Goal: Task Accomplishment & Management: Manage account settings

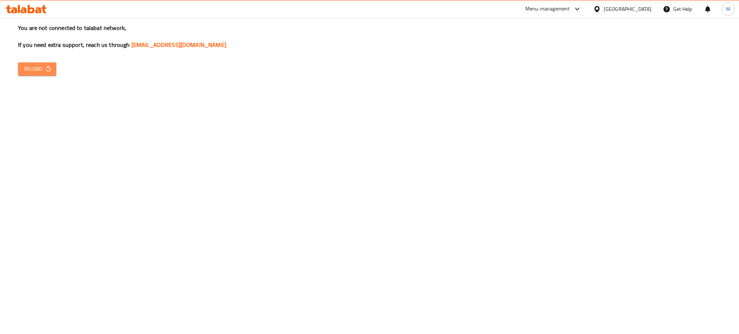
click at [45, 68] on icon "button" at bounding box center [48, 68] width 7 height 7
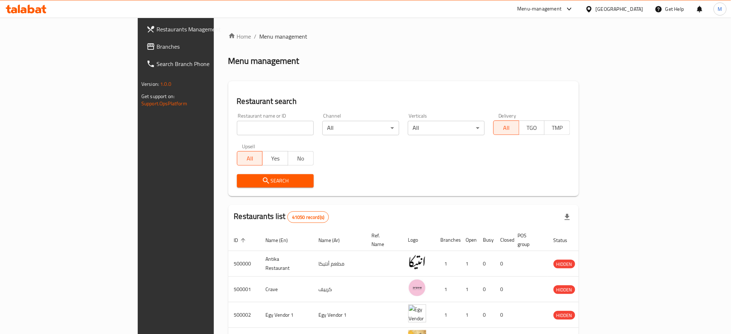
click at [626, 4] on div "[GEOGRAPHIC_DATA]" at bounding box center [615, 8] width 70 height 17
click at [593, 10] on icon at bounding box center [589, 9] width 8 height 8
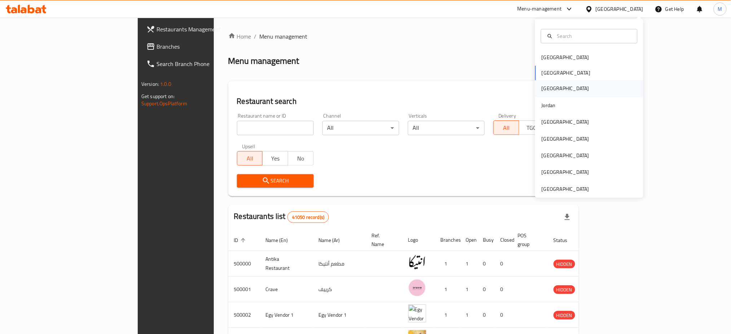
click at [542, 87] on div "Iraq" at bounding box center [566, 89] width 48 height 8
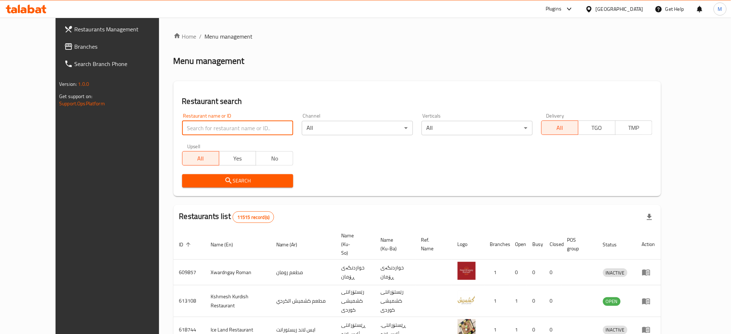
click at [272, 127] on input "search" at bounding box center [237, 128] width 111 height 14
paste input "Harem Sweets"
type input "Harem Sweets"
click button "Search" at bounding box center [237, 180] width 111 height 13
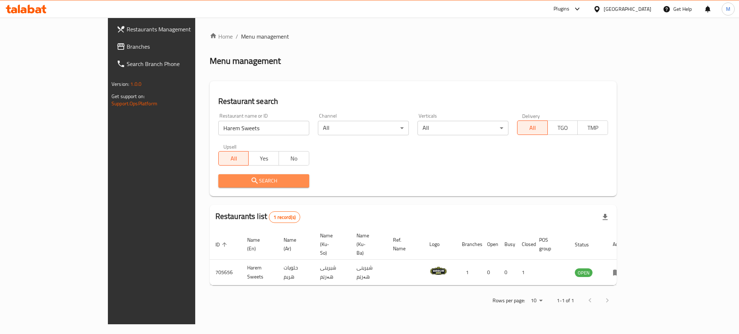
click at [263, 175] on button "Search" at bounding box center [263, 180] width 91 height 13
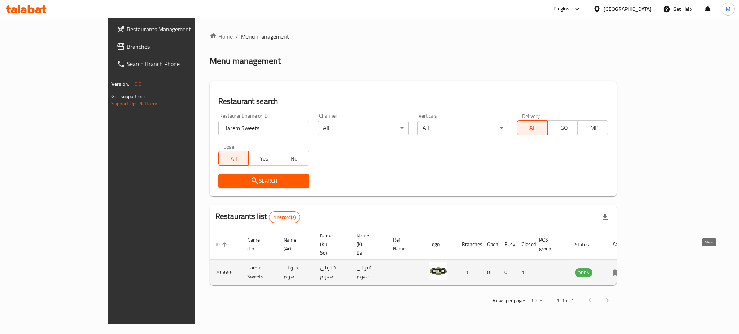
click at [621, 268] on icon "enhanced table" at bounding box center [616, 272] width 9 height 9
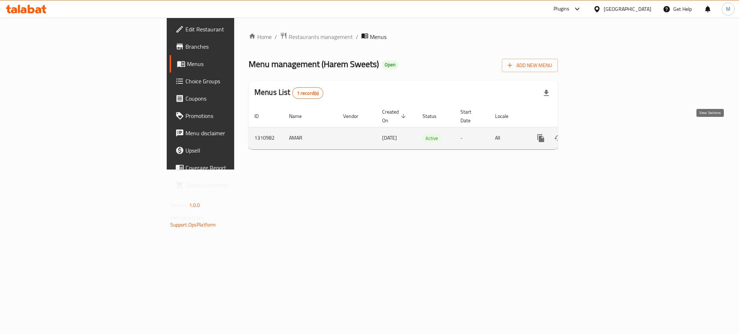
click at [597, 134] on icon "enhanced table" at bounding box center [592, 138] width 9 height 9
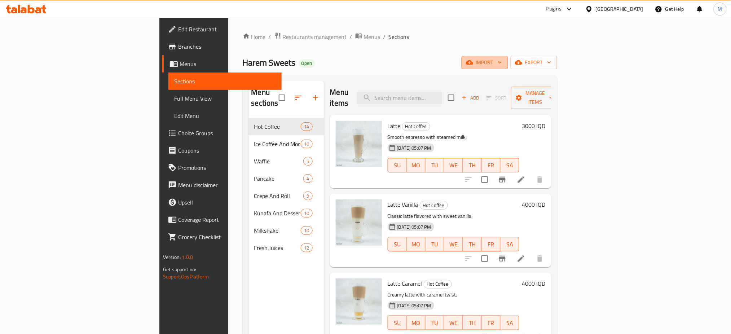
click at [508, 64] on button "import" at bounding box center [485, 62] width 46 height 13
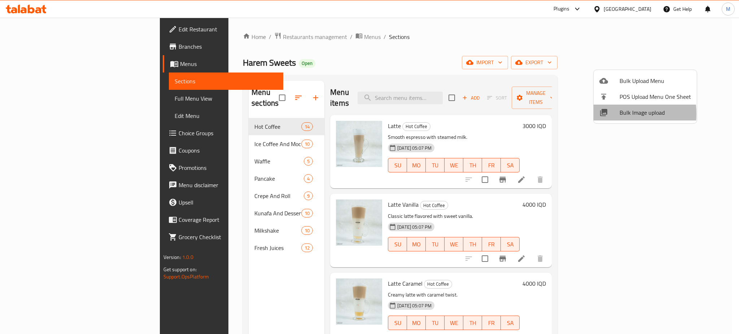
click at [610, 114] on div at bounding box center [609, 112] width 20 height 9
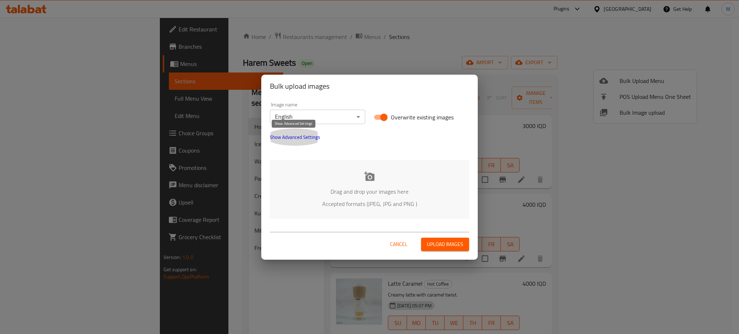
click at [308, 138] on span "Show Advanced Settings" at bounding box center [295, 137] width 50 height 9
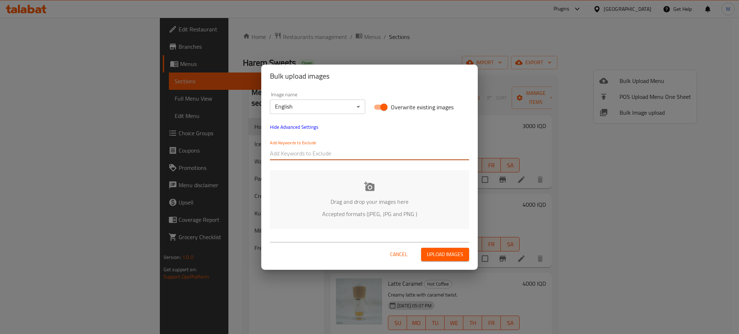
click at [308, 151] on input "text" at bounding box center [369, 154] width 199 height 12
paste input "-Mazin Waleed_DSC"
type input "-Mazin Waleed_DSC"
click at [313, 163] on div "Add Keywords to Exclude -Mazin Waleed_DSC" at bounding box center [369, 150] width 208 height 29
click at [351, 147] on div at bounding box center [404, 153] width 130 height 14
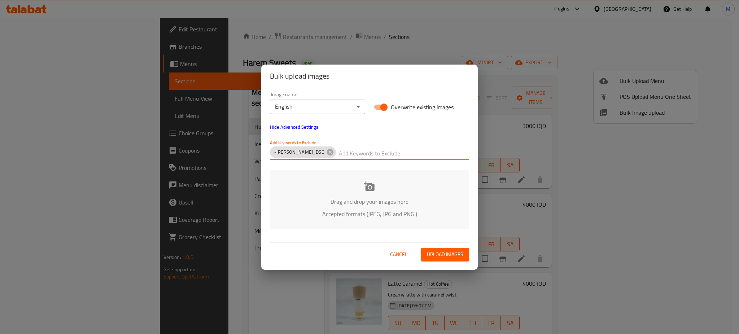
paste input "Harem Sweets-"
type input "Harem Sweets-"
click at [314, 194] on div "Drag and drop your images here Accepted formats (JPEG, JPG and PNG )" at bounding box center [369, 199] width 199 height 59
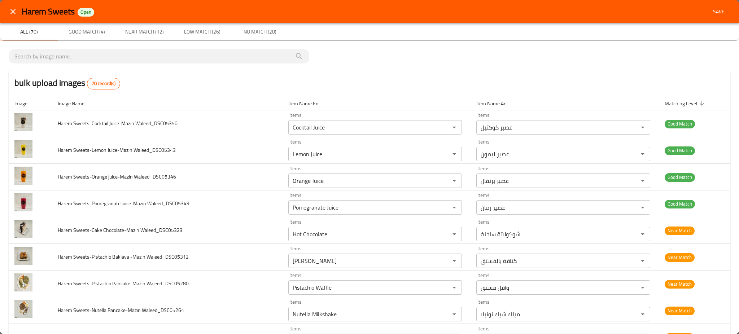
click at [612, 80] on div "bulk upload images 70 record(s)" at bounding box center [369, 82] width 721 height 27
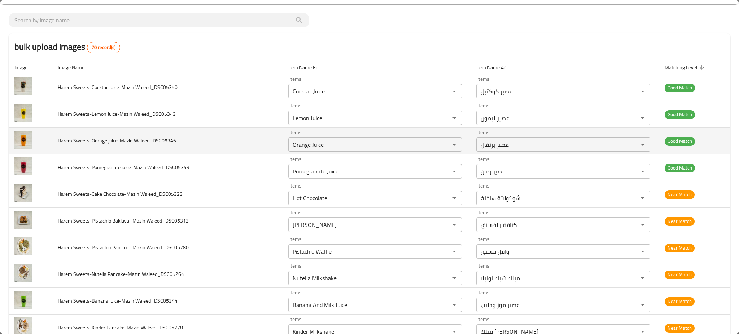
scroll to position [36, 0]
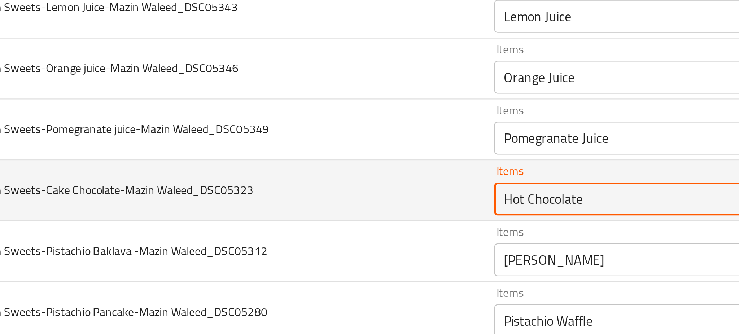
click at [317, 197] on Waleed_DSC05323 "Hot Chocolate" at bounding box center [364, 198] width 148 height 10
type Waleed_DSC05323 "h"
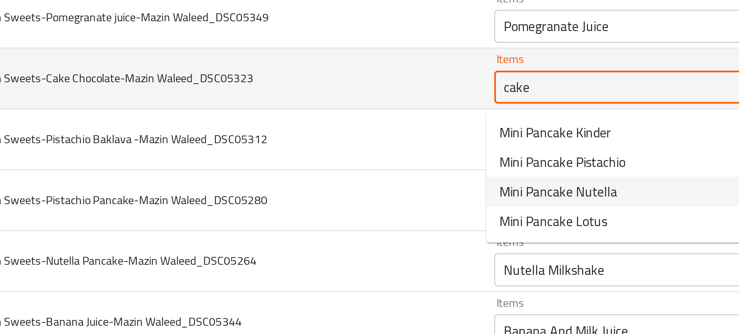
scroll to position [85, 0]
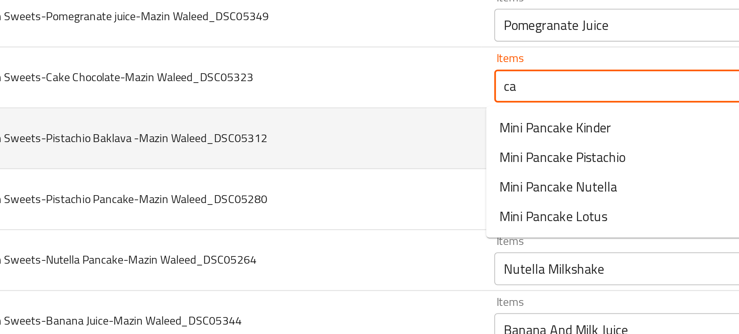
type Waleed_DSC05323 "c"
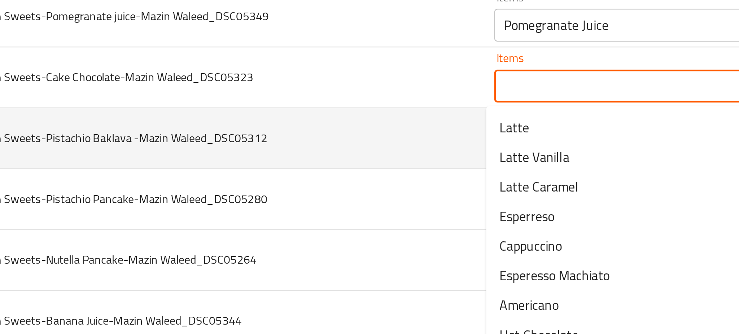
click at [269, 163] on td "Harem Sweets-Pistachio Baklava -Mazin Waleed_DSC05312" at bounding box center [167, 172] width 230 height 27
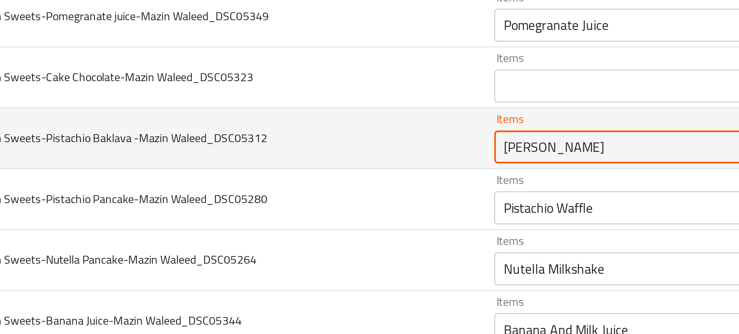
click at [295, 172] on Waleed_DSC05312 "Pistachio Kunafa" at bounding box center [364, 176] width 148 height 10
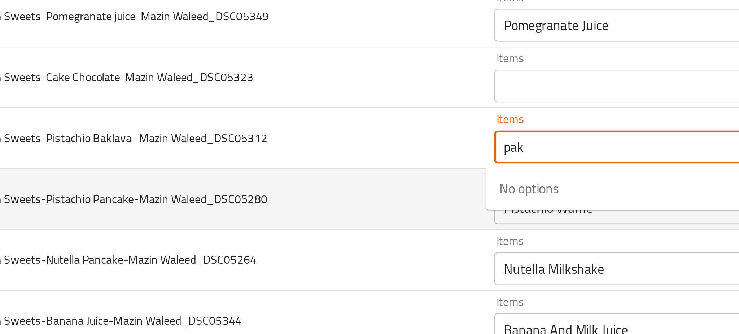
type Waleed_DSC05312 "Pistachio Kunafa"
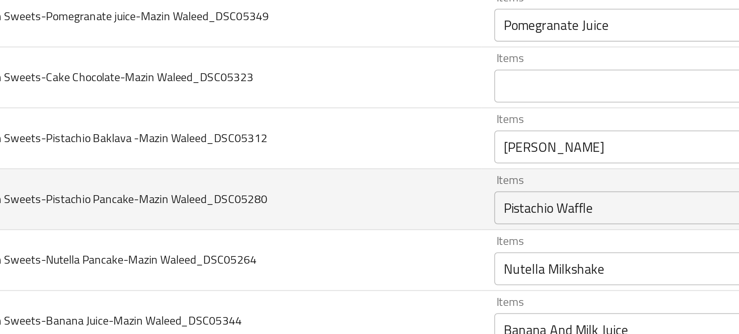
click at [272, 190] on td "Harem Sweets-Pistachio Pancake-Mazin Waleed_DSC05280" at bounding box center [167, 198] width 230 height 27
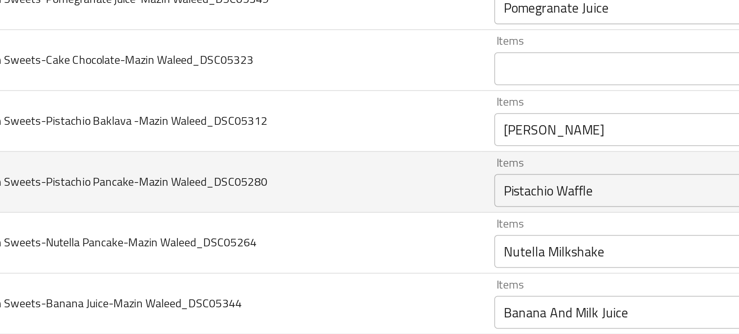
scroll to position [93, 0]
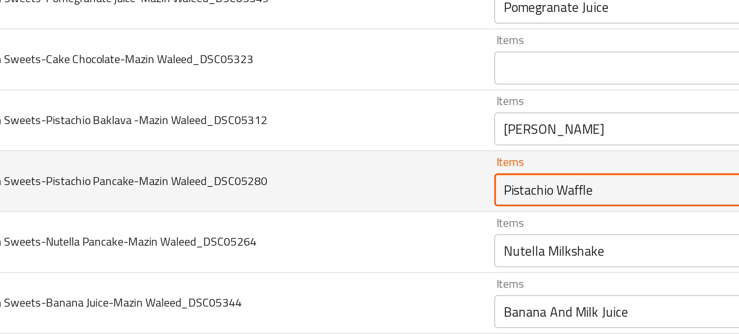
click at [300, 193] on Waleed_DSC05280 "Pistachio Waffle" at bounding box center [364, 194] width 148 height 10
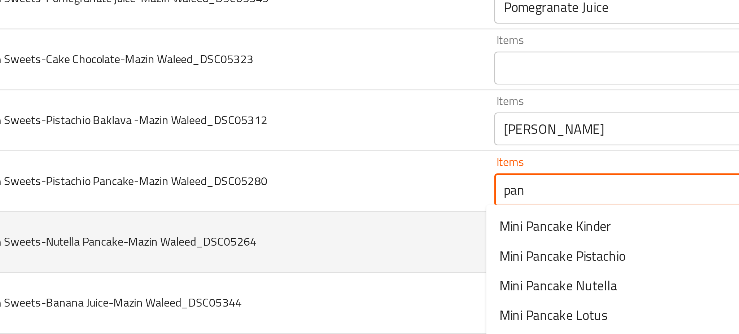
scroll to position [120, 0]
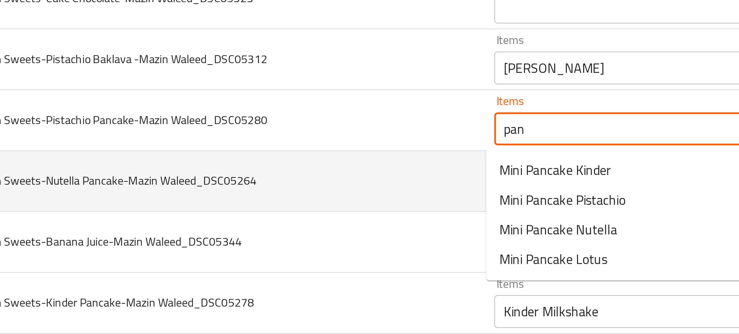
type Waleed_DSC05280 "Pistachio Waffle"
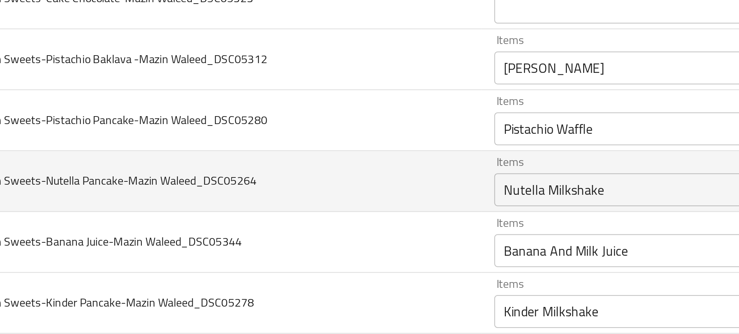
click at [242, 228] on td "Harem Sweets-Banana Juice-Mazin Waleed_DSC05344" at bounding box center [167, 217] width 230 height 27
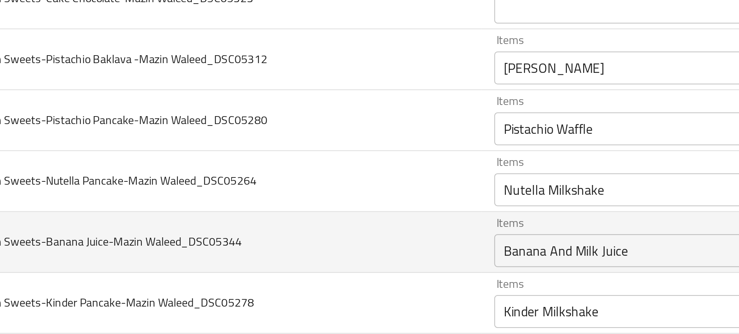
click at [250, 229] on td "Harem Sweets-Banana Juice-Mazin Waleed_DSC05344" at bounding box center [167, 217] width 230 height 27
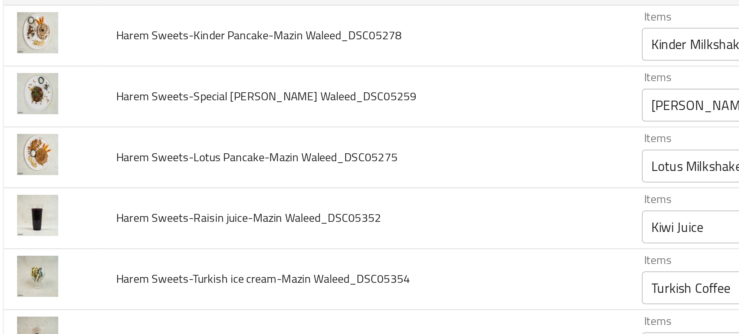
scroll to position [241, 0]
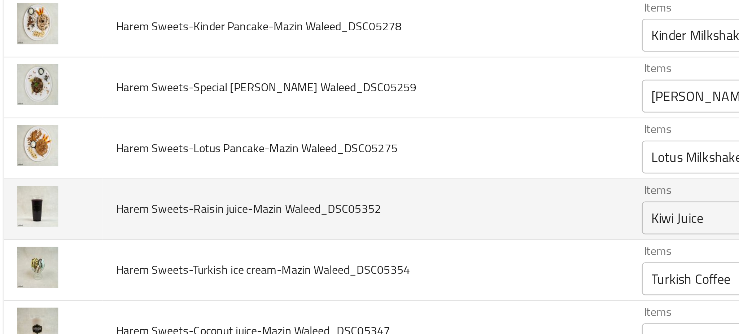
click at [295, 204] on Waleed_DSC05352 "Kiwi Juice" at bounding box center [364, 207] width 148 height 10
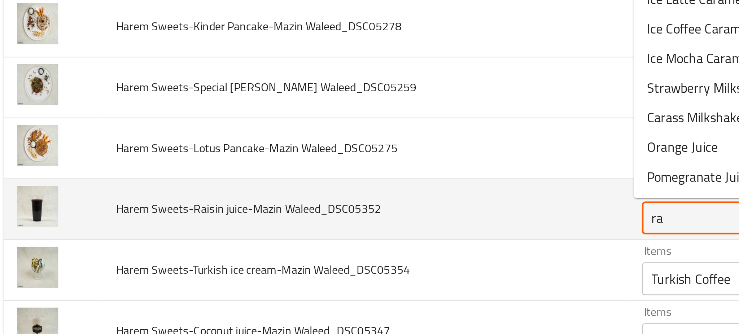
type Waleed_DSC05352 "r"
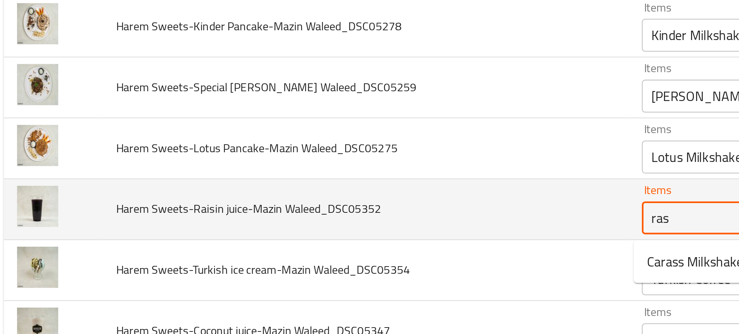
scroll to position [239, 0]
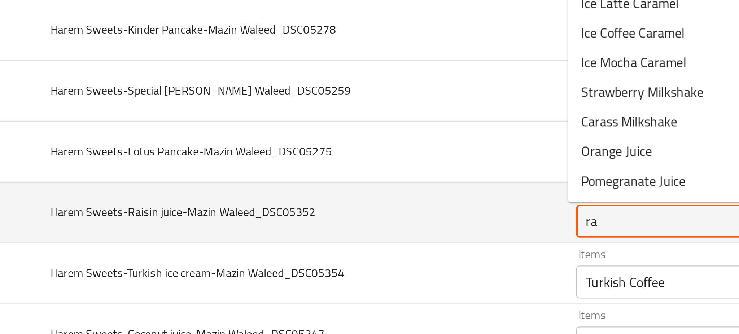
type Waleed_DSC05352 "r"
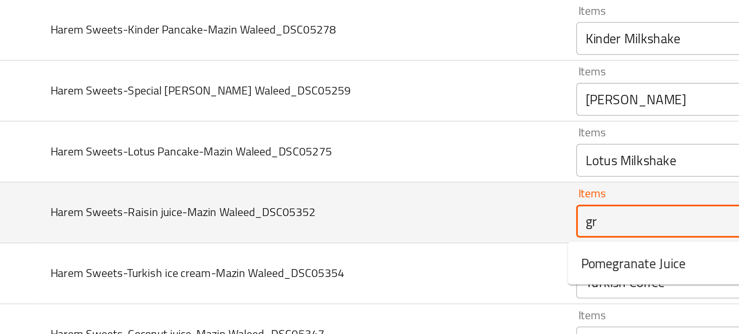
type Waleed_DSC05352 "g"
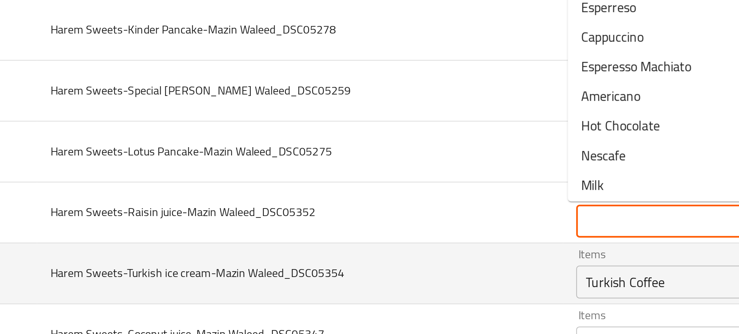
click at [250, 225] on td "Harem Sweets-Turkish ice cream-Mazin Waleed_DSC05354" at bounding box center [167, 231] width 230 height 27
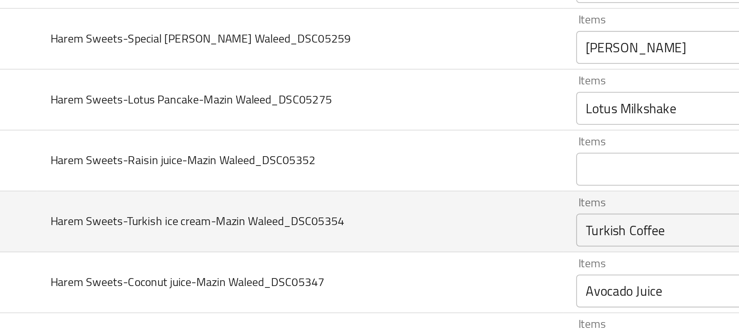
scroll to position [263, 0]
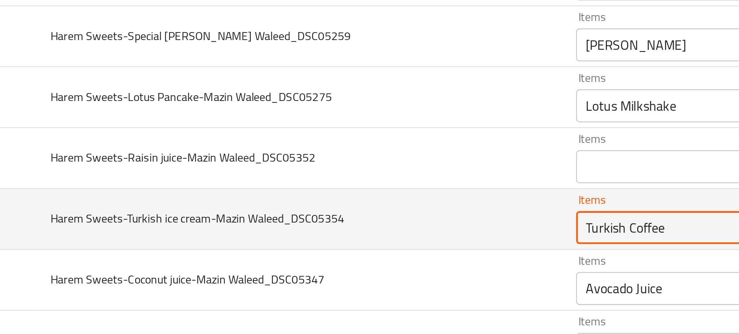
click at [290, 212] on Waleed_DSC05354 "Turkish Coffee" at bounding box center [364, 211] width 148 height 10
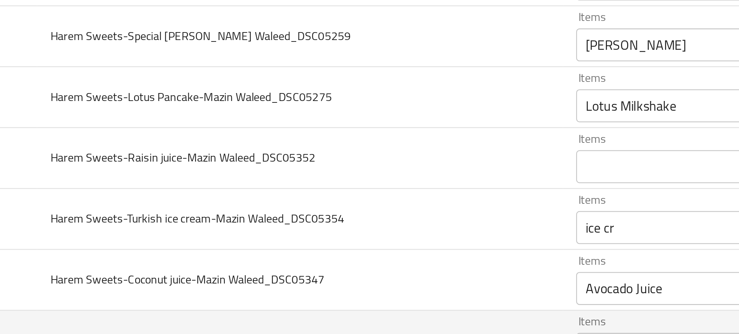
type Waleed_DSC05354 "Turkish Coffee"
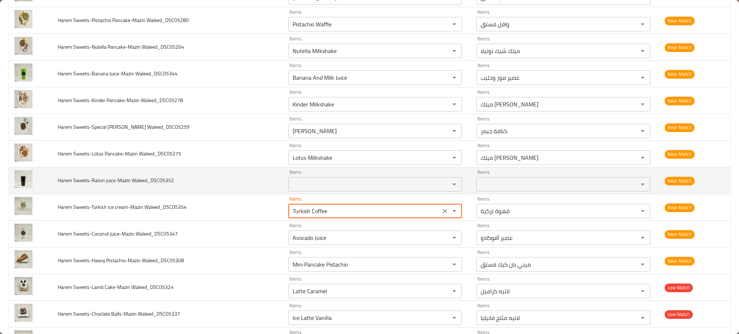
scroll to position [0, 0]
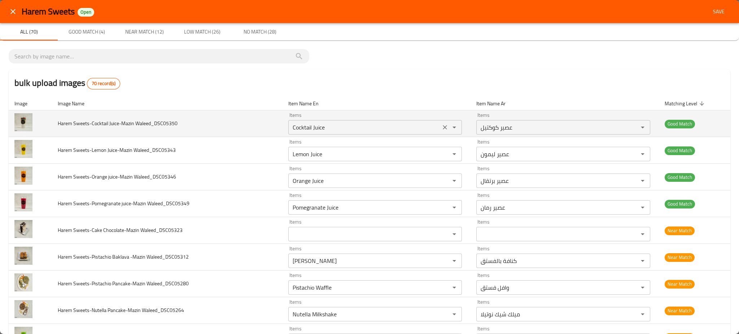
click at [313, 127] on Waleed_DSC05350 "Cocktail Juice" at bounding box center [364, 127] width 148 height 10
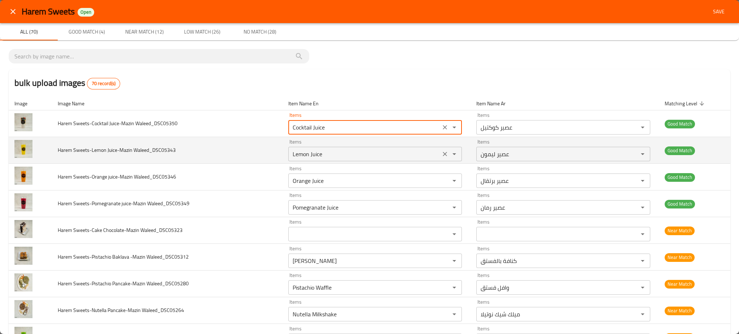
click at [316, 160] on div "Lemon Juice Items" at bounding box center [375, 154] width 174 height 14
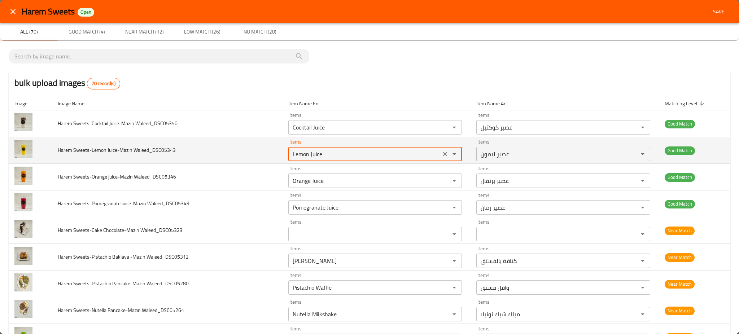
click at [316, 160] on div "Lemon Juice Items" at bounding box center [375, 154] width 174 height 14
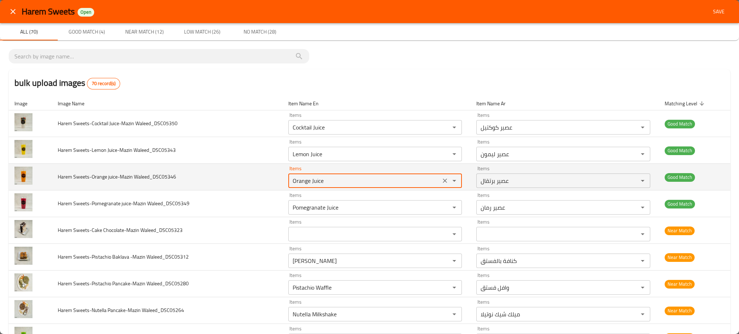
click at [318, 185] on Waleed_DSC05346 "Orange Juice" at bounding box center [364, 181] width 148 height 10
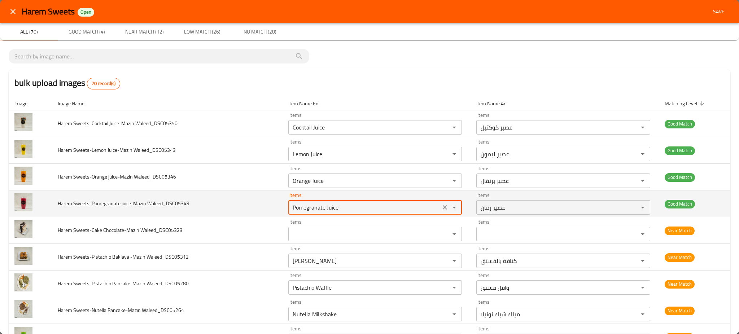
click at [313, 212] on Waleed_DSC05349 "Pomegranate Juice" at bounding box center [364, 207] width 148 height 10
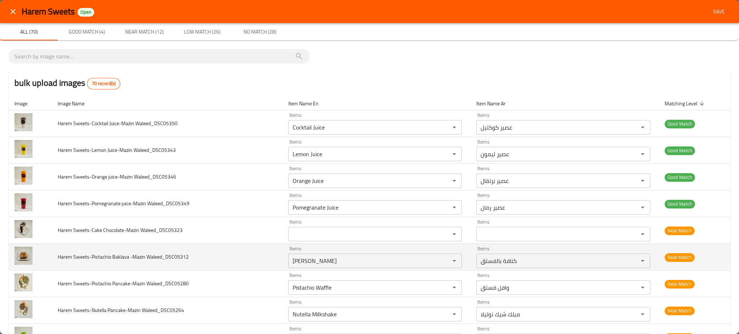
click at [256, 265] on td "Harem Sweets-Pistachio Baklava -Mazin Waleed_DSC05312" at bounding box center [167, 257] width 230 height 27
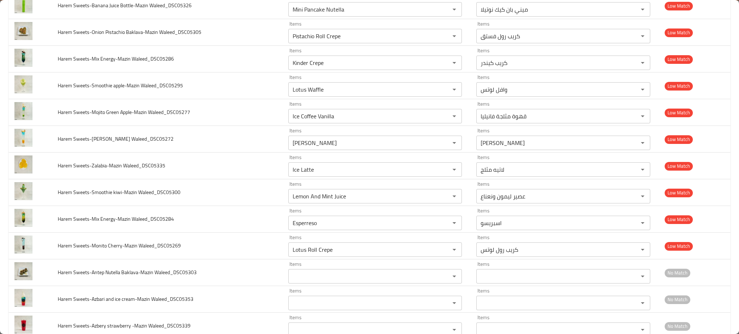
scroll to position [944, 0]
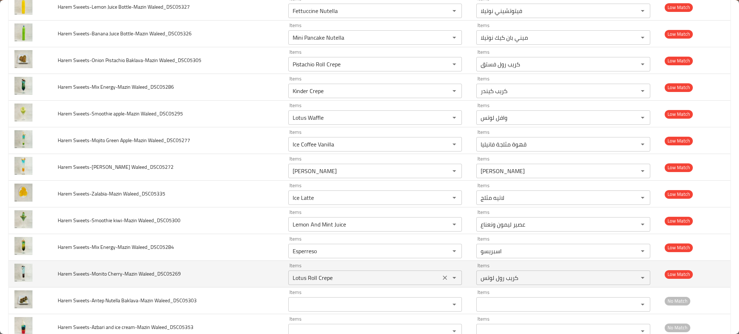
click at [345, 285] on div "Lotus Roll Crepe Items" at bounding box center [375, 277] width 174 height 14
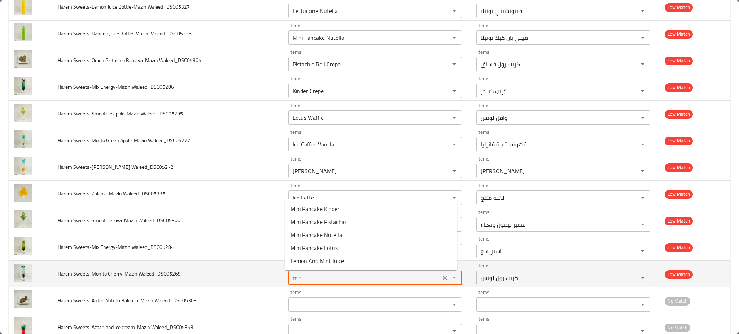
type Waleed_DSC05269 "mint"
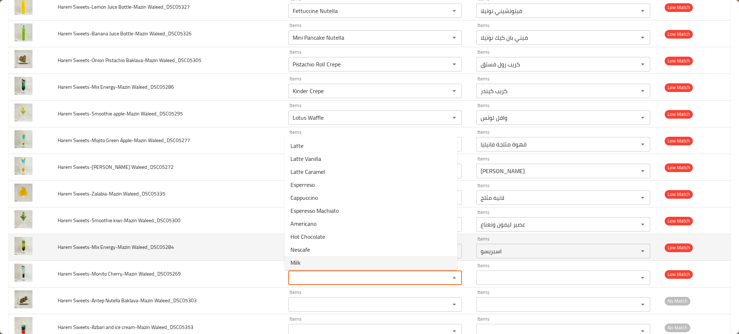
click at [239, 248] on td "Harem Sweets-Mix Energy-Mazin Waleed_DSC05284" at bounding box center [167, 247] width 230 height 27
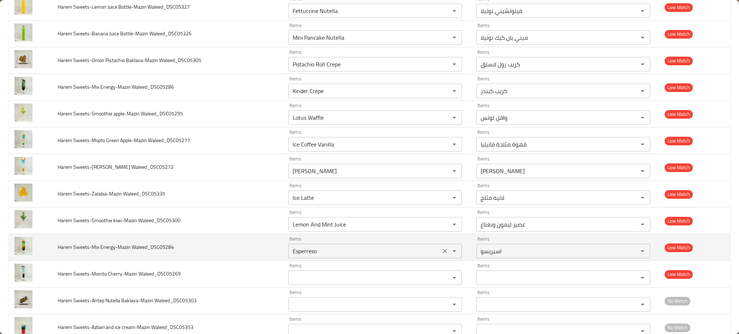
click at [311, 251] on Waleed_DSC05284 "Esperreso" at bounding box center [364, 251] width 148 height 10
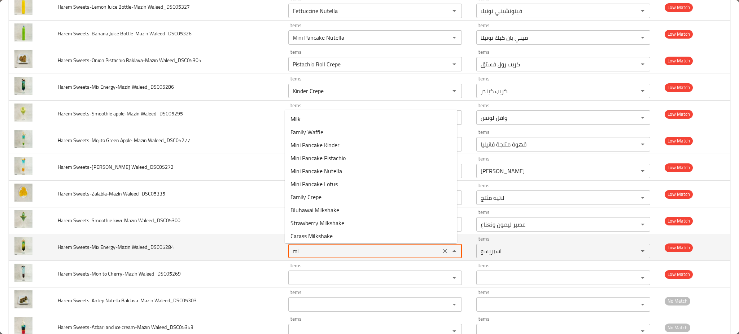
type Waleed_DSC05284 "m"
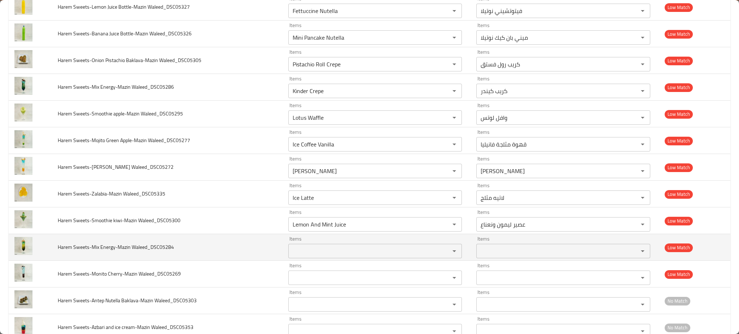
click at [252, 253] on td "Harem Sweets-Mix Energy-Mazin Waleed_DSC05284" at bounding box center [167, 247] width 230 height 27
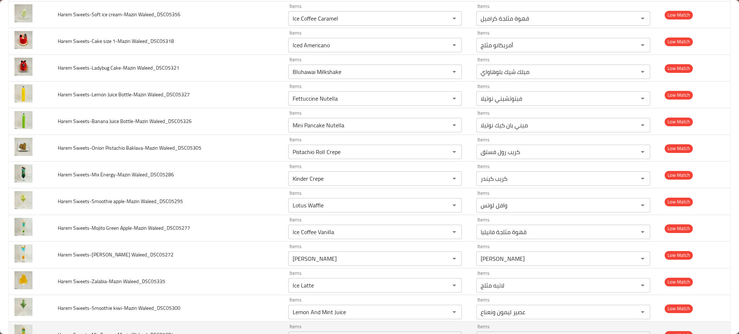
scroll to position [845, 0]
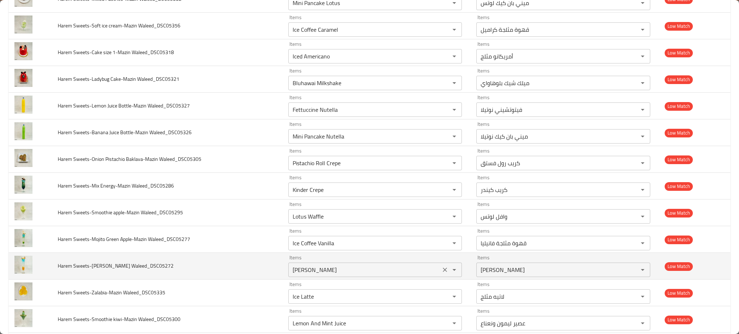
click at [326, 265] on div "Mocha Vanilla Items" at bounding box center [375, 270] width 174 height 14
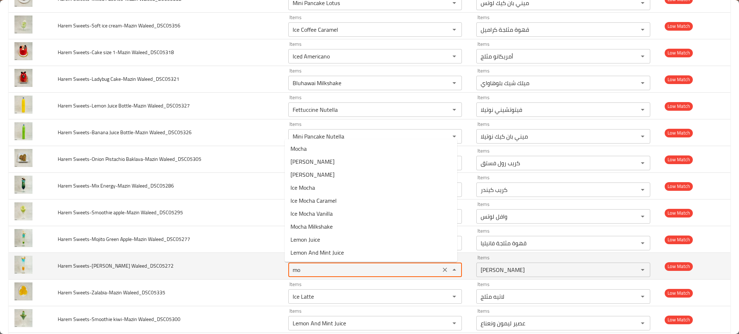
type Waleed_DSC05272 "moj"
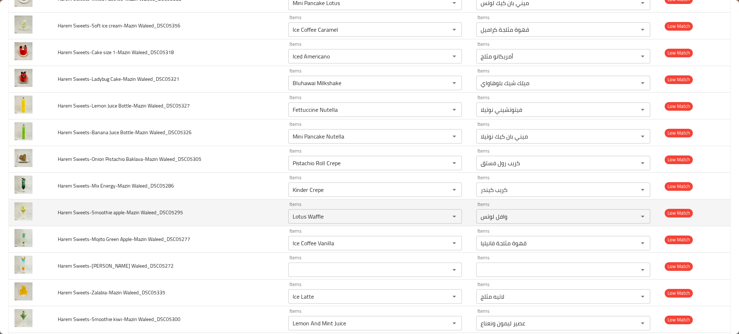
click at [230, 221] on td "Harem Sweets-Smoothie apple-Mazin Waleed_DSC05295" at bounding box center [167, 212] width 230 height 27
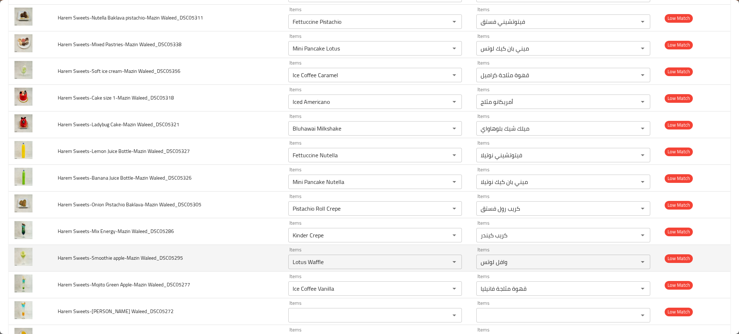
scroll to position [799, 0]
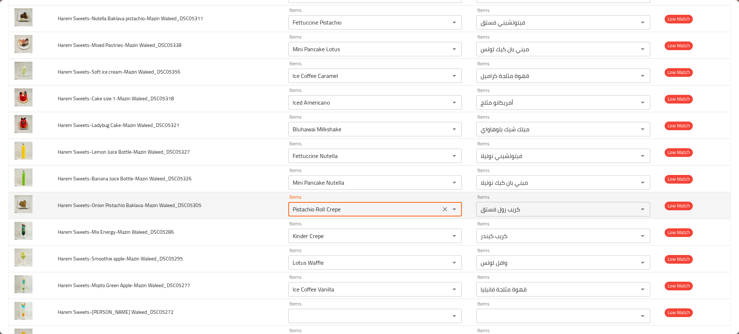
click at [313, 211] on Waleed_DSC05305 "Pistachio Roll Crepe" at bounding box center [364, 209] width 148 height 10
type Waleed_DSC05305 "Pistachio Roll Crepe"
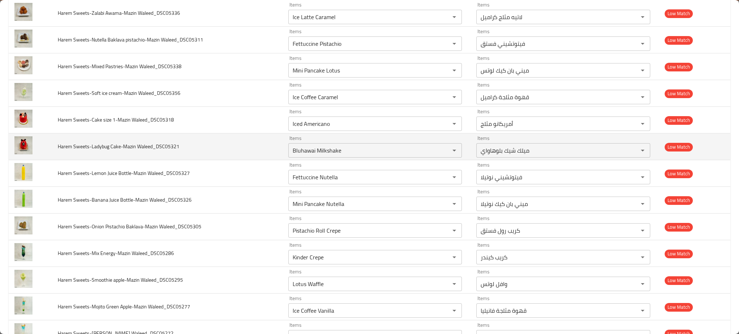
scroll to position [777, 0]
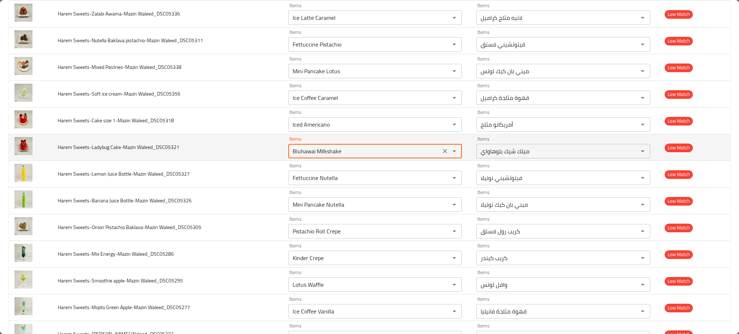
click at [299, 156] on Waleed_DSC05321 "Bluhawai Milkshake" at bounding box center [364, 151] width 148 height 10
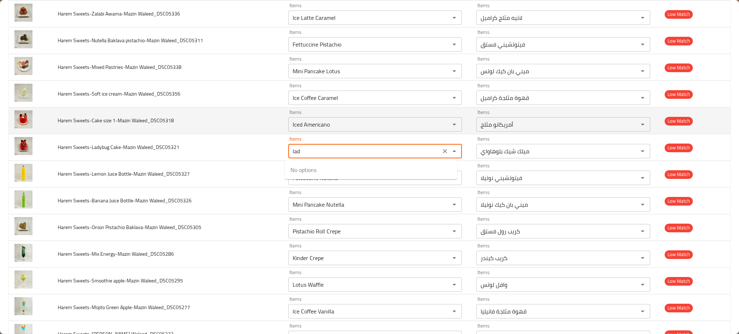
type Waleed_DSC05321 "lady"
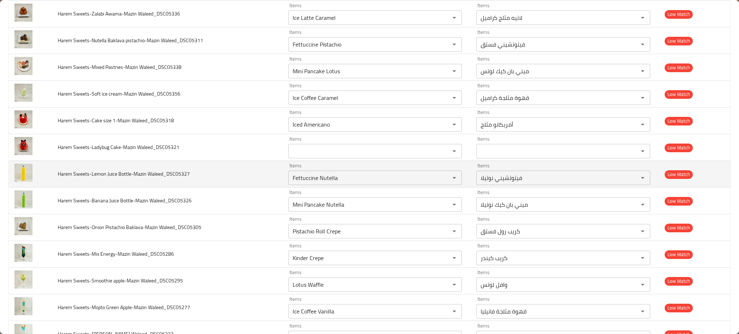
click at [265, 170] on td "Harem Sweets-Lemon Juice Bottle-Mazin Waleed_DSC05327" at bounding box center [167, 174] width 230 height 27
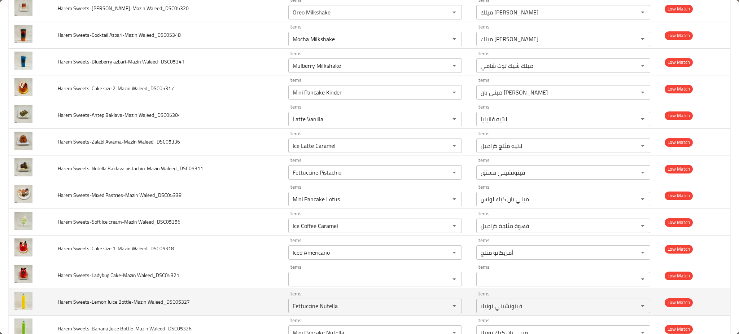
scroll to position [624, 0]
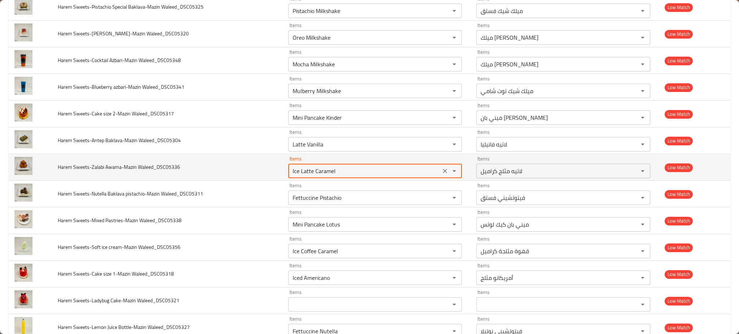
click at [296, 170] on Waleed_DSC05336 "Ice Latte Caramel" at bounding box center [364, 171] width 148 height 10
type Waleed_DSC05336 "zal"
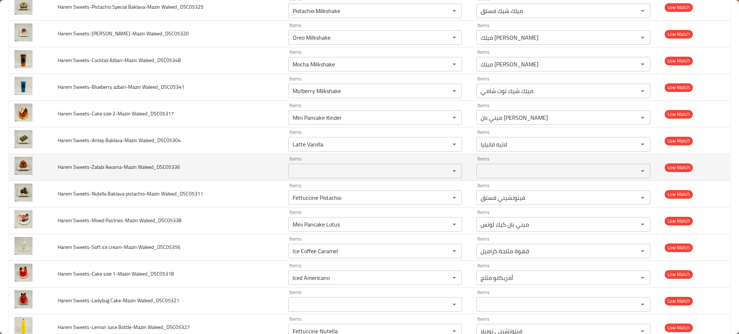
click at [249, 165] on td "Harem Sweets-Zalabi Awama-Mazin Waleed_DSC05336" at bounding box center [167, 167] width 230 height 27
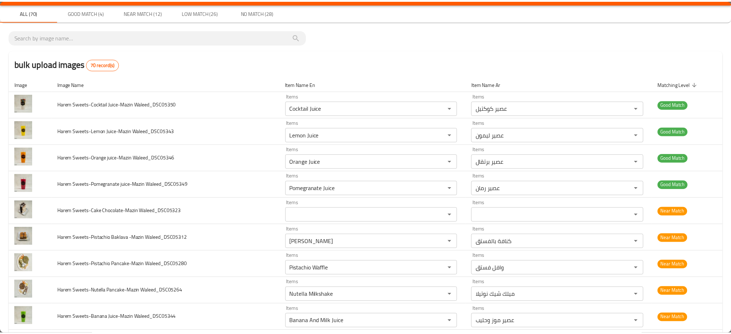
scroll to position [0, 0]
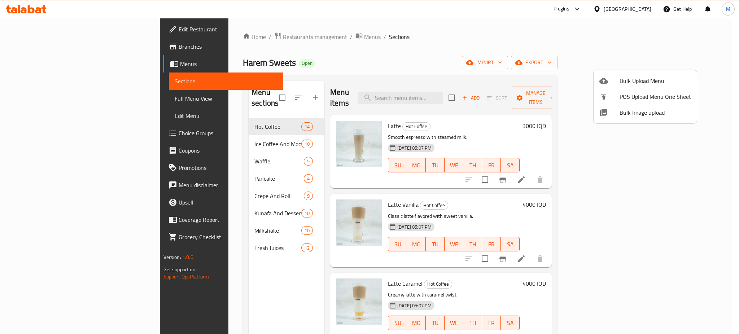
click at [476, 94] on div at bounding box center [369, 167] width 739 height 334
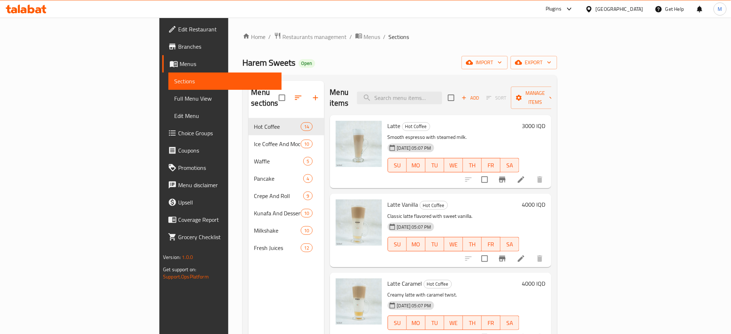
click at [442, 94] on input "search" at bounding box center [399, 98] width 85 height 13
paste input "Cocktail Juice"
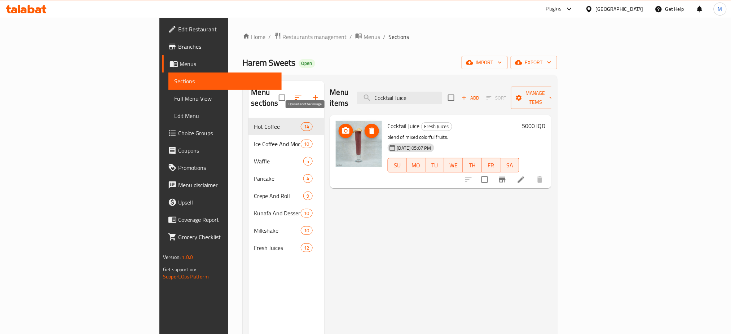
type input "Cocktail Juice"
click at [342, 127] on icon "upload picture" at bounding box center [345, 130] width 7 height 6
click at [342, 127] on icon "upload picture" at bounding box center [346, 131] width 9 height 9
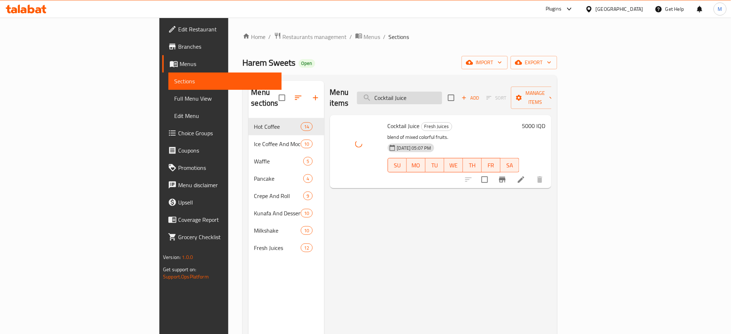
click at [442, 92] on input "Cocktail Juice" at bounding box center [399, 98] width 85 height 13
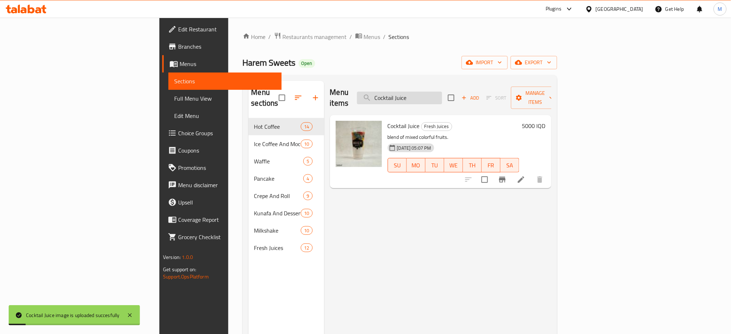
paste input "Orange"
click at [336, 129] on img at bounding box center [359, 144] width 46 height 46
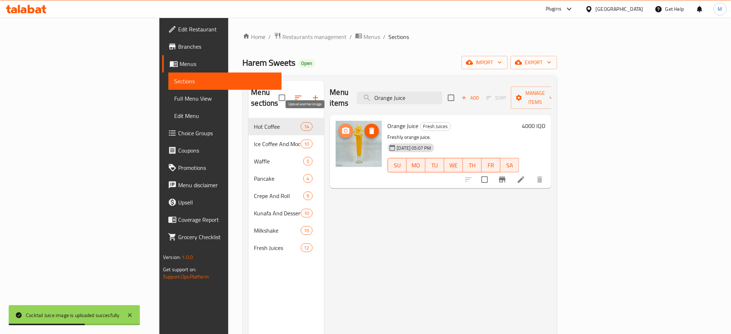
click at [342, 127] on icon "upload picture" at bounding box center [346, 131] width 9 height 9
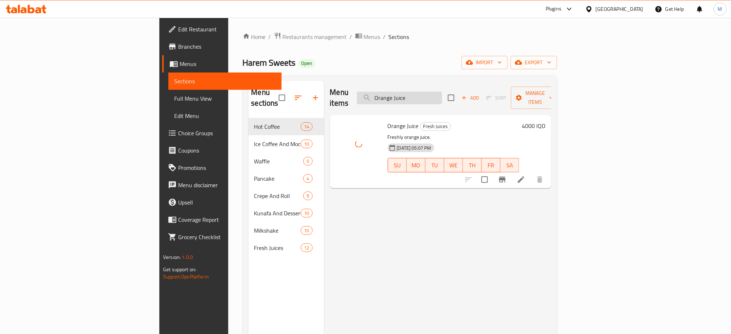
click at [442, 92] on input "Orange Juice" at bounding box center [399, 98] width 85 height 13
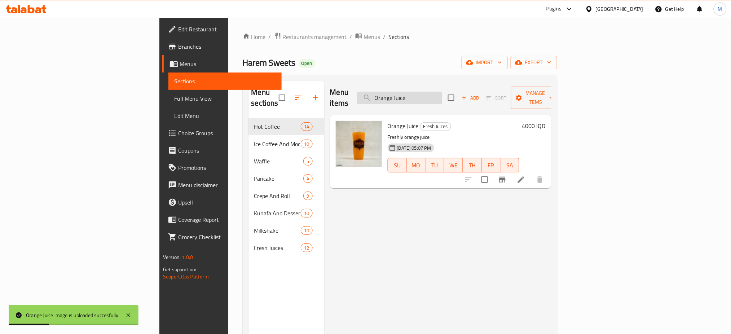
paste input "Lemon"
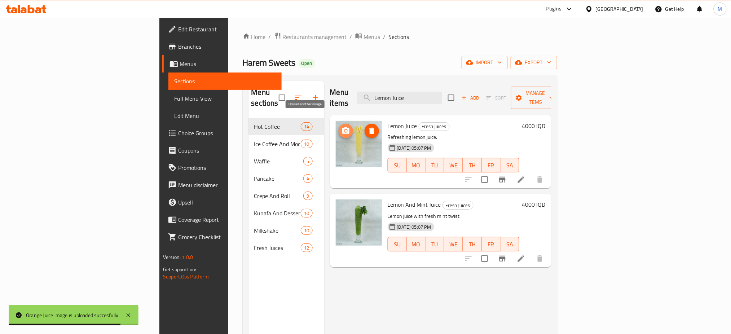
click at [339, 127] on span "upload picture" at bounding box center [346, 131] width 14 height 9
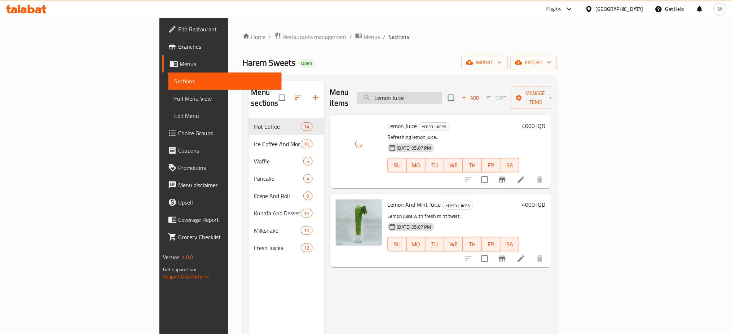
click at [442, 95] on input "Lemon Juice" at bounding box center [399, 98] width 85 height 13
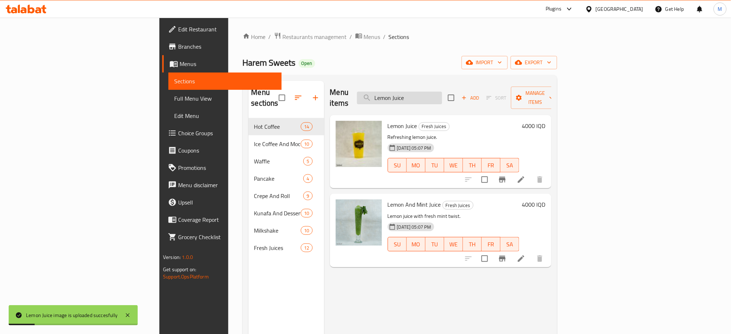
paste input "Cocktail"
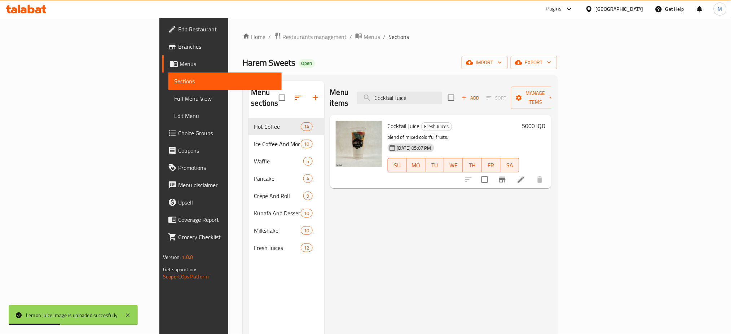
type input "Cocktail Juice"
click at [336, 121] on img at bounding box center [359, 144] width 46 height 46
click at [339, 125] on button "upload picture" at bounding box center [346, 131] width 14 height 14
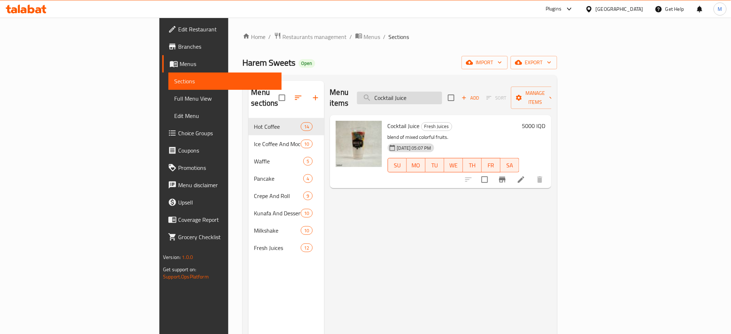
click at [442, 92] on input "Cocktail Juice" at bounding box center [399, 98] width 85 height 13
click at [377, 234] on div "Menu items Cocktail Juice Add Sort Manage items Cocktail Juice Fresh Juices ble…" at bounding box center [437, 248] width 227 height 334
click at [502, 58] on span "import" at bounding box center [484, 62] width 35 height 9
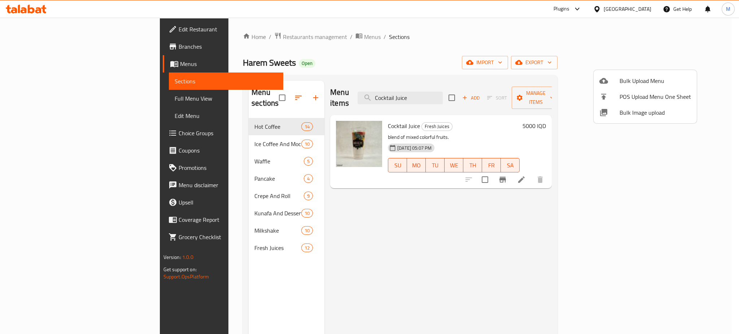
click at [511, 71] on div at bounding box center [369, 167] width 739 height 334
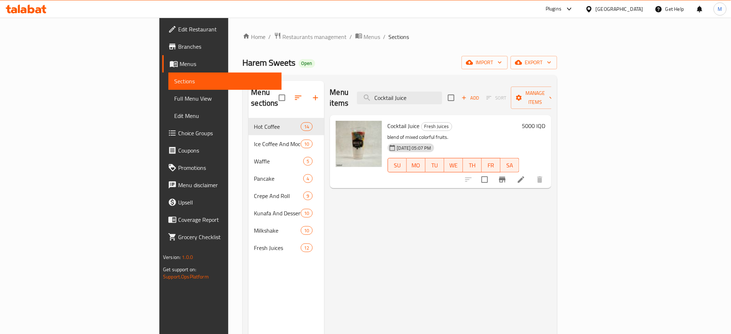
click at [332, 226] on div "Menu items Cocktail Juice Add Sort Manage items Cocktail Juice Fresh Juices ble…" at bounding box center [437, 248] width 227 height 334
click at [168, 104] on link "Full Menu View" at bounding box center [224, 98] width 113 height 17
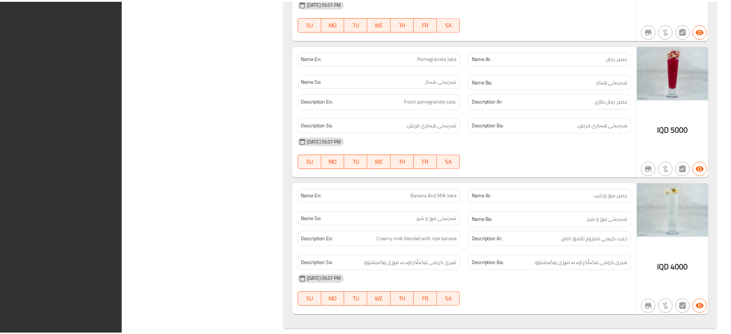
scroll to position [10469, 0]
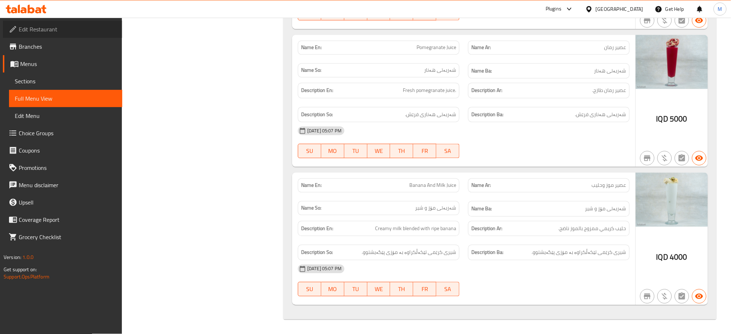
click at [45, 37] on link "Edit Restaurant" at bounding box center [62, 29] width 119 height 17
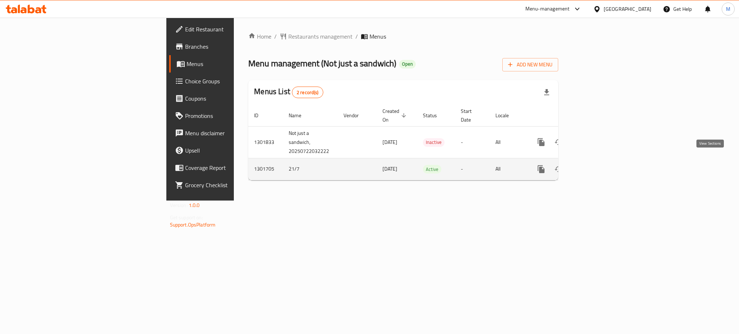
click at [596, 166] on icon "enhanced table" at bounding box center [593, 169] width 6 height 6
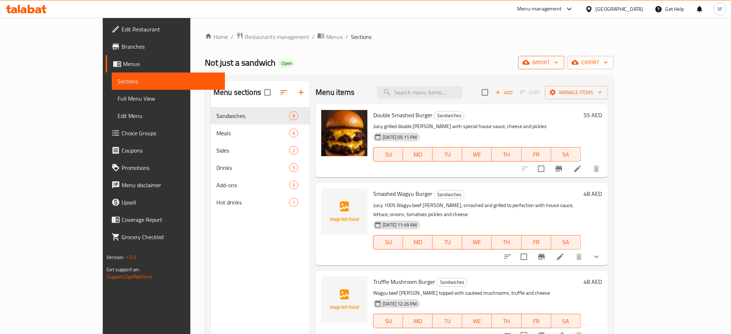
click at [559, 62] on span "import" at bounding box center [541, 62] width 35 height 9
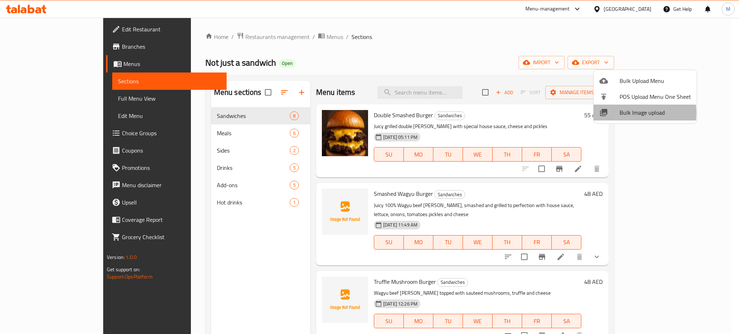
click at [622, 113] on span "Bulk Image upload" at bounding box center [654, 112] width 71 height 9
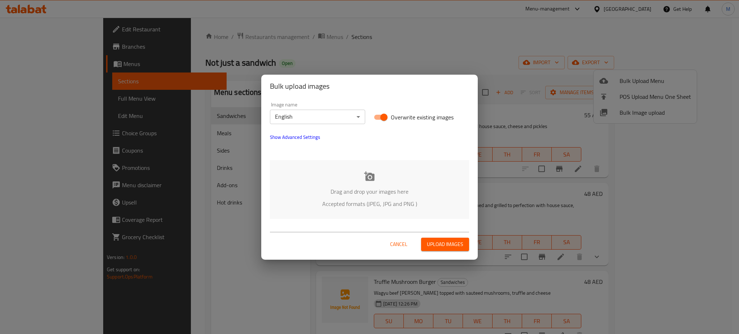
click at [338, 203] on p "Accepted formats (JPEG, JPG and PNG )" at bounding box center [369, 203] width 177 height 9
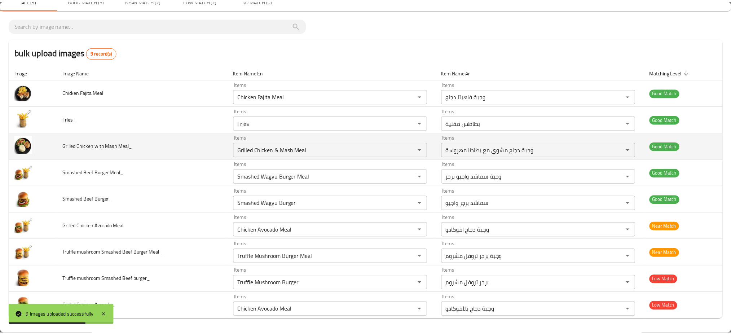
scroll to position [30, 0]
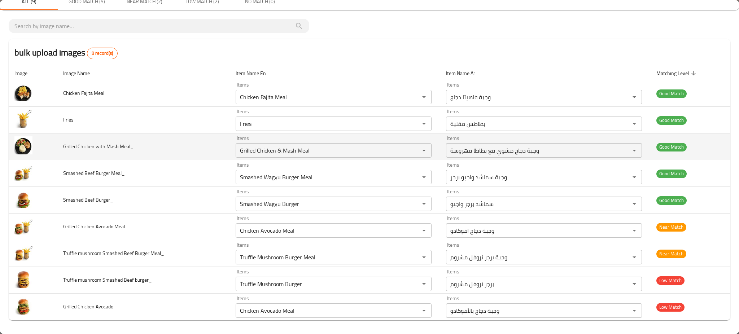
click at [225, 146] on td "Grilled Chicken with Mash Meal_" at bounding box center [143, 146] width 172 height 27
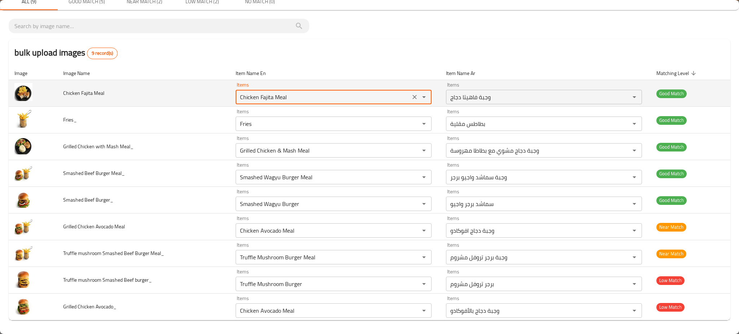
click at [267, 99] on Meal "Chicken Fajita Meal" at bounding box center [323, 97] width 170 height 10
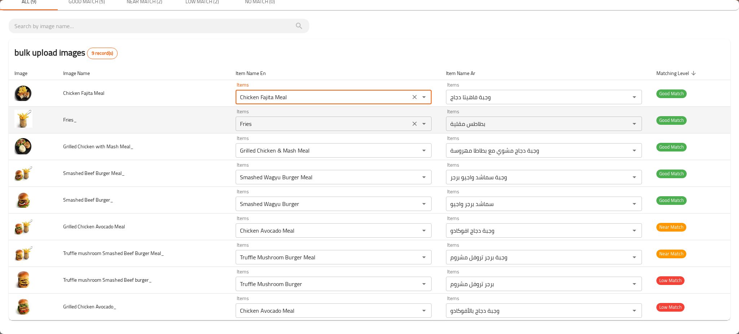
click at [245, 128] on input "Fries" at bounding box center [323, 124] width 170 height 10
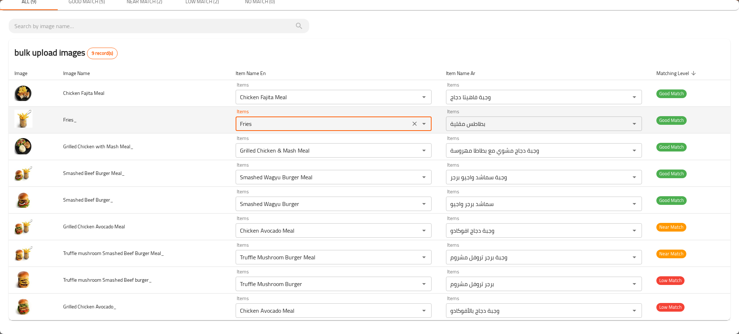
click at [245, 128] on input "Fries" at bounding box center [323, 124] width 170 height 10
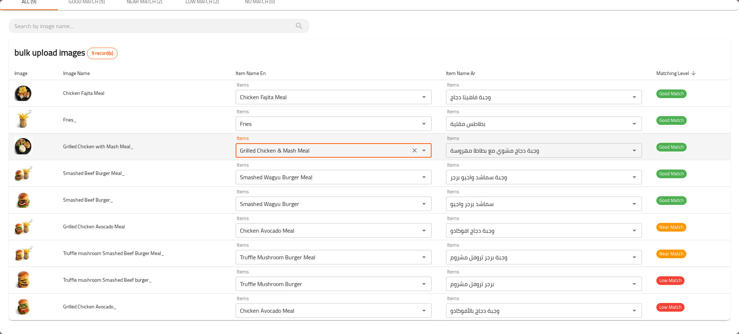
click at [272, 149] on Meal_ "Grilled Chicken & Mash Meal" at bounding box center [323, 150] width 170 height 10
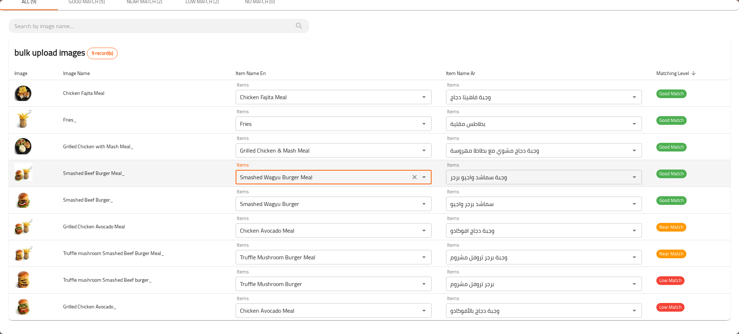
drag, startPoint x: 259, startPoint y: 179, endPoint x: 206, endPoint y: 177, distance: 53.4
click at [206, 177] on tr "Smashed Beef Burger Meal_ Items Smashed Wagyu Burger Meal Items Items وجبة سماش…" at bounding box center [369, 173] width 721 height 27
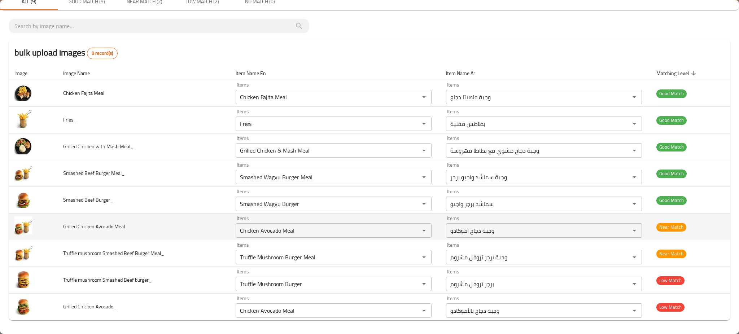
click at [82, 228] on span "Grilled Chicken Avocado Meal" at bounding box center [94, 226] width 62 height 9
click at [285, 228] on Meal "Chicken Avocado Meal" at bounding box center [323, 230] width 170 height 10
click at [103, 224] on span "Grilled Chicken Avocado Meal" at bounding box center [94, 226] width 62 height 9
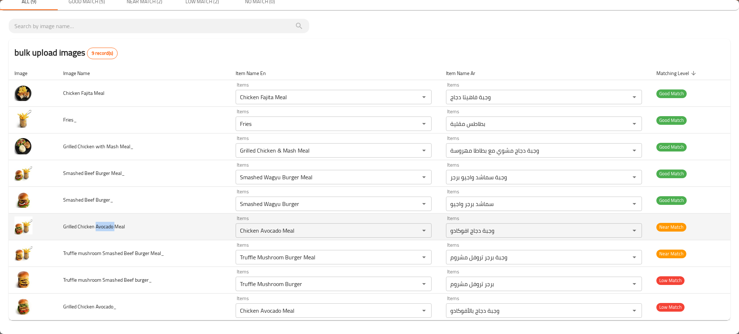
click at [103, 224] on span "Grilled Chicken Avocado Meal" at bounding box center [94, 226] width 62 height 9
copy span "Avocado"
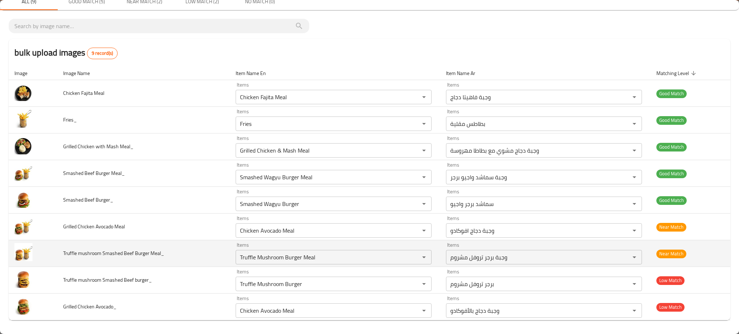
click at [70, 251] on span "Truffle mushroom Smashed Beef Burger Meal_" at bounding box center [113, 252] width 101 height 9
copy span "Truffle"
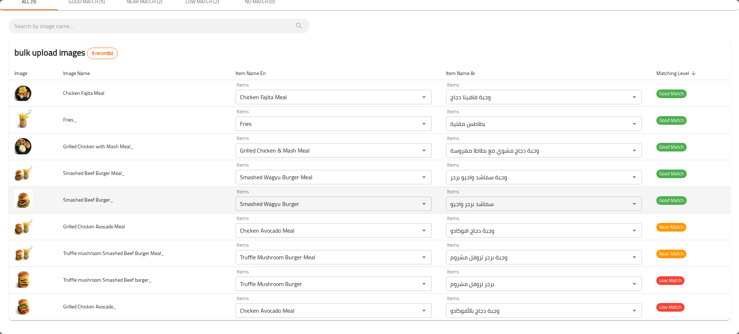
click at [202, 203] on td "Smashed Beef Burger_" at bounding box center [143, 200] width 172 height 27
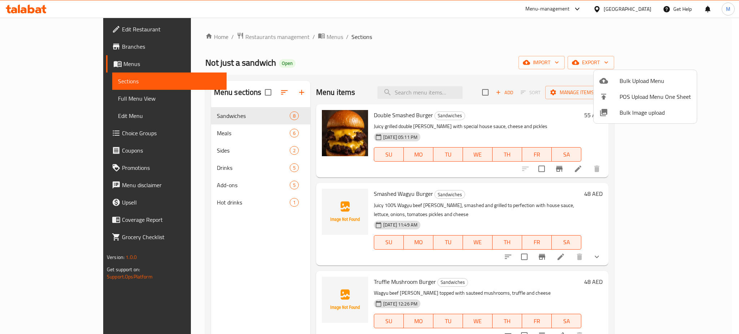
click at [242, 248] on div at bounding box center [369, 167] width 739 height 334
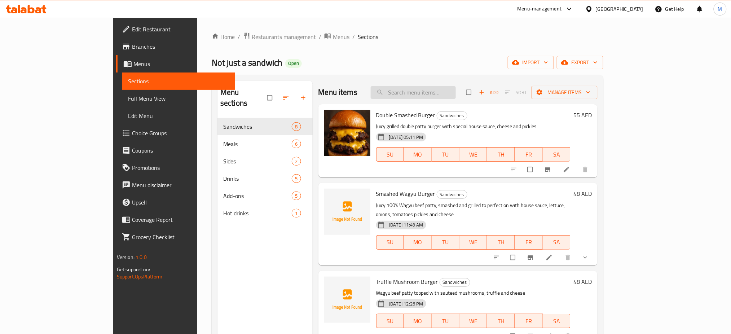
click at [453, 97] on input "search" at bounding box center [413, 92] width 85 height 13
paste input "Chicken Fajita Meal"
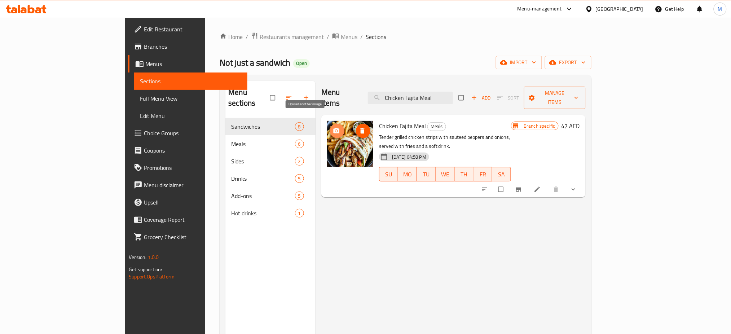
click at [330, 126] on button "upload picture" at bounding box center [337, 131] width 14 height 14
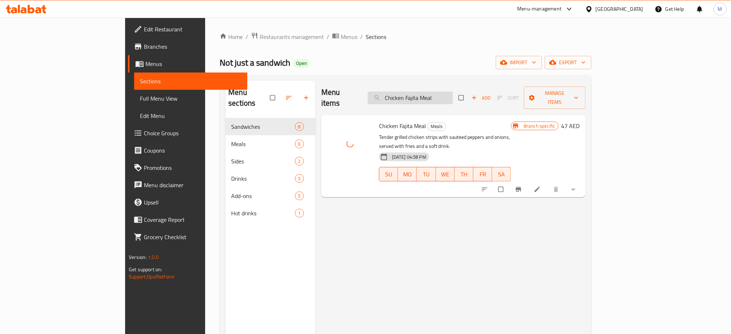
click at [446, 95] on input "Chicken Fajita Meal" at bounding box center [410, 98] width 85 height 13
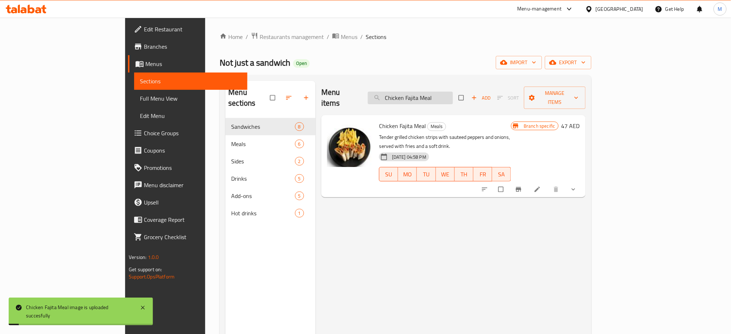
paste input "Fries"
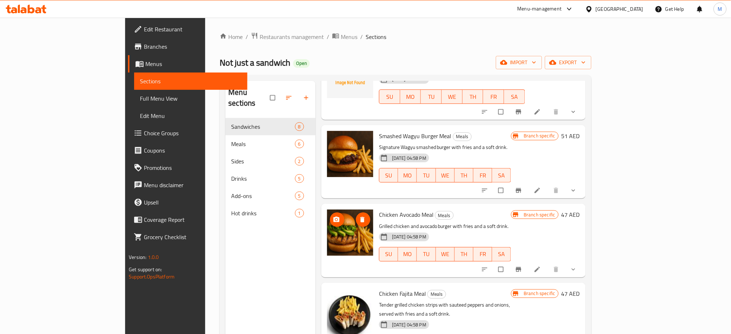
scroll to position [101, 0]
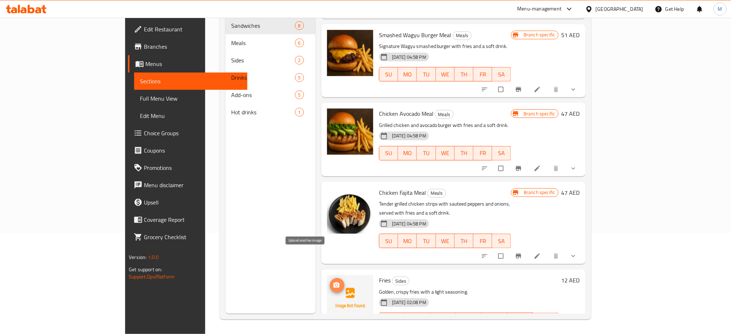
click at [330, 282] on span "upload picture" at bounding box center [337, 285] width 14 height 7
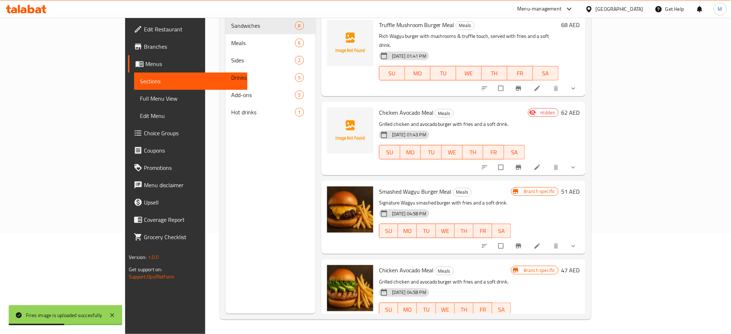
scroll to position [0, 0]
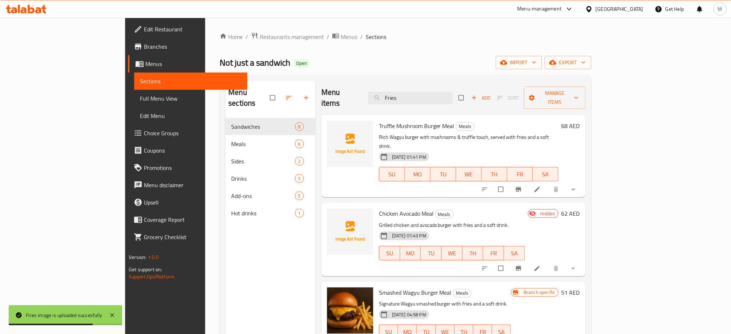
click at [443, 101] on div "Menu items Fries Add Sort Manage items" at bounding box center [453, 98] width 264 height 34
click at [449, 86] on div "Menu items Fries Add Sort Manage items" at bounding box center [453, 98] width 264 height 34
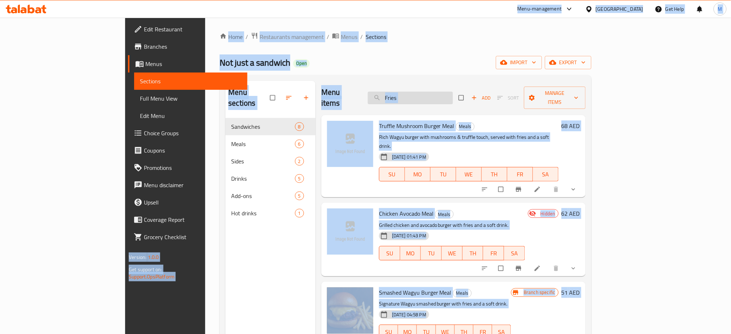
click at [450, 93] on input "Fries" at bounding box center [410, 98] width 85 height 13
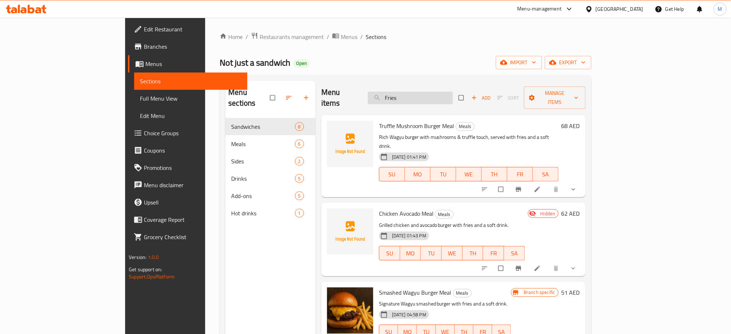
paste input "Grilled Chicken & Mash Meal"
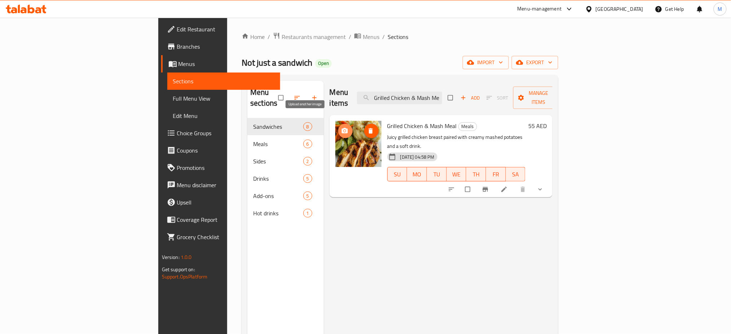
click at [341, 127] on icon "upload picture" at bounding box center [344, 130] width 7 height 7
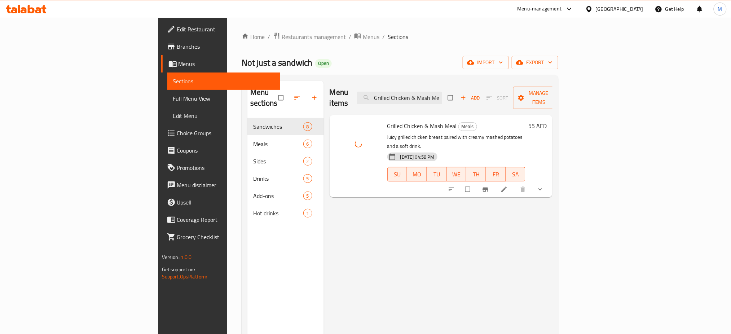
click at [356, 252] on div "Menu items Grilled Chicken & Mash Meal Add Sort Manage items Grilled Chicken & …" at bounding box center [438, 248] width 229 height 334
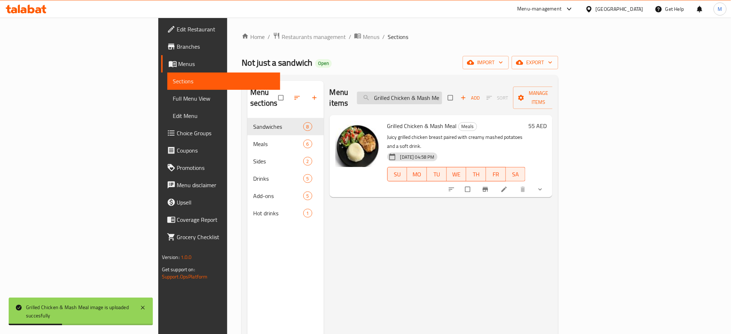
click at [442, 97] on input "Grilled Chicken & Mash Meal" at bounding box center [399, 98] width 85 height 13
paste input "Smashed"
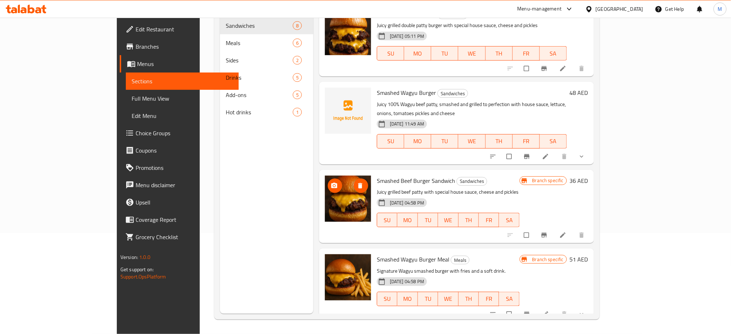
scroll to position [101, 0]
click at [331, 183] on icon "upload picture" at bounding box center [334, 185] width 6 height 5
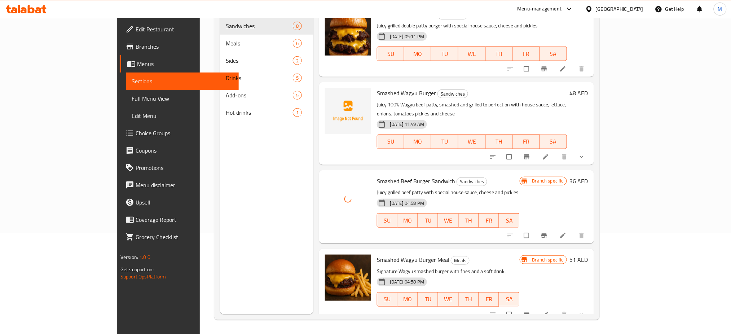
scroll to position [0, 0]
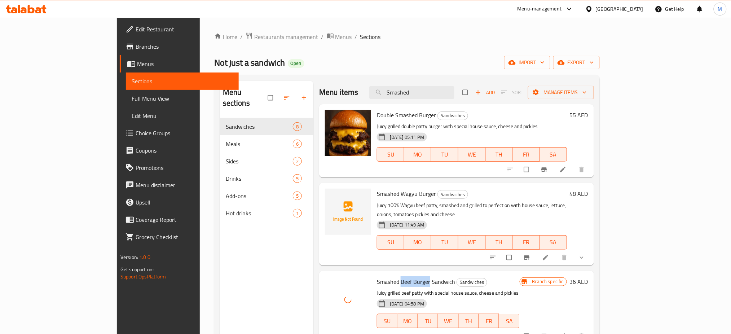
drag, startPoint x: 371, startPoint y: 273, endPoint x: 401, endPoint y: 274, distance: 29.6
click at [401, 276] on span "Smashed Beef Burger Sandwich" at bounding box center [416, 281] width 78 height 11
copy span "Beef Burger"
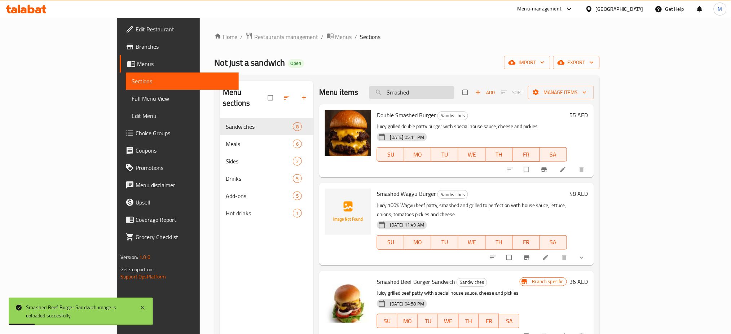
click at [448, 91] on input "Smashed" at bounding box center [411, 92] width 85 height 13
paste input "Beef Burger"
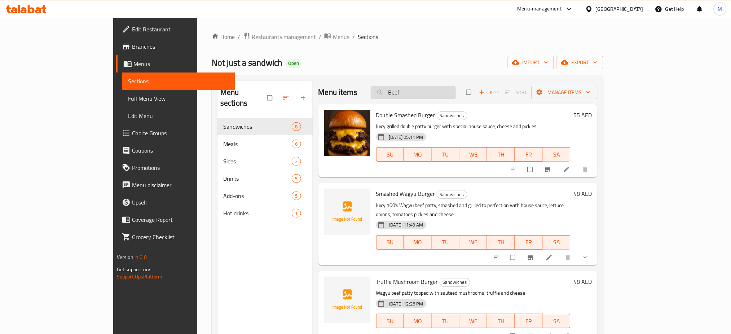
scroll to position [0, 0]
click at [440, 97] on input "Beef" at bounding box center [413, 92] width 85 height 13
paste input "Avocado"
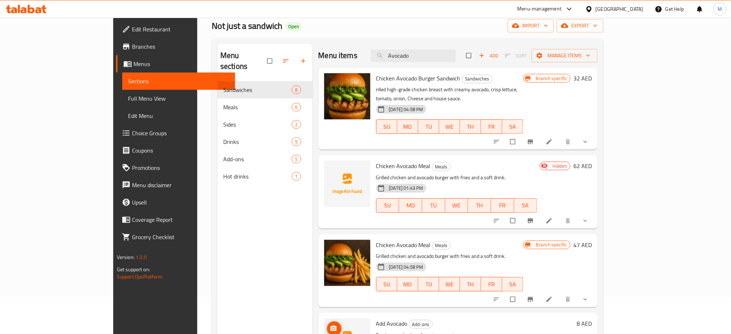
scroll to position [35, 0]
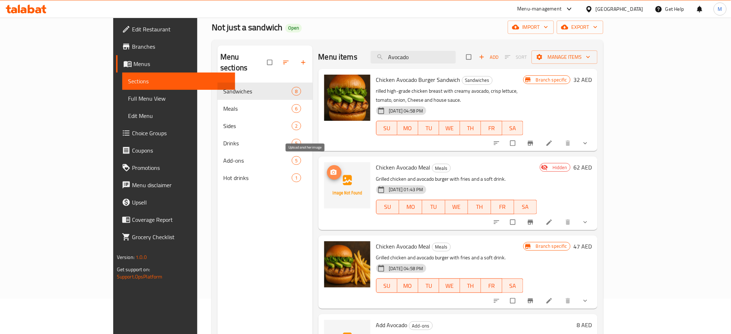
click at [330, 170] on icon "upload picture" at bounding box center [333, 172] width 6 height 5
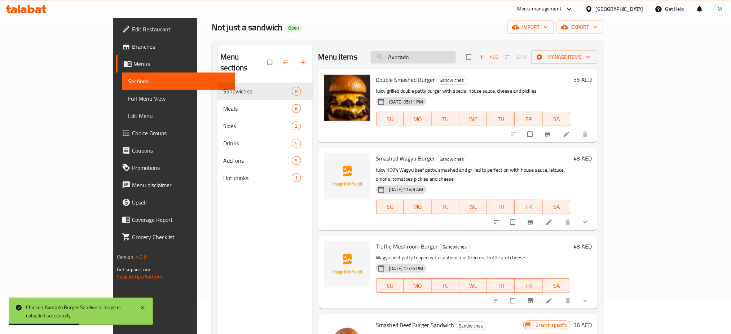
click at [446, 60] on input "Avocado" at bounding box center [413, 57] width 85 height 13
paste input "Truffle"
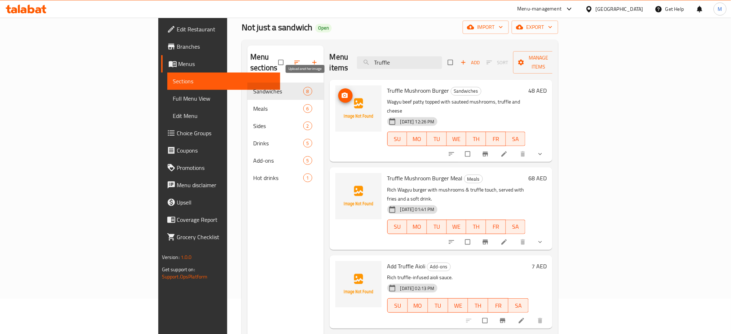
type input "Truffle"
click at [341, 92] on icon "upload picture" at bounding box center [344, 95] width 7 height 7
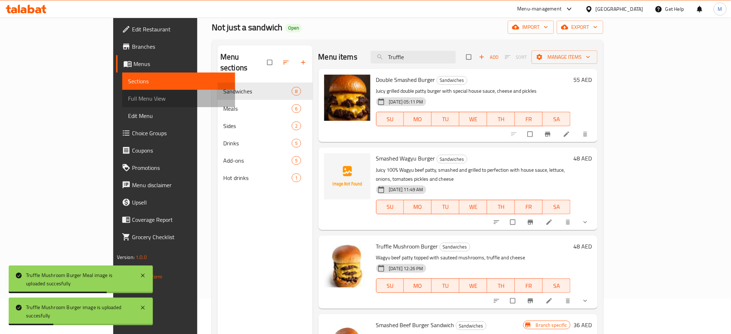
click at [128, 100] on span "Full Menu View" at bounding box center [179, 98] width 102 height 9
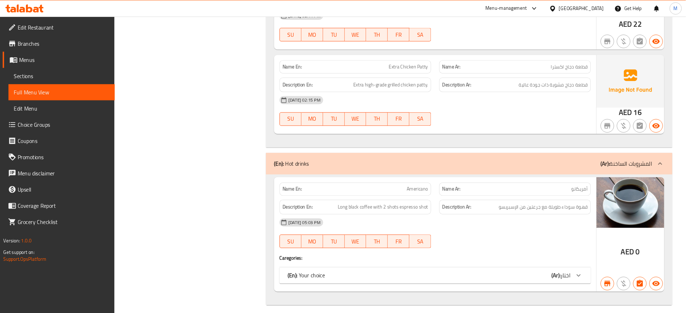
scroll to position [3153, 0]
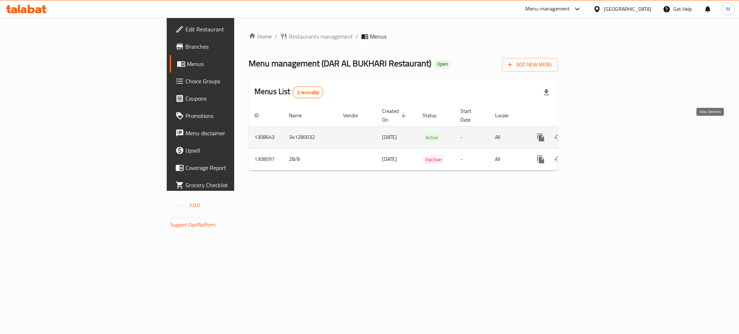
click at [596, 134] on icon "enhanced table" at bounding box center [592, 137] width 6 height 6
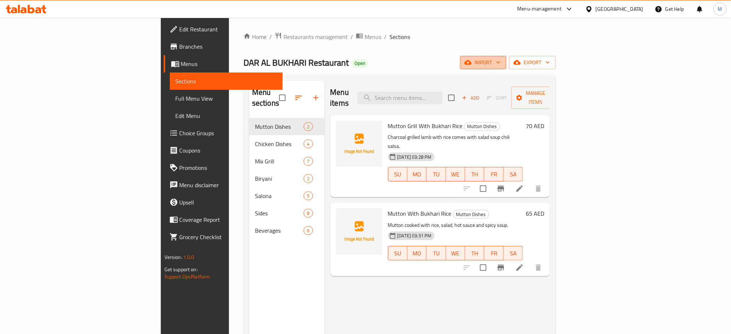
click at [501, 62] on span "import" at bounding box center [483, 62] width 35 height 9
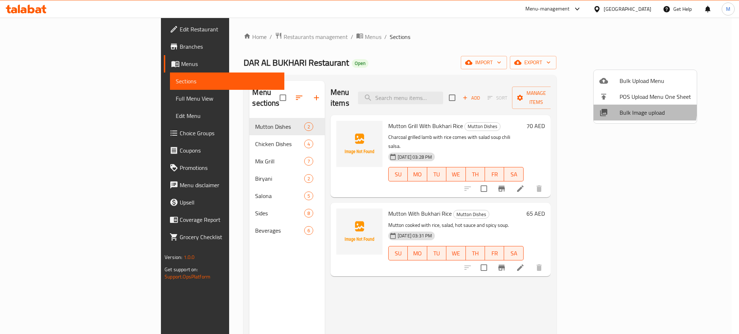
click at [627, 108] on span "Bulk Image upload" at bounding box center [654, 112] width 71 height 9
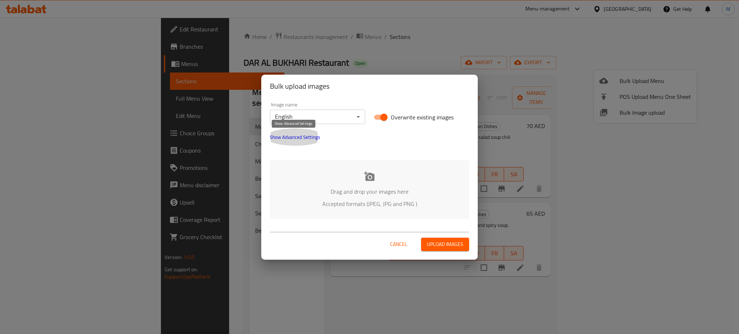
click at [304, 135] on span "Show Advanced Settings" at bounding box center [295, 137] width 50 height 9
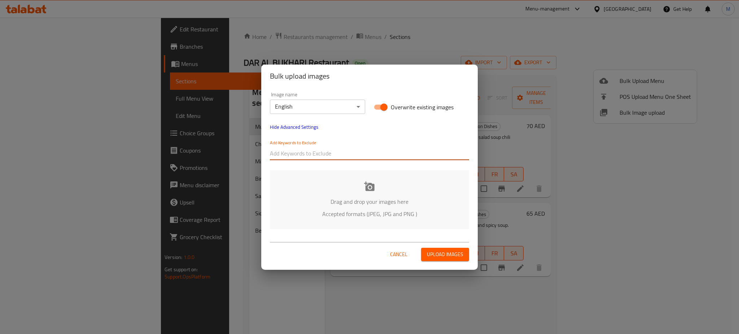
click at [316, 148] on input "text" at bounding box center [369, 154] width 199 height 12
paste input "_giotarakjiahrat_"
type input "_giotarakjiahrat_"
drag, startPoint x: 328, startPoint y: 162, endPoint x: 338, endPoint y: 157, distance: 10.8
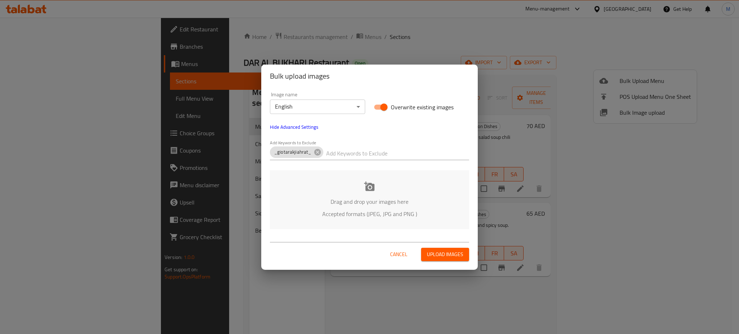
click at [338, 157] on div "Add Keywords to Exclude _giotarakjiahrat_" at bounding box center [369, 150] width 208 height 29
click at [338, 157] on input "text" at bounding box center [397, 154] width 143 height 12
paste input "DarAlBukhari_"
type input "DarAlBukhari_"
click at [296, 204] on p "Drag and drop your images here" at bounding box center [369, 201] width 177 height 9
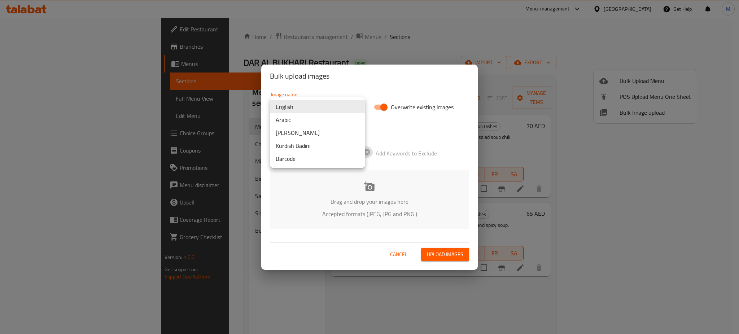
click at [305, 109] on body "​ Menu-management [GEOGRAPHIC_DATA] Get Help M Edit Restaurant Branches Menus S…" at bounding box center [369, 176] width 739 height 316
click at [311, 120] on li "Arabic" at bounding box center [317, 119] width 95 height 13
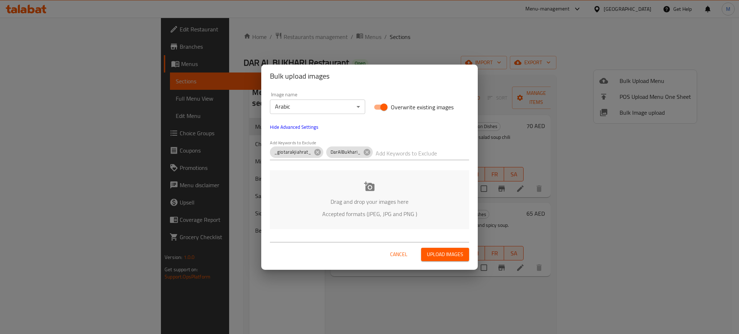
click at [328, 170] on div "Image name Arabic ​ Overwrite existing images Hide Advanced Settings Add Keywor…" at bounding box center [369, 161] width 216 height 146
click at [331, 177] on div "Drag and drop your images here Accepted formats (JPEG, JPG and PNG )" at bounding box center [369, 199] width 199 height 59
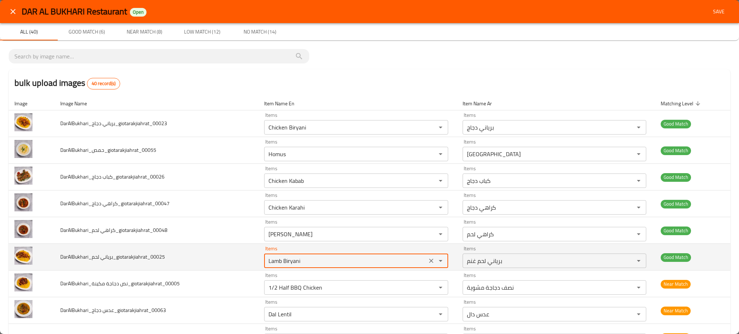
drag, startPoint x: 279, startPoint y: 259, endPoint x: 222, endPoint y: 259, distance: 56.6
click at [222, 259] on tr "DarAlBukhari_برياني لحم_giotarakjiahrat_00025 Items Lamb Biryani Items Items بر…" at bounding box center [369, 257] width 721 height 27
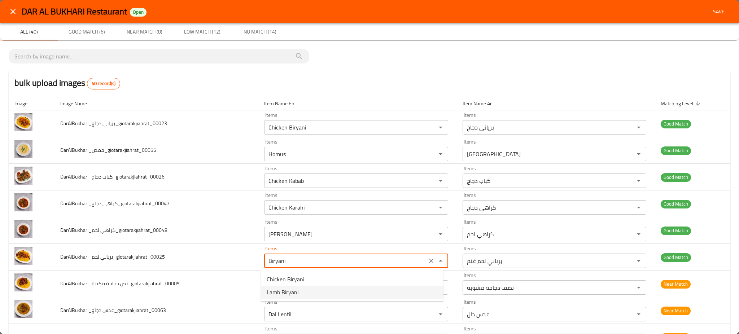
click at [276, 289] on span "Lamb Biryani" at bounding box center [283, 292] width 32 height 9
type لحم_giotarakjiahrat_00025 "Lamb Biryani"
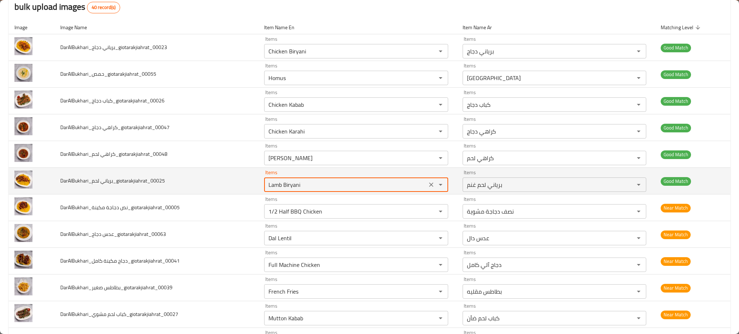
scroll to position [79, 0]
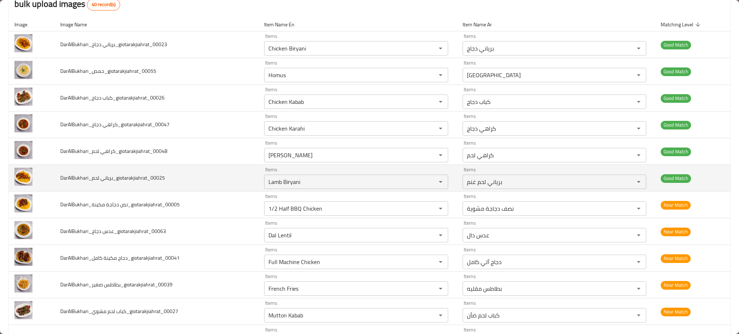
click at [220, 268] on td "DarAlBukhari_دجاج مكينة كامل_giotarakjiahrat_00041" at bounding box center [156, 258] width 204 height 27
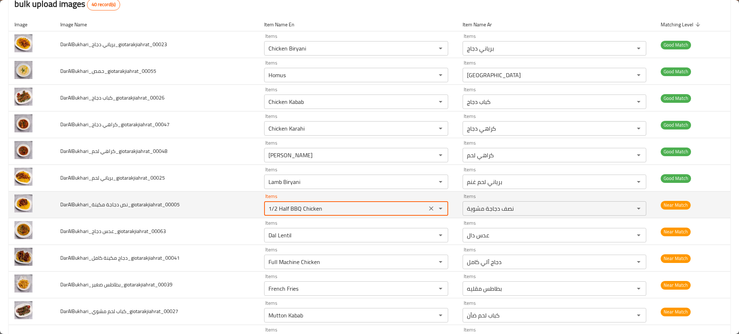
drag, startPoint x: 298, startPoint y: 208, endPoint x: 202, endPoint y: 205, distance: 96.0
click at [202, 205] on tr "DarAlBukhari_نص دجاجة مكينة_giotarakjiahrat_00005 Items 1/2 Half BBQ Chicken It…" at bounding box center [369, 205] width 721 height 27
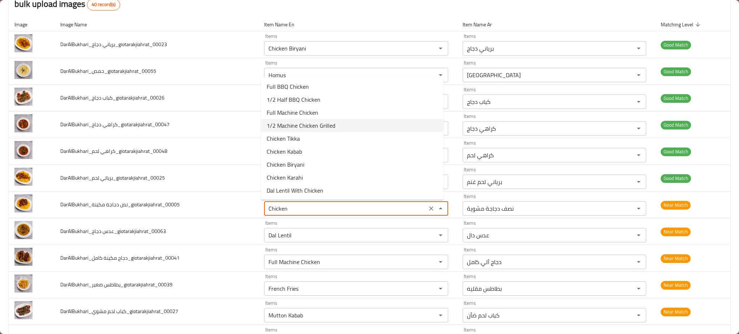
click at [323, 124] on span "1/2 Machine Chicken Grilled" at bounding box center [301, 125] width 69 height 9
type مكينة_giotarakjiahrat_00005 "1/2 Machine Chicken Grilled"
type مكينة_giotarakjiahrat_00005-ar "نصف دجاجة ماشين مشوية"
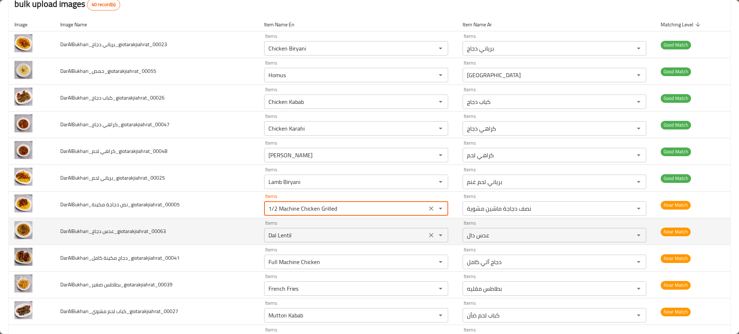
type مكينة_giotarakjiahrat_00005 "1/2 Machine Chicken Grilled"
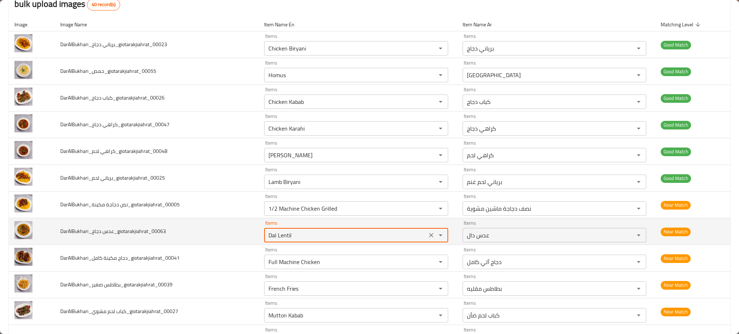
click at [329, 239] on دجاج_giotarakjiahrat_00063 "Dal Lentil" at bounding box center [345, 235] width 158 height 10
click at [280, 238] on دجاج_giotarakjiahrat_00063 "Dal Lentil" at bounding box center [345, 235] width 158 height 10
paste دجاج_giotarakjiahrat_00063 "enhanced table"
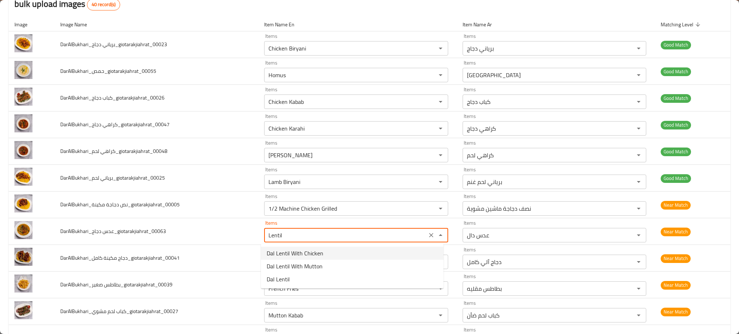
click at [281, 252] on span "Dal Lentil With Chicken" at bounding box center [295, 253] width 57 height 9
type دجاج_giotarakjiahrat_00063 "Dal Lentil With Chicken"
type دجاج_giotarakjiahrat_00063-ar "عدس دال مع الدجاج"
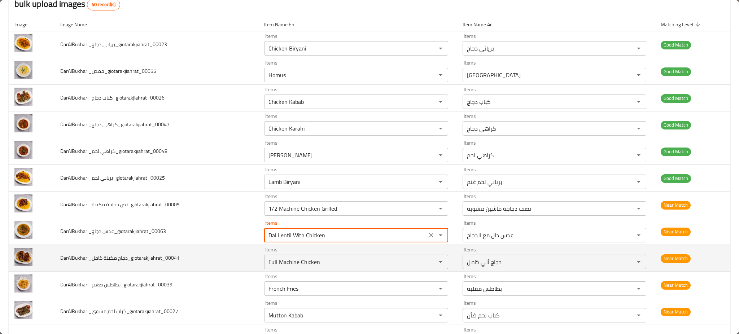
type دجاج_giotarakjiahrat_00063 "Dal Lentil With Chicken"
click at [237, 245] on td "DarAlBukhari_دجاج مكينة كامل_giotarakjiahrat_00041" at bounding box center [156, 258] width 204 height 27
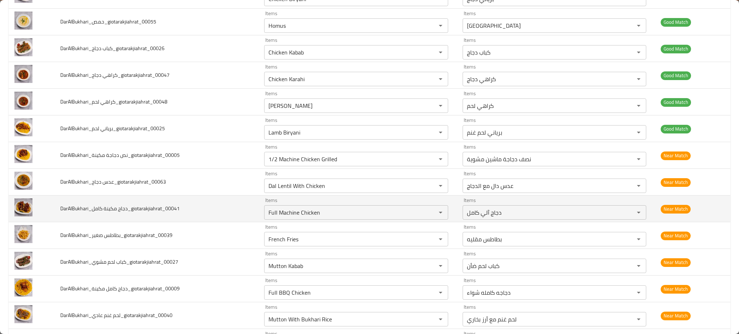
click at [229, 216] on td "DarAlBukhari_دجاج مكينة كامل_giotarakjiahrat_00041" at bounding box center [156, 208] width 204 height 27
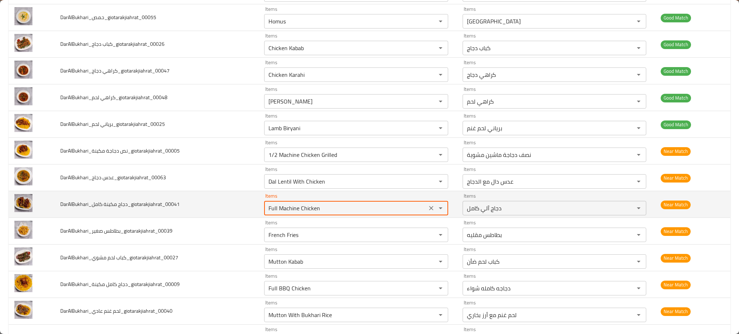
drag, startPoint x: 318, startPoint y: 206, endPoint x: 273, endPoint y: 206, distance: 45.1
click at [273, 206] on كامل_giotarakjiahrat_00041 "Full Machine Chicken" at bounding box center [345, 208] width 158 height 10
paste كامل_giotarakjiahrat_00041 "enhanced table"
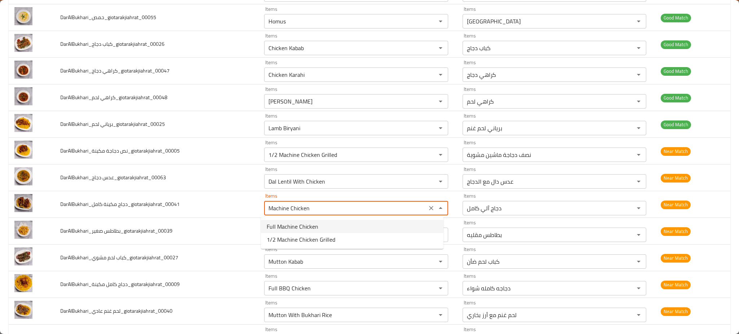
click at [278, 226] on span "Full Machine Chicken" at bounding box center [293, 226] width 52 height 9
type كامل_giotarakjiahrat_00041 "Full Machine Chicken"
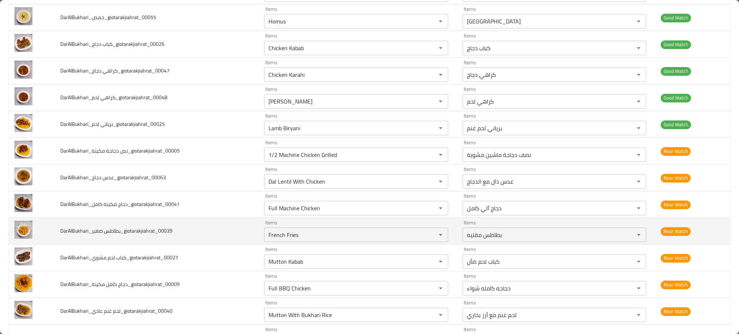
click at [258, 231] on td "Items French Fries Items" at bounding box center [357, 231] width 198 height 27
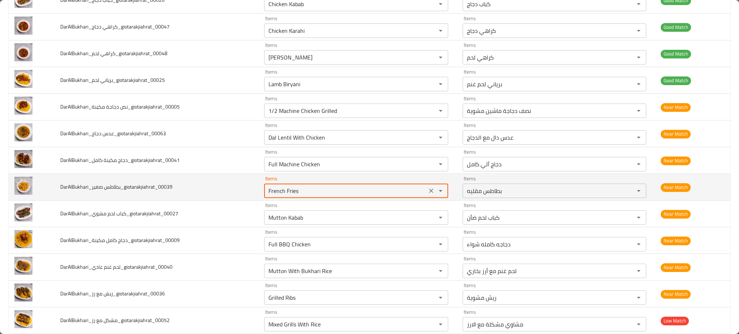
click at [305, 191] on صغير_giotarakjiahrat_00039 "French Fries" at bounding box center [345, 191] width 158 height 10
click at [312, 191] on صغير_giotarakjiahrat_00039 "French Fries" at bounding box center [345, 191] width 158 height 10
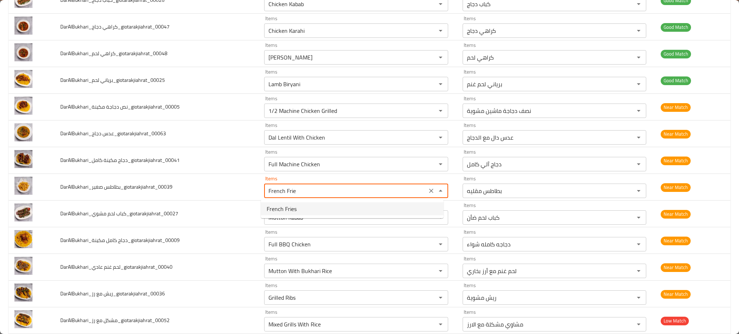
click at [287, 207] on span "French Fries" at bounding box center [282, 208] width 30 height 9
type صغير_giotarakjiahrat_00039 "French Fries"
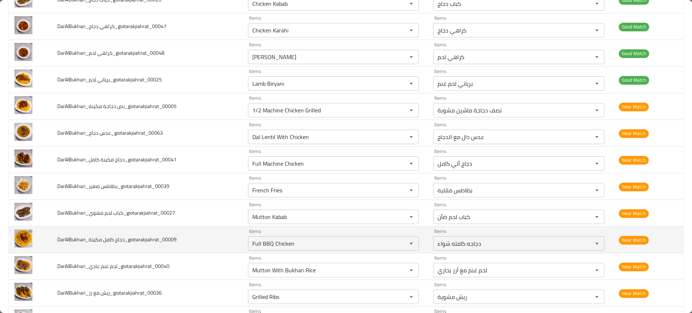
drag, startPoint x: 724, startPoint y: 3, endPoint x: 186, endPoint y: 246, distance: 590.3
click at [186, 246] on td "DarAlBukhari_دجاج كامل مكينة_giotarakjiahrat_00009" at bounding box center [147, 240] width 191 height 27
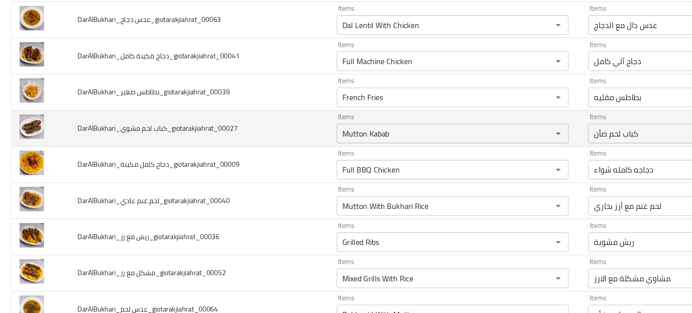
scroll to position [243, 0]
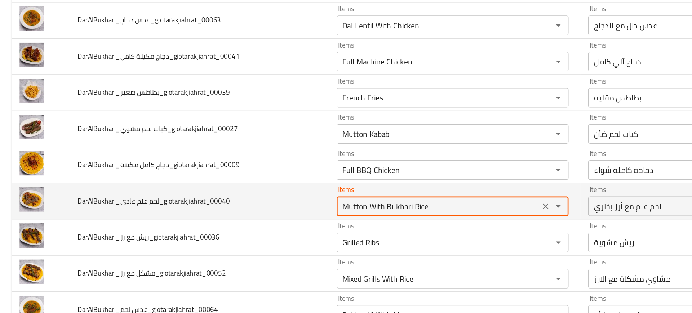
drag, startPoint x: 269, startPoint y: 204, endPoint x: 320, endPoint y: 204, distance: 51.2
click at [320, 204] on عادي_giotarakjiahrat_00040 "Mutton With Bukhari Rice" at bounding box center [323, 204] width 146 height 10
type عادي_giotarakjiahrat_00040 "Mutton"
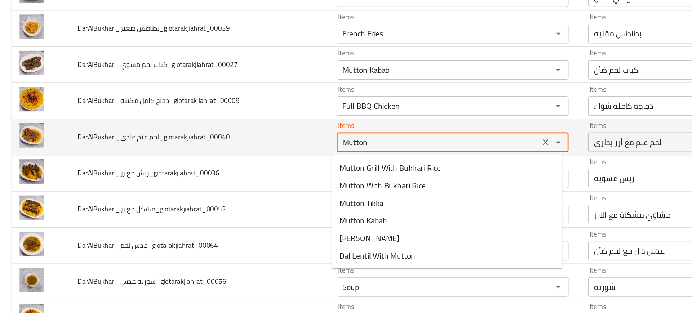
scroll to position [287, 0]
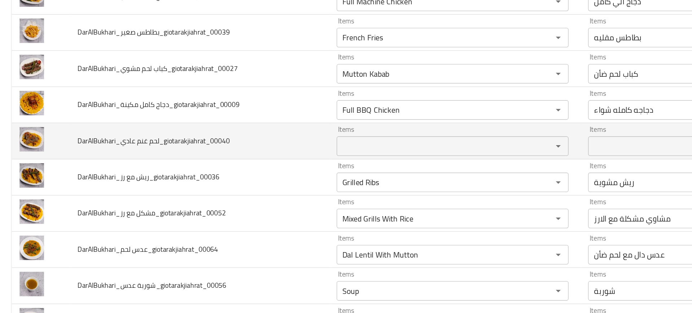
click at [200, 208] on td "DarAlBukhari_مشكل مع رز_giotarakjiahrat_00052" at bounding box center [147, 210] width 191 height 27
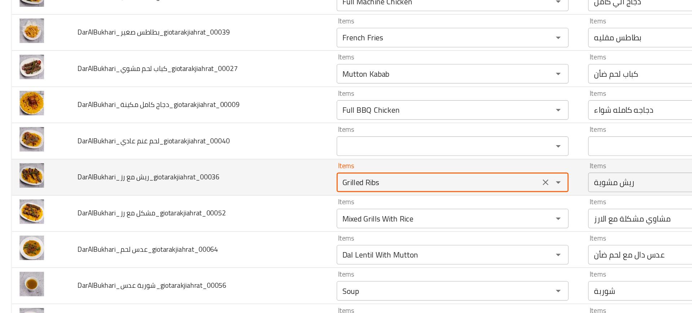
click at [266, 188] on رز_giotarakjiahrat_00036 "Grilled Ribs" at bounding box center [323, 187] width 146 height 10
drag, startPoint x: 266, startPoint y: 188, endPoint x: 184, endPoint y: 182, distance: 82.0
click at [184, 182] on tr "DarAlBukhari_ريش مع رز_giotarakjiahrat_00036 Items Grilled Ribs Items Items ريش…" at bounding box center [346, 183] width 675 height 27
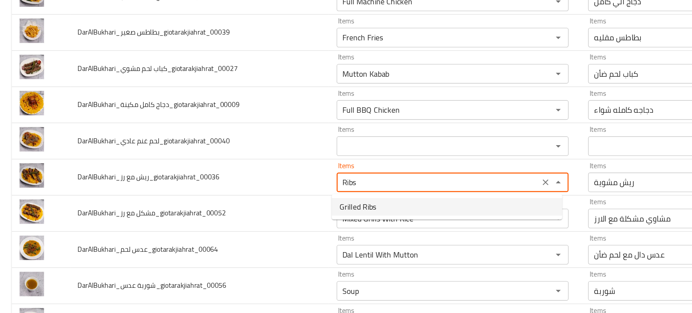
click at [255, 201] on span "Grilled Ribs" at bounding box center [263, 205] width 27 height 9
type رز_giotarakjiahrat_00036 "Grilled Ribs"
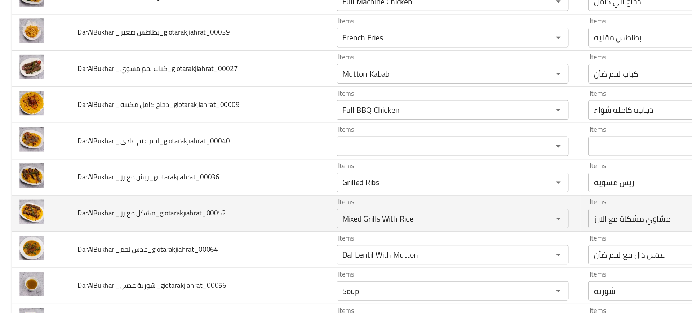
click at [210, 203] on td "DarAlBukhari_مشكل مع رز_giotarakjiahrat_00052" at bounding box center [147, 210] width 191 height 27
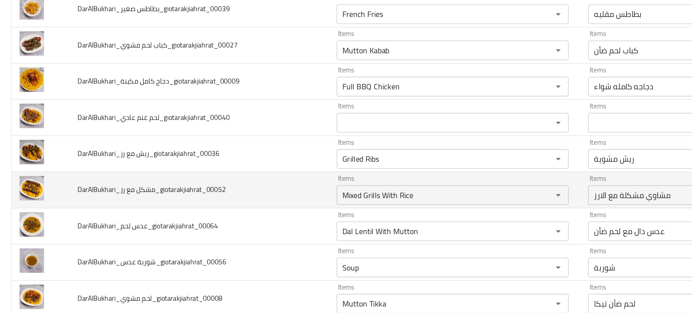
scroll to position [326, 0]
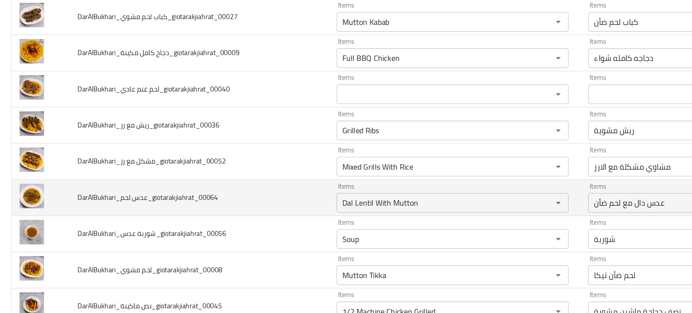
click at [221, 194] on td "DarAlBukhari_عدس لحم_giotarakjiahrat_00064" at bounding box center [147, 198] width 191 height 27
click at [198, 194] on td "DarAlBukhari_عدس لحم_giotarakjiahrat_00064" at bounding box center [147, 198] width 191 height 27
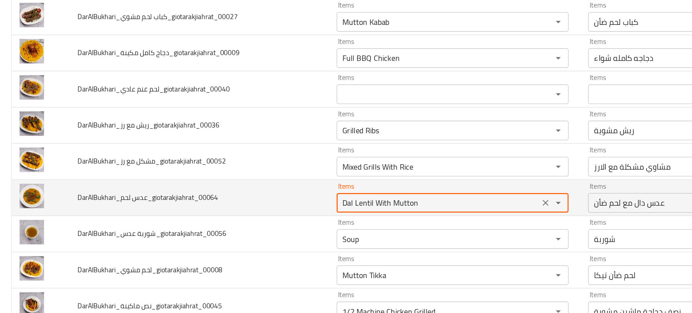
click at [250, 201] on لحم_giotarakjiahrat_00064 "Dal Lentil With Mutton" at bounding box center [323, 202] width 146 height 10
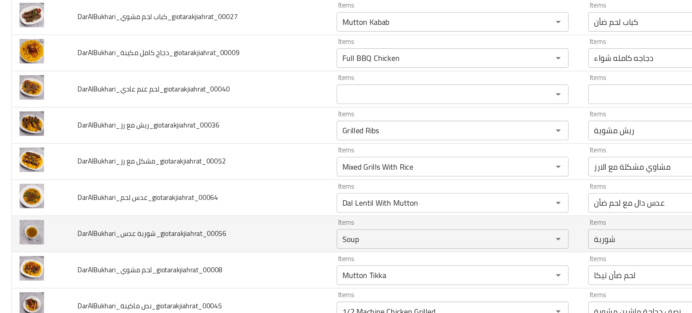
click at [214, 215] on td "DarAlBukhari_شوربة عدس_giotarakjiahrat_00056" at bounding box center [147, 225] width 191 height 27
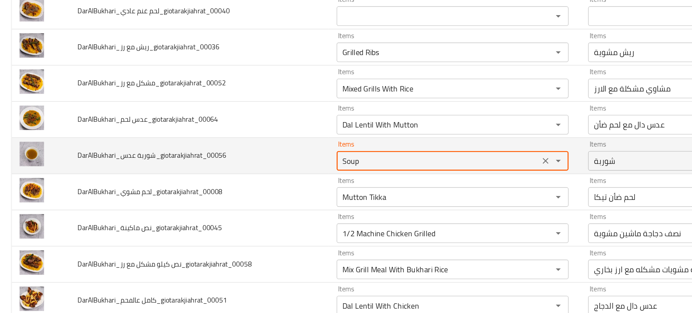
click at [266, 172] on عدس_giotarakjiahrat_00056 "Soup" at bounding box center [323, 171] width 146 height 10
click at [276, 173] on عدس_giotarakjiahrat_00056 "Soup" at bounding box center [323, 171] width 146 height 10
type عدس_giotarakjiahrat_00056 "S"
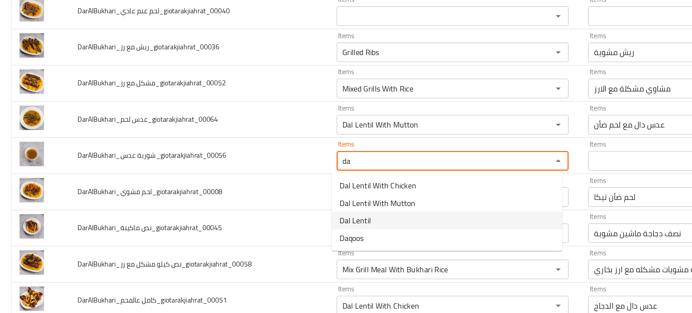
click at [274, 216] on عدس_giotarakjiahrat_00056-option-2 "Dal Lentil" at bounding box center [330, 214] width 170 height 13
type عدس_giotarakjiahrat_00056 "Dal Lentil"
type عدس_giotarakjiahrat_00056-ar "عدس دال"
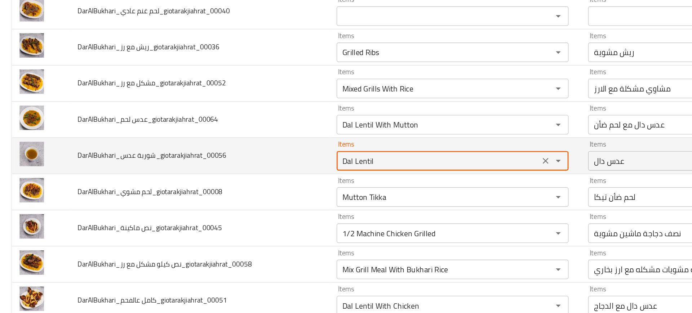
click at [272, 174] on عدس_giotarakjiahrat_00056 "Dal Lentil" at bounding box center [323, 171] width 146 height 10
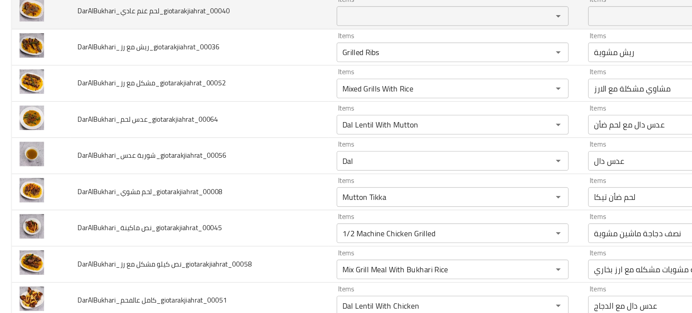
type عدس_giotarakjiahrat_00056 "Dal Lentil"
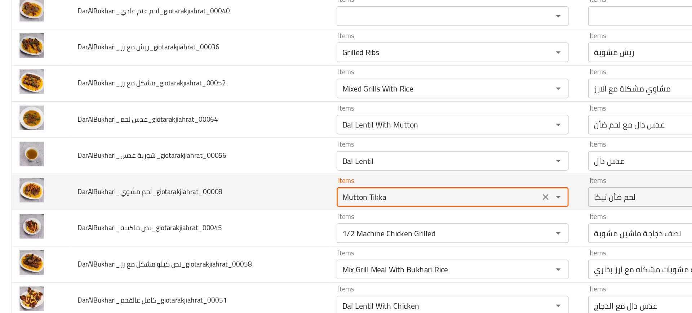
click at [278, 200] on مشوي_giotarakjiahrat_00008 "Mutton Tikka" at bounding box center [323, 198] width 146 height 10
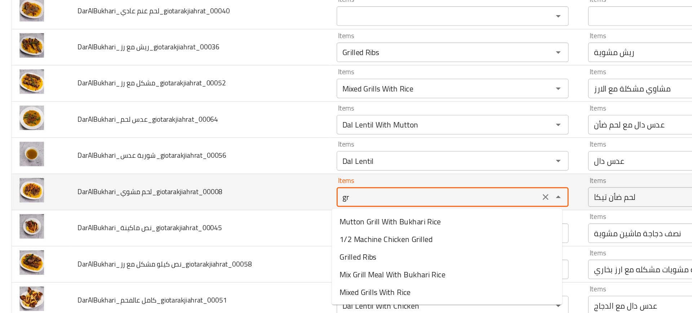
type مشوي_giotarakjiahrat_00008 "gri"
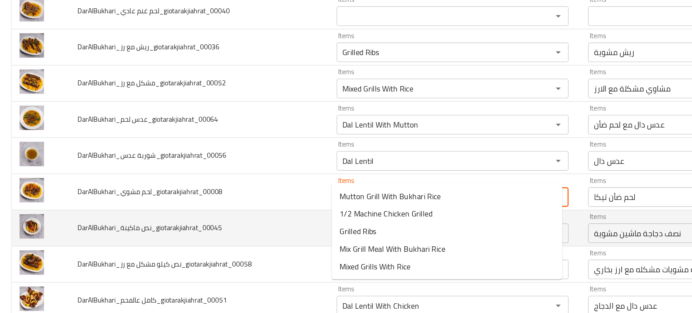
scroll to position [403, 0]
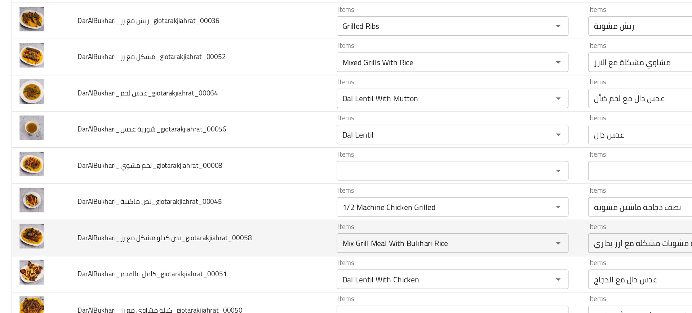
click at [230, 226] on td "DarAlBukhari_نص كيلو مشكل مع رز_giotarakjiahrat_00058" at bounding box center [147, 228] width 191 height 27
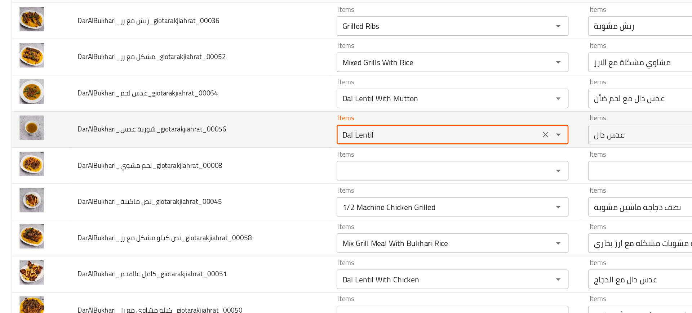
click at [286, 152] on عدس_giotarakjiahrat_00056 "Dal Lentil" at bounding box center [323, 151] width 146 height 10
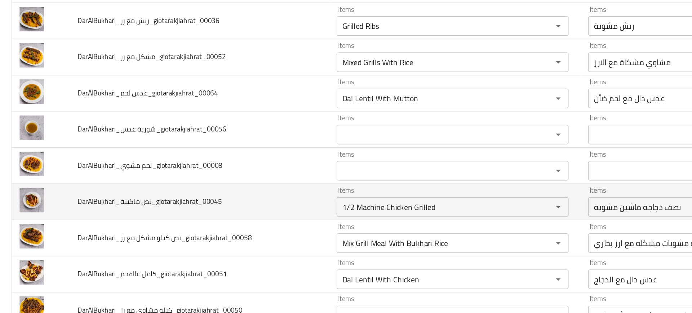
click at [199, 195] on td "DarAlBukhari_نص ماكينة_giotarakjiahrat_00045" at bounding box center [147, 201] width 191 height 27
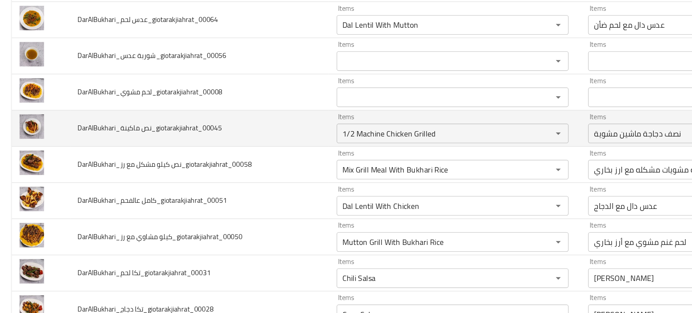
scroll to position [457, 0]
click at [255, 153] on ماكينة_giotarakjiahrat_00045 "1/2 Machine Chicken Grilled" at bounding box center [323, 150] width 146 height 10
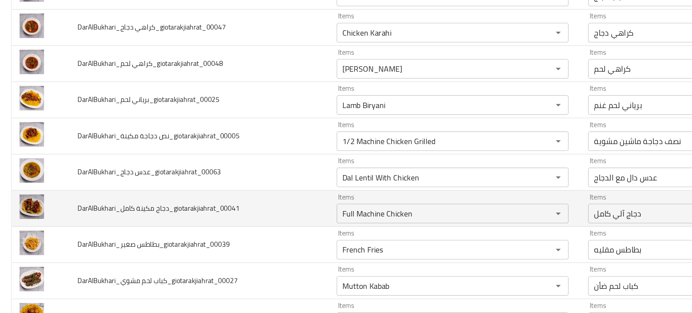
scroll to position [451, 0]
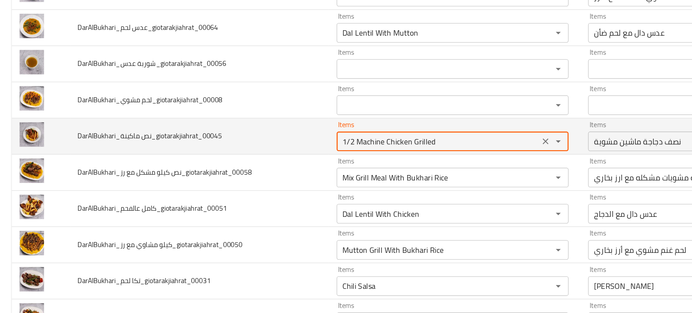
click at [327, 157] on ماكينة_giotarakjiahrat_00045 "1/2 Machine Chicken Grilled" at bounding box center [323, 156] width 146 height 10
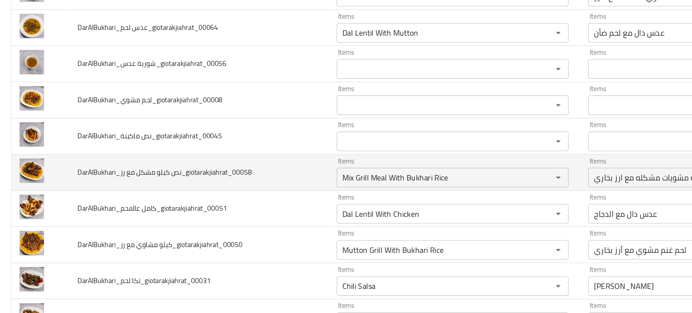
click at [223, 179] on td "DarAlBukhari_نص كيلو مشكل مع رز_giotarakjiahrat_00058" at bounding box center [147, 179] width 191 height 27
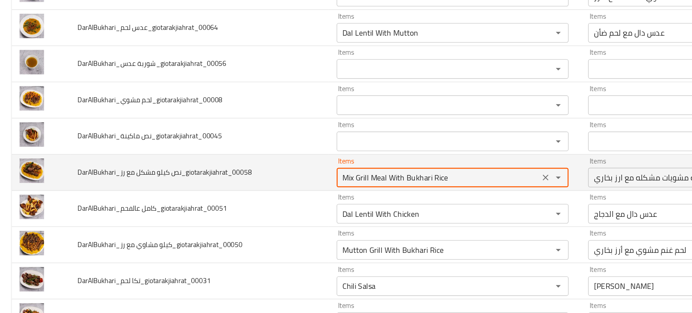
drag, startPoint x: 270, startPoint y: 182, endPoint x: 352, endPoint y: 184, distance: 82.6
click at [352, 184] on رز_giotarakjiahrat_00058 "Mix Grill Meal With Bukhari Rice" at bounding box center [323, 183] width 146 height 10
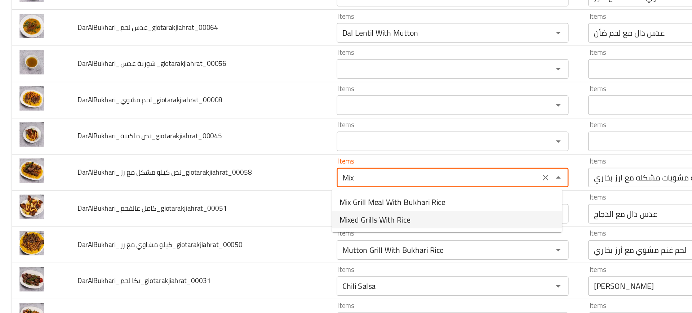
click at [262, 213] on span "Mixed Grills With Rice" at bounding box center [276, 214] width 52 height 9
type رز_giotarakjiahrat_00058 "Mixed Grills With Rice"
type رز_giotarakjiahrat_00058-ar "مشاوي مشكلة مع الارز"
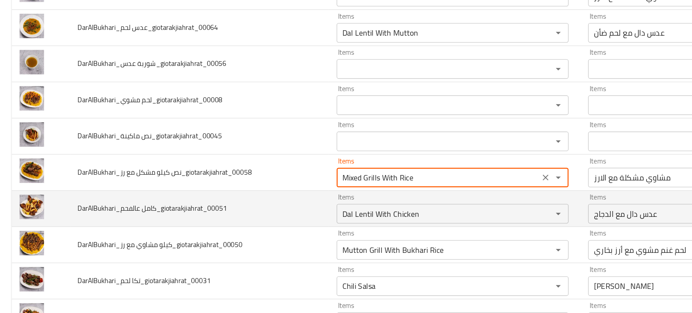
type رز_giotarakjiahrat_00058 "Mixed Grills With Rice"
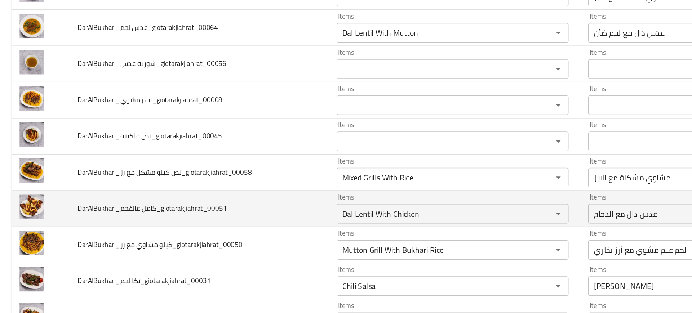
click at [215, 201] on td "DarAlBukhari_كامل عالفحم_giotarakjiahrat_00051" at bounding box center [147, 206] width 191 height 27
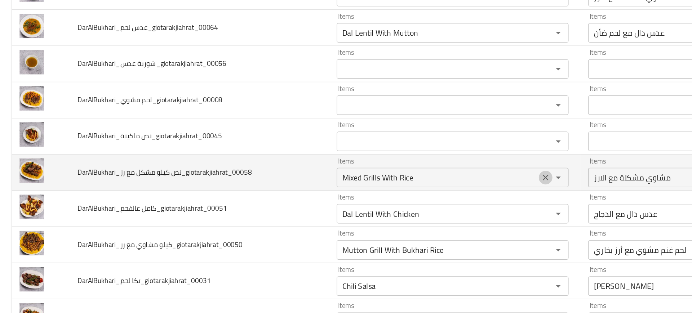
click at [400, 183] on icon "Clear" at bounding box center [402, 183] width 4 height 4
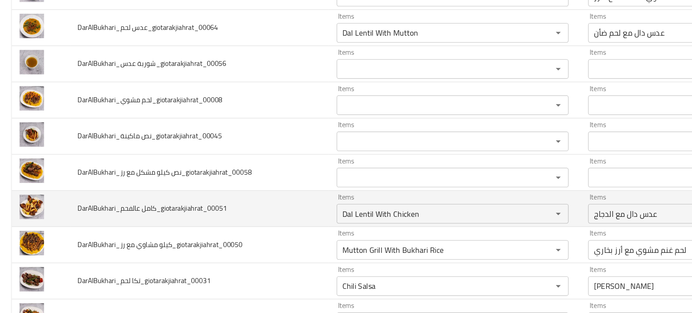
click at [216, 204] on td "DarAlBukhari_كامل عالفحم_giotarakjiahrat_00051" at bounding box center [147, 206] width 191 height 27
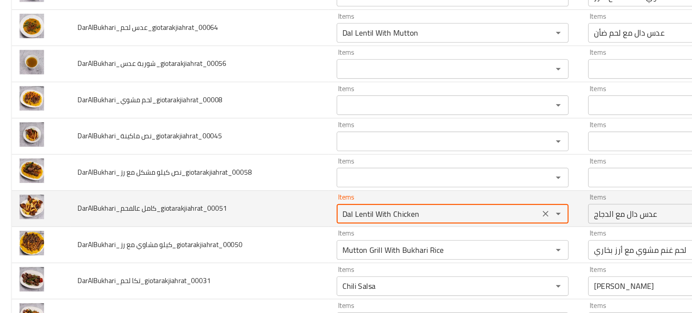
click at [255, 208] on عالفحم_giotarakjiahrat_00051 "Dal Lentil With Chicken" at bounding box center [323, 210] width 146 height 10
type عالفحم_giotarakjiahrat_00051 "c"
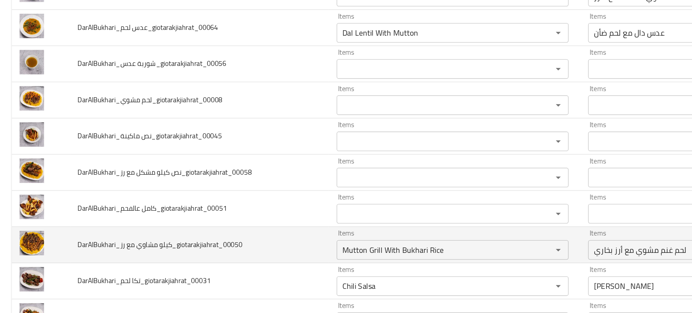
click at [189, 240] on td "DarAlBukhari_كيلو مشاوي مع رز_giotarakjiahrat_00050" at bounding box center [147, 233] width 191 height 27
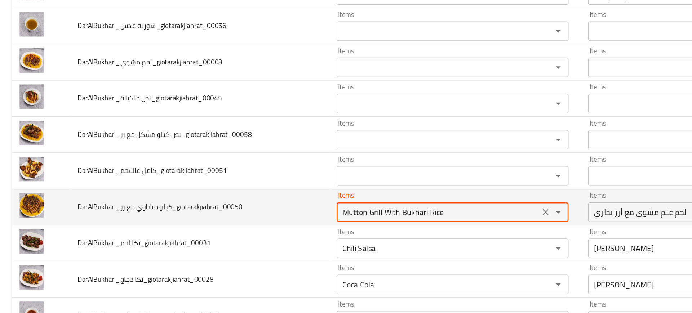
click at [284, 208] on رز_giotarakjiahrat_00050 "Mutton Grill With Bukhari Rice" at bounding box center [323, 209] width 146 height 10
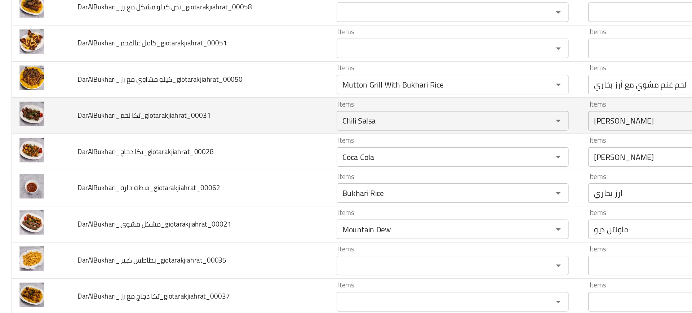
scroll to position [587, 0]
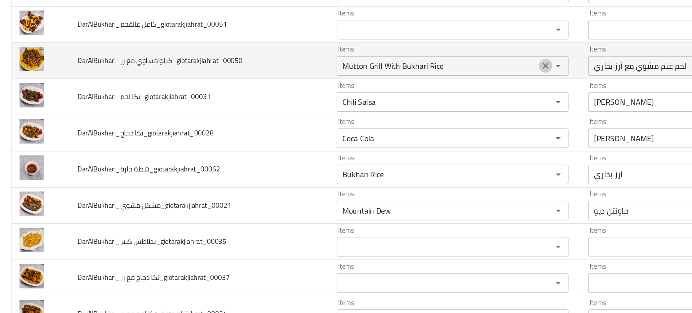
click at [401, 102] on button "Clear" at bounding box center [402, 101] width 10 height 10
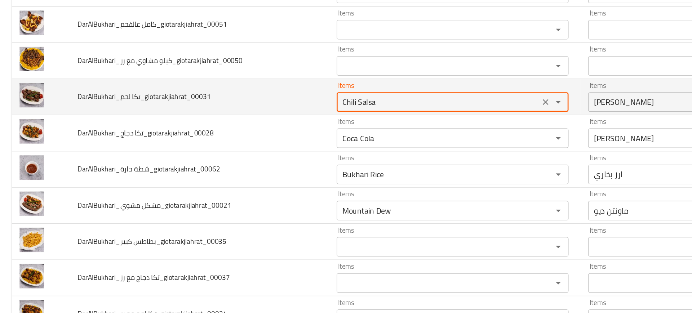
click at [355, 132] on لحم_giotarakjiahrat_00031 "Chili Salsa" at bounding box center [323, 128] width 146 height 10
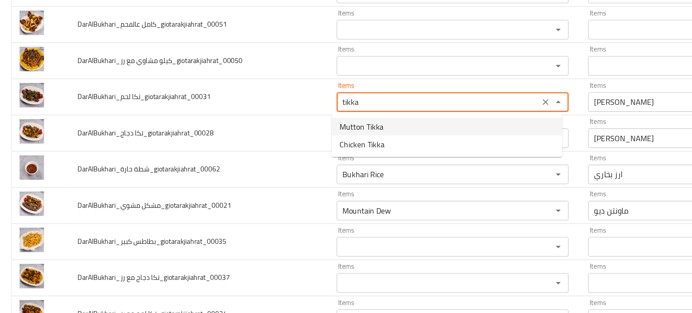
click at [255, 149] on span "Mutton Tikka" at bounding box center [266, 145] width 32 height 9
type لحم_giotarakjiahrat_00031 "Mutton Tikka"
type لحم_giotarakjiahrat_00031-ar "لحم ضأن تيكا"
type لحم_giotarakjiahrat_00031 "Mutton Tikka"
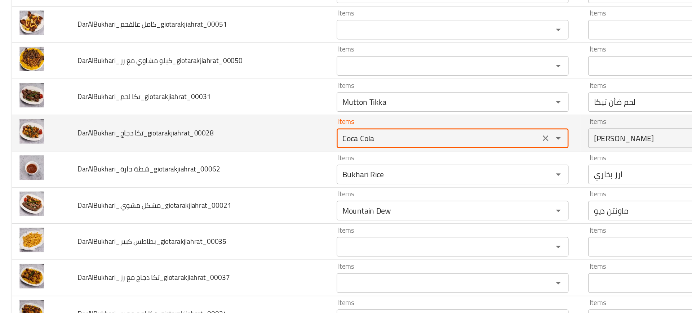
click at [254, 155] on دجاج_giotarakjiahrat_00028 "Coca Cola" at bounding box center [323, 154] width 146 height 10
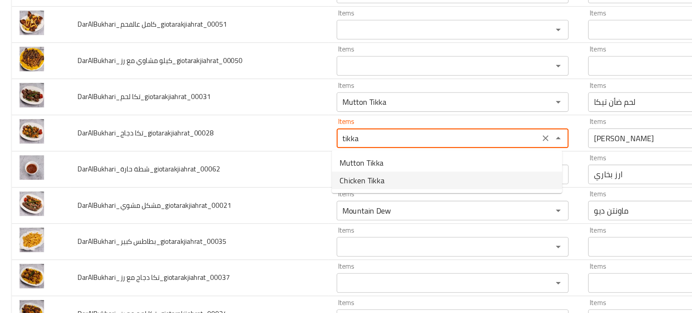
click at [257, 186] on span "Chicken Tikka" at bounding box center [266, 185] width 33 height 9
type دجاج_giotarakjiahrat_00028 "Chicken Tikka"
type دجاج_giotarakjiahrat_00028-ar "دجاج تكا"
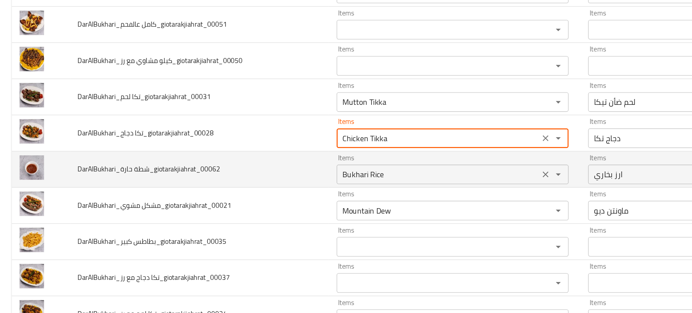
type دجاج_giotarakjiahrat_00028 "Chicken Tikka"
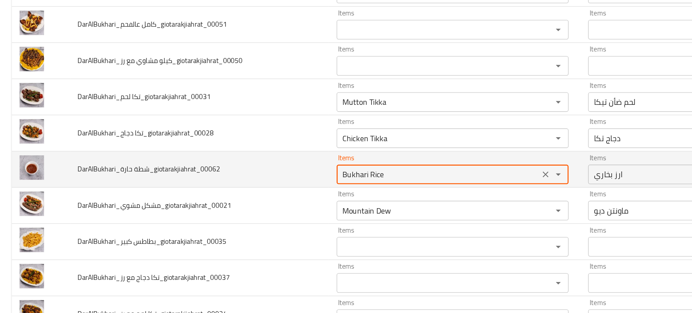
click at [264, 185] on حارة_giotarakjiahrat_00062 "Bukhari Rice" at bounding box center [323, 181] width 146 height 10
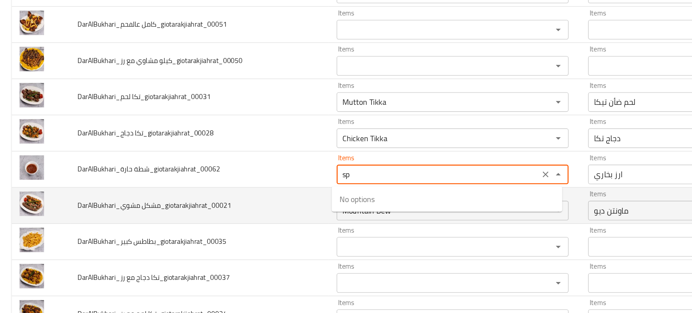
type حارة_giotarakjiahrat_00062 "s"
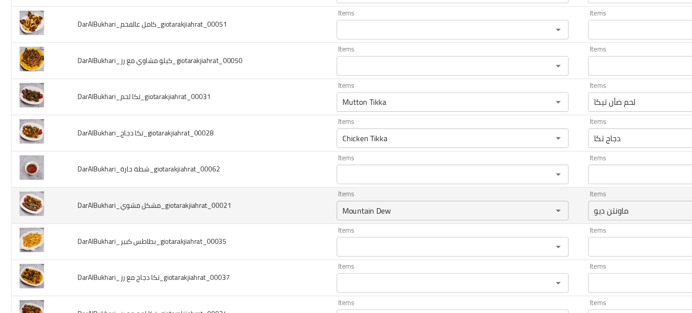
click at [173, 193] on td "DarAlBukhari_مشكل مشوي_giotarakjiahrat_00021" at bounding box center [147, 204] width 191 height 27
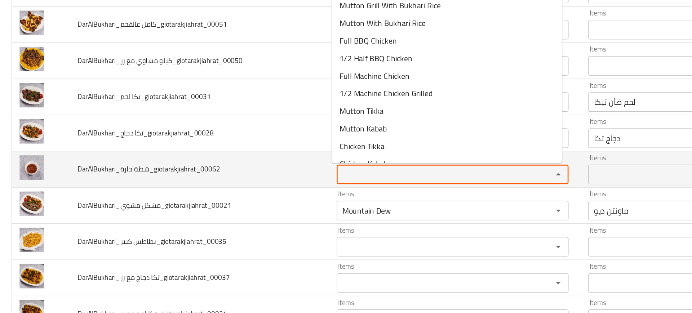
click at [254, 186] on حارة_giotarakjiahrat_00062 "Items" at bounding box center [323, 181] width 146 height 10
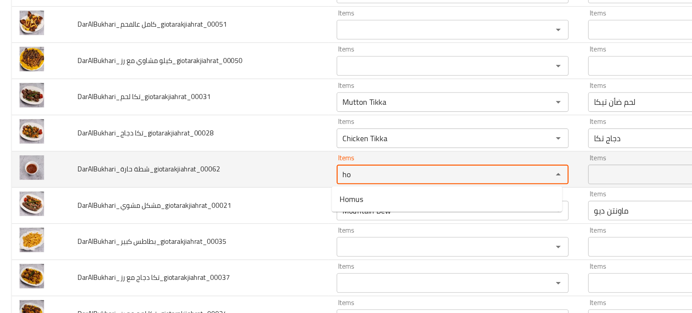
type حارة_giotarakjiahrat_00062 "hot"
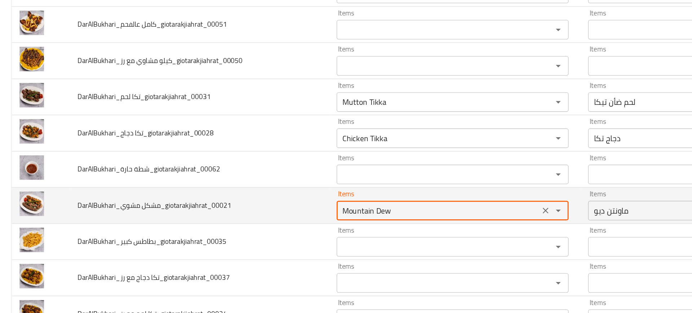
click at [270, 203] on مشوي_giotarakjiahrat_00021 "Mountain Dew" at bounding box center [323, 208] width 146 height 10
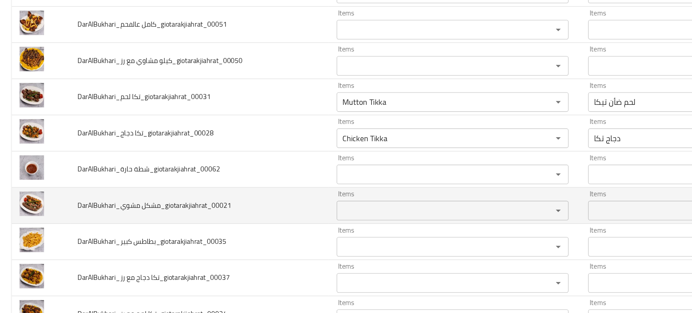
click at [211, 212] on td "DarAlBukhari_مشكل مشوي_giotarakjiahrat_00021" at bounding box center [147, 204] width 191 height 27
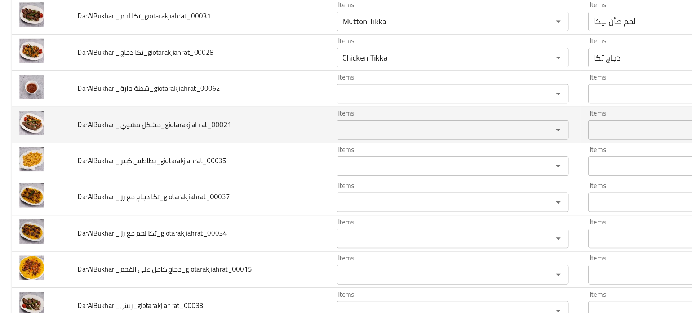
scroll to position [655, 0]
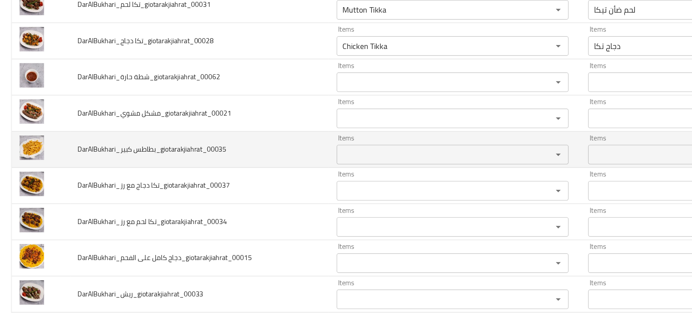
click at [212, 172] on td "DarAlBukhari_بطاطس كبير_giotarakjiahrat_00035" at bounding box center [147, 162] width 191 height 27
click at [287, 172] on div "Items" at bounding box center [333, 166] width 171 height 14
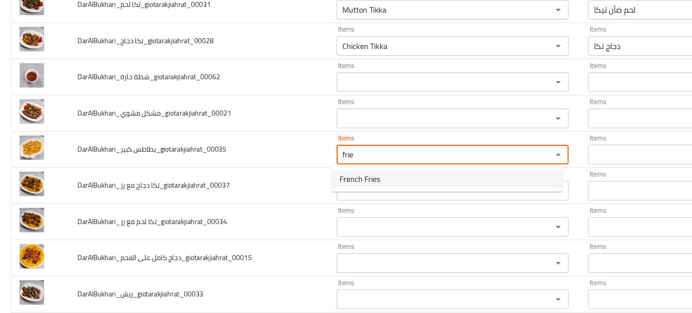
click at [270, 185] on span "French Fries" at bounding box center [265, 184] width 30 height 9
type كبير_giotarakjiahrat_00035 "French Fries"
type كبير_giotarakjiahrat_00035-ar "بطاطس مقليه"
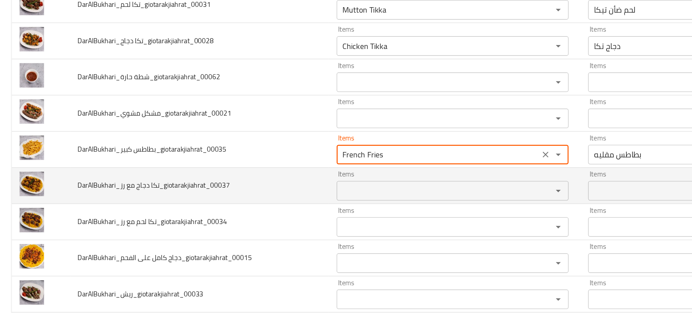
type كبير_giotarakjiahrat_00035 "French Fries"
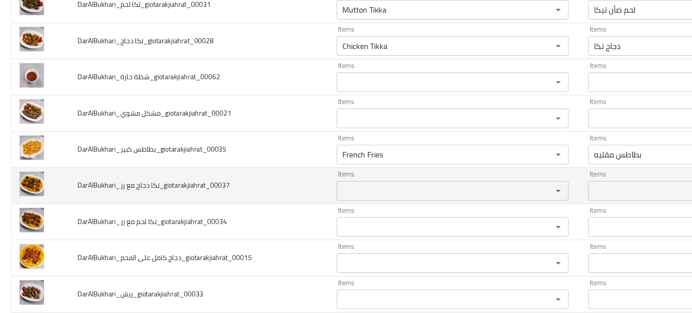
click at [242, 184] on td "Items Items" at bounding box center [335, 189] width 186 height 27
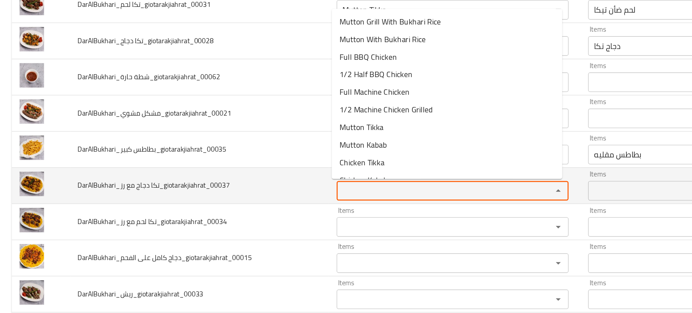
click at [259, 194] on رز_giotarakjiahrat_00037 "Items" at bounding box center [323, 193] width 146 height 10
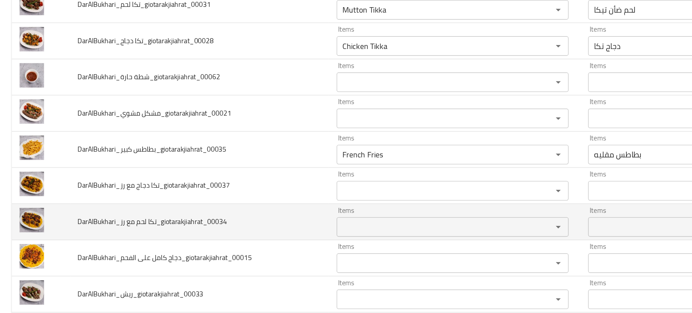
click at [214, 212] on td "DarAlBukhari_تكا لحم مع رز_giotarakjiahrat_00034" at bounding box center [147, 216] width 191 height 27
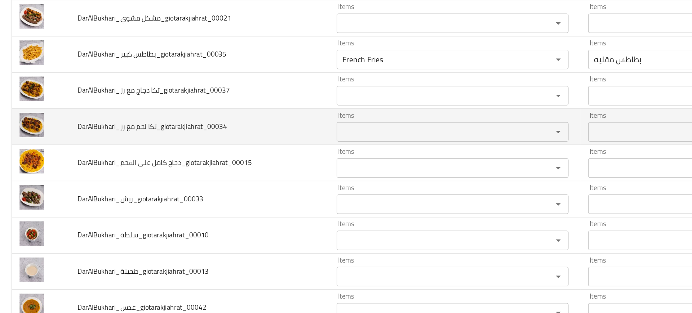
scroll to position [760, 0]
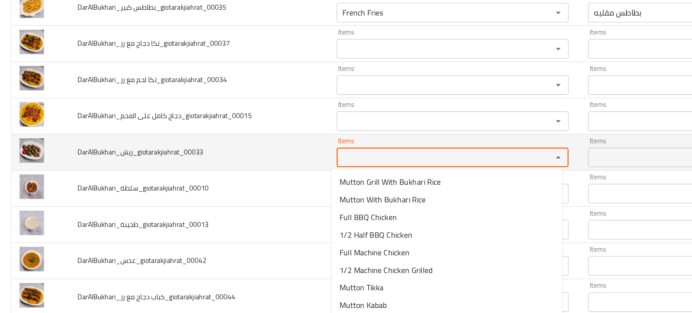
click at [271, 170] on input "Items" at bounding box center [323, 168] width 146 height 10
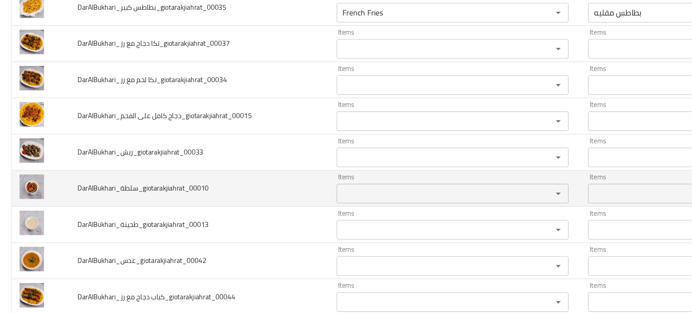
click at [184, 189] on td "DarAlBukhari_سلطة_giotarakjiahrat_00010" at bounding box center [147, 191] width 191 height 27
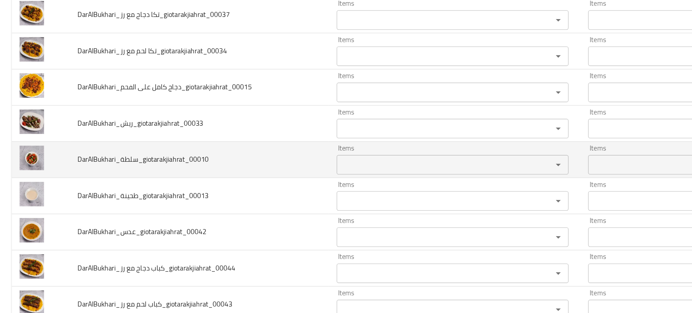
click at [268, 173] on input "Items" at bounding box center [323, 174] width 146 height 10
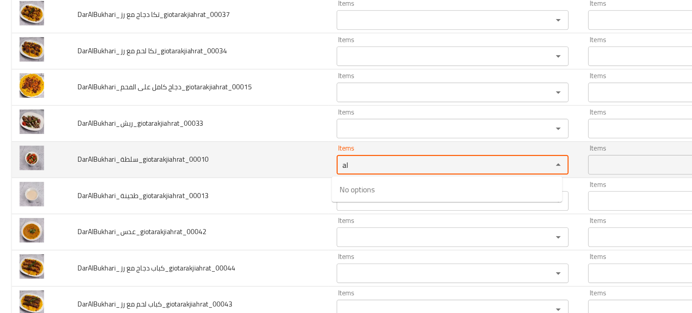
type input "a"
type input "s"
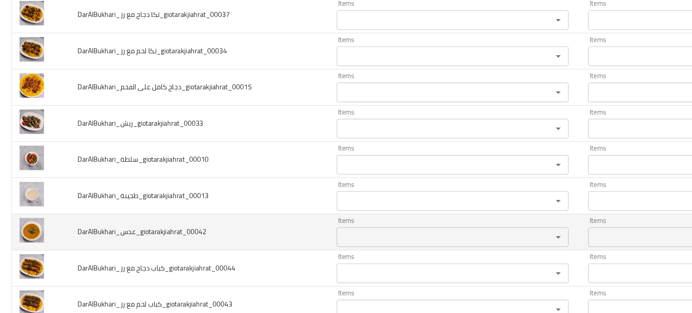
click at [202, 213] on td "DarAlBukhari_عدس_giotarakjiahrat_00042" at bounding box center [147, 223] width 191 height 27
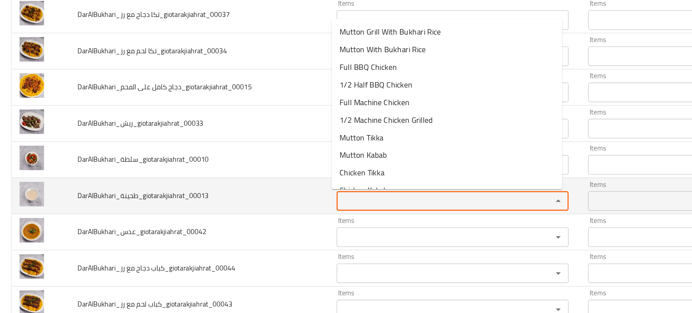
click at [257, 202] on input "Items" at bounding box center [323, 200] width 146 height 10
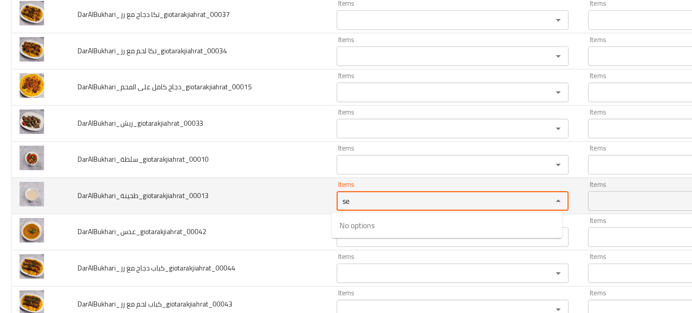
type input "s"
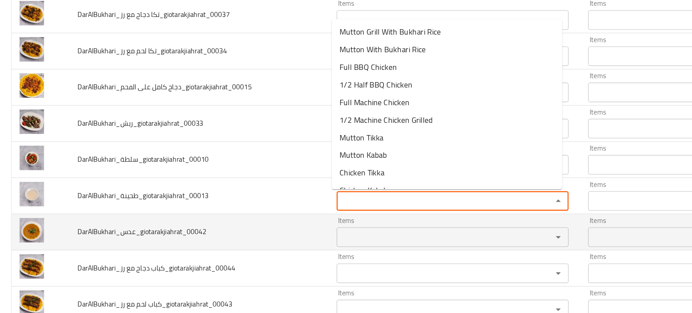
click at [269, 224] on input "Items" at bounding box center [323, 227] width 146 height 10
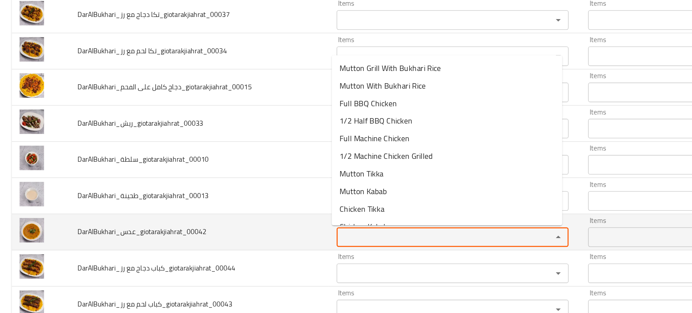
click at [291, 232] on input "Items" at bounding box center [323, 227] width 146 height 10
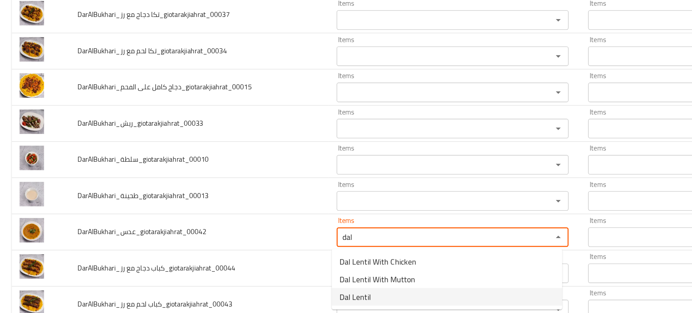
click at [273, 273] on li "Dal Lentil" at bounding box center [330, 271] width 170 height 13
type input "Dal Lentil"
type input "عدس دال"
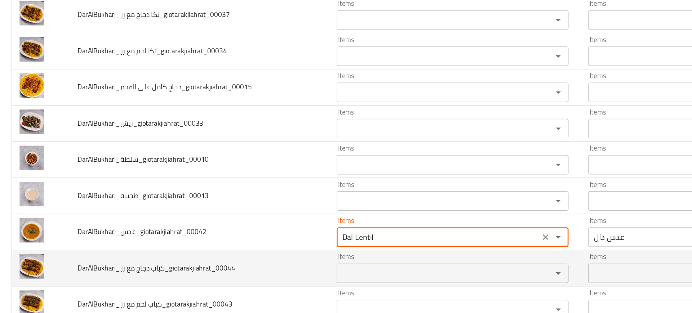
type input "Dal Lentil"
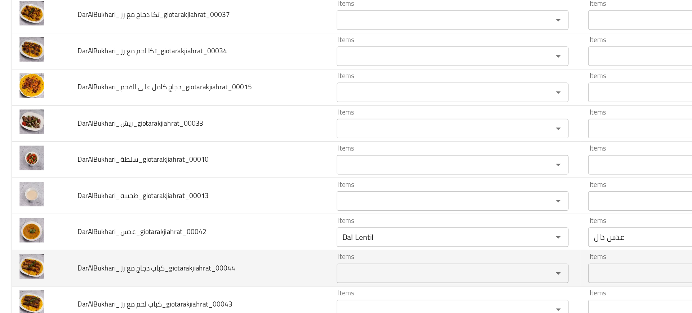
click at [228, 248] on td "DarAlBukhari_كباب دجاج مع رز_giotarakjiahrat_00044" at bounding box center [147, 250] width 191 height 27
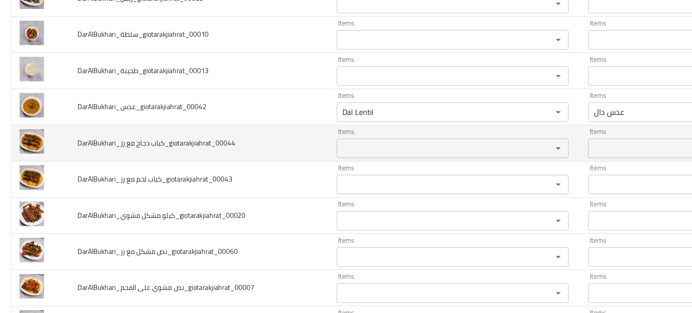
scroll to position [873, 0]
click at [259, 164] on رز_giotarakjiahrat_00044 "Items" at bounding box center [323, 161] width 146 height 10
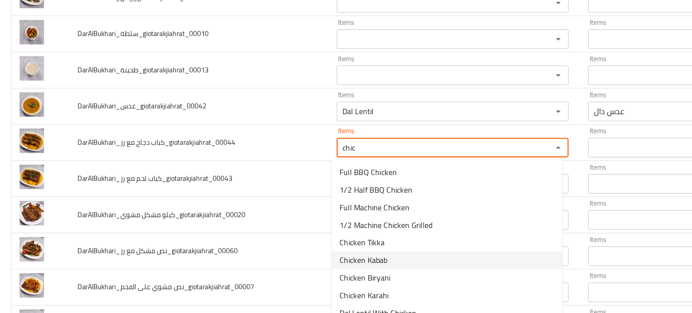
click at [264, 242] on span "Chicken Kabab" at bounding box center [267, 244] width 35 height 9
type رز_giotarakjiahrat_00044 "Chicken Kabab"
type رز_giotarakjiahrat_00044-ar "كباب دجاج"
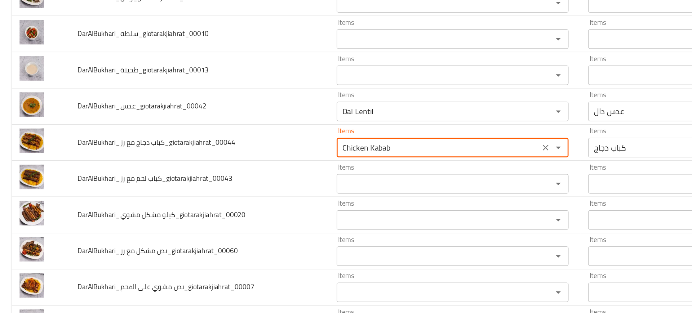
type رز_giotarakjiahrat_00044 "Chicken Kabab"
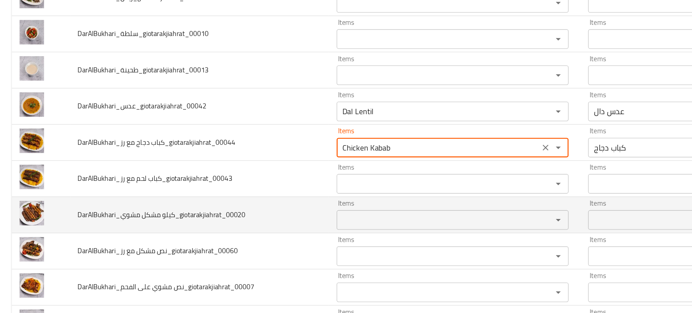
scroll to position [879, 0]
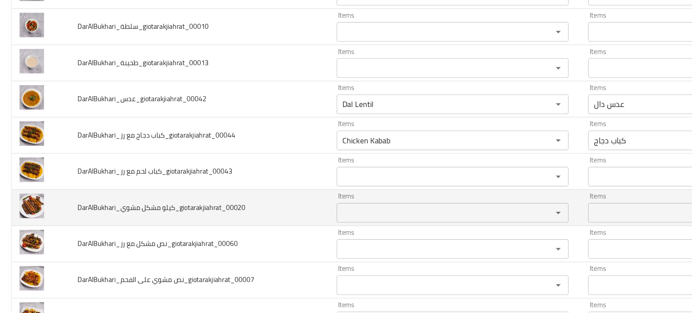
click at [216, 213] on td "DarAlBukhari_كيلو مشكل مشوي_giotarakjiahrat_00020" at bounding box center [147, 205] width 191 height 27
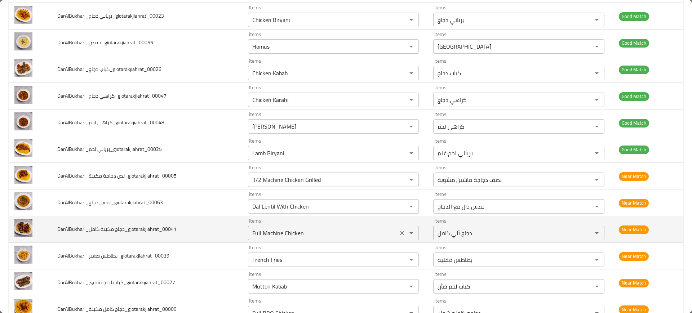
scroll to position [109, 0]
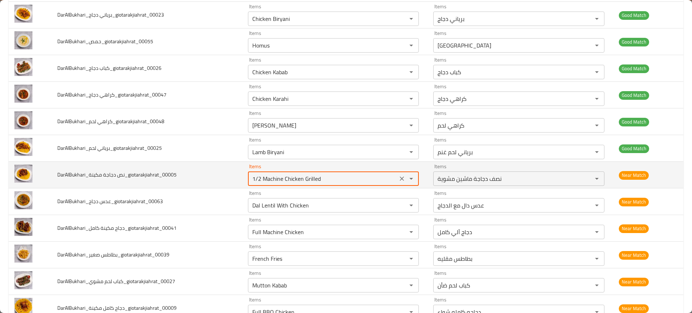
click at [266, 177] on مكينة_giotarakjiahrat_00005 "1/2 Machine Chicken Grilled" at bounding box center [323, 179] width 146 height 10
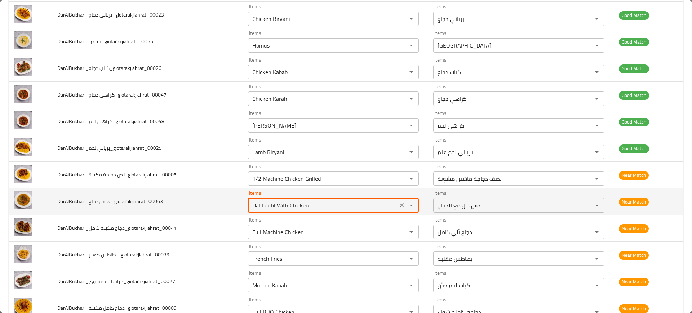
click at [274, 203] on دجاج_giotarakjiahrat_00063 "Dal Lentil With Chicken" at bounding box center [323, 206] width 146 height 10
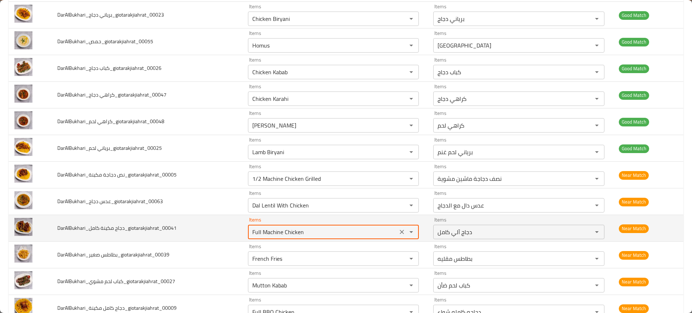
click at [285, 230] on كامل_giotarakjiahrat_00041 "Full Machine Chicken" at bounding box center [323, 232] width 146 height 10
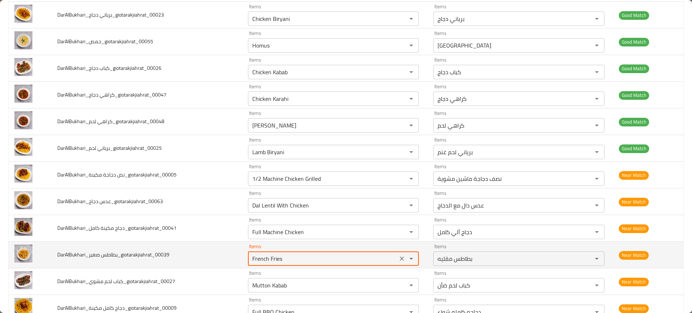
click at [280, 256] on صغير_giotarakjiahrat_00039 "French Fries" at bounding box center [323, 259] width 146 height 10
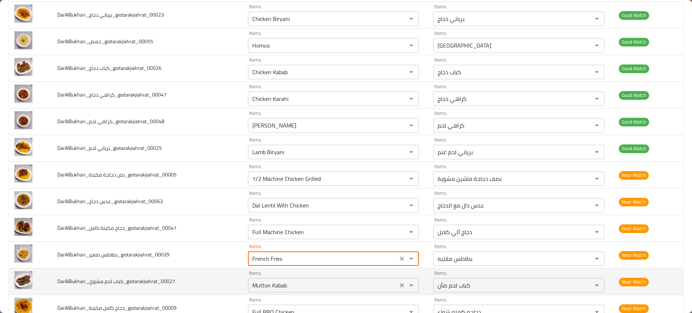
click at [286, 279] on div "Mutton Kabab Items" at bounding box center [333, 285] width 171 height 14
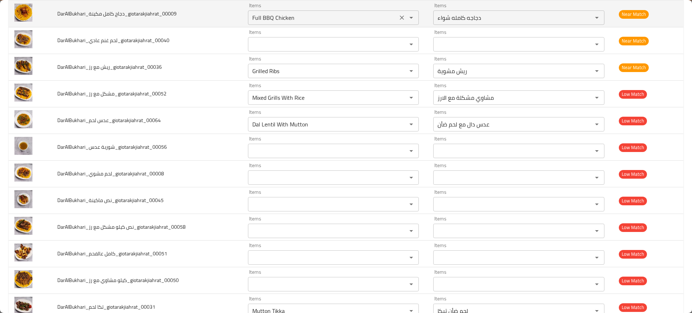
scroll to position [403, 0]
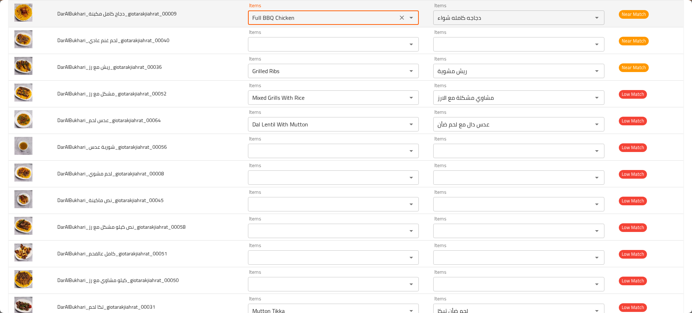
click at [279, 21] on مكينة_giotarakjiahrat_00009 "Full BBQ Chicken" at bounding box center [323, 18] width 146 height 10
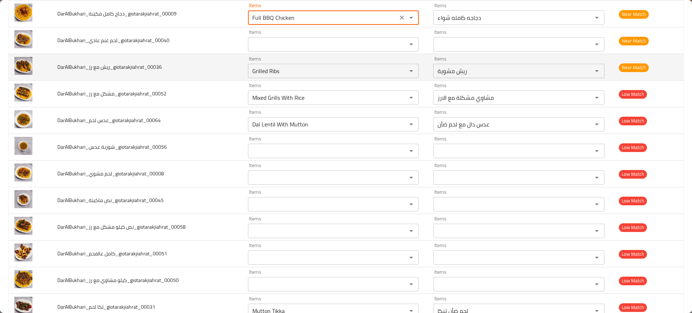
scroll to position [366, 0]
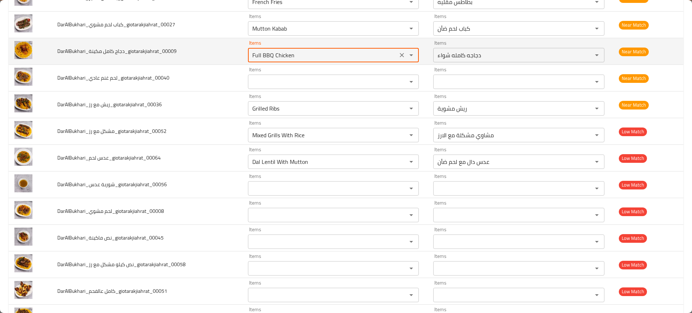
click at [351, 54] on مكينة_giotarakjiahrat_00009 "Full BBQ Chicken" at bounding box center [323, 55] width 146 height 10
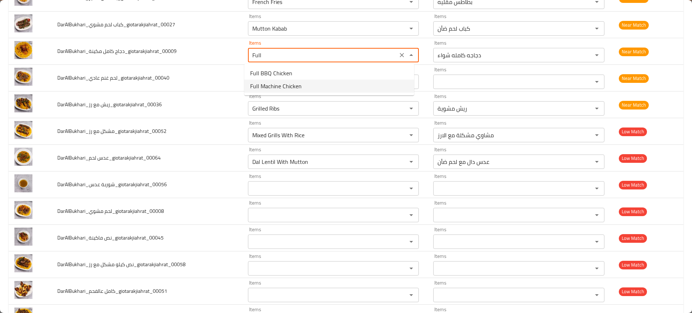
click at [281, 86] on span "Full Machine Chicken" at bounding box center [276, 86] width 52 height 9
type مكينة_giotarakjiahrat_00009 "Full Machine Chicken"
type مكينة_giotarakjiahrat_00009-ar "دجاج آلي كامل"
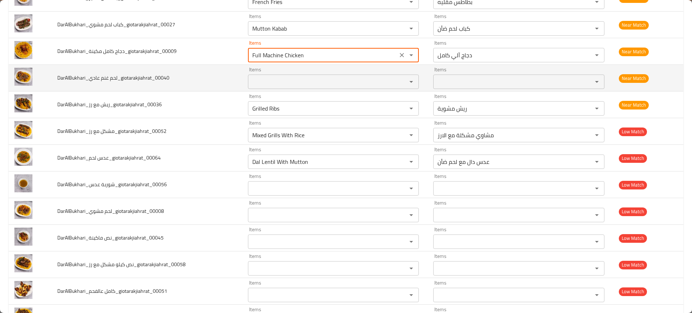
type مكينة_giotarakjiahrat_00009 "Full Machine Chicken"
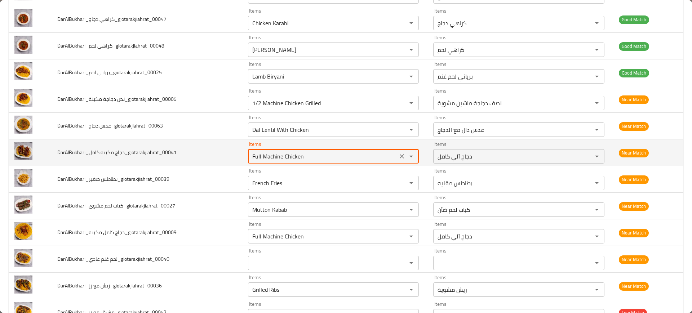
click at [314, 155] on كامل_giotarakjiahrat_00041 "Full Machine Chicken" at bounding box center [323, 156] width 146 height 10
click at [399, 156] on icon "Clear" at bounding box center [402, 156] width 7 height 7
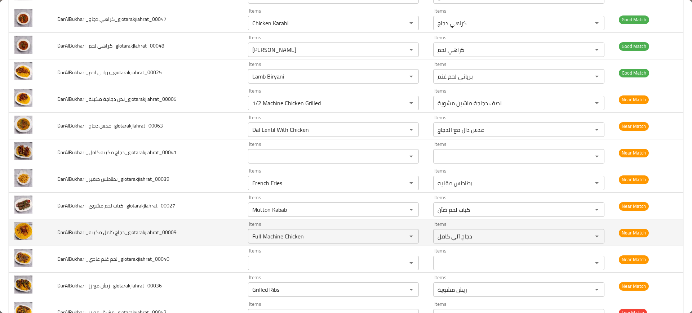
click at [190, 225] on td "DarAlBukhari_دجاج كامل مكينة_giotarakjiahrat_00009" at bounding box center [147, 233] width 191 height 27
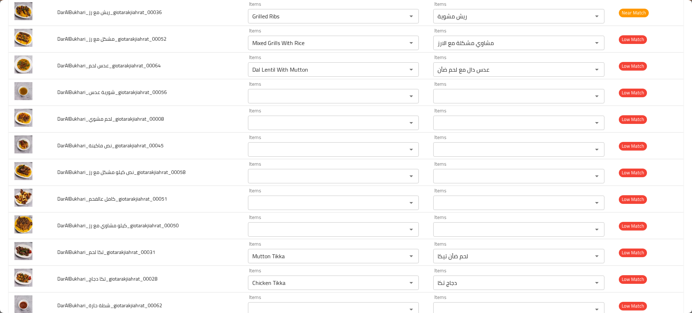
scroll to position [457, 0]
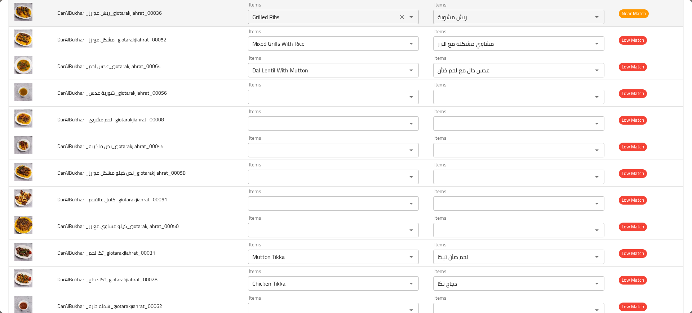
click at [254, 20] on رز_giotarakjiahrat_00036 "Grilled Ribs" at bounding box center [323, 17] width 146 height 10
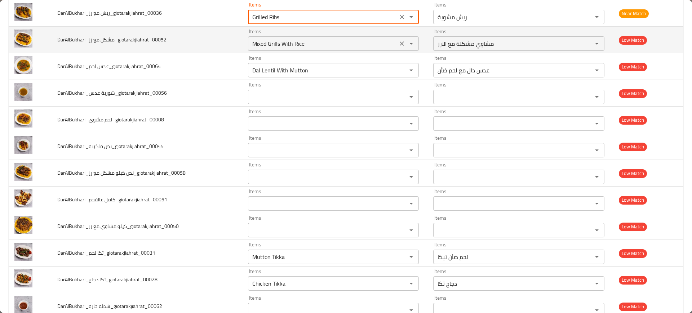
click at [252, 50] on div "Mixed Grills With Rice Items" at bounding box center [333, 43] width 171 height 14
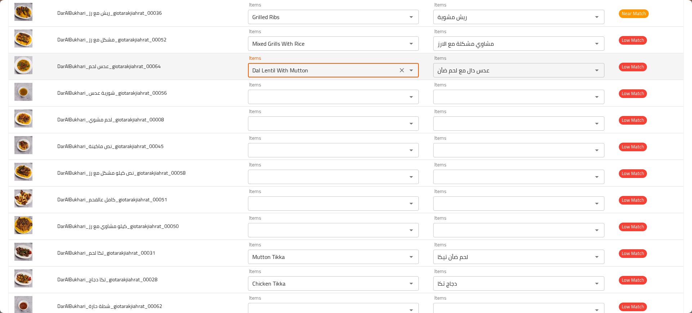
click at [262, 67] on لحم_giotarakjiahrat_00064 "Dal Lentil With Mutton" at bounding box center [323, 70] width 146 height 10
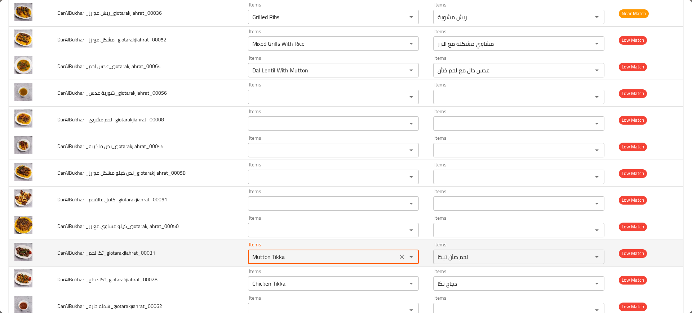
click at [263, 255] on لحم_giotarakjiahrat_00031 "Mutton Tikka" at bounding box center [323, 257] width 146 height 10
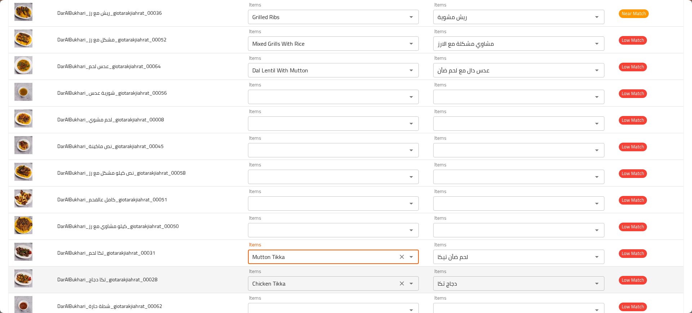
click at [263, 282] on دجاج_giotarakjiahrat_00028 "Chicken Tikka" at bounding box center [323, 284] width 146 height 10
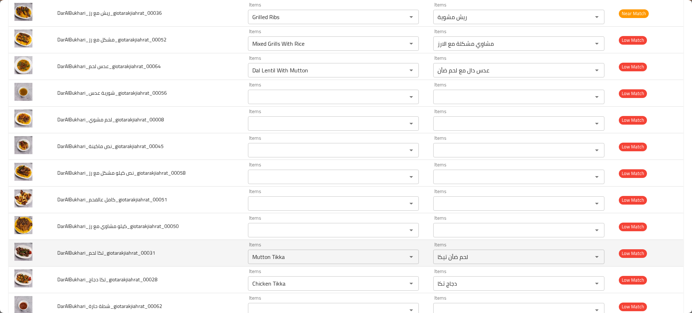
click at [202, 260] on td "DarAlBukhari_تكا لحم_giotarakjiahrat_00031" at bounding box center [147, 253] width 191 height 27
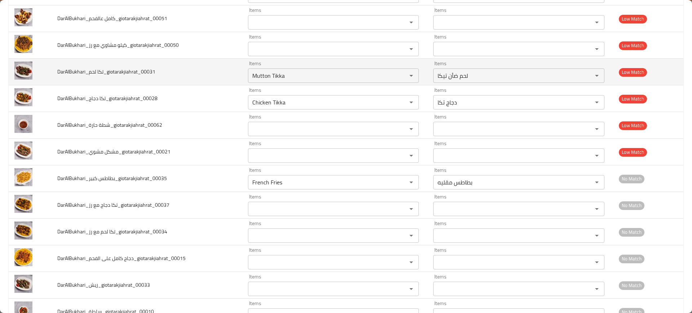
scroll to position [639, 0]
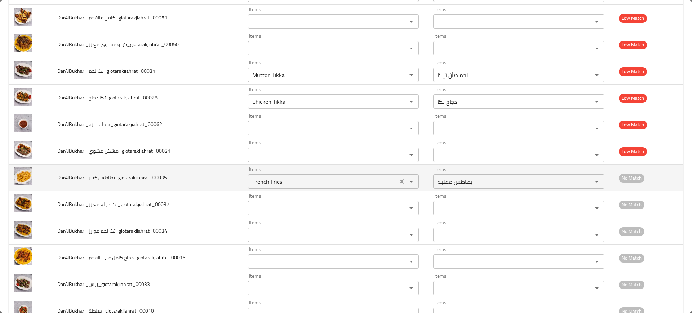
click at [281, 179] on كبير_giotarakjiahrat_00035 "French Fries" at bounding box center [323, 182] width 146 height 10
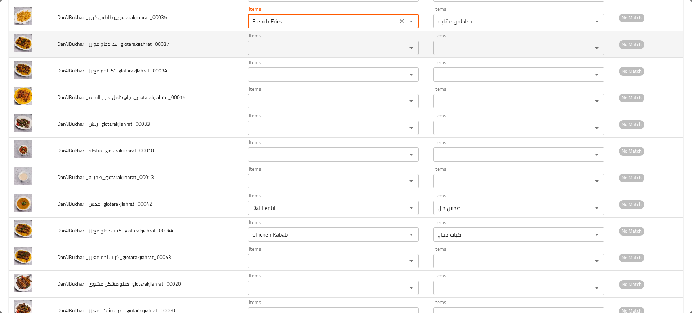
scroll to position [870, 0]
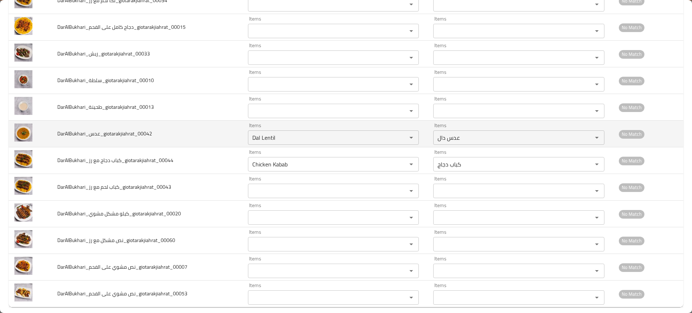
click at [90, 135] on span "DarAlBukhari_عدس_giotarakjiahrat_00042" at bounding box center [104, 133] width 95 height 9
copy span "DarAlBukhari_عدس_giotarakjiahrat_00042"
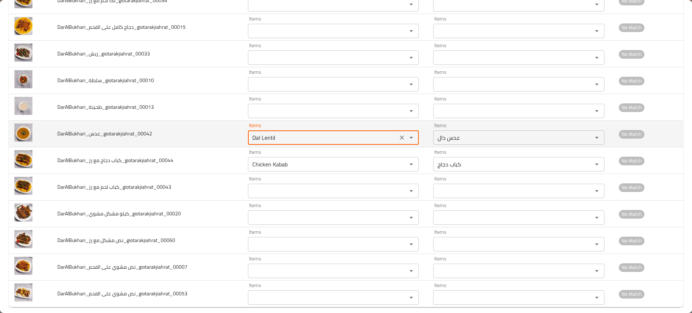
click at [269, 140] on input "Dal Lentil" at bounding box center [323, 138] width 146 height 10
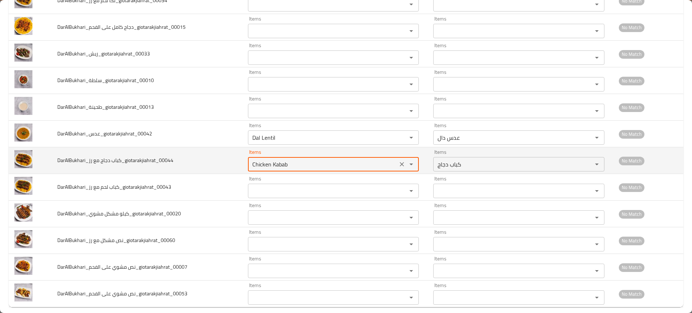
click at [250, 161] on رز_giotarakjiahrat_00044 "Chicken Kabab" at bounding box center [323, 164] width 146 height 10
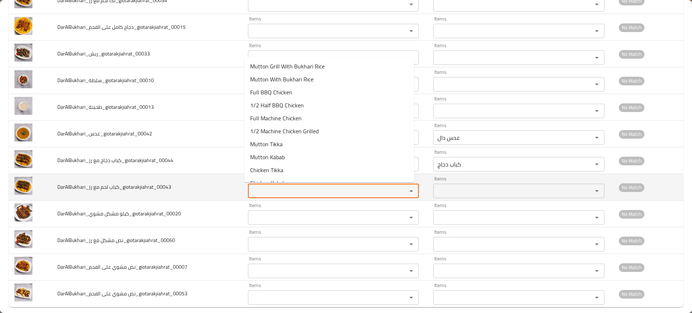
click at [255, 194] on رز_giotarakjiahrat_00043 "Items" at bounding box center [323, 191] width 146 height 10
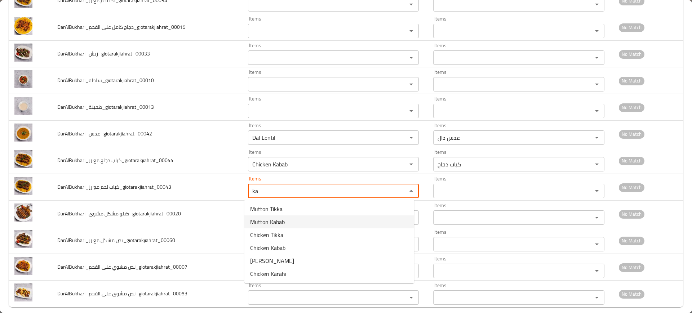
click at [289, 220] on رز_giotarakjiahrat_00043-option-1 "Mutton Kabab" at bounding box center [330, 222] width 170 height 13
type رز_giotarakjiahrat_00043 "Mutton Kabab"
type رز_giotarakjiahrat_00043-ar "كباب لحم ضأن"
type رز_giotarakjiahrat_00043 "Mutton Kabab"
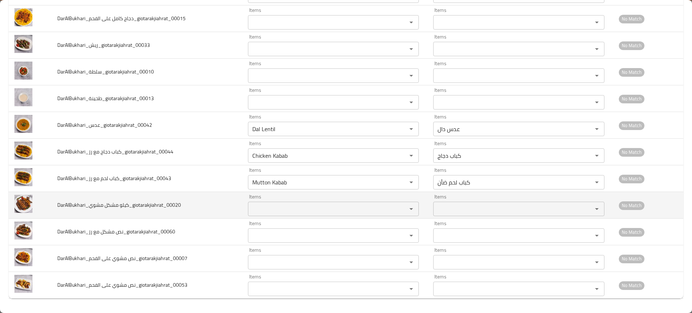
scroll to position [238, 0]
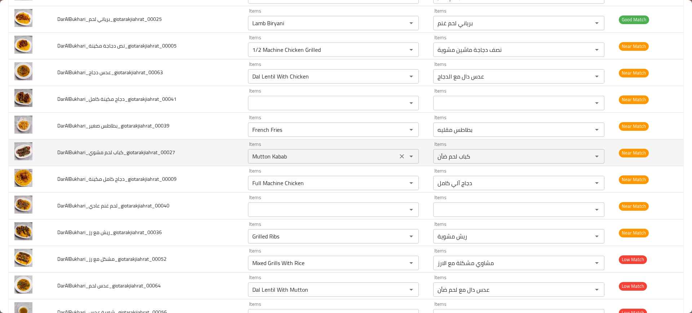
click at [295, 156] on مشوي_giotarakjiahrat_00027 "Mutton Kabab" at bounding box center [323, 156] width 146 height 10
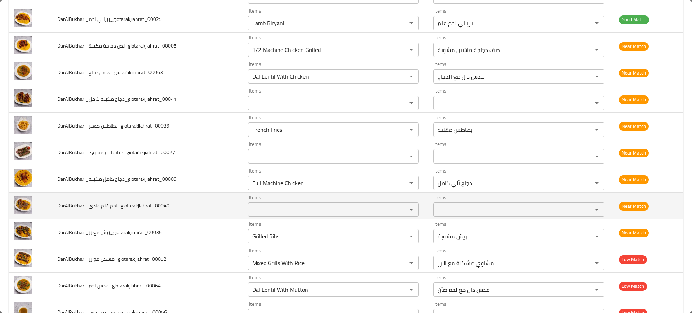
click at [190, 197] on td "DarAlBukhari_لحم غنم عادي_giotarakjiahrat_00040" at bounding box center [147, 206] width 191 height 27
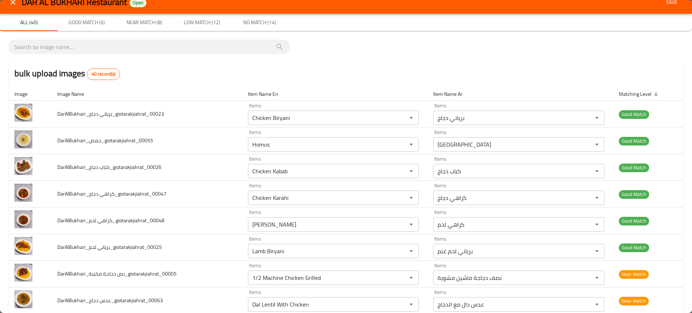
scroll to position [0, 0]
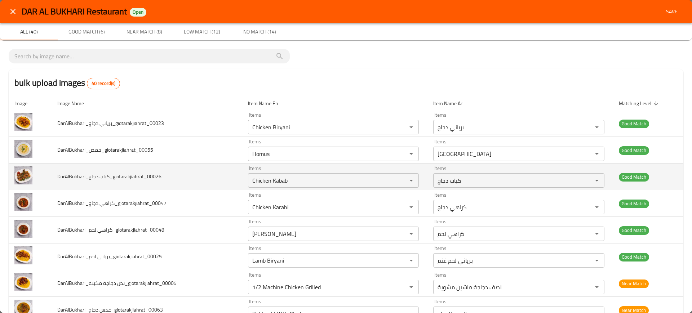
click at [235, 176] on td "DarAlBukhari_كباب دجاج_giotarakjiahrat_00026" at bounding box center [147, 177] width 191 height 27
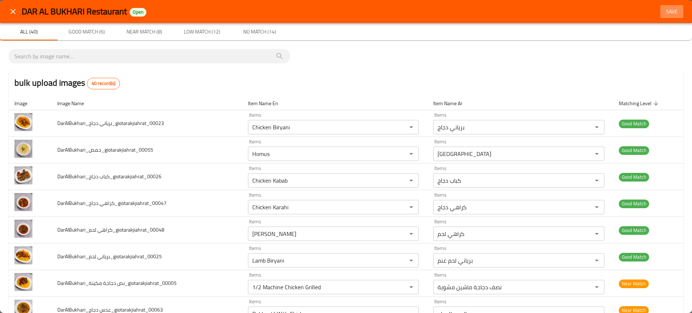
click at [661, 10] on button "Save" at bounding box center [672, 11] width 23 height 13
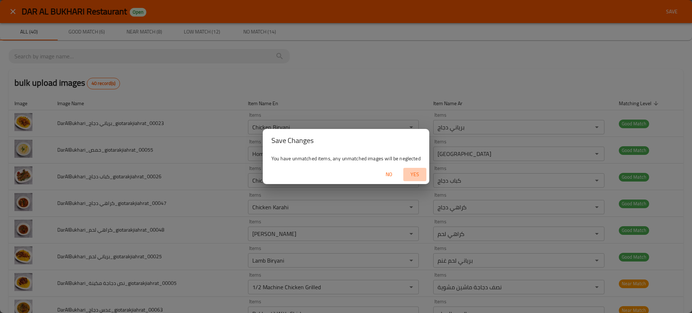
click at [414, 172] on span "Yes" at bounding box center [414, 174] width 17 height 9
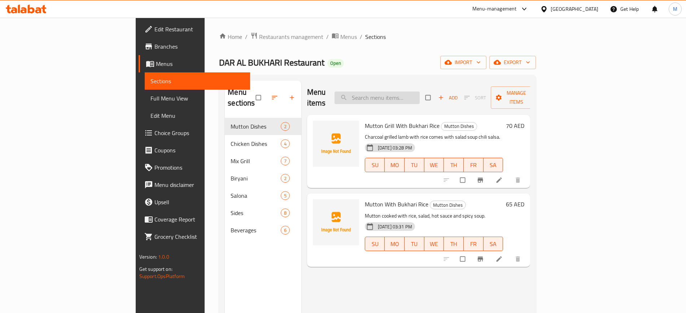
click at [419, 98] on input "search" at bounding box center [376, 98] width 85 height 13
paste input "Grilled Ribs"
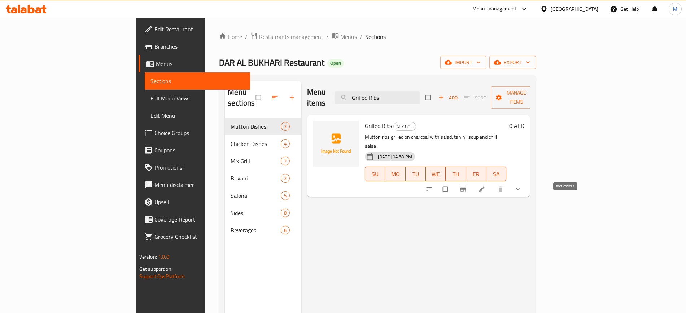
type input "Grilled Ribs"
click at [432, 186] on icon "sort-choices" at bounding box center [428, 189] width 7 height 7
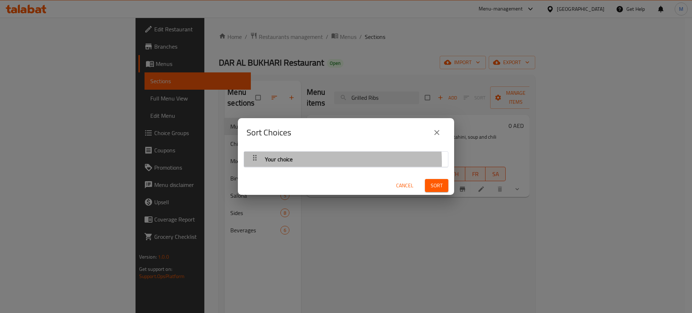
click at [291, 162] on span "Your choice" at bounding box center [279, 159] width 28 height 11
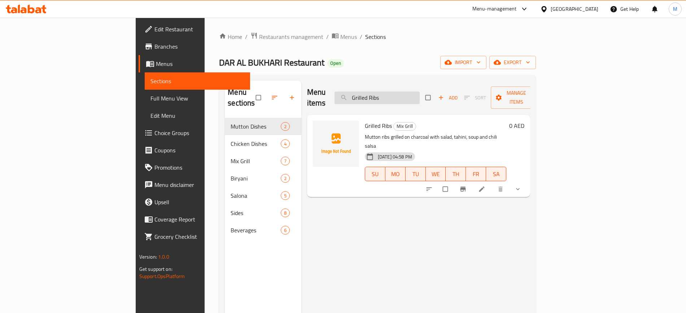
click at [419, 92] on input "Grilled Ribs" at bounding box center [376, 98] width 85 height 13
paste input "Dal Lentil"
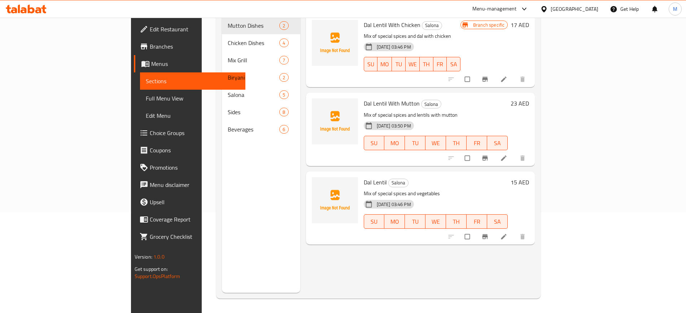
scroll to position [100, 0]
click at [532, 230] on div at bounding box center [487, 238] width 89 height 16
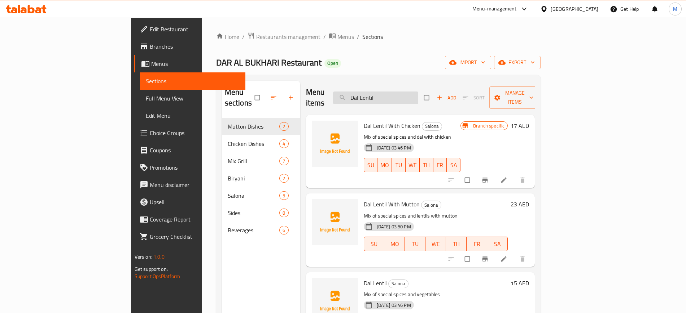
click at [418, 92] on input "Dal Lentil" at bounding box center [375, 98] width 85 height 13
paste input "1/2 Machine Chicken Grilled"
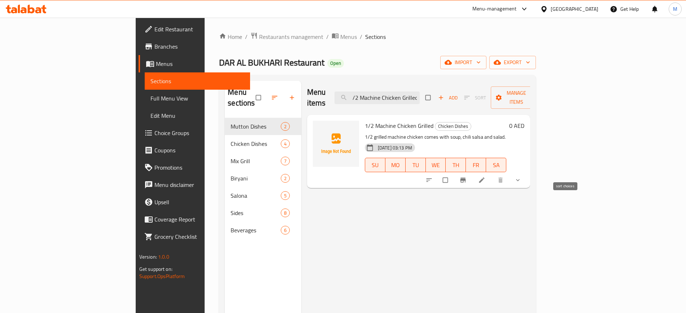
type input "1/2 Machine Chicken Grilled"
click at [432, 177] on icon "sort-choices" at bounding box center [428, 180] width 7 height 7
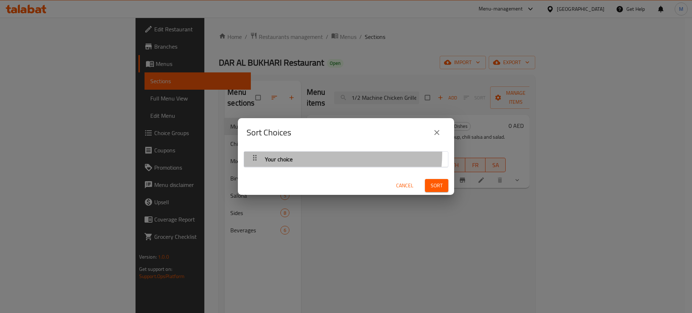
click at [289, 152] on div "Your choice" at bounding box center [279, 159] width 34 height 17
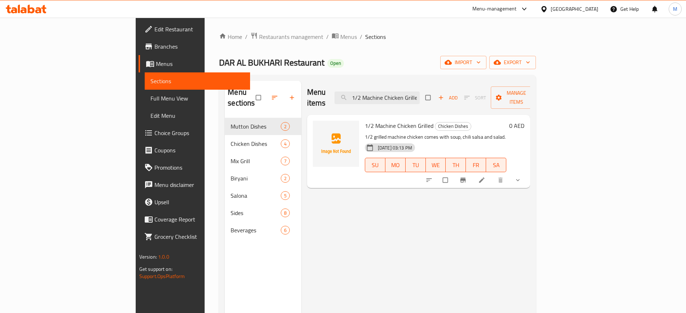
drag, startPoint x: 475, startPoint y: 94, endPoint x: 470, endPoint y: 92, distance: 5.8
click at [470, 92] on div "Menu items 1/2 Machine Chicken Grilled Add Sort Manage items" at bounding box center [418, 98] width 223 height 34
drag, startPoint x: 470, startPoint y: 92, endPoint x: 448, endPoint y: 92, distance: 21.6
click at [448, 92] on div "Menu items 1/2 Machine Chicken Grilled Add Sort Manage items" at bounding box center [418, 98] width 223 height 34
click at [419, 92] on input "1/2 Machine Chicken Grilled" at bounding box center [376, 98] width 85 height 13
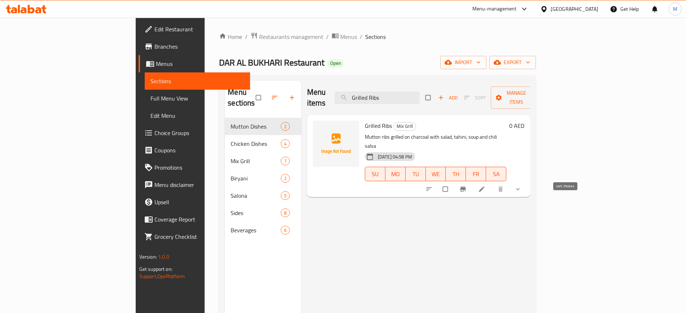
type input "Grilled Ribs"
click at [432, 186] on icon "sort-choices" at bounding box center [428, 189] width 7 height 7
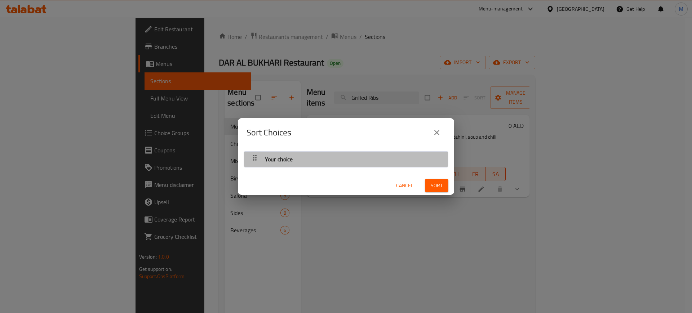
click at [349, 158] on div "Your choice" at bounding box center [346, 159] width 197 height 17
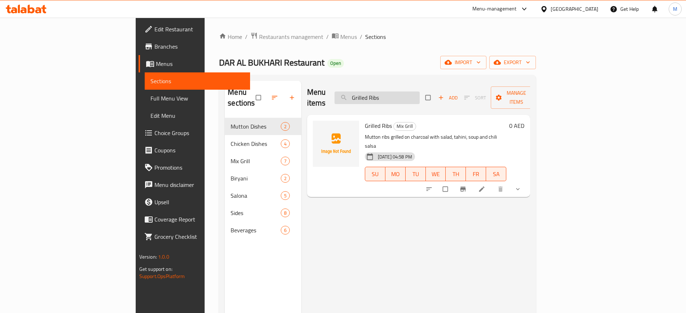
click at [419, 92] on input "Grilled Ribs" at bounding box center [376, 98] width 85 height 13
type input "n"
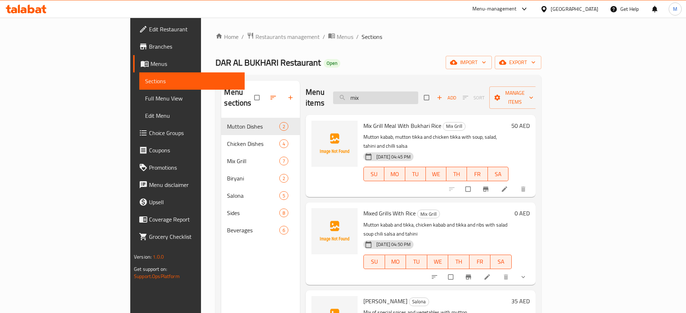
paste input "Chicken Kabab"
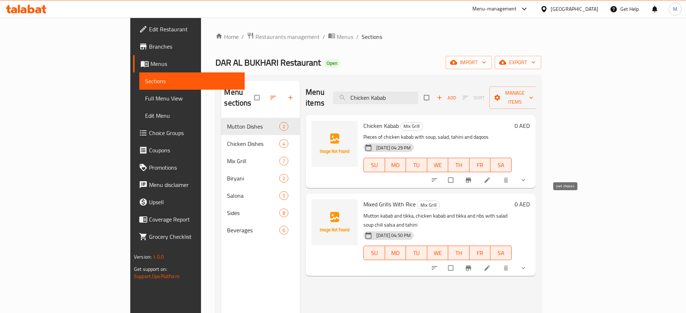
type input "Chicken Kabab"
click at [437, 179] on icon "sort-choices" at bounding box center [434, 181] width 5 height 4
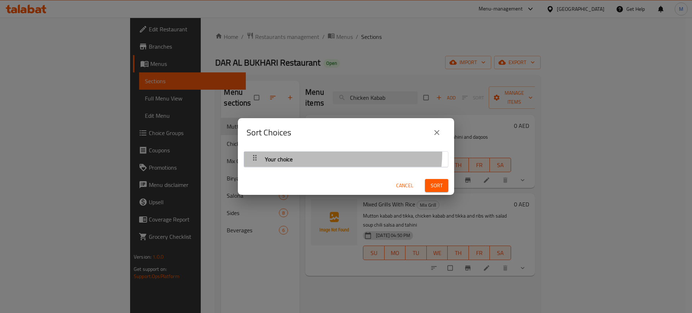
click at [317, 153] on div "Your choice" at bounding box center [346, 159] width 197 height 17
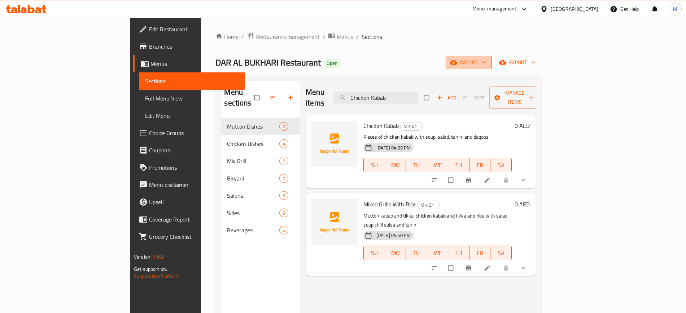
click at [486, 58] on span "import" at bounding box center [468, 62] width 35 height 9
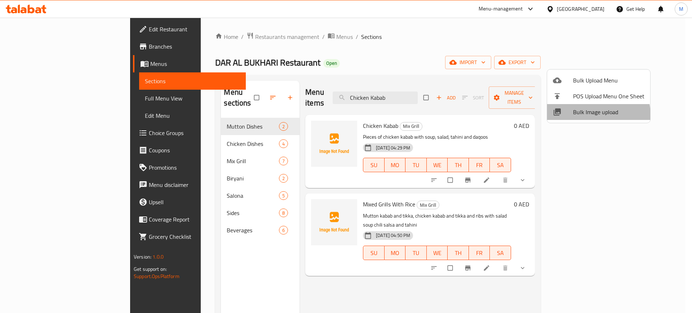
click at [589, 115] on span "Bulk Image upload" at bounding box center [608, 112] width 71 height 9
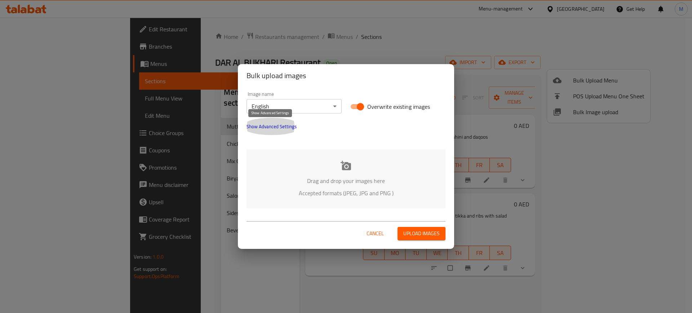
click at [292, 123] on span "Show Advanced Settings" at bounding box center [272, 126] width 50 height 9
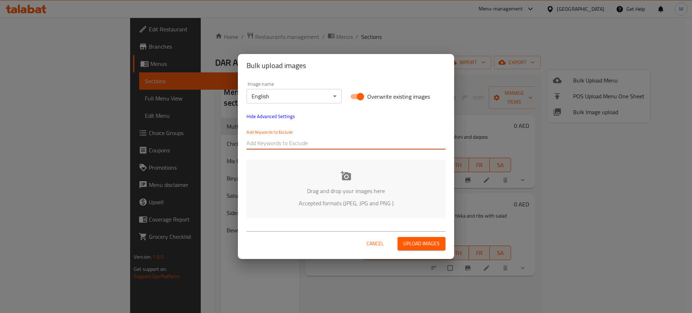
click at [297, 145] on input "text" at bounding box center [346, 143] width 199 height 12
paste input "_giotarakjiahrat_"
type input "_giotarakjiahrat_"
drag, startPoint x: 311, startPoint y: 153, endPoint x: 327, endPoint y: 144, distance: 18.9
click at [327, 144] on div "Add Keywords to Exclude _giotarakjiahrat_" at bounding box center [346, 139] width 208 height 29
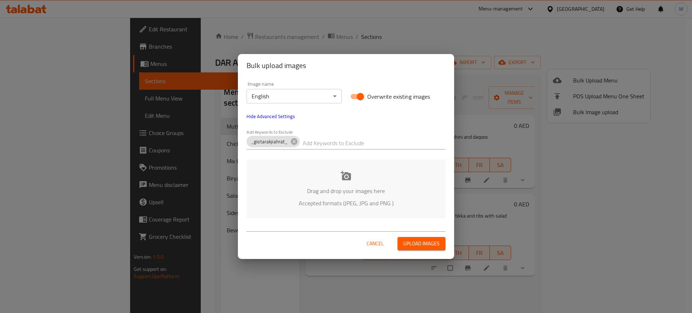
click at [327, 144] on input "text" at bounding box center [374, 143] width 143 height 12
paste input "DarAlBukhari"
type input "DarAlBukhari"
click at [341, 142] on icon at bounding box center [340, 141] width 6 height 6
click at [341, 142] on input "text" at bounding box center [374, 143] width 143 height 12
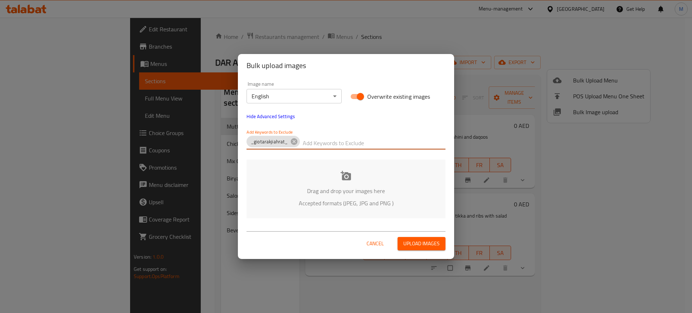
paste input "DarAlBukhari"
type input "DarAlBukhari_"
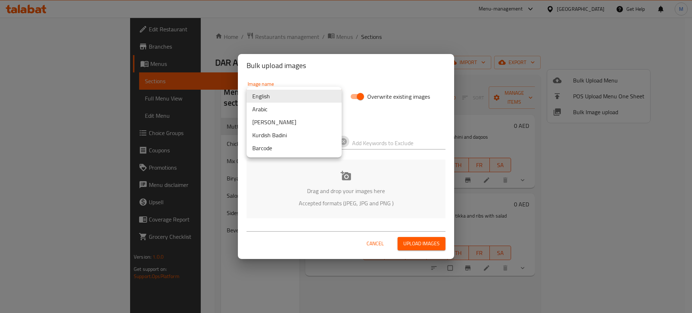
click at [284, 95] on body "​ Menu-management [GEOGRAPHIC_DATA] Get Help M Edit Restaurant Branches Menus S…" at bounding box center [346, 166] width 692 height 296
click at [284, 107] on li "Arabic" at bounding box center [294, 109] width 95 height 13
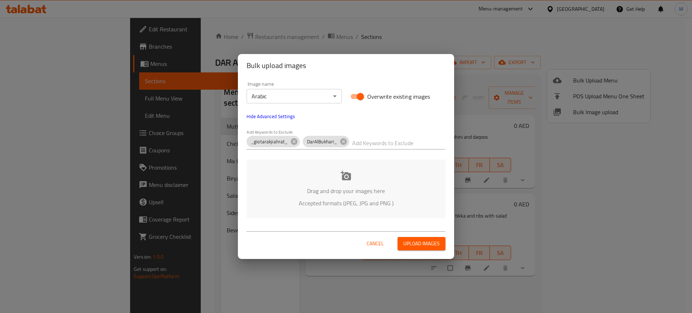
click at [305, 161] on div "Drag and drop your images here Accepted formats (JPEG, JPG and PNG )" at bounding box center [346, 189] width 199 height 59
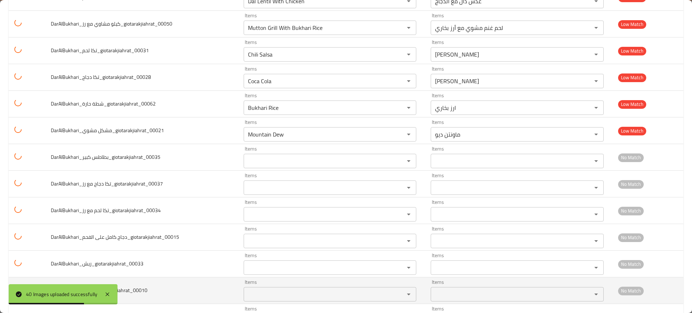
scroll to position [659, 0]
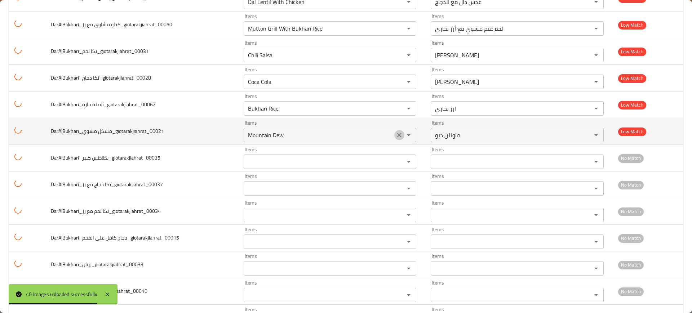
click at [397, 135] on icon "Clear" at bounding box center [399, 135] width 4 height 4
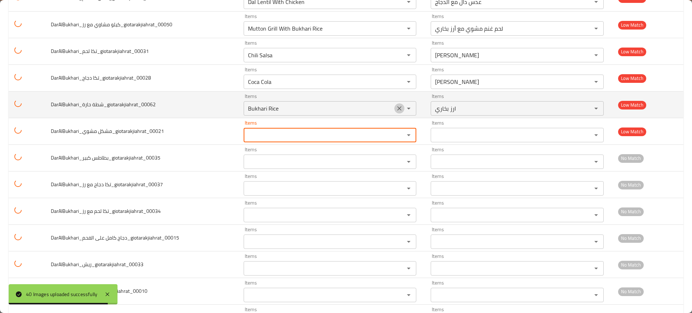
click at [397, 106] on icon "Clear" at bounding box center [399, 108] width 7 height 7
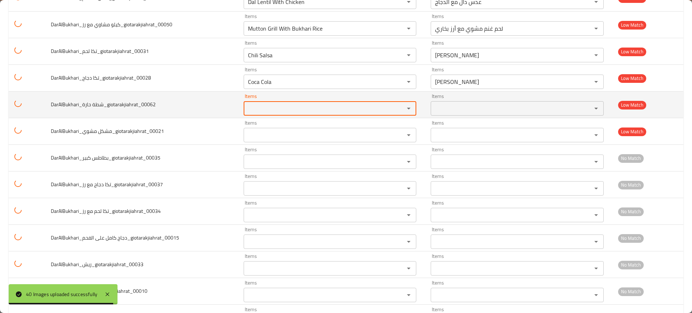
scroll to position [572, 0]
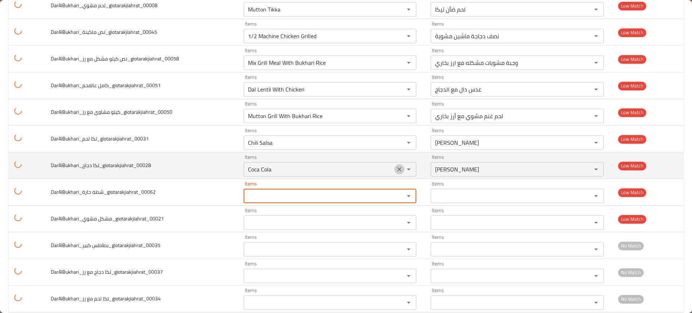
click at [396, 170] on icon "Clear" at bounding box center [399, 169] width 7 height 7
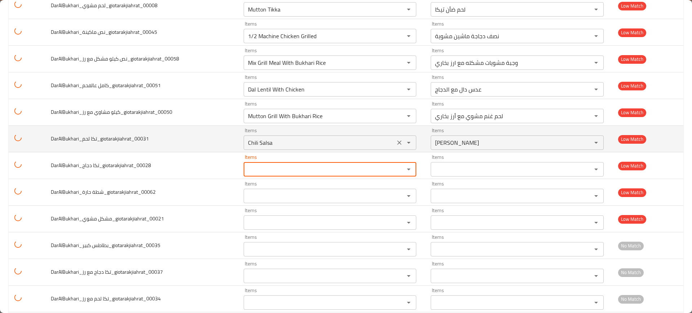
click at [389, 142] on div "Chili Salsa Items" at bounding box center [330, 143] width 173 height 14
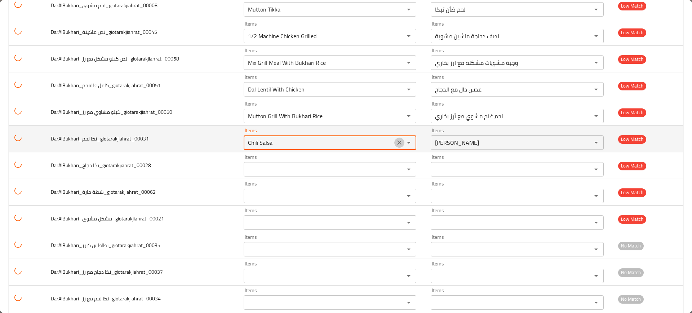
click at [396, 142] on icon "Clear" at bounding box center [399, 142] width 7 height 7
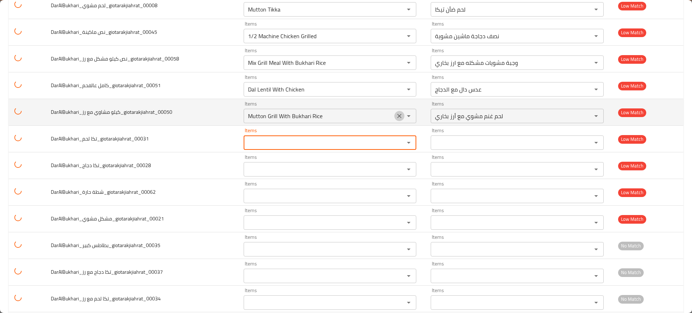
click at [396, 116] on icon "Clear" at bounding box center [399, 116] width 7 height 7
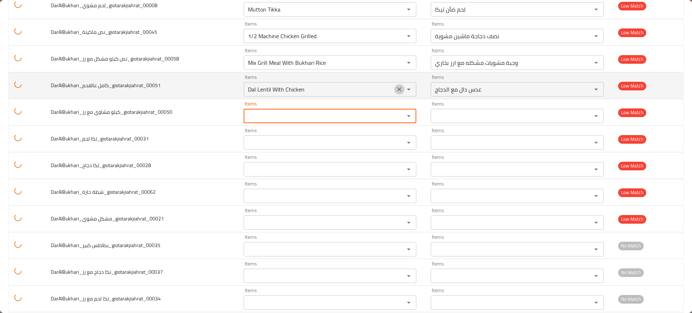
click at [397, 88] on icon "Clear" at bounding box center [399, 89] width 7 height 7
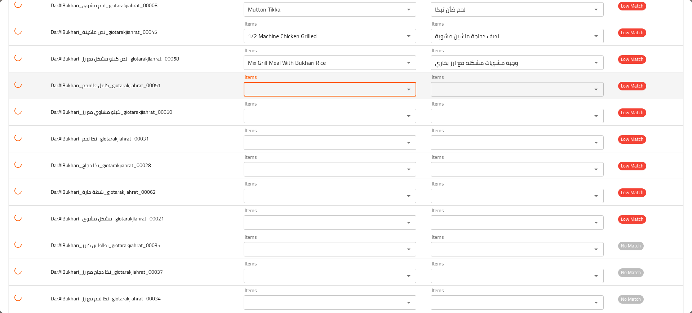
scroll to position [498, 0]
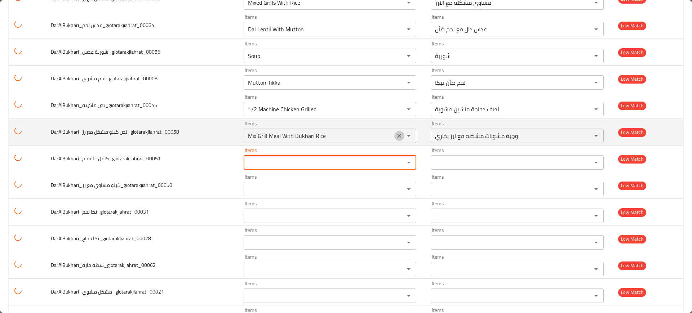
click at [396, 135] on icon "Clear" at bounding box center [399, 135] width 7 height 7
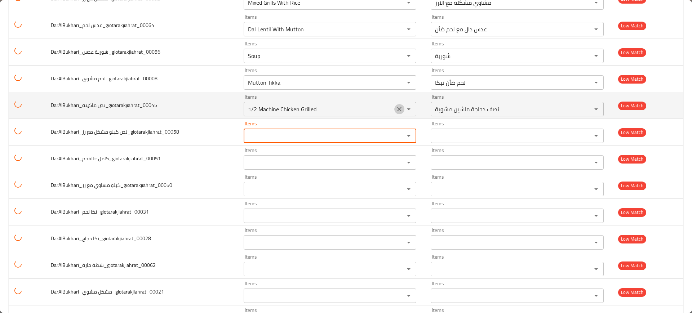
click at [397, 109] on icon "Clear" at bounding box center [399, 109] width 4 height 4
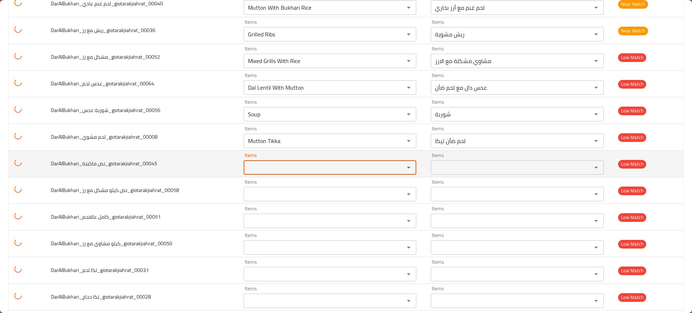
scroll to position [433, 0]
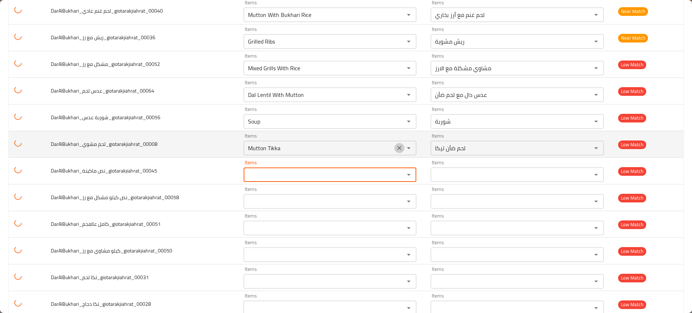
click at [396, 147] on icon "Clear" at bounding box center [399, 148] width 7 height 7
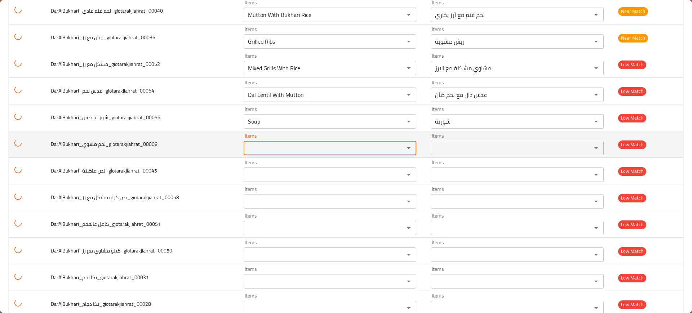
scroll to position [389, 0]
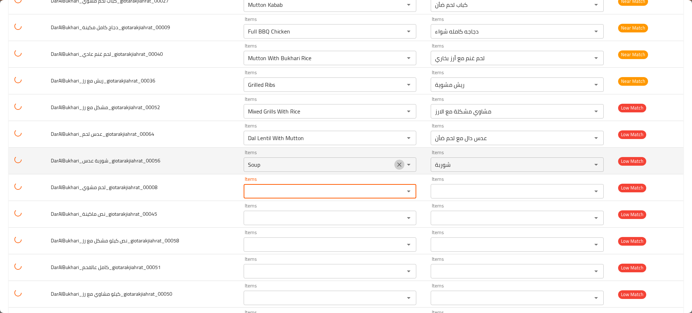
click at [396, 166] on icon "Clear" at bounding box center [399, 164] width 7 height 7
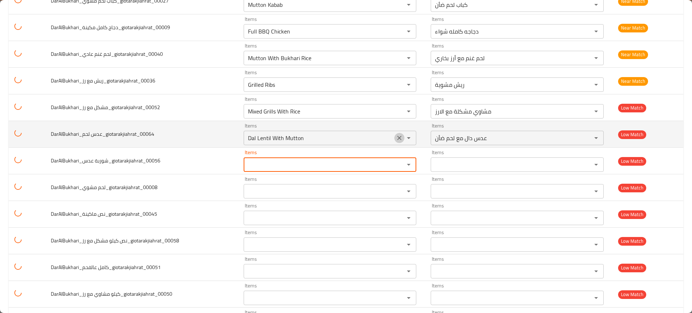
click at [397, 137] on icon "Clear" at bounding box center [399, 138] width 4 height 4
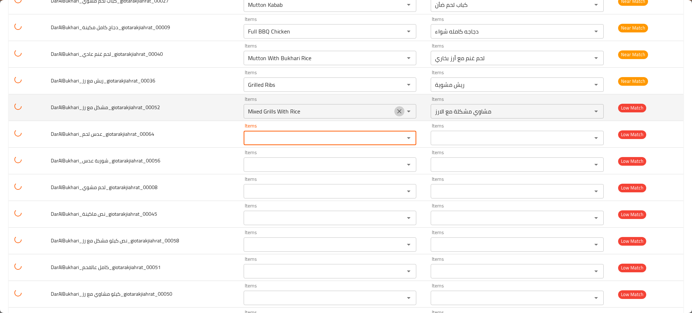
click at [397, 114] on icon "Clear" at bounding box center [399, 111] width 7 height 7
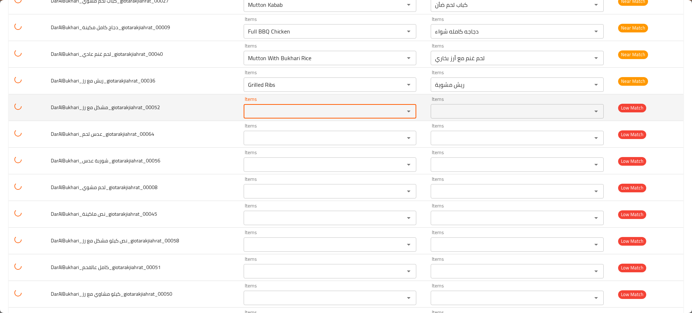
scroll to position [336, 0]
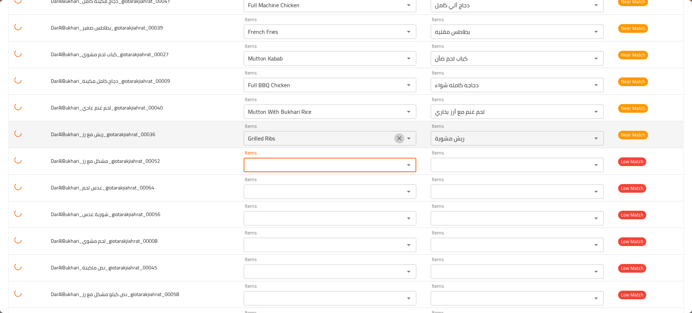
click at [397, 136] on icon "Clear" at bounding box center [399, 138] width 7 height 7
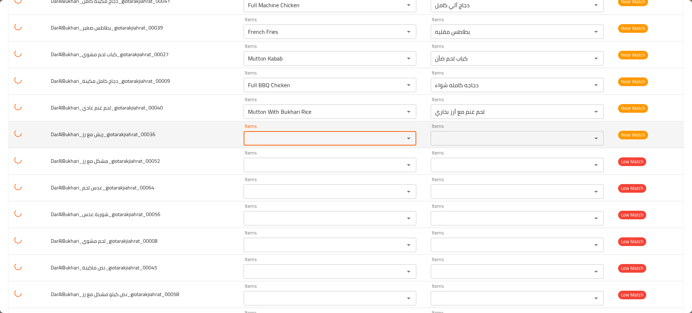
scroll to position [289, 0]
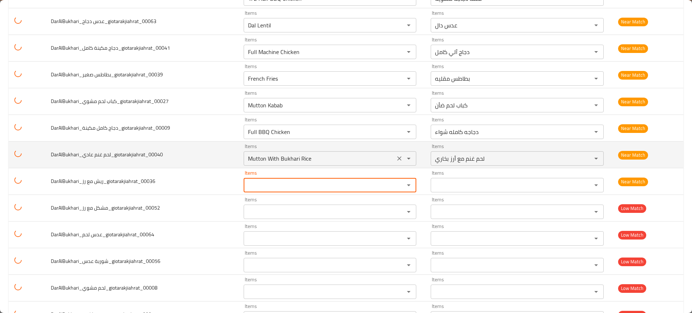
click at [396, 155] on icon "Clear" at bounding box center [399, 158] width 7 height 7
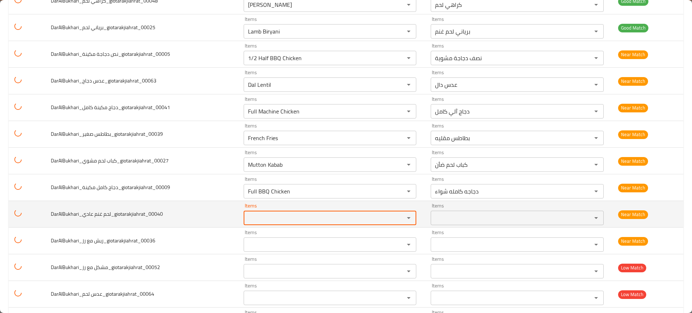
scroll to position [226, 0]
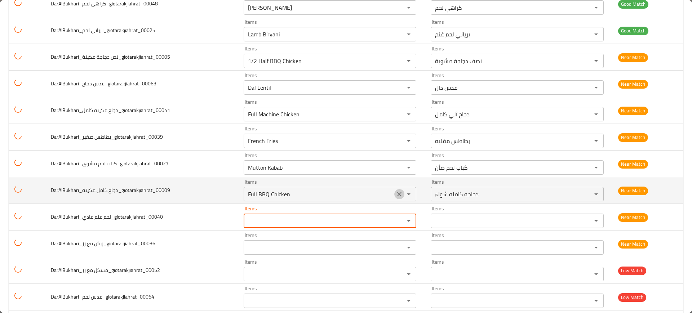
click at [396, 191] on icon "Clear" at bounding box center [399, 194] width 7 height 7
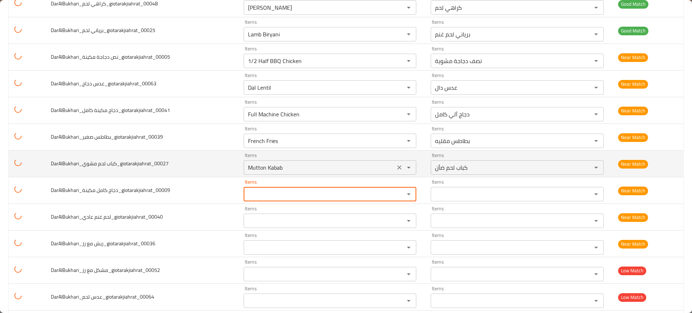
click at [396, 163] on button "Clear" at bounding box center [400, 168] width 10 height 10
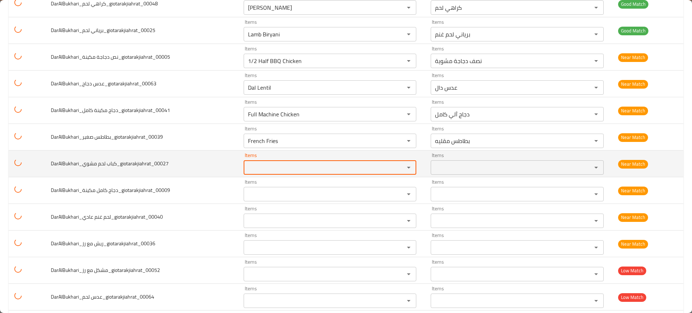
scroll to position [170, 0]
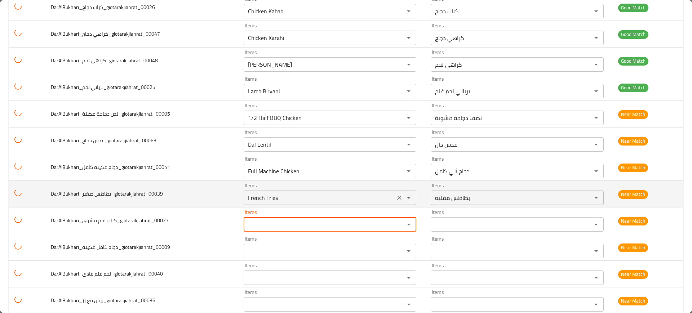
click at [395, 192] on div "French Fries Items" at bounding box center [330, 198] width 173 height 14
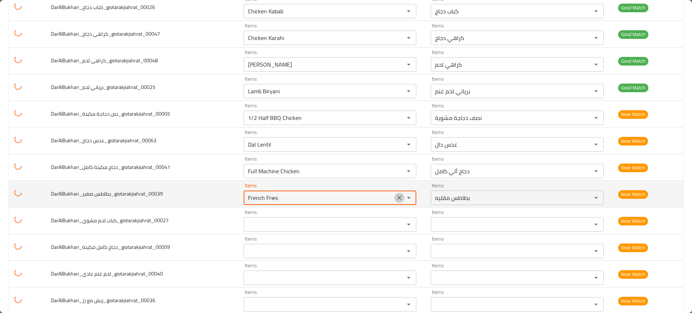
click at [396, 200] on icon "Clear" at bounding box center [399, 197] width 7 height 7
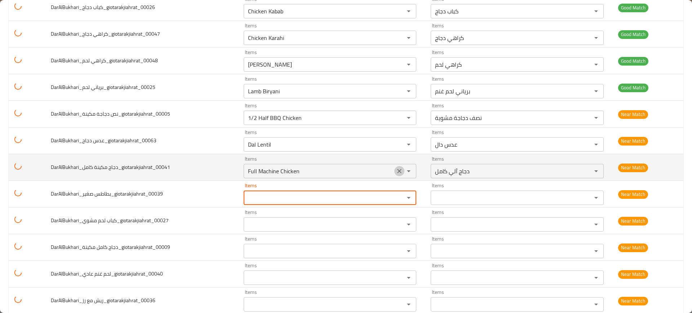
click at [396, 174] on icon "Clear" at bounding box center [399, 171] width 7 height 7
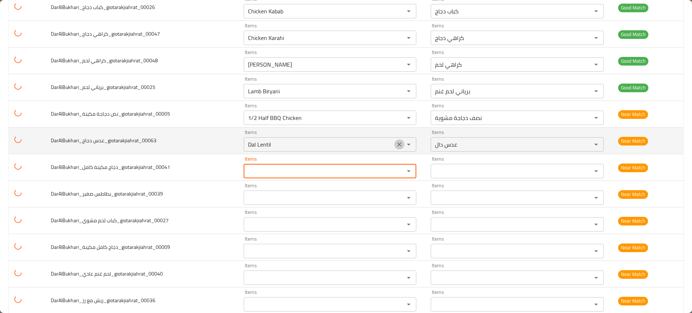
click at [397, 145] on icon "Clear" at bounding box center [399, 144] width 4 height 4
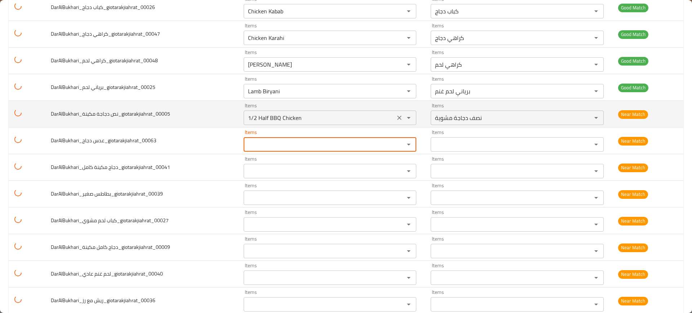
click at [397, 118] on icon "Clear" at bounding box center [399, 118] width 4 height 4
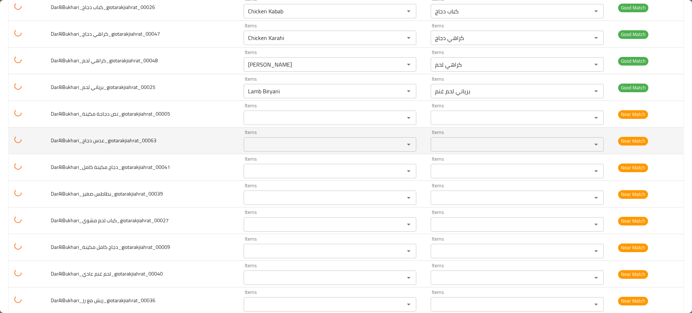
click at [196, 139] on td "DarAlBukhari_عدس دجاج_giotarakjiahrat_00063" at bounding box center [141, 141] width 193 height 27
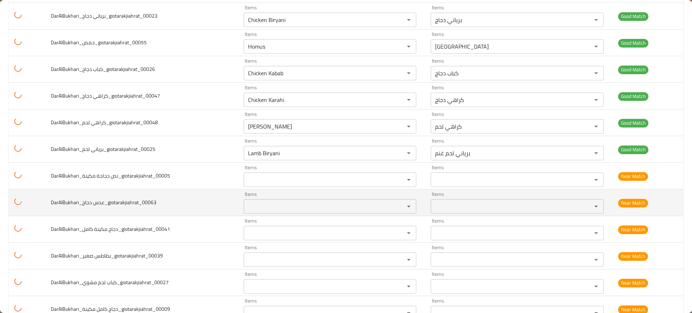
scroll to position [108, 0]
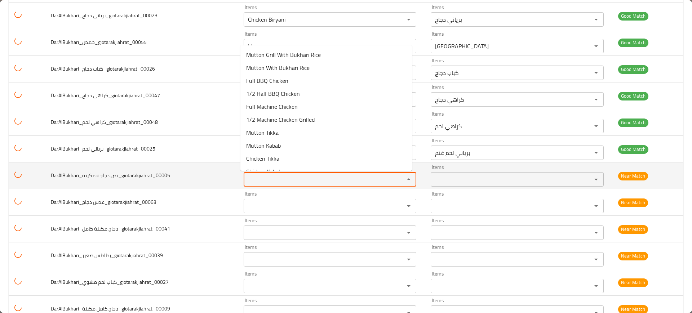
click at [266, 177] on مكينة_giotarakjiahrat_00005 "Items" at bounding box center [320, 180] width 148 height 10
paste مكينة_giotarakjiahrat_00005 "1/2 Machine Chicken Grilled"
type مكينة_giotarakjiahrat_00005 "1/2 Machine Chicken Grilled"
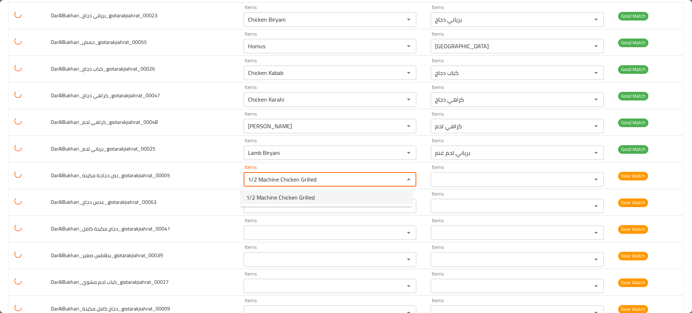
click at [277, 205] on مكينة_giotarakjiahrat_00005-popup "1/2 Machine Chicken Grilled" at bounding box center [327, 197] width 172 height 19
click at [266, 198] on span "1/2 Machine Chicken Grilled" at bounding box center [280, 197] width 69 height 9
type مكينة_giotarakjiahrat_00005-ar "نصف دجاجة ماشين مشوية"
type مكينة_giotarakjiahrat_00005 "1/2 Machine Chicken Grilled"
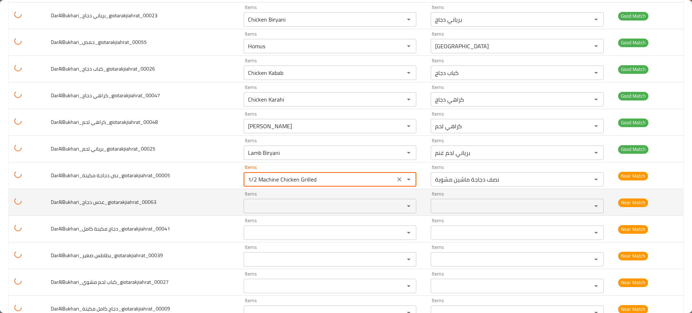
click at [274, 203] on دجاج_giotarakjiahrat_00063 "Items" at bounding box center [320, 206] width 148 height 10
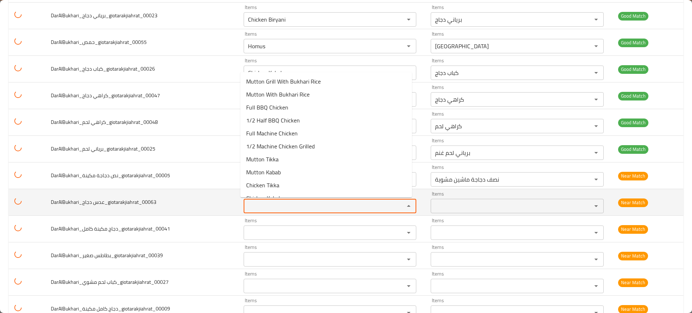
paste دجاج_giotarakjiahrat_00063 "Dal Lentil With Chicken"
type دجاج_giotarakjiahrat_00063 "Dal Lentil With Chicken"
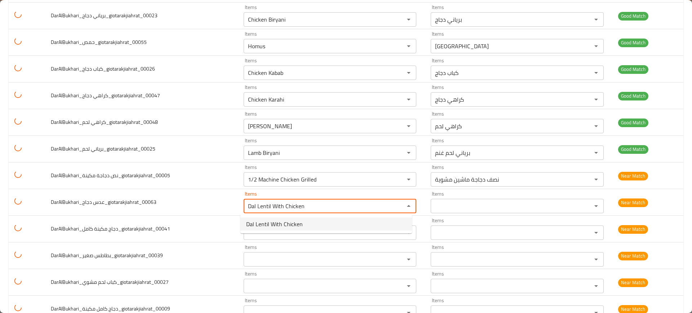
click at [281, 224] on span "Dal Lentil With Chicken" at bounding box center [274, 224] width 57 height 9
type دجاج_giotarakjiahrat_00063-ar "عدس دال مع الدجاج"
type دجاج_giotarakjiahrat_00063 "Dal Lentil With Chicken"
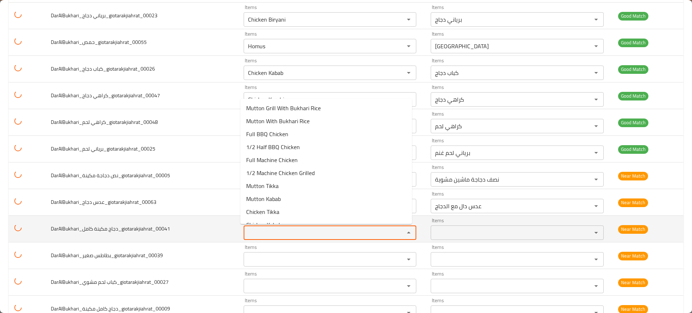
click at [285, 230] on كامل_giotarakjiahrat_00041 "Items" at bounding box center [320, 233] width 148 height 10
paste كامل_giotarakjiahrat_00041 "Full Machine Chicken"
type كامل_giotarakjiahrat_00041 "Full Machine Chicken"
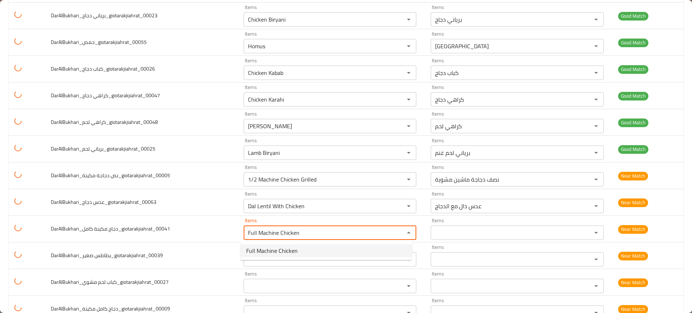
click at [290, 248] on span "Full Machine Chicken" at bounding box center [272, 251] width 52 height 9
type كامل_giotarakjiahrat_00041-ar "دجاج آلي كامل"
type كامل_giotarakjiahrat_00041 "Full Machine Chicken"
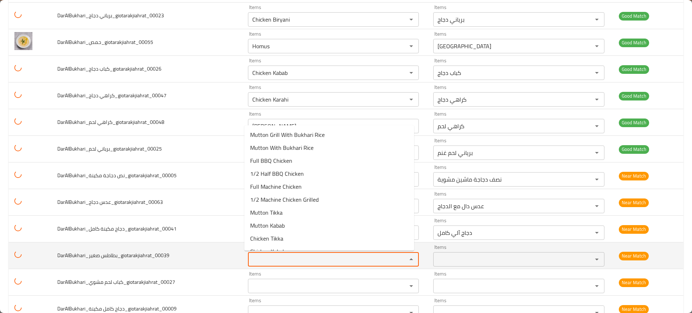
click at [280, 256] on صغير_giotarakjiahrat_00039 "Items" at bounding box center [323, 260] width 146 height 10
paste صغير_giotarakjiahrat_00039 "French Fries"
type صغير_giotarakjiahrat_00039 "French Fries"
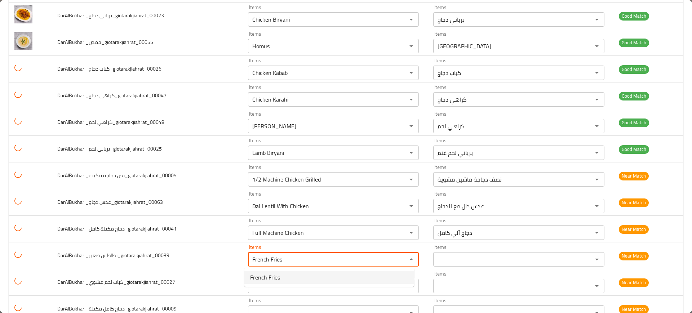
click at [285, 272] on صغير_giotarakjiahrat_00039-option-0 "French Fries" at bounding box center [330, 277] width 170 height 13
type صغير_giotarakjiahrat_00039-ar "بطاطس مقليه"
type صغير_giotarakjiahrat_00039 "French Fries"
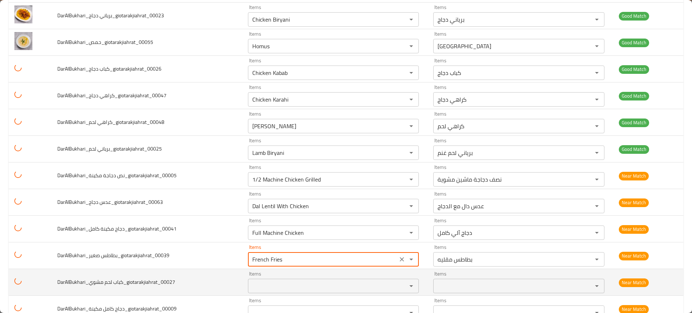
click at [286, 279] on div "Items" at bounding box center [333, 286] width 171 height 14
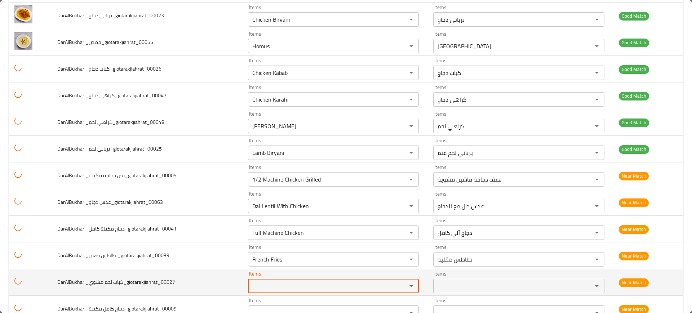
paste مشوي_giotarakjiahrat_00027 "Mutton Kabab"
type مشوي_giotarakjiahrat_00027 "Mutton Kabab"
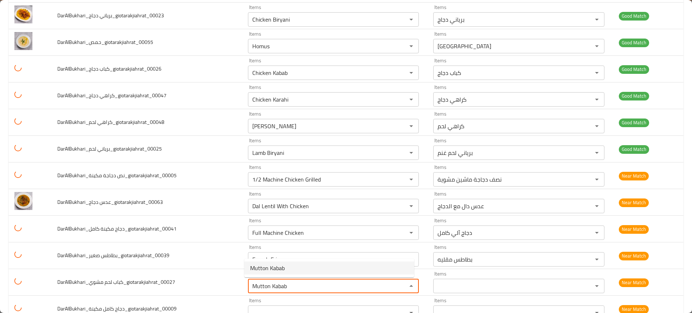
click at [268, 270] on span "Mutton Kabab" at bounding box center [267, 268] width 35 height 9
type مشوي_giotarakjiahrat_00027-ar "كباب لحم ضأن"
type مشوي_giotarakjiahrat_00027 "Mutton Kabab"
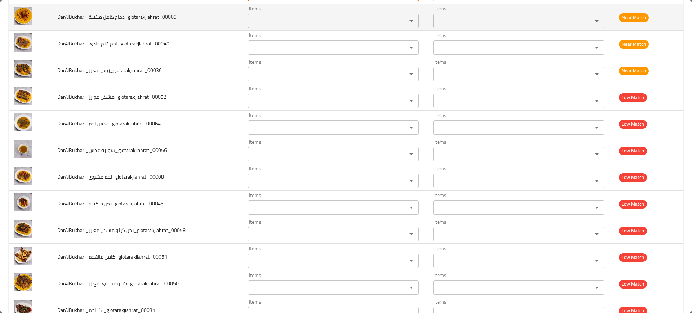
scroll to position [400, 0]
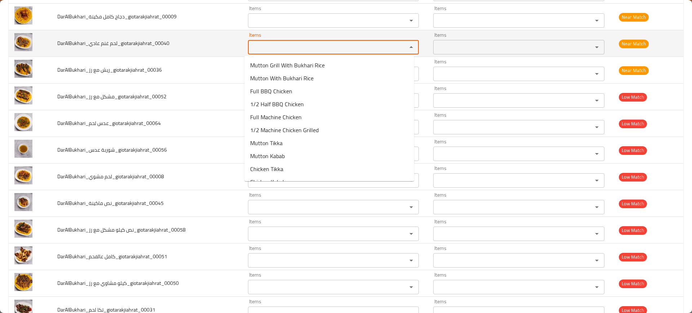
click at [258, 46] on عادي_giotarakjiahrat_00040 "Items" at bounding box center [323, 47] width 146 height 10
paste عادي_giotarakjiahrat_00040 "Full BBQ Chicken"
type عادي_giotarakjiahrat_00040 "Full BBQ Chicken"
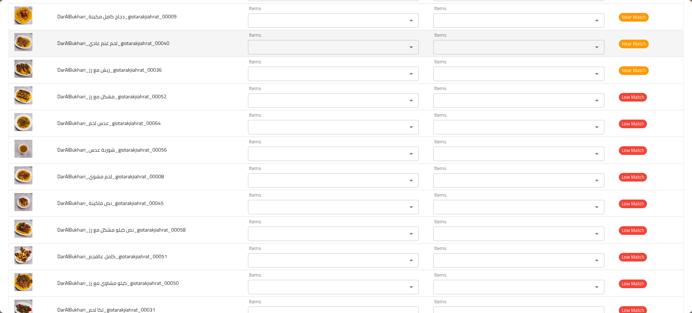
click at [230, 52] on td "DarAlBukhari_لحم غنم عادي_giotarakjiahrat_00040" at bounding box center [147, 43] width 191 height 27
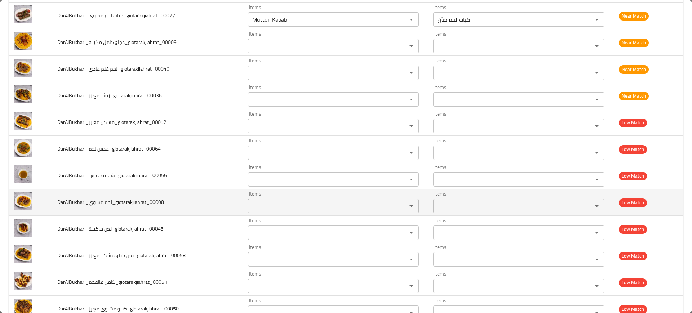
scroll to position [184, 0]
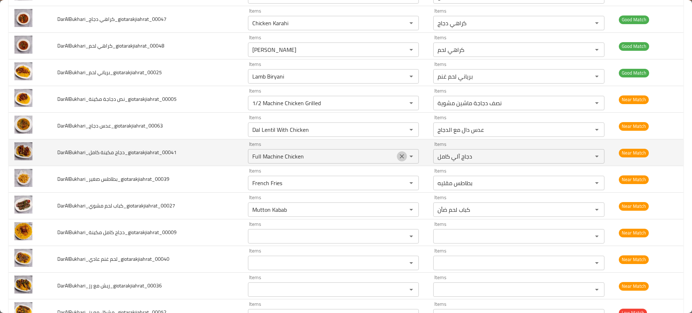
click at [399, 159] on icon "Clear" at bounding box center [402, 156] width 7 height 7
click at [229, 158] on td "DarAlBukhari_دجاج مكينة كامل_giotarakjiahrat_00041" at bounding box center [147, 153] width 191 height 27
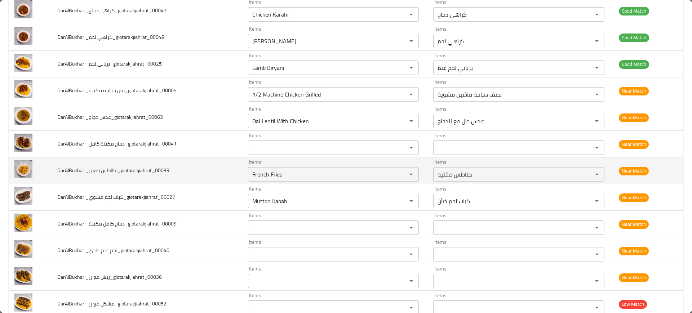
scroll to position [193, 0]
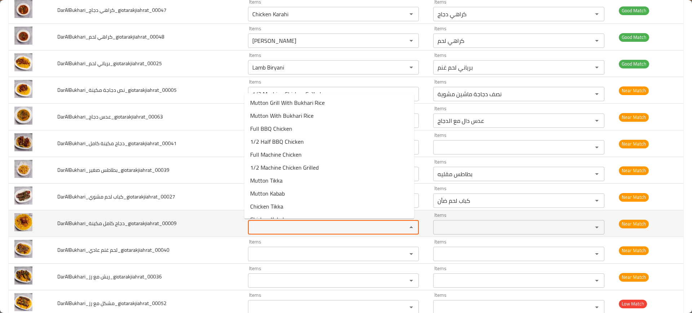
click at [262, 229] on مكينة_giotarakjiahrat_00009 "Items" at bounding box center [323, 228] width 146 height 10
paste مكينة_giotarakjiahrat_00009 "Full Machine Chicken"
type مكينة_giotarakjiahrat_00009 "Full Machine Chicken"
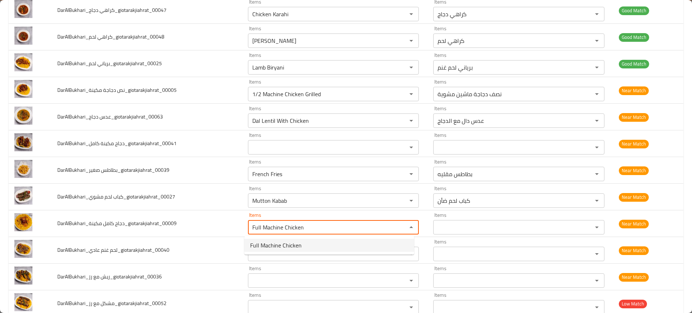
click at [289, 243] on span "Full Machine Chicken" at bounding box center [276, 245] width 52 height 9
type مكينة_giotarakjiahrat_00009-ar "دجاج آلي كامل"
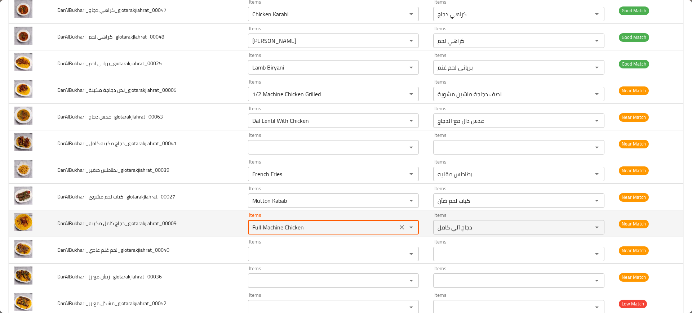
type مكينة_giotarakjiahrat_00009 "Full Machine Chicken"
click at [209, 225] on td "DarAlBukhari_دجاج كامل مكينة_giotarakjiahrat_00009" at bounding box center [147, 224] width 191 height 27
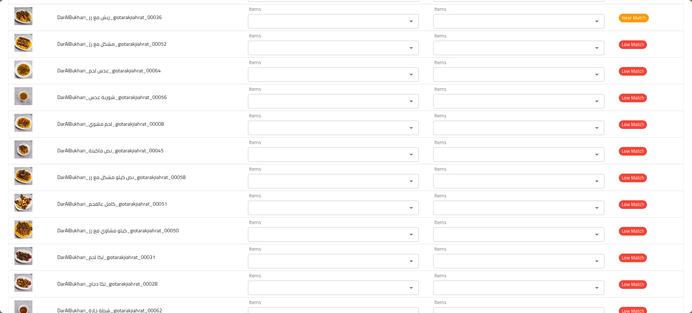
scroll to position [453, 0]
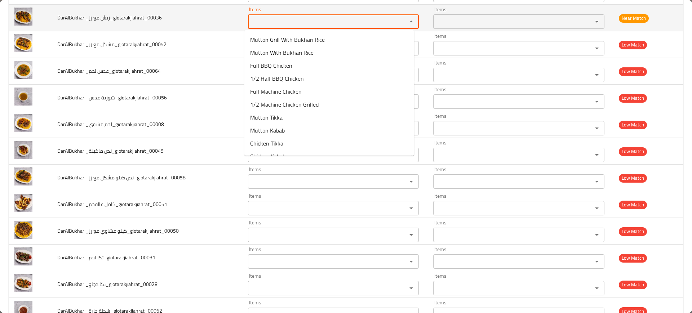
click at [255, 26] on رز_giotarakjiahrat_00036 "Items" at bounding box center [323, 22] width 146 height 10
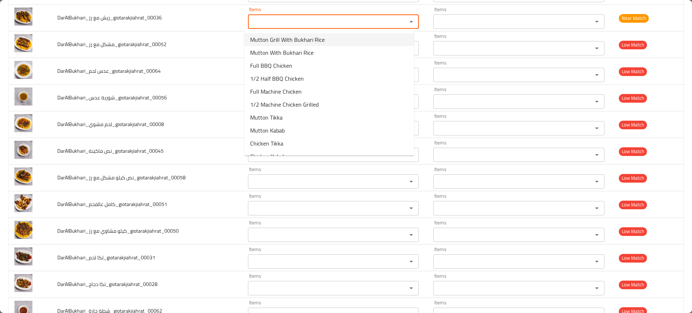
paste رز_giotarakjiahrat_00036 "Grilled Ribs"
type رز_giotarakjiahrat_00036 "Grilled Ribs"
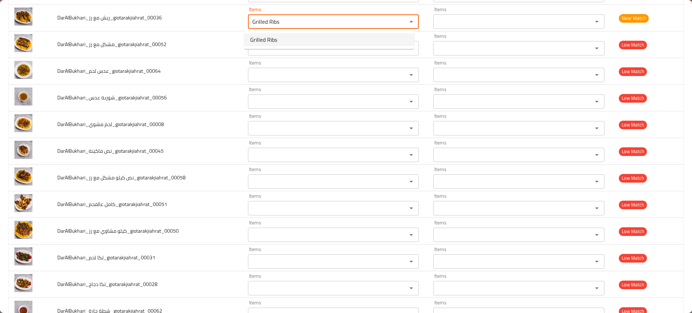
click at [259, 41] on span "Grilled Ribs" at bounding box center [263, 39] width 27 height 9
type رز_giotarakjiahrat_00036-ar "ريش مشوية"
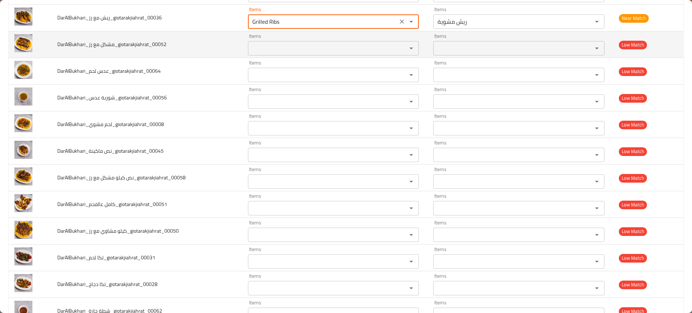
type رز_giotarakjiahrat_00036 "Grilled Ribs"
click at [219, 44] on td "DarAlBukhari_مشكل مع رز_giotarakjiahrat_00052" at bounding box center [147, 44] width 191 height 27
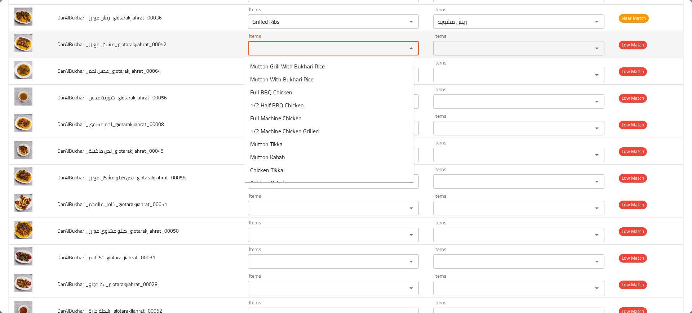
click at [252, 50] on رز_giotarakjiahrat_00052 "Items" at bounding box center [323, 48] width 146 height 10
paste رز_giotarakjiahrat_00052 "Mixed Grills With Rice"
type رز_giotarakjiahrat_00052 "Mixed Grills With Rice"
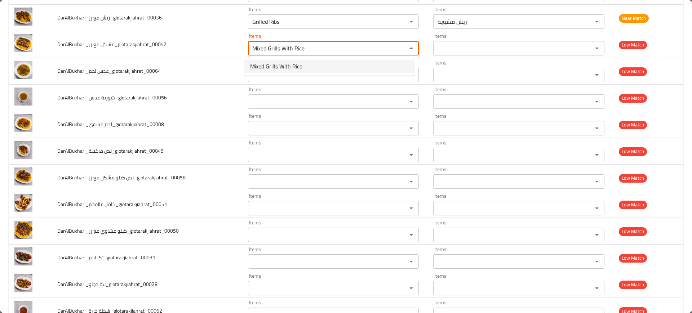
click at [258, 63] on span "Mixed Grills With Rice" at bounding box center [276, 66] width 52 height 9
type رز_giotarakjiahrat_00052-ar "مشاوي مشكلة مع الارز"
type رز_giotarakjiahrat_00052 "Mixed Grills With Rice"
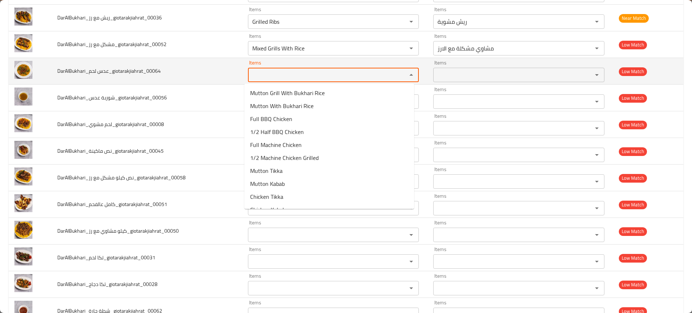
click at [265, 73] on لحم_giotarakjiahrat_00064 "Items" at bounding box center [323, 75] width 146 height 10
paste لحم_giotarakjiahrat_00064 "Dal Lentil With Mutton"
type لحم_giotarakjiahrat_00064 "Dal Lentil With Mutton"
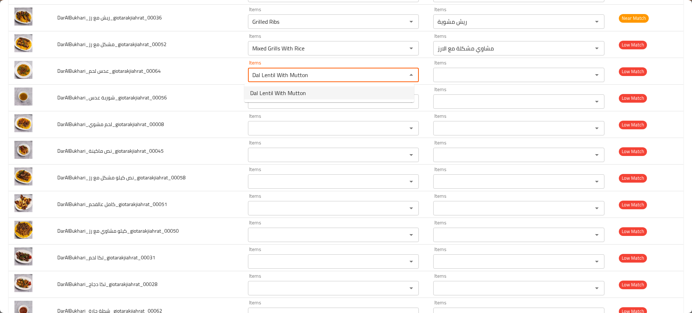
click at [273, 93] on span "Dal Lentil With Mutton" at bounding box center [278, 93] width 56 height 9
type لحم_giotarakjiahrat_00064-ar "عدس دال مع لحم ضأن"
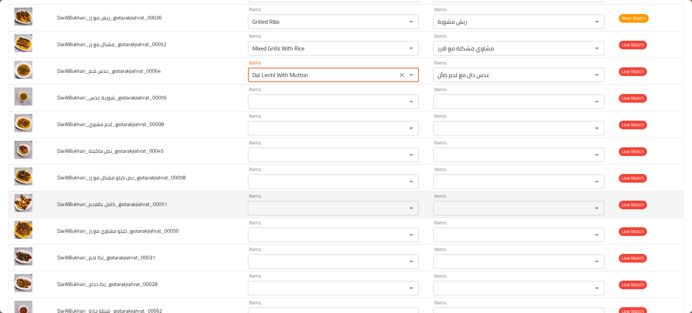
type لحم_giotarakjiahrat_00064 "Dal Lentil With Mutton"
click at [235, 195] on td "DarAlBukhari_كامل عالفحم_giotarakjiahrat_00051" at bounding box center [147, 205] width 191 height 27
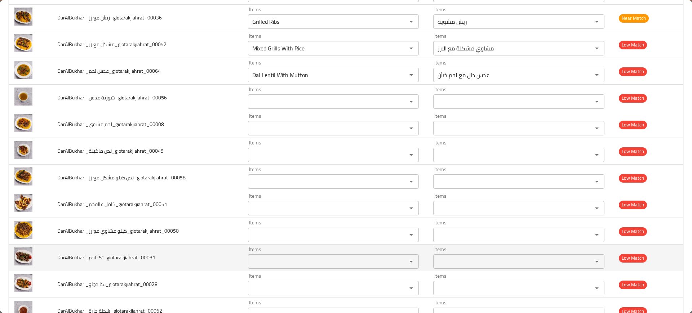
click at [263, 255] on div "Items" at bounding box center [333, 262] width 171 height 14
paste لحم_giotarakjiahrat_00031 "Mutton Tikka"
type لحم_giotarakjiahrat_00031 "Mutton Tikka"
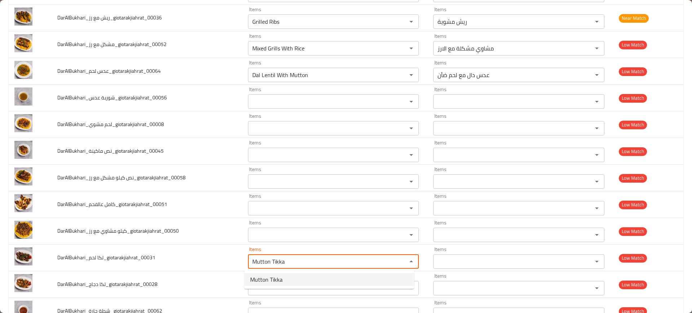
click at [272, 276] on span "Mutton Tikka" at bounding box center [266, 280] width 32 height 9
type لحم_giotarakjiahrat_00031-ar "لحم ضأن تيكا"
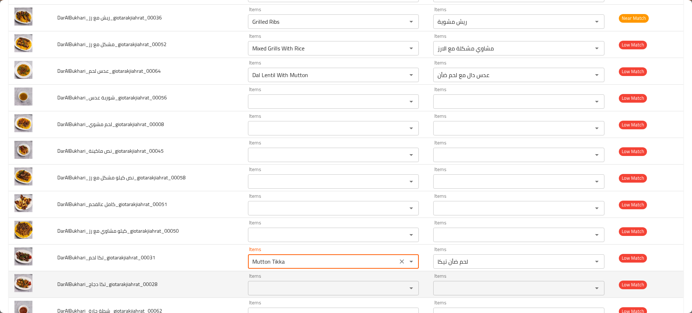
type لحم_giotarakjiahrat_00031 "Mutton Tikka"
click at [263, 282] on div "Items" at bounding box center [333, 288] width 171 height 14
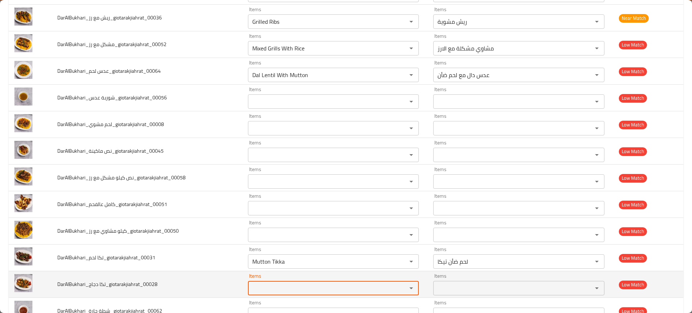
paste دجاج_giotarakjiahrat_00028 "Chicken Tikka"
type دجاج_giotarakjiahrat_00028 "Chicken Tikka"
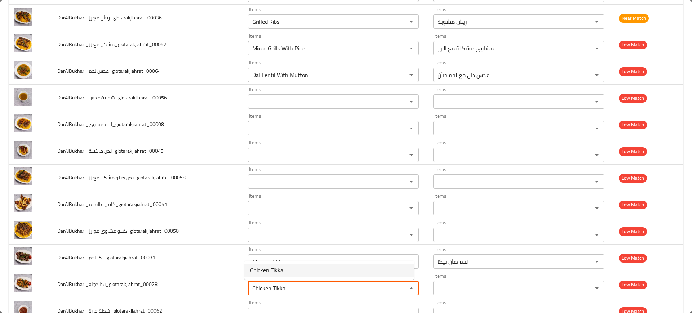
click at [256, 274] on span "Chicken Tikka" at bounding box center [266, 270] width 33 height 9
type دجاج_giotarakjiahrat_00028-ar "دجاج تكا"
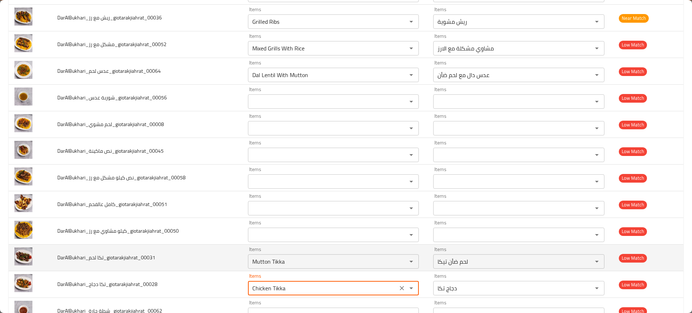
type دجاج_giotarakjiahrat_00028 "Chicken Tikka"
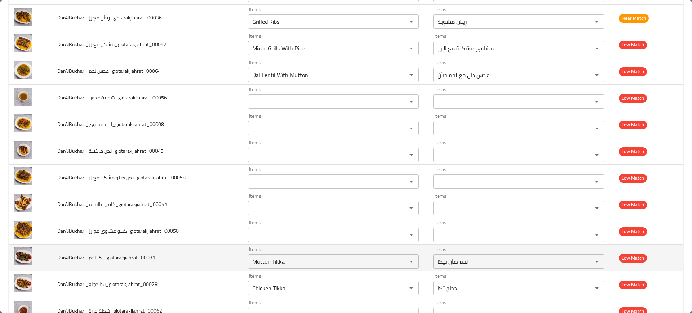
click at [202, 260] on td "DarAlBukhari_تكا لحم_giotarakjiahrat_00031" at bounding box center [147, 258] width 191 height 27
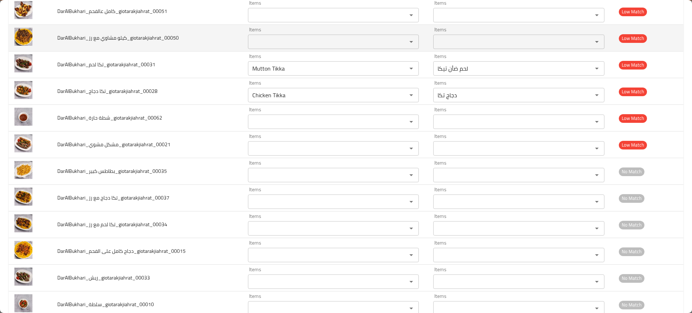
scroll to position [646, 0]
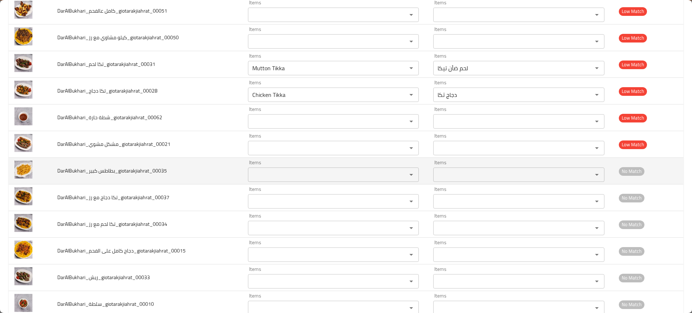
click at [254, 168] on div "Items" at bounding box center [333, 175] width 171 height 14
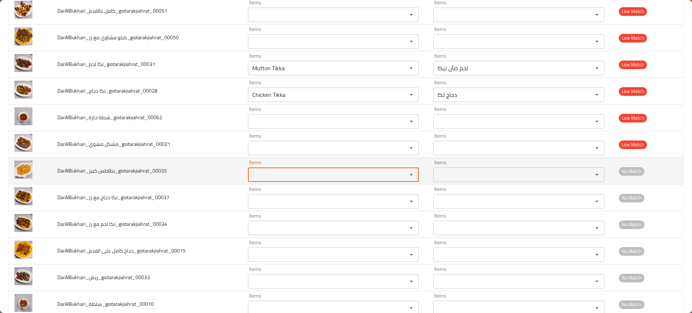
paste كبير_giotarakjiahrat_00035 "French Fries"
type كبير_giotarakjiahrat_00035 "French Fries"
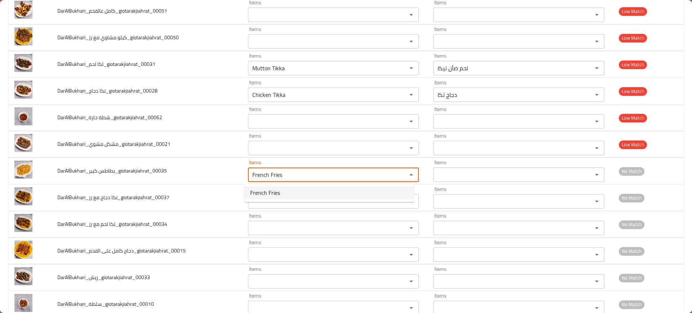
click at [264, 190] on span "French Fries" at bounding box center [265, 193] width 30 height 9
type كبير_giotarakjiahrat_00035-ar "بطاطس مقليه"
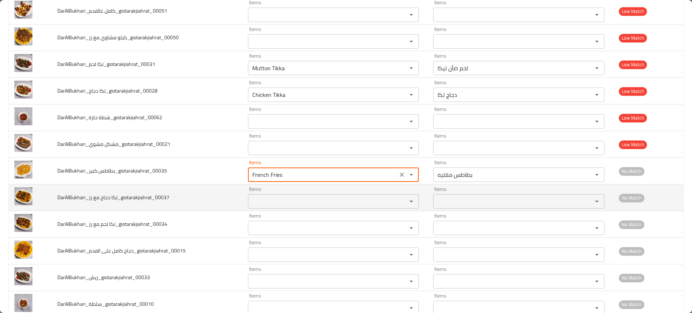
type كبير_giotarakjiahrat_00035 "French Fries"
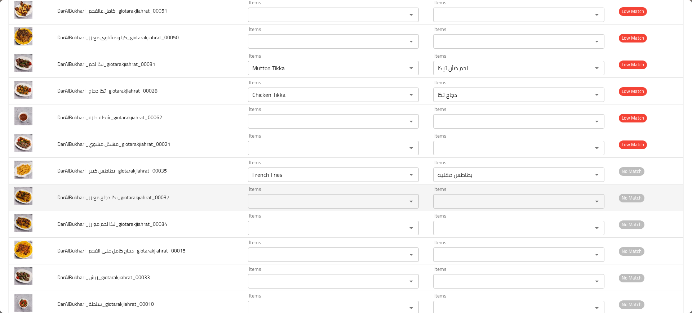
click at [199, 202] on td "DarAlBukhari_تكا دجاج مع رز_giotarakjiahrat_00037" at bounding box center [147, 198] width 191 height 27
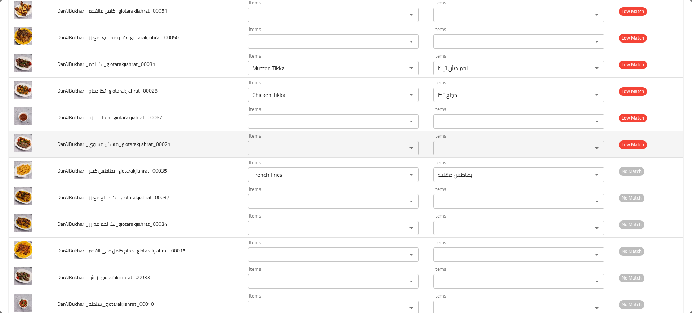
scroll to position [848, 0]
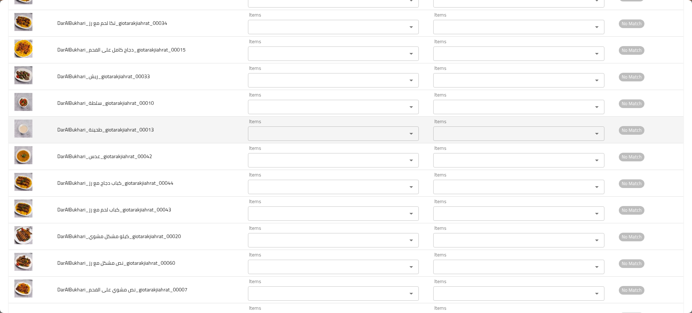
click at [269, 140] on div "Items" at bounding box center [333, 134] width 171 height 14
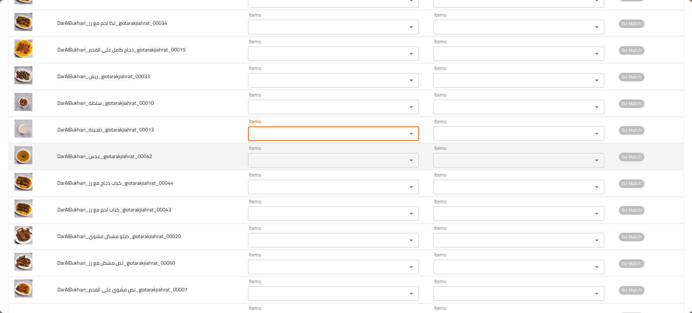
click at [276, 159] on input "Items" at bounding box center [323, 160] width 146 height 10
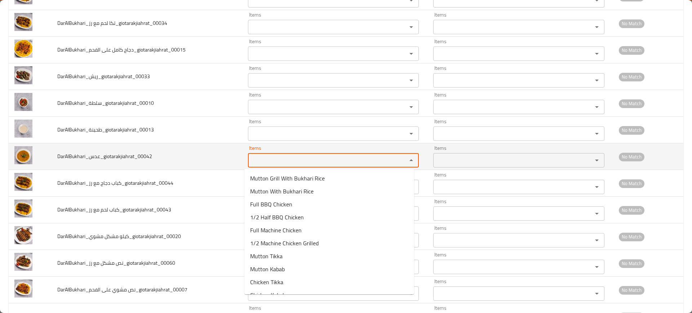
paste input "Dal Lentil"
type input "Dal Lentil"
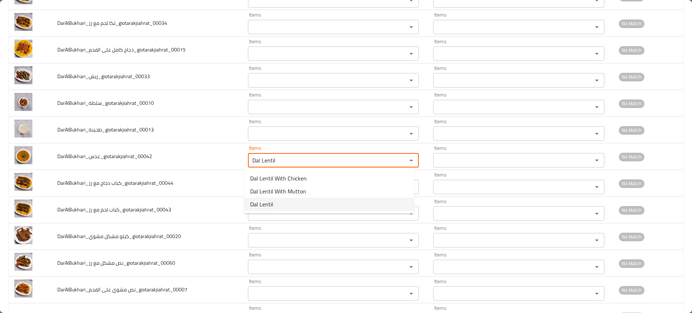
click at [287, 204] on li "Dal Lentil" at bounding box center [330, 204] width 170 height 13
type input "عدس دال"
type input "Dal Lentil"
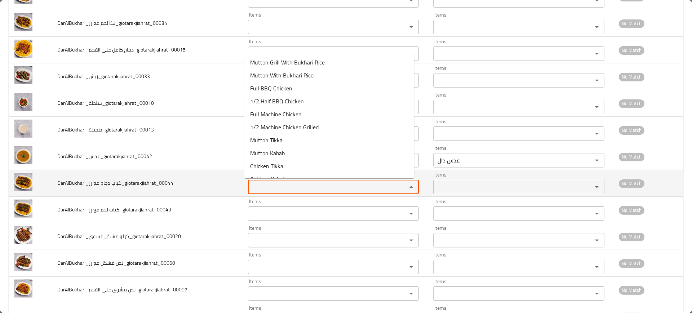
click at [268, 187] on رز_giotarakjiahrat_00044 "Items" at bounding box center [323, 187] width 146 height 10
paste رز_giotarakjiahrat_00044 "Chicken Kabab"
type رز_giotarakjiahrat_00044 "Chicken Kabab"
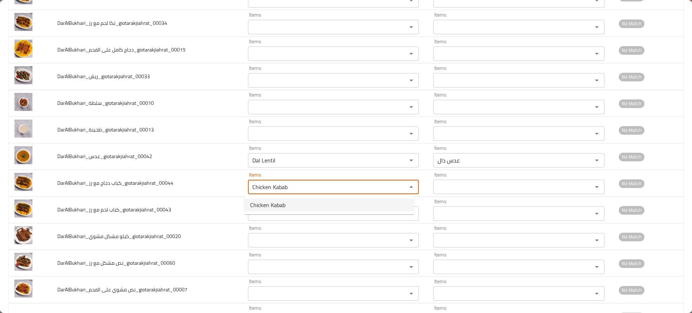
click at [277, 207] on span "Chicken Kabab" at bounding box center [267, 205] width 35 height 9
type رز_giotarakjiahrat_00044-ar "كباب دجاج"
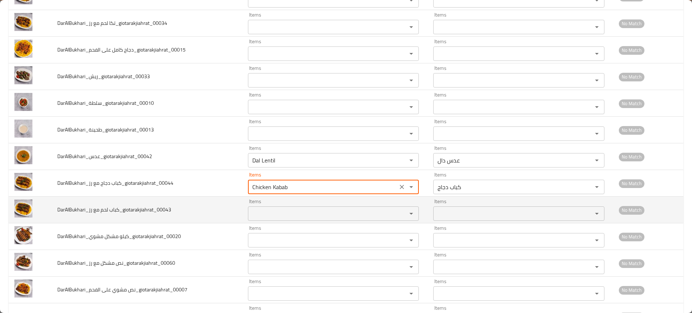
type رز_giotarakjiahrat_00044 "Chicken Kabab"
click at [232, 212] on td "DarAlBukhari_كباب لحم مع رز_giotarakjiahrat_00043" at bounding box center [147, 210] width 191 height 27
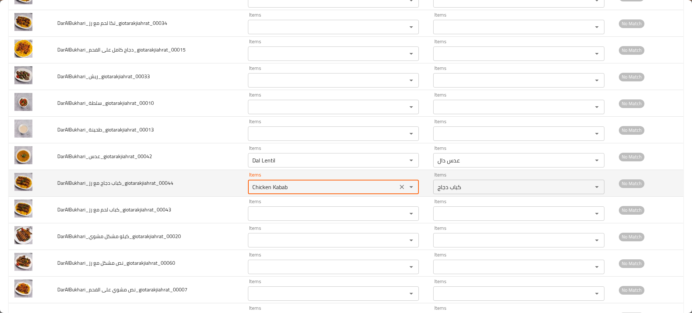
click at [297, 188] on رز_giotarakjiahrat_00044 "Chicken Kabab" at bounding box center [323, 187] width 146 height 10
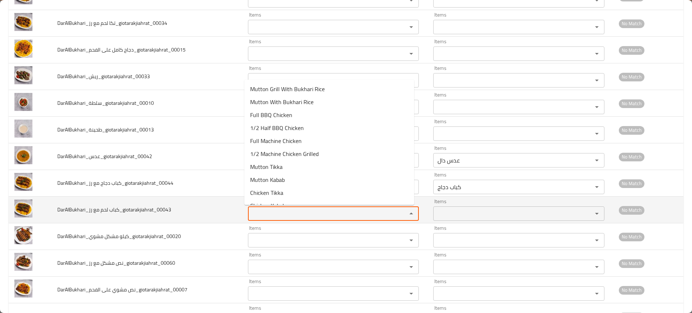
click at [272, 210] on رز_giotarakjiahrat_00043 "Items" at bounding box center [323, 214] width 146 height 10
paste رز_giotarakjiahrat_00043 "Mutton Kabab"
type رز_giotarakjiahrat_00043 "Mutton Kabab"
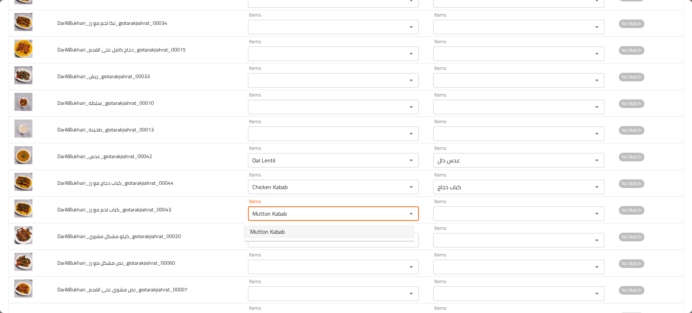
click at [280, 228] on span "Mutton Kabab" at bounding box center [267, 232] width 35 height 9
type رز_giotarakjiahrat_00043-ar "كباب لحم ضأن"
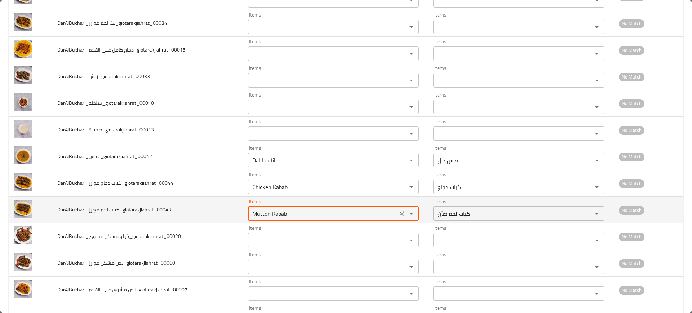
type رز_giotarakjiahrat_00043 "Mutton Kabab"
click at [214, 207] on td "DarAlBukhari_كباب لحم مع رز_giotarakjiahrat_00043" at bounding box center [147, 210] width 191 height 27
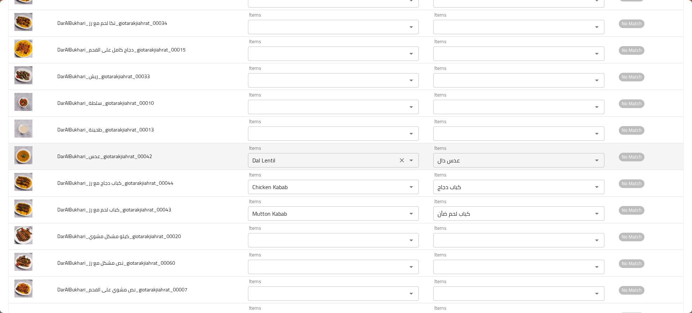
scroll to position [238, 0]
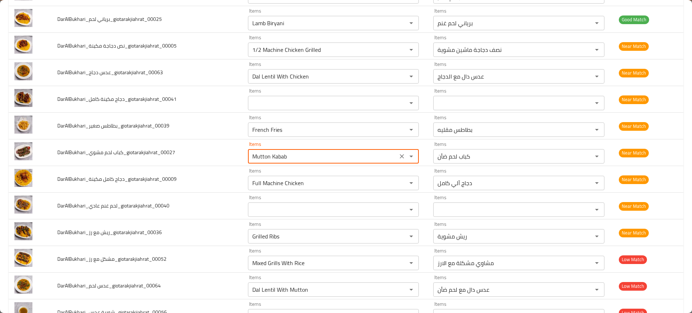
click at [295, 156] on مشوي_giotarakjiahrat_00027 "Mutton Kabab" at bounding box center [323, 156] width 146 height 10
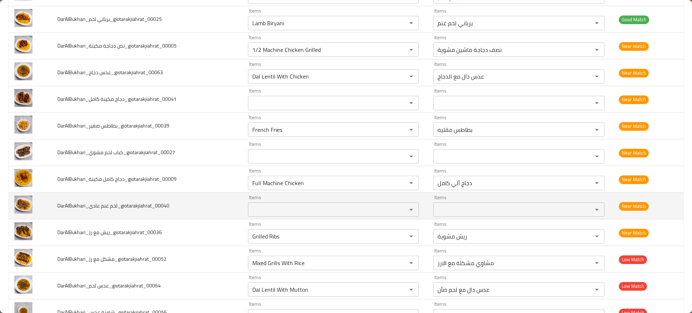
click at [177, 194] on td "DarAlBukhari_لحم غنم عادي_giotarakjiahrat_00040" at bounding box center [147, 206] width 191 height 27
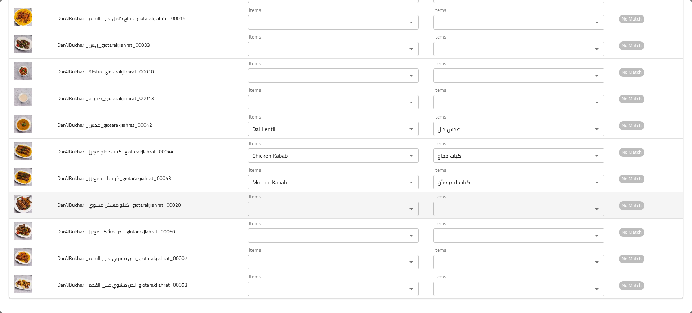
click at [204, 213] on td "DarAlBukhari_كيلو مشكل مشوي_giotarakjiahrat_00020" at bounding box center [147, 205] width 191 height 27
click at [162, 195] on td "DarAlBukhari_كيلو مشكل مشوي_giotarakjiahrat_00020" at bounding box center [147, 205] width 191 height 27
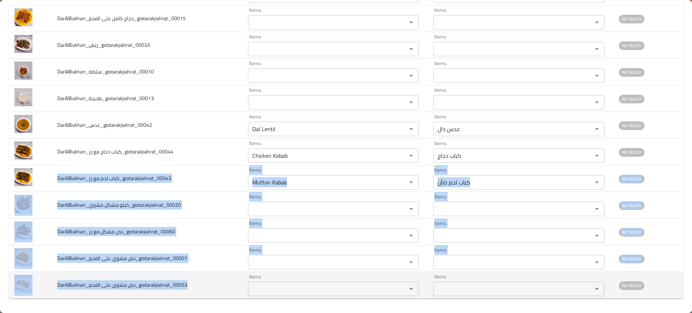
drag, startPoint x: 54, startPoint y: 177, endPoint x: 190, endPoint y: 287, distance: 174.7
copy tbody "DarAlBukhari_كباب لحم مع رز_giotarakjiahrat_00043 Items Items Items Items No Ma…"
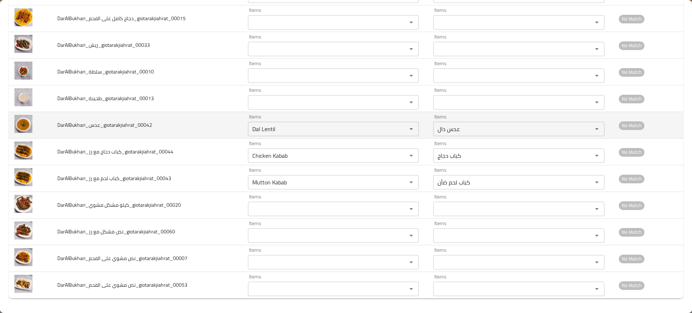
click at [154, 127] on td "DarAlBukhari_عدس_giotarakjiahrat_00042" at bounding box center [147, 125] width 191 height 27
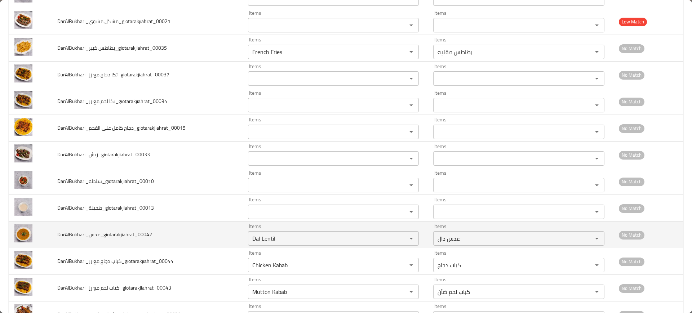
scroll to position [758, 0]
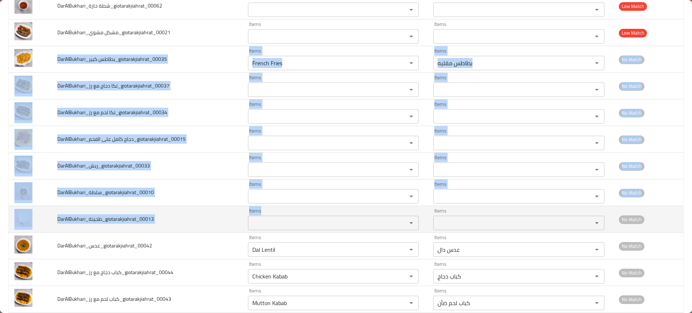
drag, startPoint x: 57, startPoint y: 57, endPoint x: 270, endPoint y: 227, distance: 272.2
copy tbody "DarAlBukhari_بطاطس كبير_giotarakjiahrat_00035 Items Items Items Items No Match …"
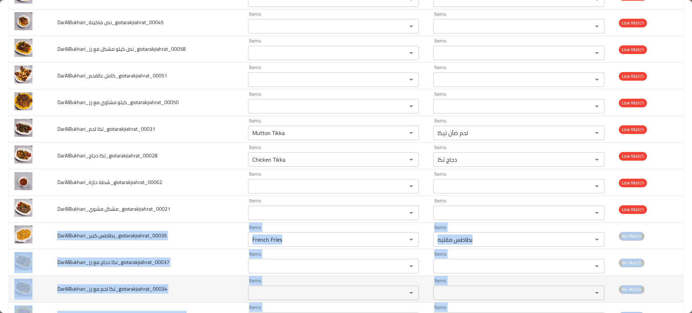
scroll to position [559, 0]
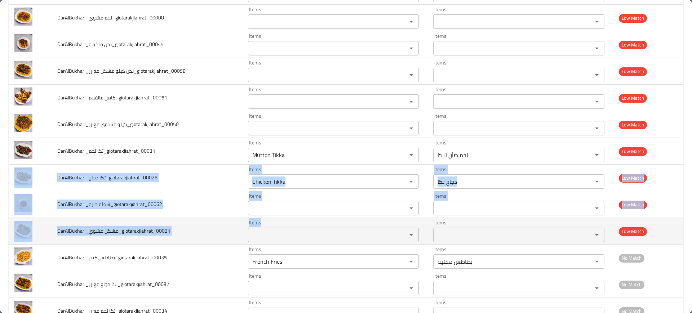
drag, startPoint x: 48, startPoint y: 179, endPoint x: 266, endPoint y: 232, distance: 224.1
click at [266, 232] on tbody "DarAlBukhari_برياني دجاج_giotarakjiahrat_00023 Items Chicken Biryani Items Item…" at bounding box center [346, 84] width 675 height 1067
copy tbody "DarAlBukhari_تكا دجاج_giotarakjiahrat_00028 Items Items Items Items Low Match D…"
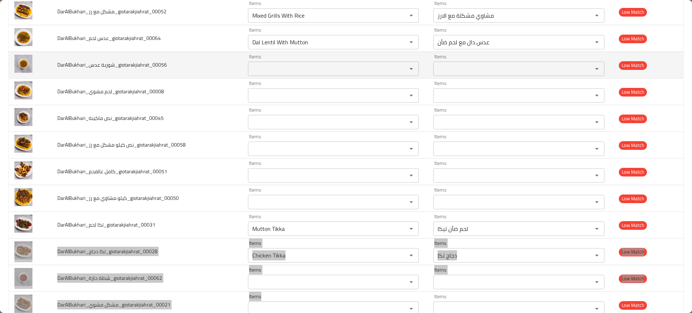
scroll to position [485, 0]
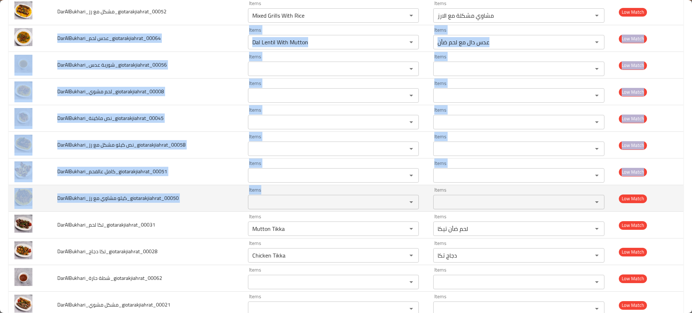
drag, startPoint x: 53, startPoint y: 38, endPoint x: 291, endPoint y: 196, distance: 286.1
click at [291, 196] on tbody "DarAlBukhari_برياني دجاج_giotarakjiahrat_00023 Items Chicken Biryani Items Item…" at bounding box center [346, 158] width 675 height 1067
copy tbody "DarAlBukhari_عدس لحم_giotarakjiahrat_00064 Items Items Items Items Low Match Da…"
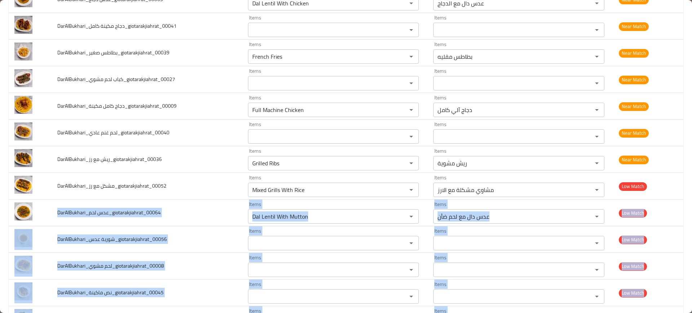
scroll to position [311, 0]
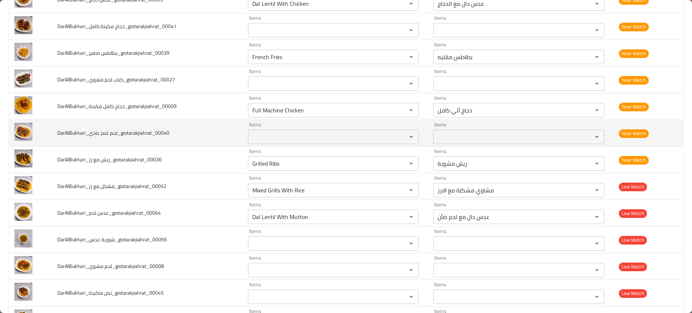
click at [113, 134] on span "DarAlBukhari_لحم غنم عادي_giotarakjiahrat_00040" at bounding box center [113, 132] width 112 height 9
copy span "DarAlBukhari_لحم غنم عادي_giotarakjiahrat_00040"
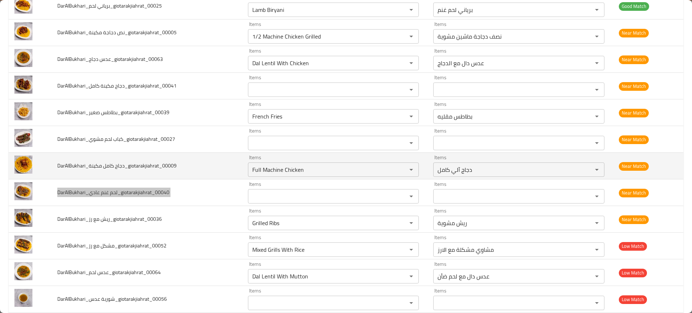
scroll to position [249, 0]
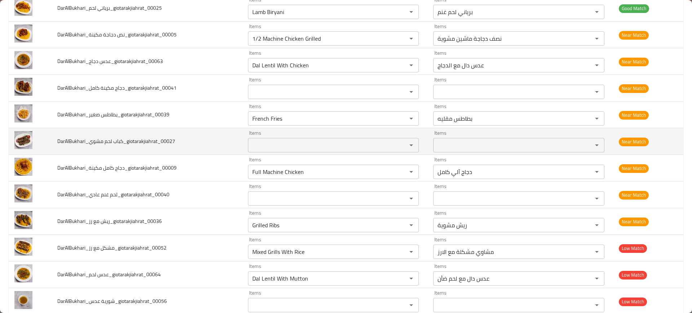
click at [137, 140] on span "DarAlBukhari_كباب لحم مشوي_giotarakjiahrat_00027" at bounding box center [116, 141] width 118 height 9
copy span "DarAlBukhari_كباب لحم مشوي_giotarakjiahrat_00027"
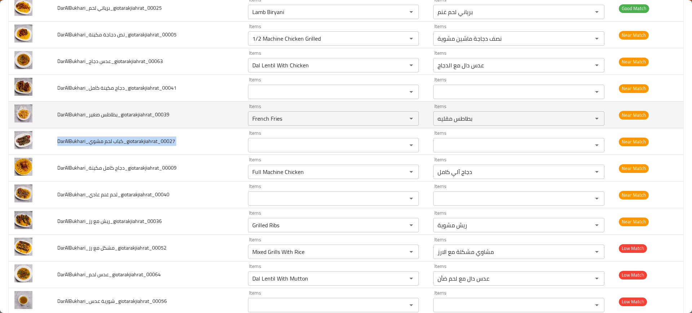
scroll to position [224, 0]
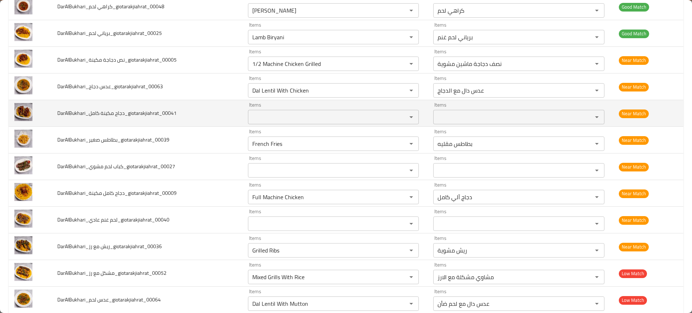
click at [119, 115] on span "DarAlBukhari_دجاج مكينة كامل_giotarakjiahrat_00041" at bounding box center [116, 113] width 119 height 9
copy span "DarAlBukhari_دجاج مكينة كامل_giotarakjiahrat_00041"
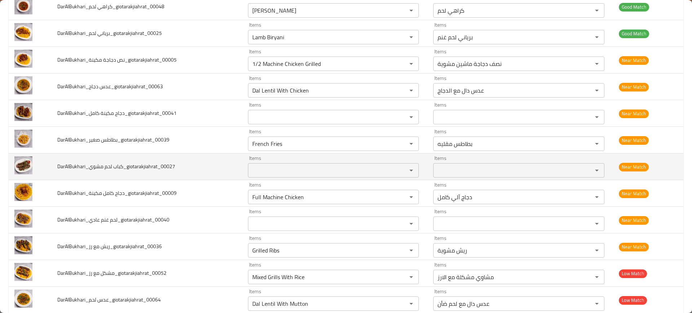
click at [154, 155] on td "DarAlBukhari_كباب لحم مشوي_giotarakjiahrat_00027" at bounding box center [147, 167] width 191 height 27
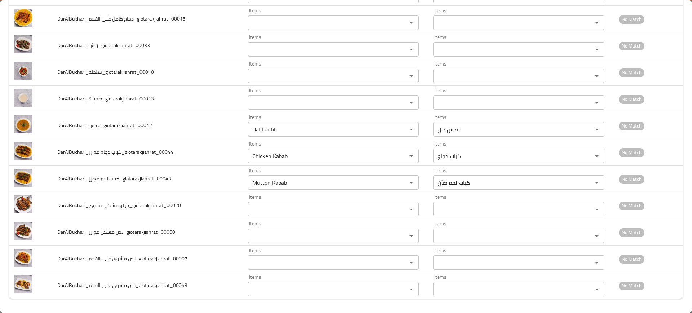
scroll to position [879, 0]
click at [154, 155] on span "DarAlBukhari_كباب دجاج مع رز_giotarakjiahrat_00044" at bounding box center [115, 151] width 116 height 9
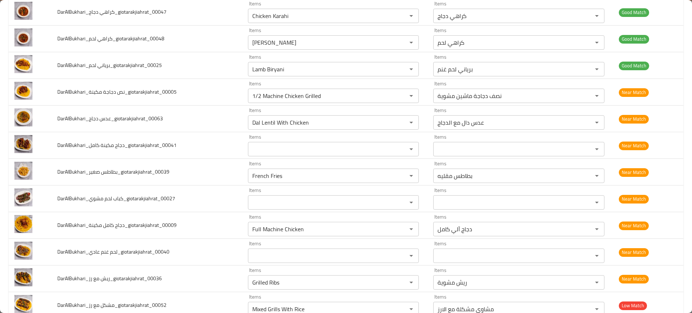
scroll to position [0, 0]
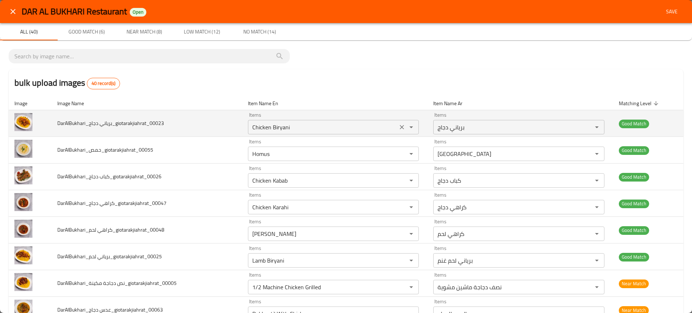
click at [289, 119] on div "Items Chicken Biryani Items" at bounding box center [333, 124] width 171 height 22
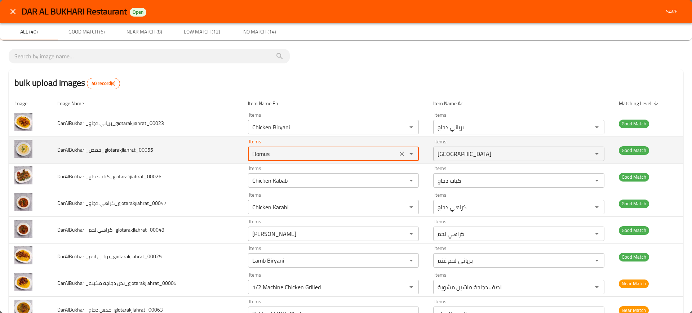
click at [291, 158] on input "Homus" at bounding box center [323, 154] width 146 height 10
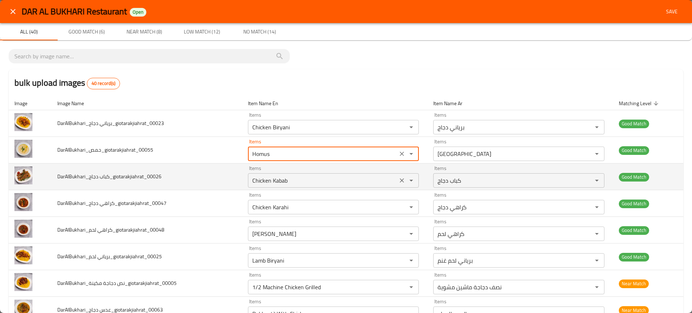
click at [295, 173] on div "Chicken Kabab Items" at bounding box center [333, 180] width 171 height 14
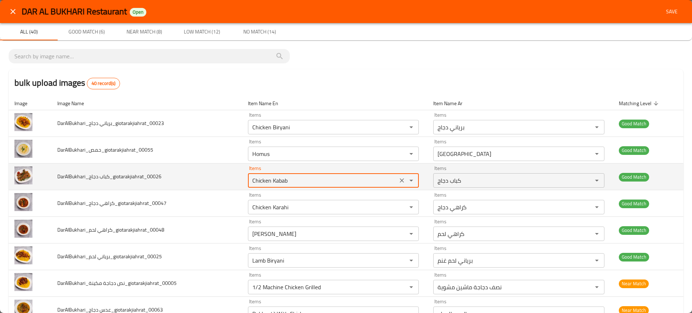
click at [295, 173] on div "Chicken Kabab Items" at bounding box center [333, 180] width 171 height 14
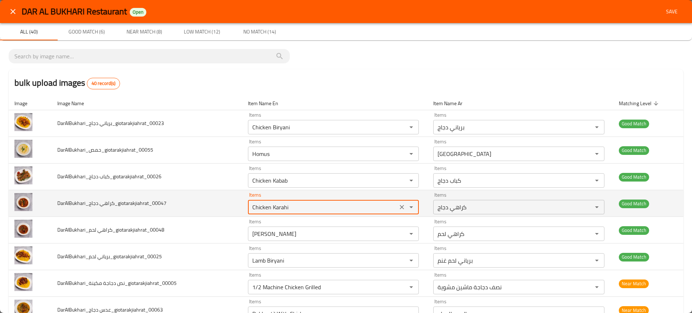
click at [294, 205] on دجاج_giotarakjiahrat_00047 "Chicken Karahi" at bounding box center [323, 207] width 146 height 10
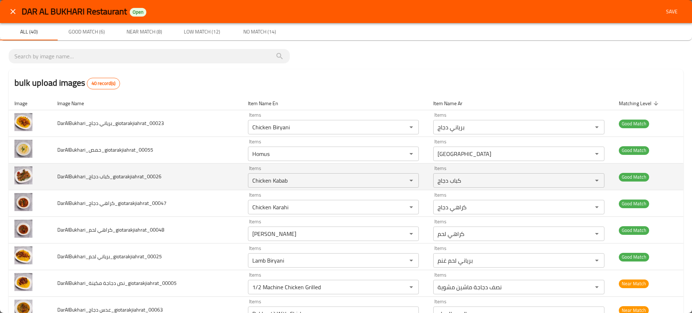
click at [104, 175] on span "DarAlBukhari_كباب دجاج_giotarakjiahrat_00026" at bounding box center [109, 176] width 104 height 9
drag, startPoint x: 107, startPoint y: 176, endPoint x: 89, endPoint y: 176, distance: 18.8
click at [89, 176] on span "DarAlBukhari_كباب دجاج_giotarakjiahrat_00026" at bounding box center [109, 176] width 104 height 9
copy span "كباب دجاج"
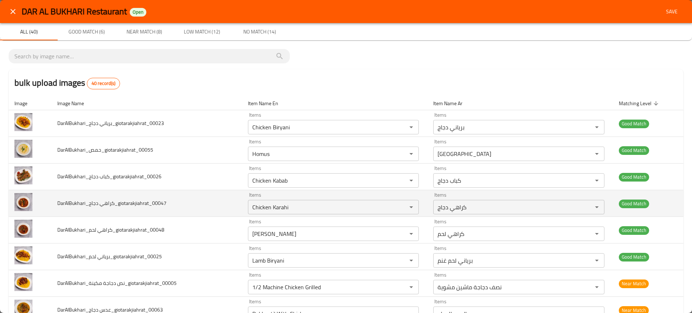
click at [211, 211] on td "DarAlBukhari_كراهي دجاج_giotarakjiahrat_00047" at bounding box center [147, 203] width 191 height 27
click at [276, 204] on دجاج_giotarakjiahrat_00047 "Chicken Karahi" at bounding box center [323, 207] width 146 height 10
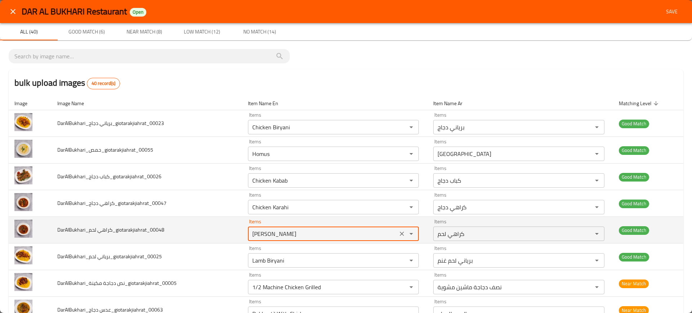
click at [260, 236] on لحم_giotarakjiahrat_00048 "Mutton Karahi" at bounding box center [323, 234] width 146 height 10
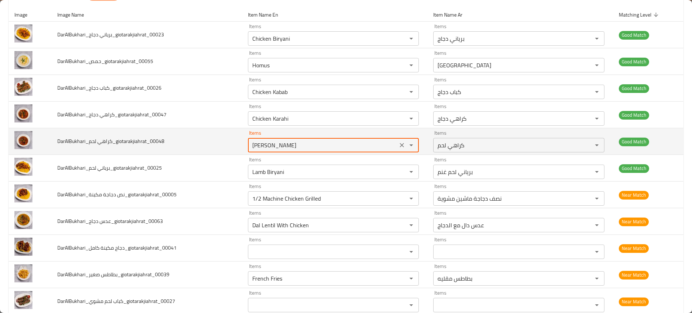
scroll to position [147, 0]
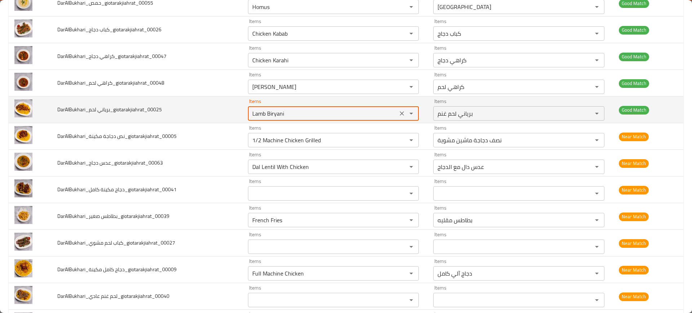
click at [268, 114] on لحم_giotarakjiahrat_00025 "Lamb Biryani" at bounding box center [323, 114] width 146 height 10
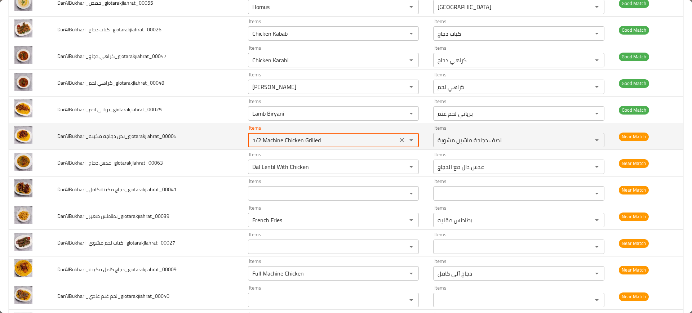
click at [275, 138] on مكينة_giotarakjiahrat_00005 "1/2 Machine Chicken Grilled" at bounding box center [323, 140] width 146 height 10
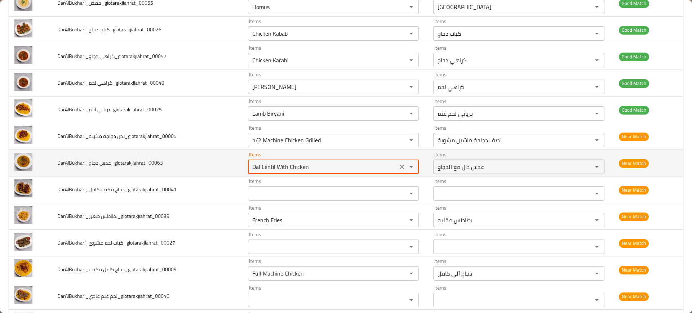
click at [290, 167] on دجاج_giotarakjiahrat_00063 "Dal Lentil With Chicken" at bounding box center [323, 167] width 146 height 10
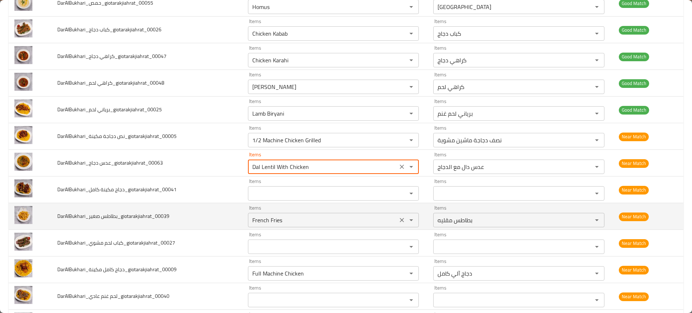
click at [284, 221] on صغير_giotarakjiahrat_00039 "French Fries" at bounding box center [323, 220] width 146 height 10
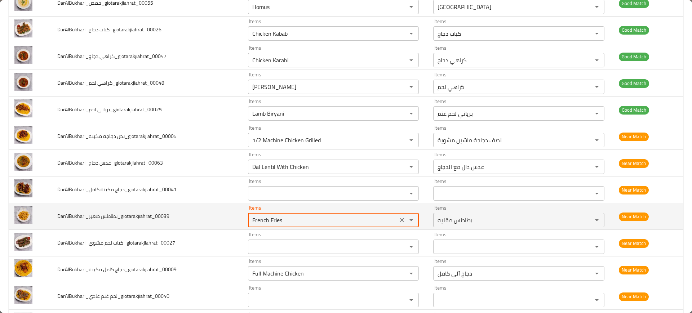
click at [284, 221] on صغير_giotarakjiahrat_00039 "French Fries" at bounding box center [323, 220] width 146 height 10
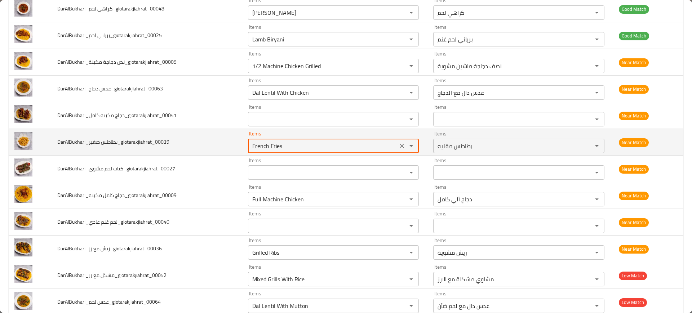
scroll to position [221, 0]
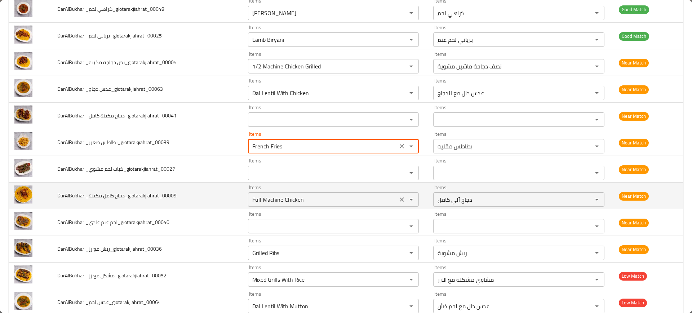
click at [261, 201] on مكينة_giotarakjiahrat_00009 "Full Machine Chicken" at bounding box center [323, 200] width 146 height 10
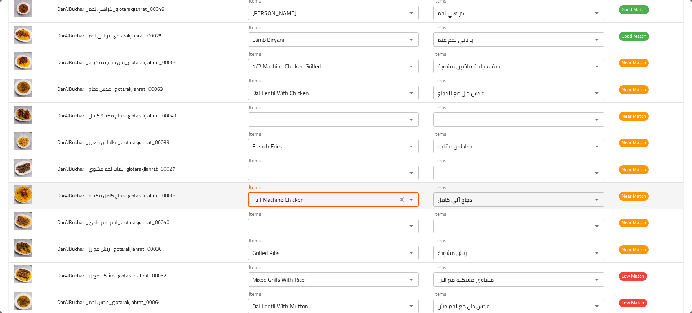
click at [261, 201] on مكينة_giotarakjiahrat_00009 "Full Machine Chicken" at bounding box center [323, 200] width 146 height 10
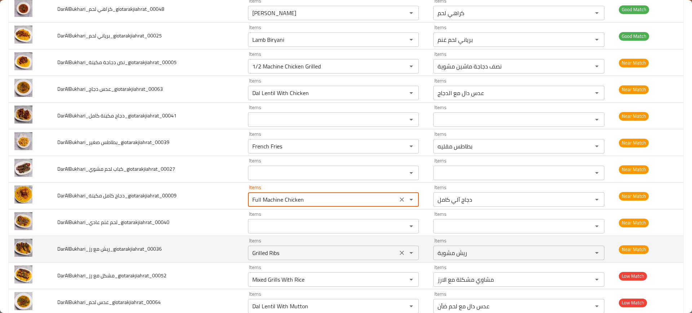
click at [266, 252] on رز_giotarakjiahrat_00036 "Grilled Ribs" at bounding box center [323, 253] width 146 height 10
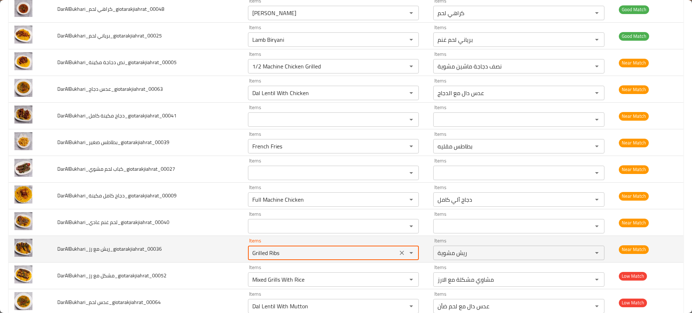
click at [266, 252] on رز_giotarakjiahrat_00036 "Grilled Ribs" at bounding box center [323, 253] width 146 height 10
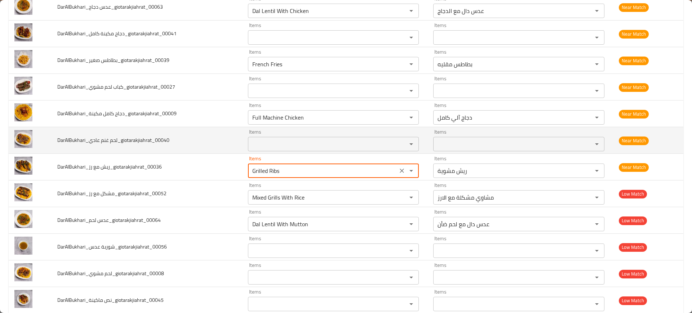
scroll to position [313, 0]
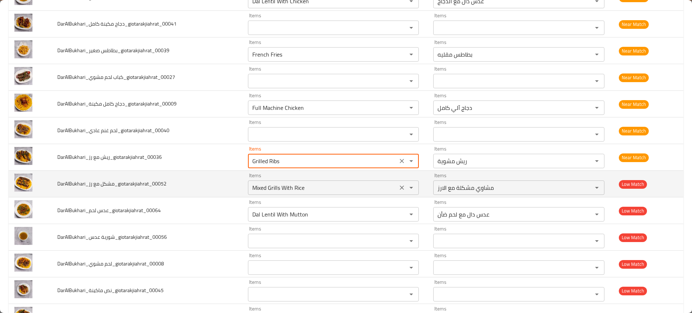
click at [258, 194] on div "Mixed Grills With Rice Items" at bounding box center [333, 188] width 171 height 14
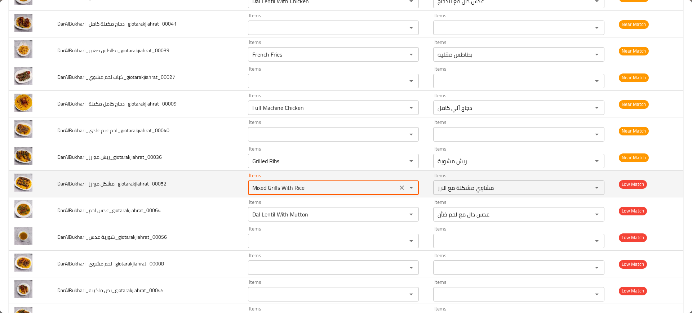
click at [258, 194] on div "Mixed Grills With Rice Items" at bounding box center [333, 188] width 171 height 14
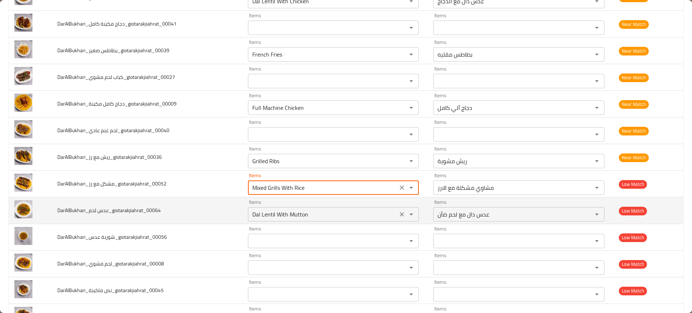
click at [283, 221] on div "Dal Lentil With Mutton Items" at bounding box center [333, 214] width 171 height 14
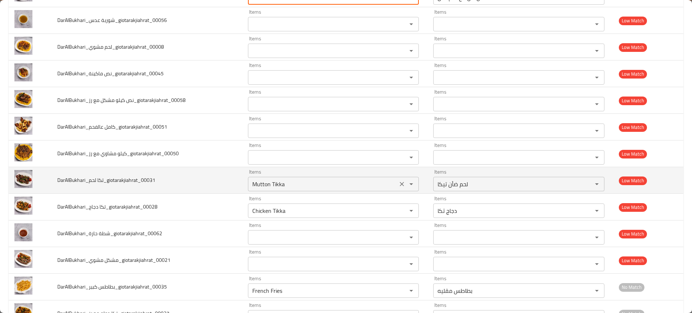
scroll to position [657, 0]
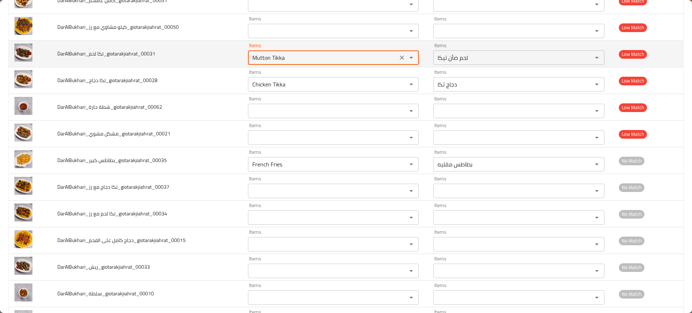
click at [250, 60] on لحم_giotarakjiahrat_00031 "Mutton Tikka" at bounding box center [323, 58] width 146 height 10
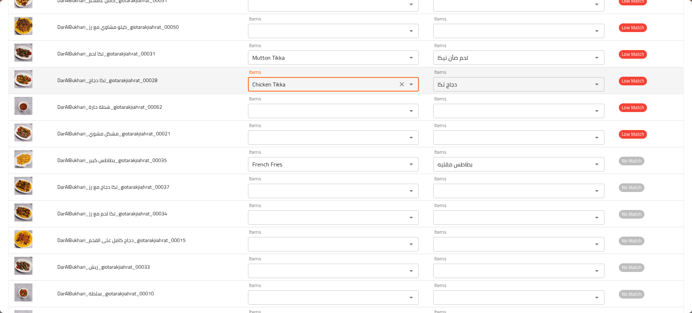
click at [273, 82] on دجاج_giotarakjiahrat_00028 "Chicken Tikka" at bounding box center [323, 84] width 146 height 10
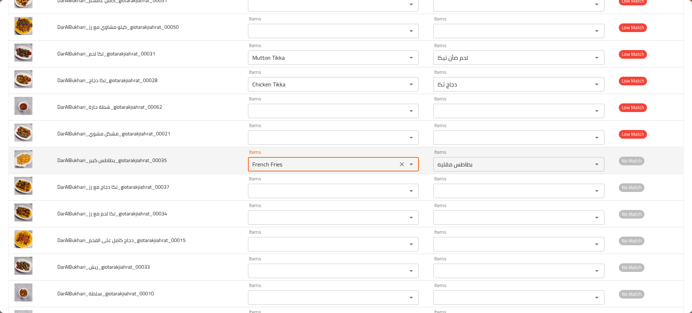
click at [282, 165] on كبير_giotarakjiahrat_00035 "French Fries" at bounding box center [323, 164] width 146 height 10
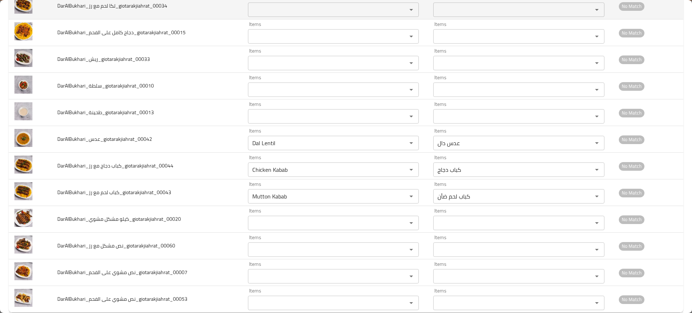
scroll to position [864, 0]
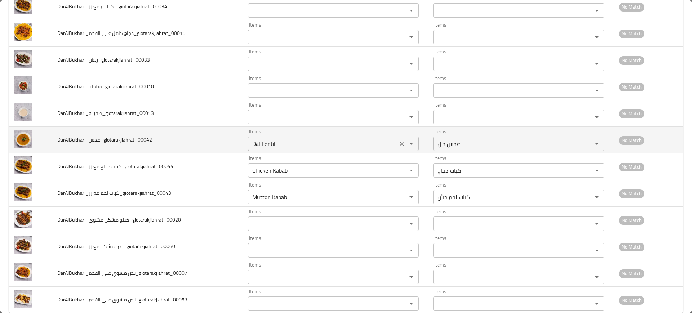
click at [258, 143] on input "Dal Lentil" at bounding box center [323, 144] width 146 height 10
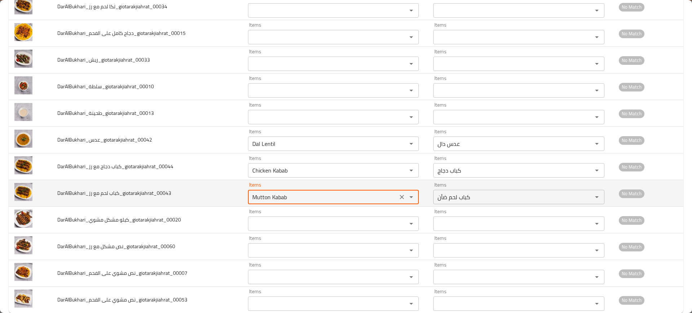
click at [274, 198] on رز_giotarakjiahrat_00043 "Mutton Kabab" at bounding box center [323, 197] width 146 height 10
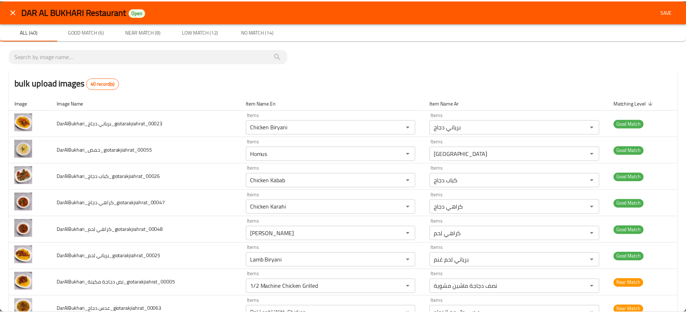
scroll to position [753, 0]
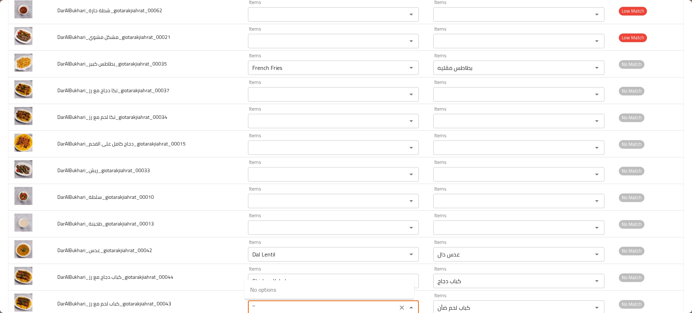
type رز_giotarakjiahrat_00043 "```"
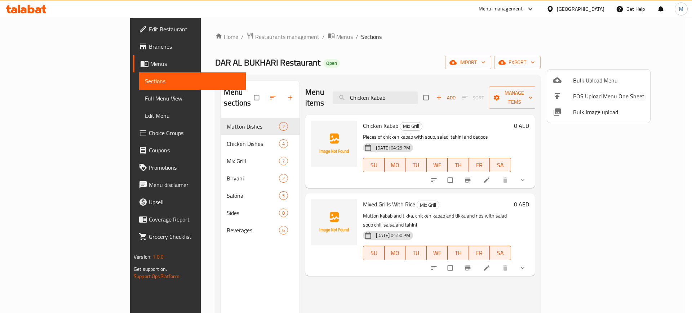
click at [251, 39] on div at bounding box center [346, 156] width 692 height 313
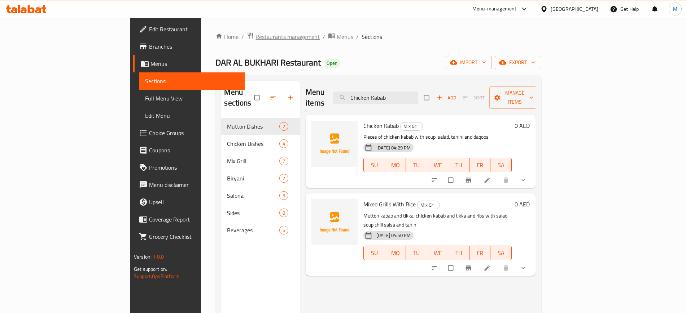
click at [255, 39] on span "Restaurants management" at bounding box center [287, 36] width 64 height 9
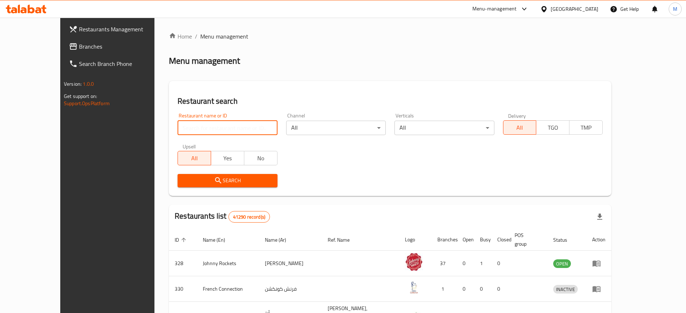
paste input "Al Ameer Restaurant"
click at [196, 123] on input "search" at bounding box center [227, 128] width 100 height 14
click button "Search" at bounding box center [227, 180] width 100 height 13
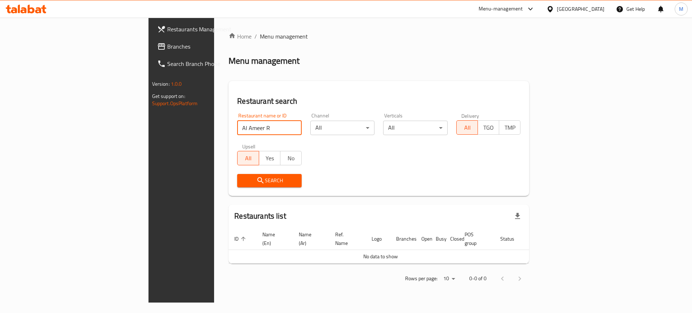
click button "Search" at bounding box center [269, 180] width 65 height 13
click at [423, 215] on div "Restaurants list" at bounding box center [379, 216] width 301 height 23
click at [238, 136] on div "Restaurant name or ID Al Ameer R Restaurant name or ID" at bounding box center [269, 124] width 73 height 31
click at [237, 130] on input "Al Ameer R" at bounding box center [269, 128] width 65 height 14
paste input "estaurant"
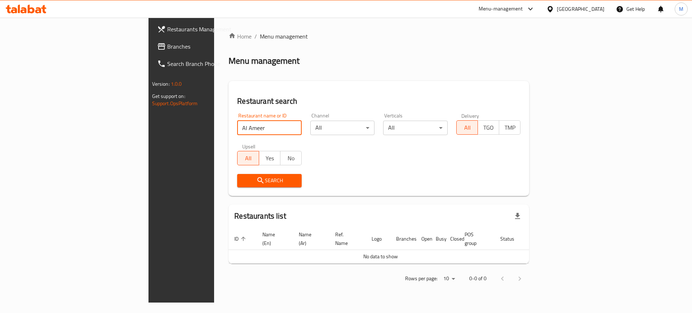
type input "Al Ameer"
click button "Search" at bounding box center [269, 180] width 65 height 13
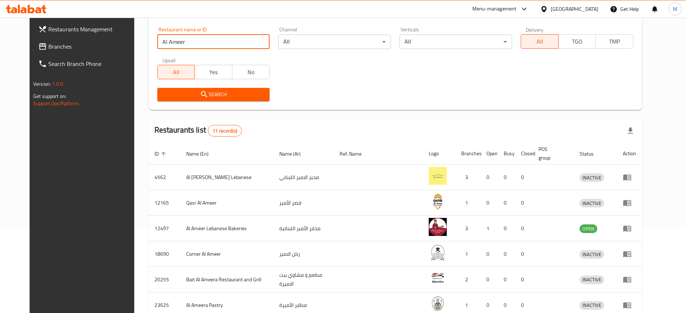
scroll to position [85, 0]
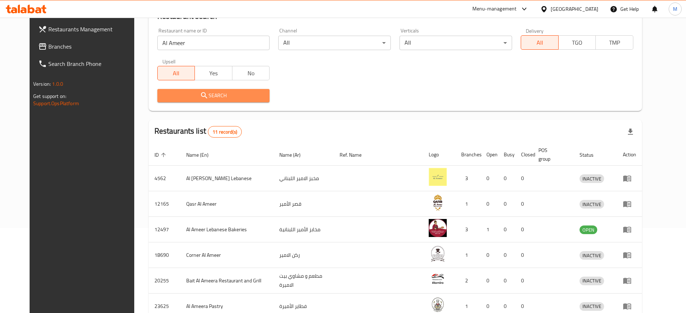
click at [207, 94] on span "Search" at bounding box center [213, 95] width 101 height 9
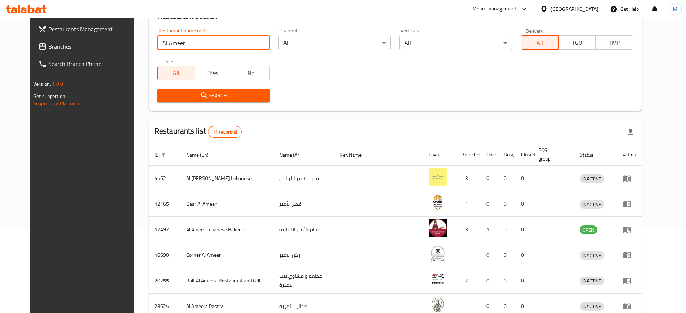
click at [189, 48] on input "Al Ameer" at bounding box center [213, 43] width 113 height 14
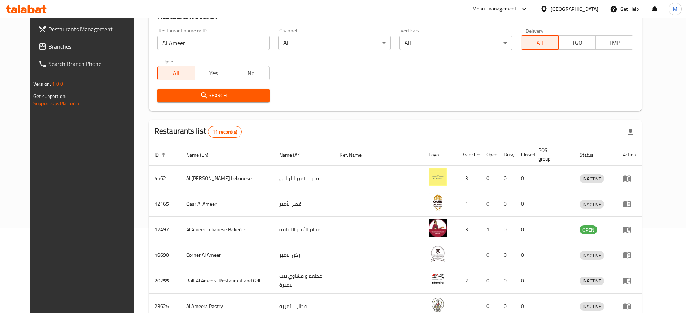
click at [564, 13] on div "[GEOGRAPHIC_DATA]" at bounding box center [569, 8] width 70 height 17
click at [556, 8] on div "[GEOGRAPHIC_DATA]" at bounding box center [574, 9] width 48 height 8
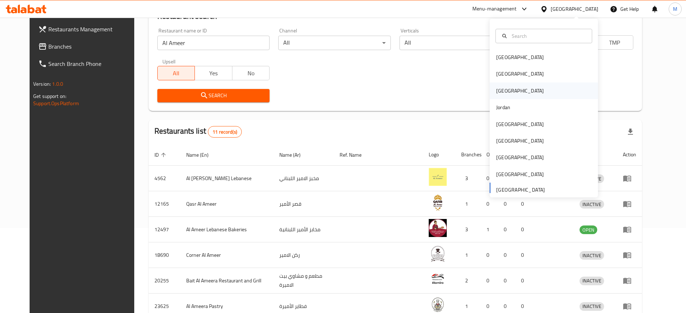
click at [521, 87] on div "Iraq" at bounding box center [543, 91] width 108 height 17
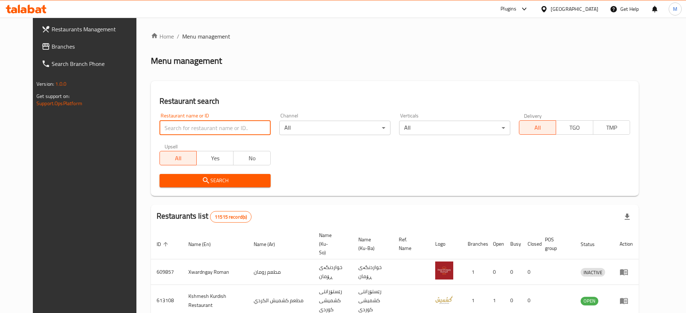
click at [195, 130] on input "search" at bounding box center [214, 128] width 111 height 14
paste input "Al Ameer Restaurant"
type input "Al Ameer Restaurant"
click button "Search" at bounding box center [214, 180] width 111 height 13
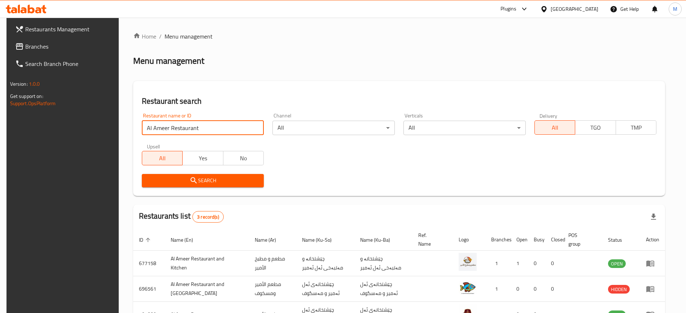
scroll to position [53, 0]
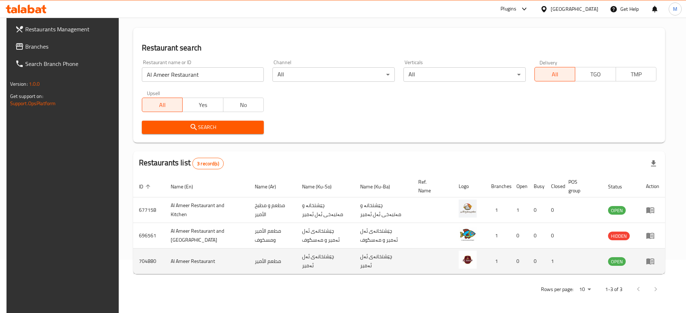
click at [334, 254] on td "چێشتخانەی ئەل ئەمیر" at bounding box center [325, 262] width 58 height 26
click at [654, 259] on icon "enhanced table" at bounding box center [650, 261] width 9 height 9
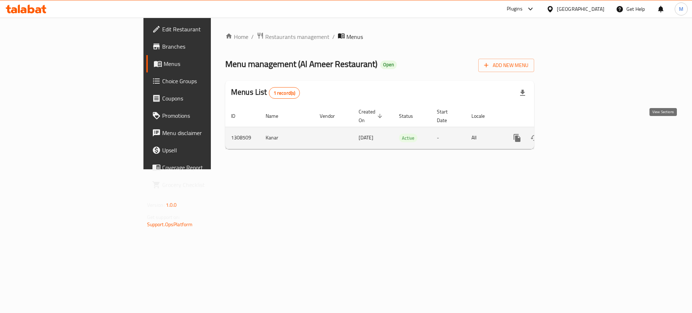
click at [573, 135] on icon "enhanced table" at bounding box center [569, 138] width 6 height 6
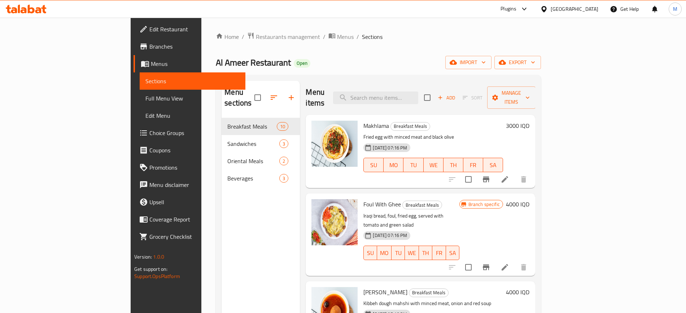
click at [411, 65] on div "Al Ameer Restaurant Open import export" at bounding box center [378, 62] width 325 height 13
click at [239, 221] on div "Menu sections Breakfast Meals 10 Sandwiches 3 Oriental Meals 2 Beverages 3" at bounding box center [260, 237] width 78 height 313
click at [413, 92] on input "search" at bounding box center [375, 98] width 85 height 13
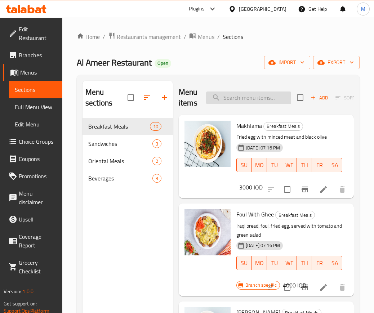
click at [255, 94] on input "search" at bounding box center [248, 98] width 85 height 13
type input ";"
click at [255, 94] on input "search" at bounding box center [248, 98] width 85 height 13
type input "ب"
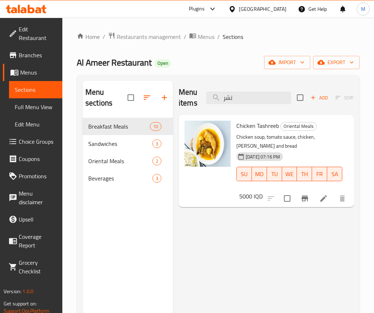
type input "تشر"
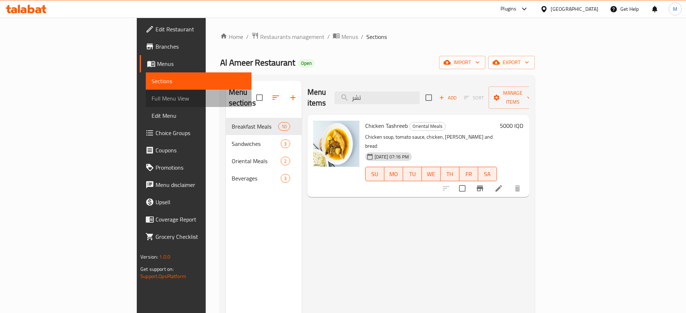
click at [151, 95] on span "Full Menu View" at bounding box center [198, 98] width 94 height 9
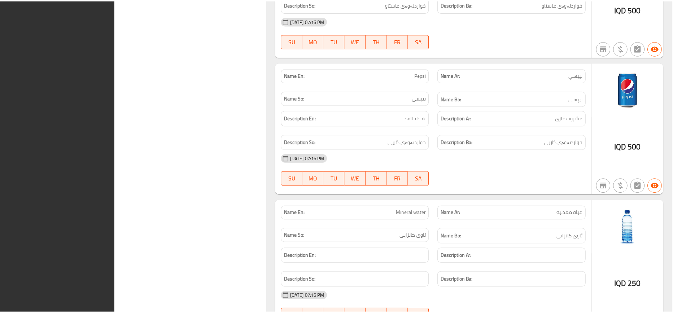
scroll to position [2689, 0]
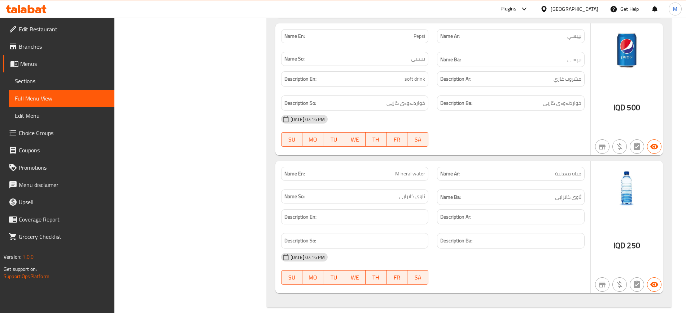
click at [54, 25] on span "Edit Restaurant" at bounding box center [64, 29] width 90 height 9
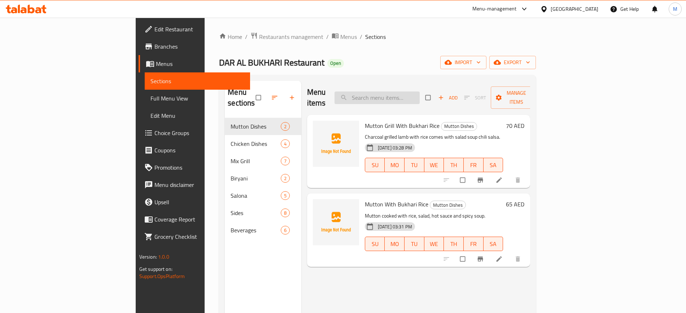
click at [419, 92] on input "search" at bounding box center [376, 98] width 85 height 13
paste input "Full Machine Chicken"
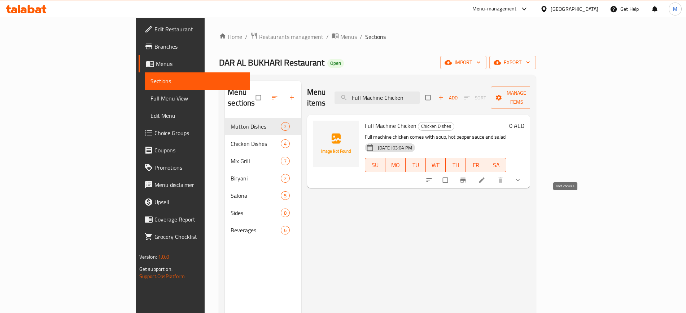
type input "Full Machine Chicken"
click at [434, 177] on span "sort-choices" at bounding box center [429, 180] width 9 height 7
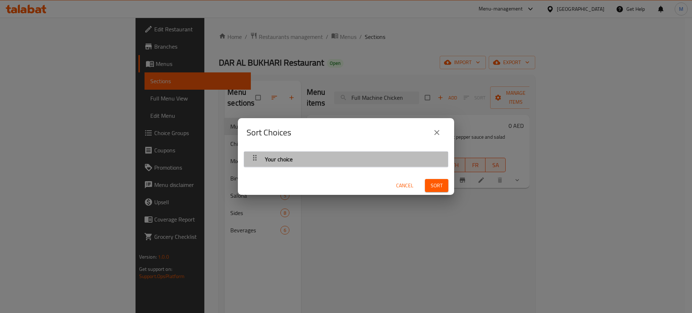
click at [355, 158] on div "Your choice" at bounding box center [346, 159] width 197 height 17
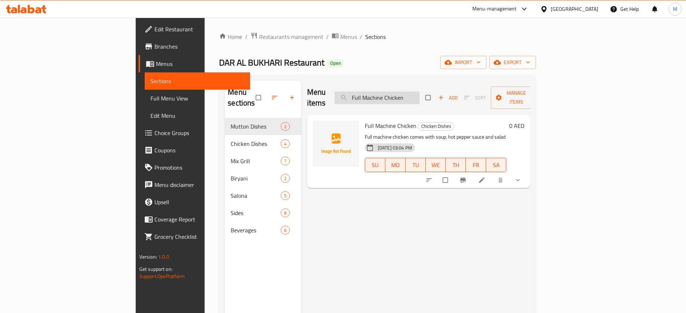
click at [408, 96] on input "Full Machine Chicken" at bounding box center [376, 98] width 85 height 13
paste input "Mutton Kabab"
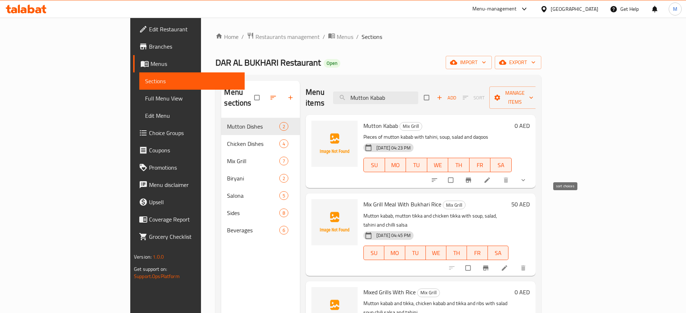
type input "Mutton Kabab"
click at [444, 172] on button "sort-choices" at bounding box center [434, 180] width 17 height 16
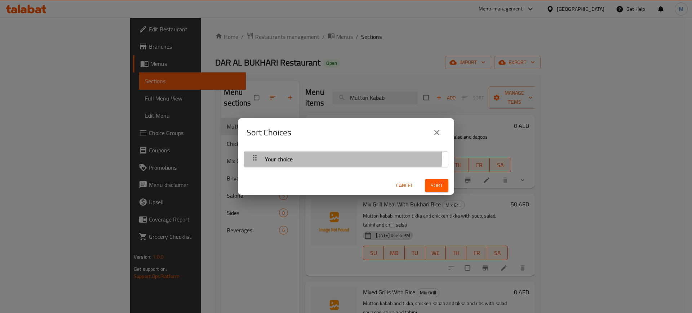
click at [321, 155] on div "Your choice" at bounding box center [346, 159] width 197 height 17
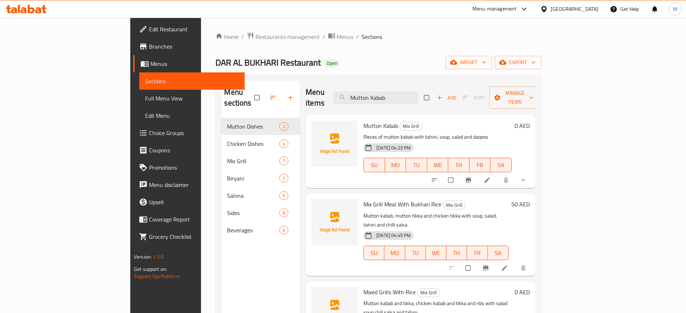
scroll to position [19, 0]
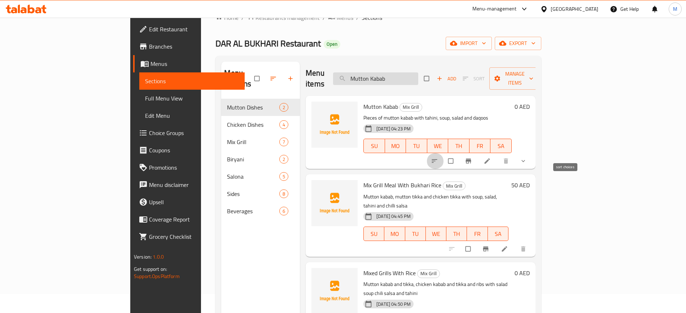
click at [400, 72] on input "Mutton Kabab" at bounding box center [375, 78] width 85 height 13
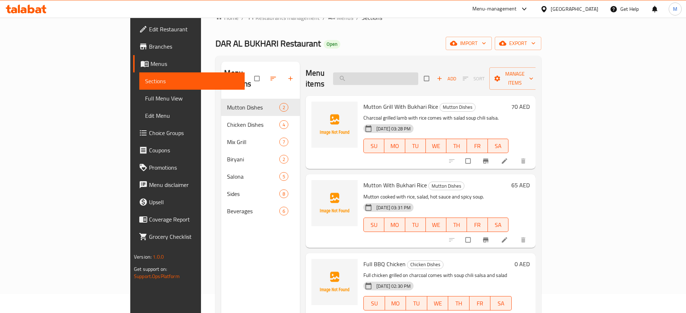
click at [400, 72] on input "search" at bounding box center [375, 78] width 85 height 13
type input "ق"
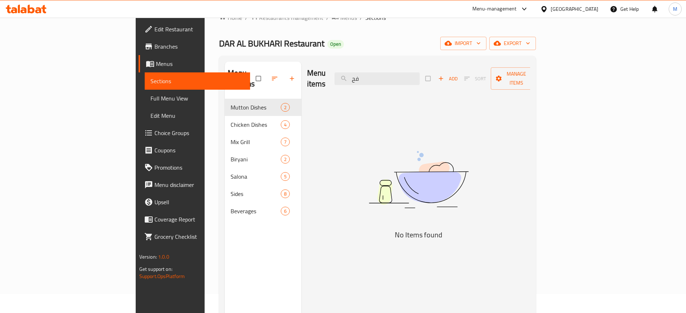
type input "ف"
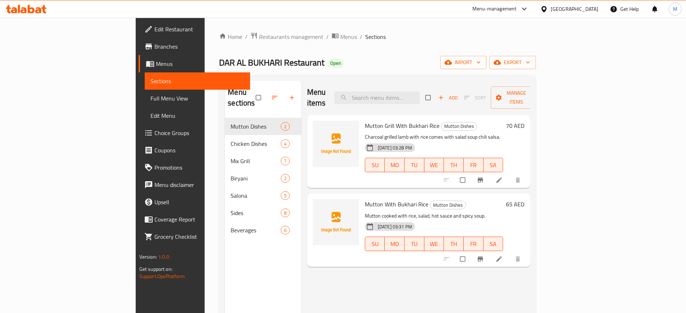
click at [150, 94] on span "Full Menu View" at bounding box center [197, 98] width 94 height 9
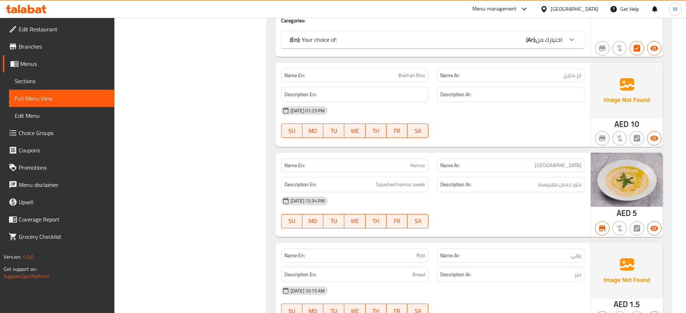
scroll to position [1206, 0]
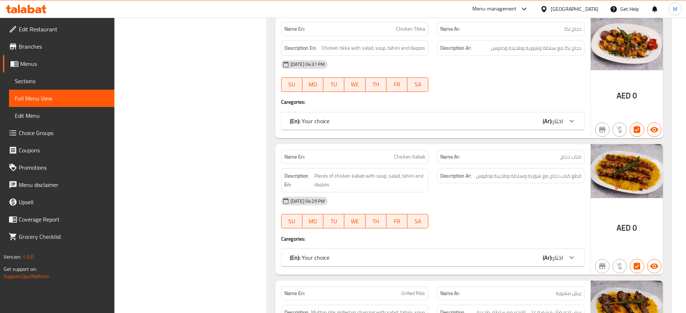
click at [327, 257] on p "(En): Your choice" at bounding box center [310, 258] width 40 height 9
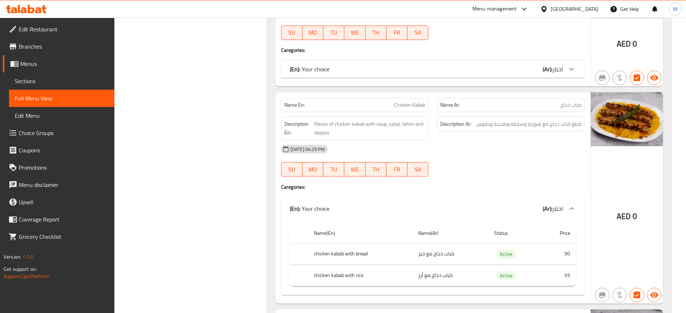
scroll to position [1293, 0]
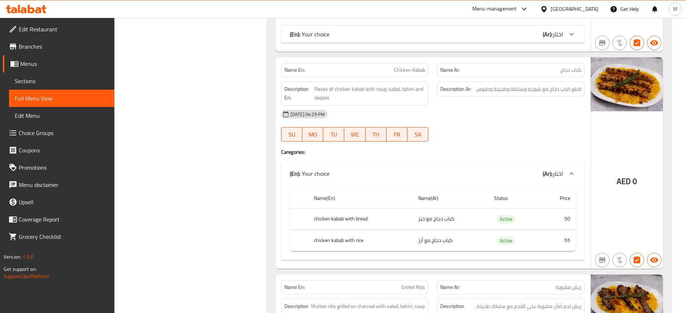
click at [318, 175] on p "(En): Your choice" at bounding box center [310, 174] width 40 height 9
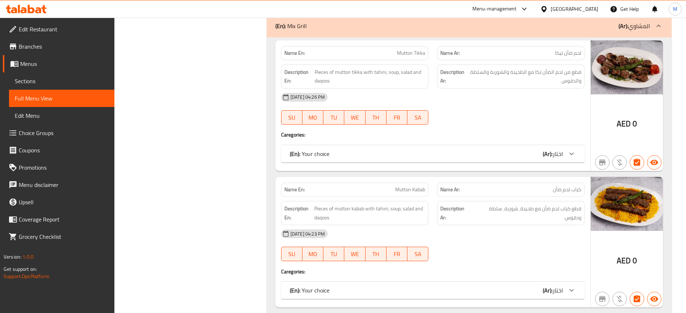
scroll to position [1078, 0]
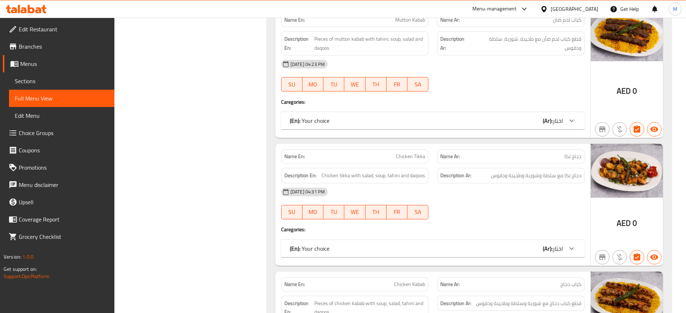
click at [457, 247] on div "(En): Your choice (Ar): اختار" at bounding box center [426, 249] width 273 height 9
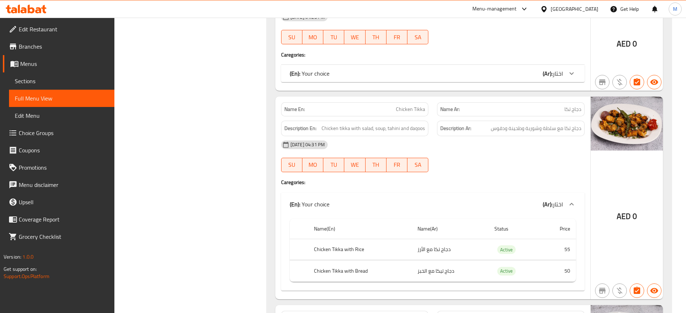
scroll to position [1125, 0]
click at [439, 67] on div "(En): Your choice (Ar): اختار" at bounding box center [432, 73] width 303 height 17
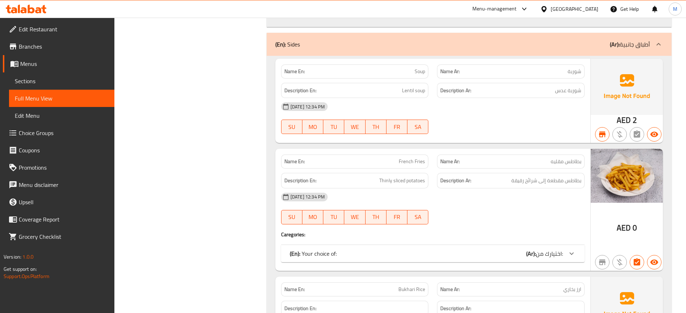
scroll to position [2722, 0]
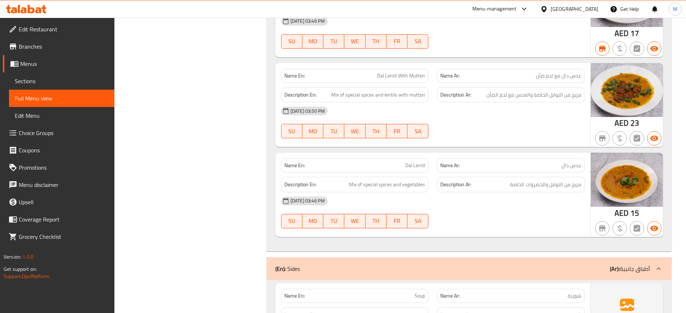
scroll to position [941, 0]
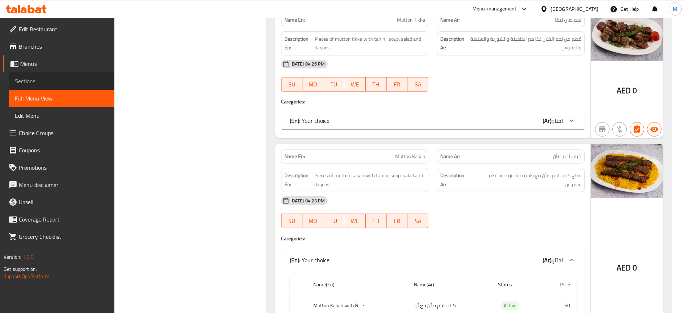
click at [37, 73] on link "Sections" at bounding box center [61, 80] width 105 height 17
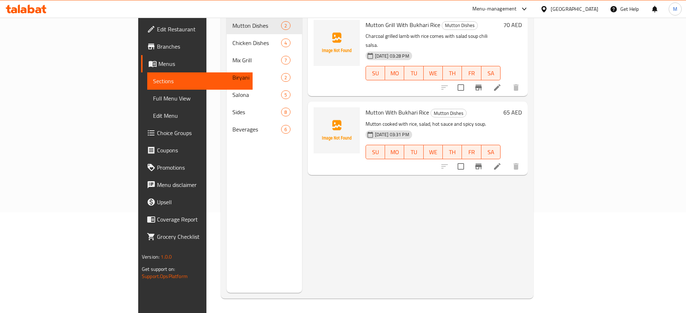
scroll to position [101, 0]
click at [433, 177] on div "Menu items Add Sort Manage items Mutton Grill With Bukhari Rice Mutton Dishes C…" at bounding box center [415, 136] width 226 height 313
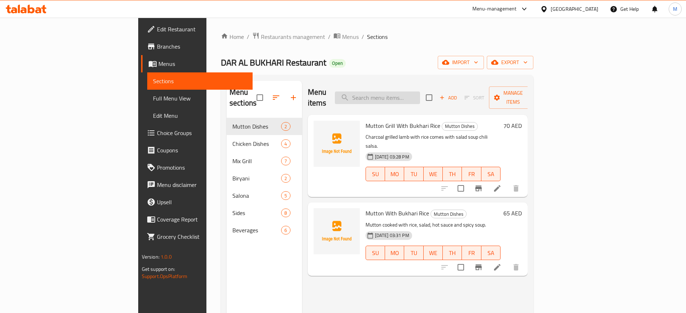
drag, startPoint x: 393, startPoint y: 85, endPoint x: 408, endPoint y: 89, distance: 15.4
click at [408, 89] on div "Menu items Add Sort Manage items" at bounding box center [418, 98] width 220 height 34
click at [408, 92] on input "search" at bounding box center [377, 98] width 85 height 13
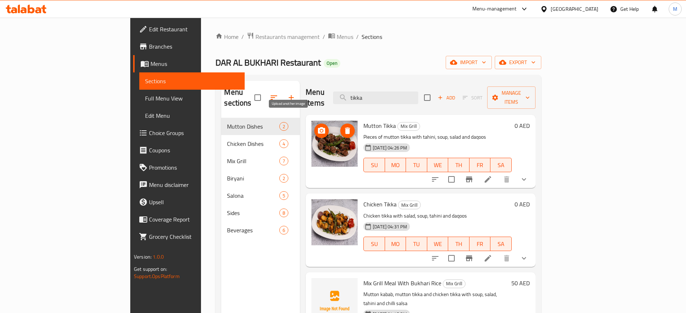
type input "tikka"
click at [314, 127] on button "upload picture" at bounding box center [321, 131] width 14 height 14
click at [317, 127] on icon "upload picture" at bounding box center [321, 131] width 9 height 9
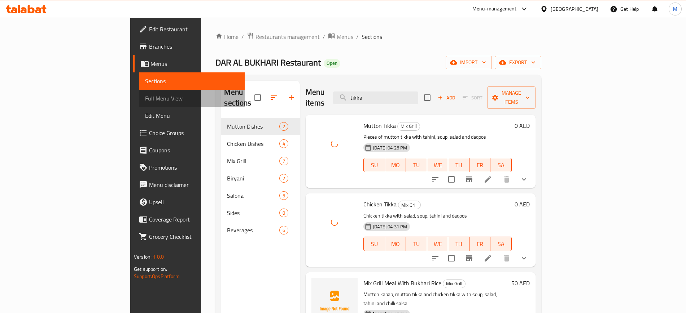
click at [145, 98] on span "Full Menu View" at bounding box center [192, 98] width 94 height 9
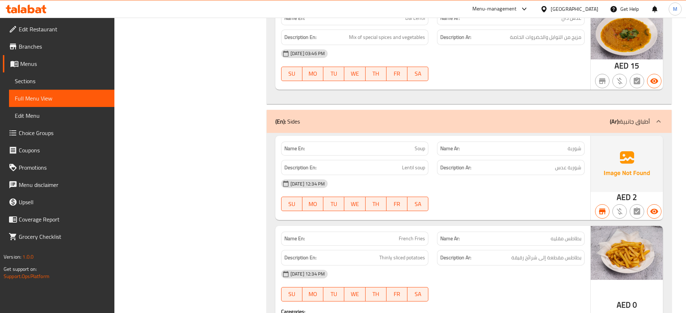
scroll to position [2222, 0]
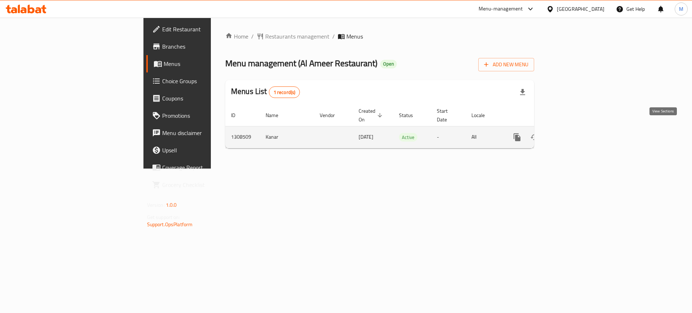
click at [578, 129] on link "enhanced table" at bounding box center [569, 137] width 17 height 17
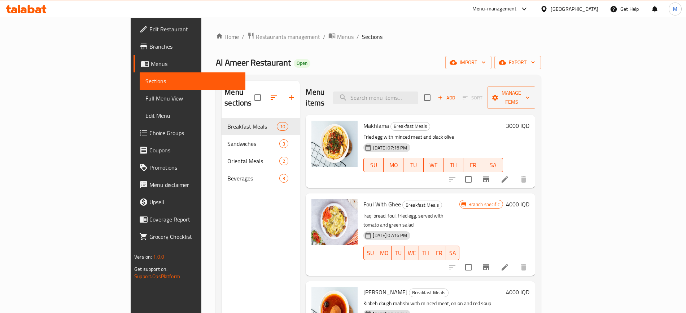
click at [221, 226] on div "Menu sections Breakfast Meals 10 Sandwiches 3 Oriental Meals 2 Beverages 3" at bounding box center [260, 237] width 78 height 313
click at [550, 9] on div at bounding box center [545, 9] width 10 height 8
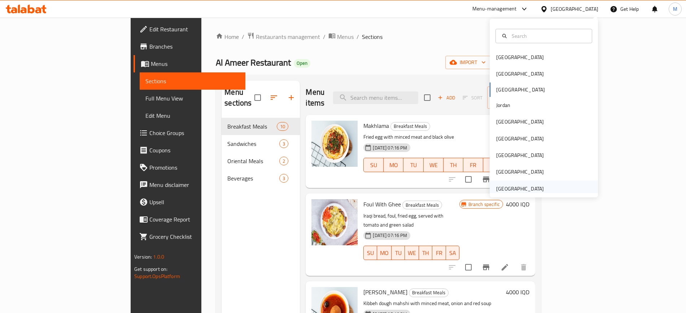
click at [506, 185] on div "[GEOGRAPHIC_DATA]" at bounding box center [520, 189] width 48 height 8
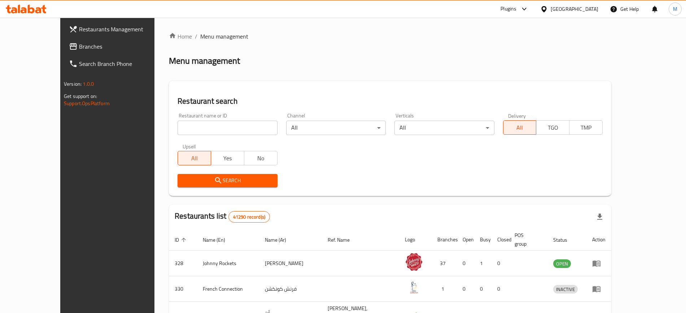
click at [177, 130] on input "search" at bounding box center [227, 128] width 100 height 14
paste input "CANVAS CAFE"
type input "CANVAS CAFE"
click at [199, 176] on span "Search" at bounding box center [227, 180] width 88 height 9
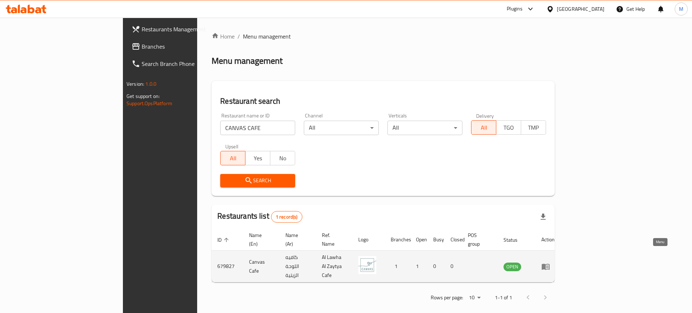
click at [550, 264] on icon "enhanced table" at bounding box center [546, 267] width 8 height 6
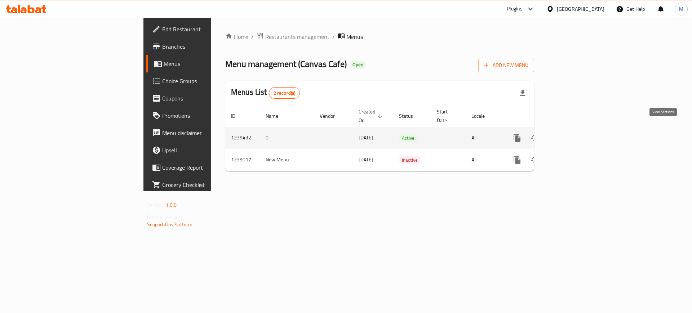
click at [574, 134] on icon "enhanced table" at bounding box center [569, 138] width 9 height 9
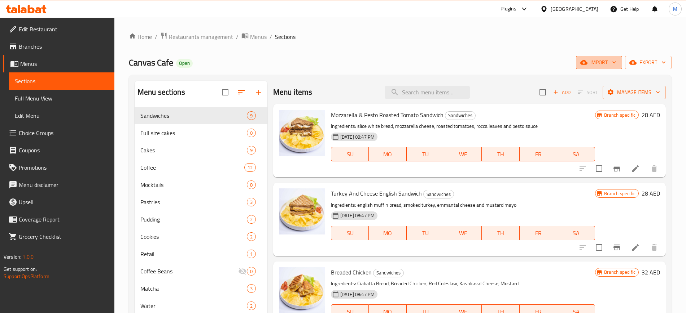
click at [589, 60] on span "import" at bounding box center [598, 62] width 35 height 9
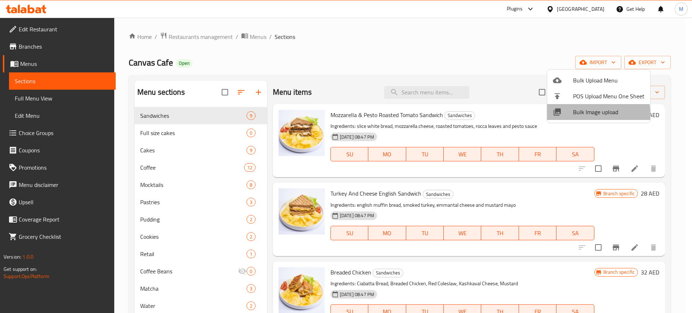
click at [578, 116] on span "Bulk Image upload" at bounding box center [608, 112] width 71 height 9
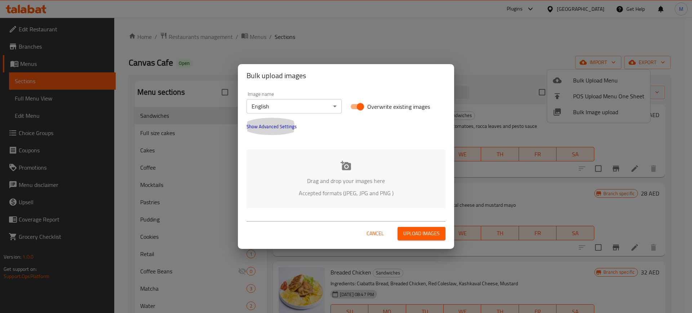
click at [279, 134] on button "Show Advanced Settings" at bounding box center [271, 126] width 59 height 17
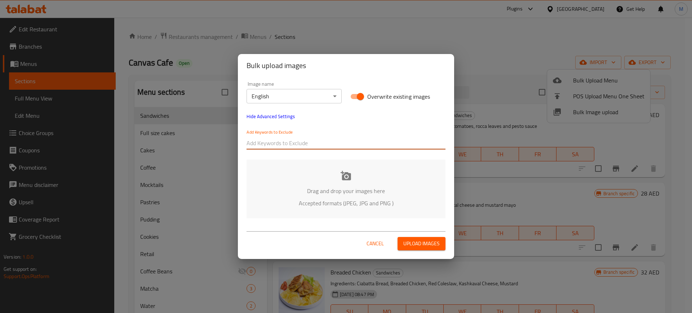
click at [269, 138] on input "text" at bounding box center [346, 143] width 199 height 12
paste input "_TARIQ-"
type input "_TARIQ-"
drag, startPoint x: 291, startPoint y: 151, endPoint x: 313, endPoint y: 143, distance: 22.9
click at [313, 143] on div "Add Keywords to Exclude _TARIQ-" at bounding box center [346, 139] width 208 height 29
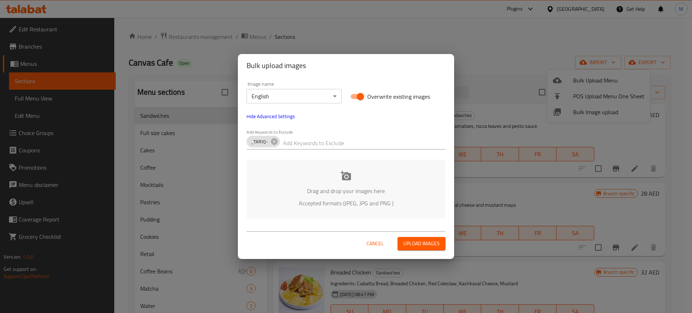
click at [313, 143] on input "text" at bounding box center [364, 143] width 163 height 12
paste input "[DATE]_CANVAS CAFE_"
type input "[DATE]_CANVAS CAFE_"
click at [304, 174] on div "Drag and drop your images here Accepted formats (JPEG, JPG and PNG )" at bounding box center [346, 189] width 199 height 59
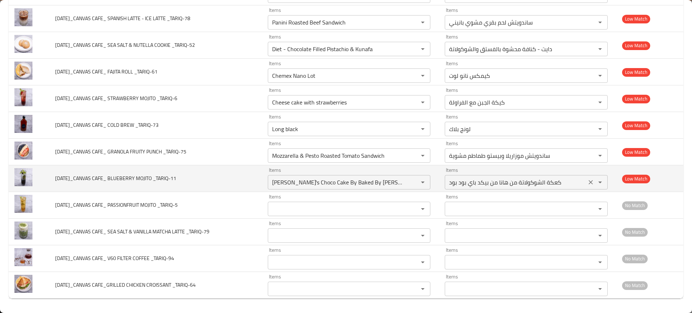
scroll to position [959, 0]
click at [416, 180] on icon "Clear" at bounding box center [413, 182] width 7 height 7
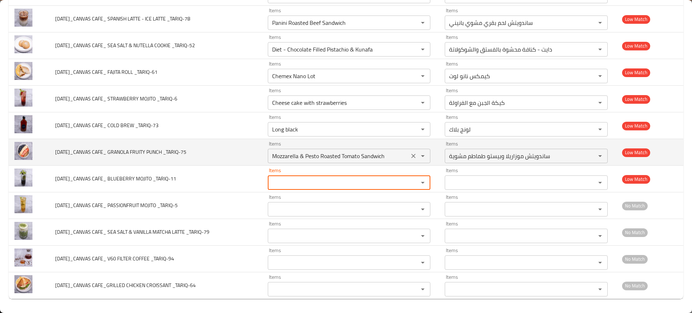
click at [415, 153] on icon "Clear" at bounding box center [413, 156] width 7 height 7
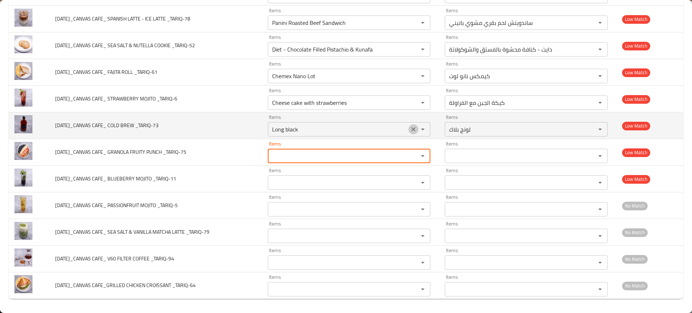
click at [415, 133] on button "Clear" at bounding box center [414, 129] width 10 height 10
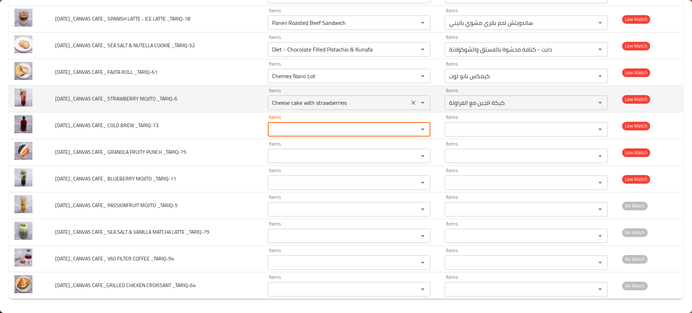
click at [417, 96] on div "Cheese cake with strawberries Items" at bounding box center [349, 103] width 163 height 14
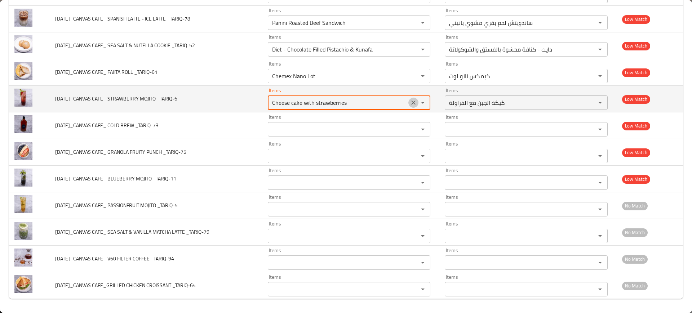
click at [415, 107] on button "Clear" at bounding box center [414, 103] width 10 height 10
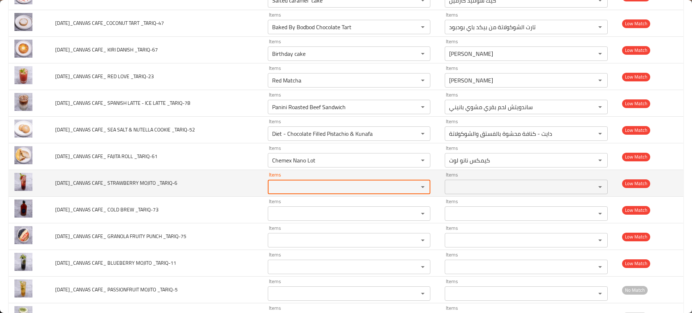
scroll to position [865, 0]
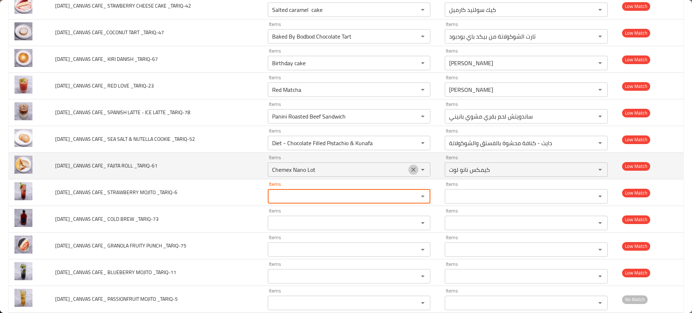
click at [417, 167] on icon "Clear" at bounding box center [413, 169] width 7 height 7
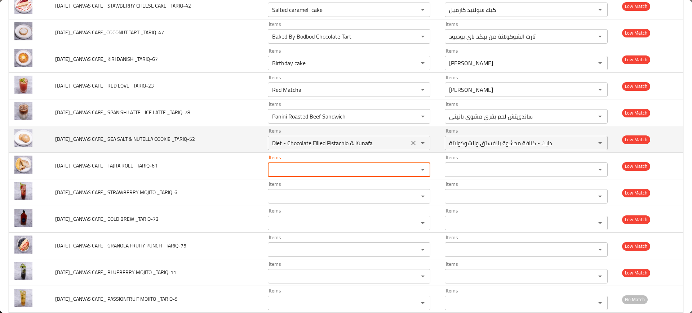
click at [416, 149] on div "Diet - Chocolate Filled Pistachio & Kunafa Items" at bounding box center [349, 143] width 163 height 14
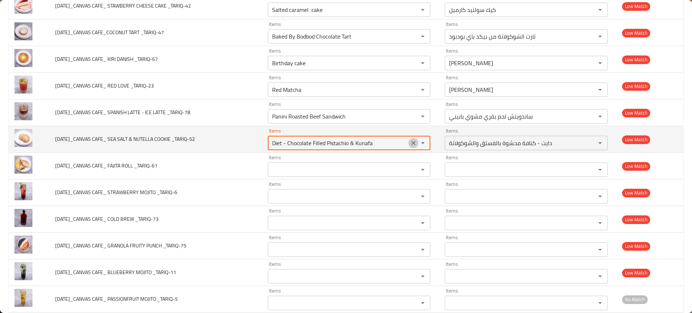
click at [416, 145] on icon "Clear" at bounding box center [413, 143] width 7 height 7
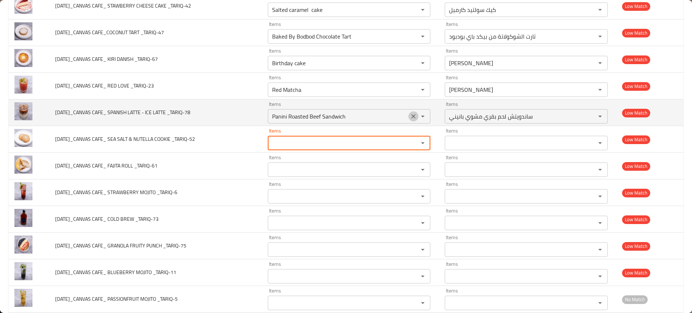
click at [415, 119] on icon "Clear" at bounding box center [413, 116] width 7 height 7
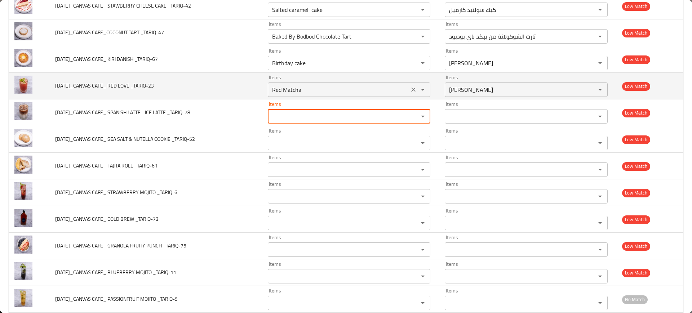
click at [415, 91] on icon "Clear" at bounding box center [413, 90] width 4 height 4
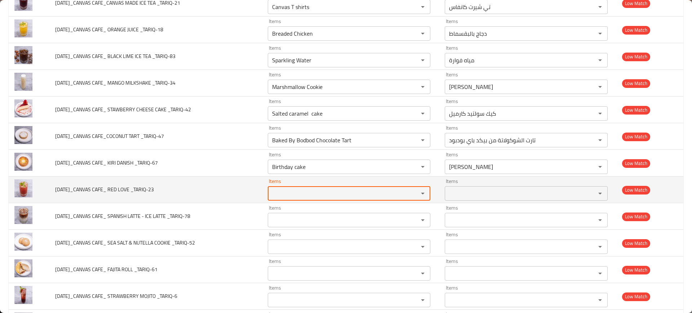
scroll to position [762, 0]
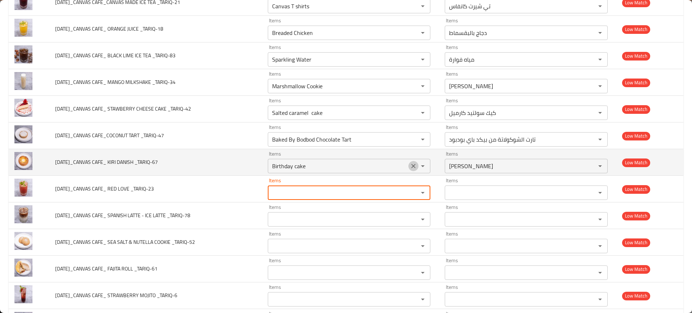
click at [413, 166] on icon "Clear" at bounding box center [413, 166] width 7 height 7
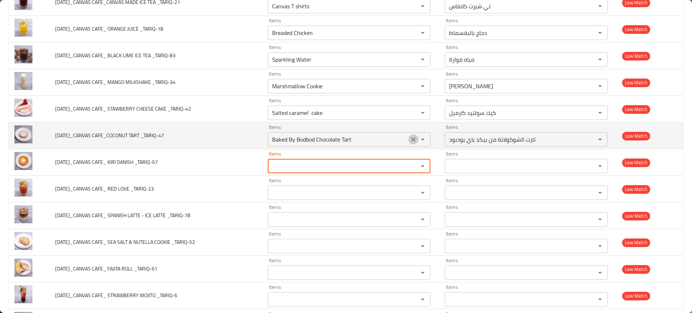
click at [414, 141] on icon "Clear" at bounding box center [413, 139] width 7 height 7
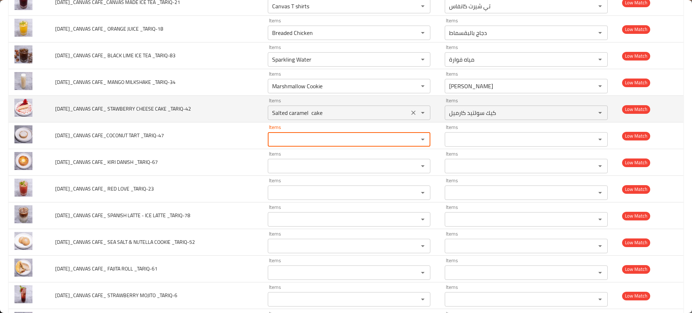
drag, startPoint x: 419, startPoint y: 107, endPoint x: 418, endPoint y: 111, distance: 4.0
click at [418, 111] on div "Salted caramel cake Items" at bounding box center [349, 113] width 163 height 14
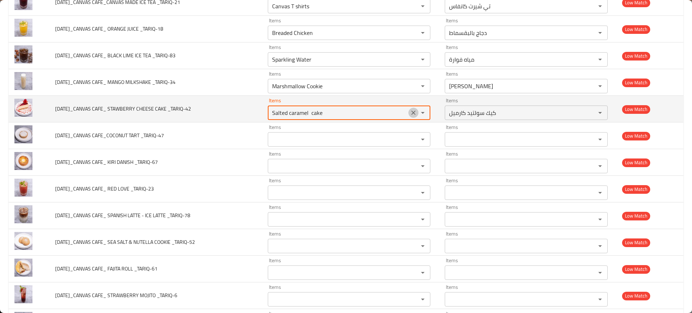
click at [416, 111] on icon "Clear" at bounding box center [413, 113] width 4 height 4
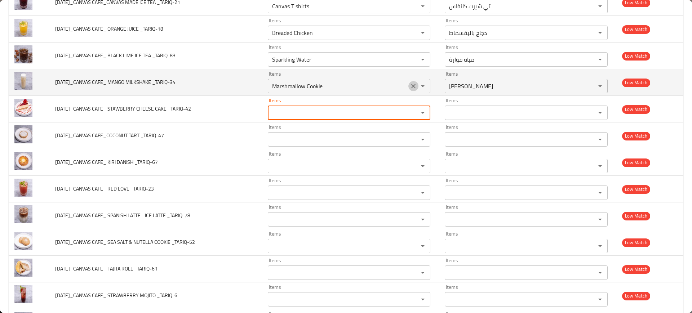
click at [416, 84] on icon "Clear" at bounding box center [413, 86] width 7 height 7
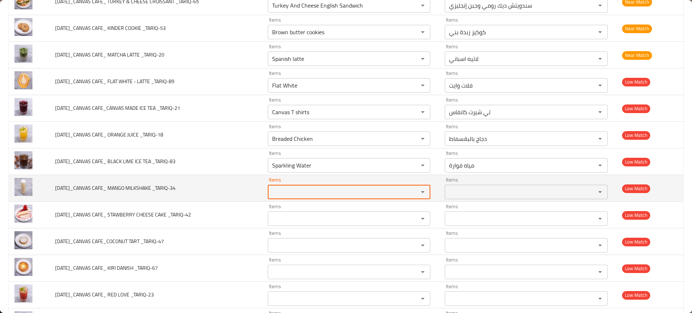
scroll to position [654, 0]
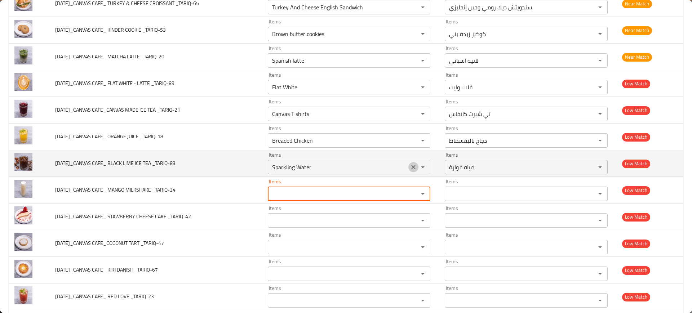
click at [415, 168] on icon "Clear" at bounding box center [413, 167] width 7 height 7
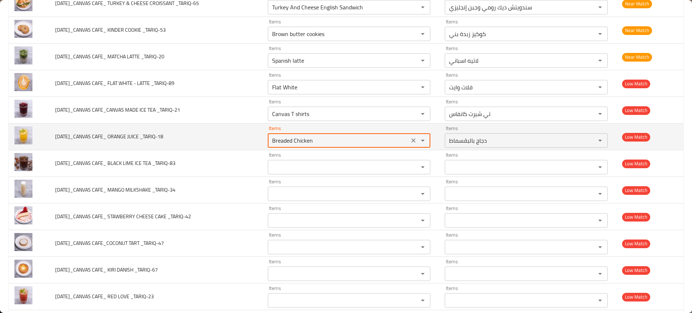
click at [375, 144] on _TARIQ-18 "Breaded Chicken" at bounding box center [338, 141] width 137 height 10
type _TARIQ-18 "ora"
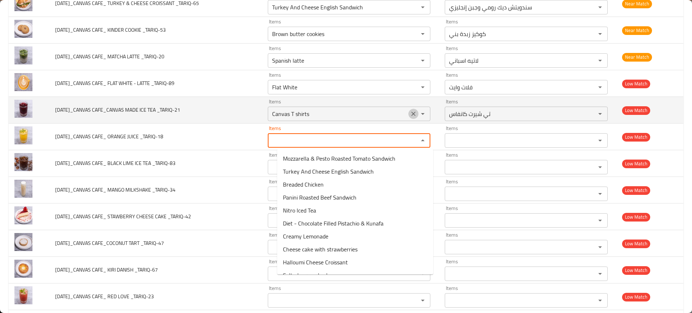
click at [413, 113] on icon "Clear" at bounding box center [413, 113] width 7 height 7
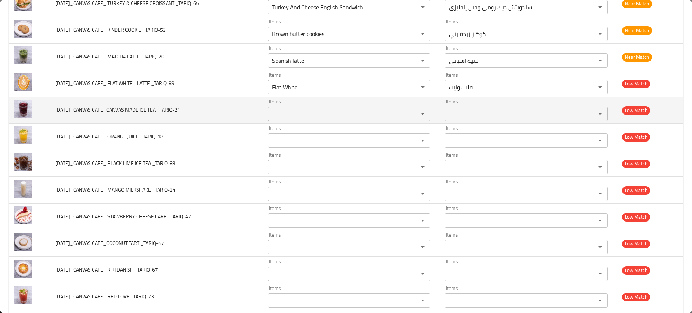
click at [171, 100] on td "11-SEP-2025_CANVAS CAFE_CANVAS MADE ICE TEA _TARIQ-21" at bounding box center [155, 110] width 213 height 27
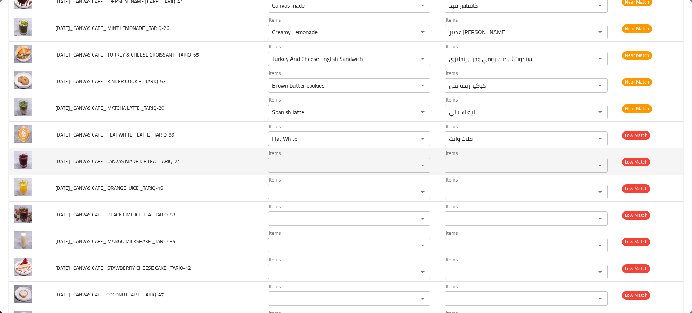
scroll to position [602, 0]
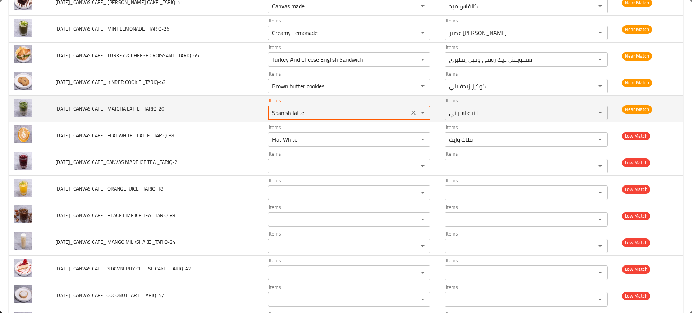
click at [346, 115] on _TARIQ-20 "Spanish latte" at bounding box center [338, 113] width 137 height 10
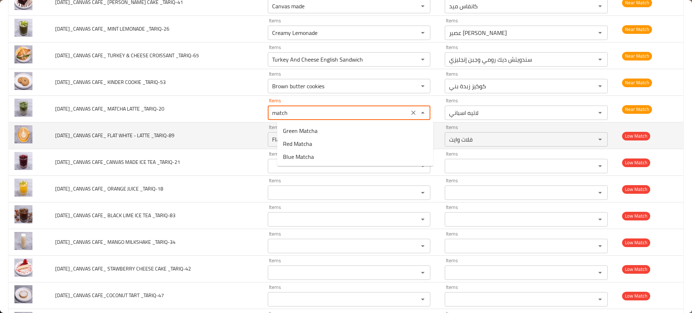
type _TARIQ-20 "matcha"
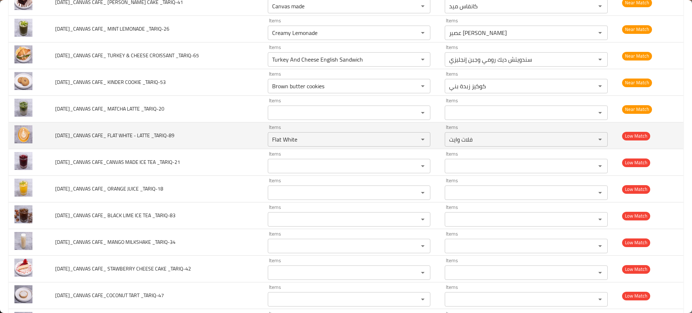
click at [198, 140] on td "11-SEP-2025_CANVAS CAFE_ FLAT WHITE - LATTE _TARIQ-89" at bounding box center [155, 136] width 213 height 27
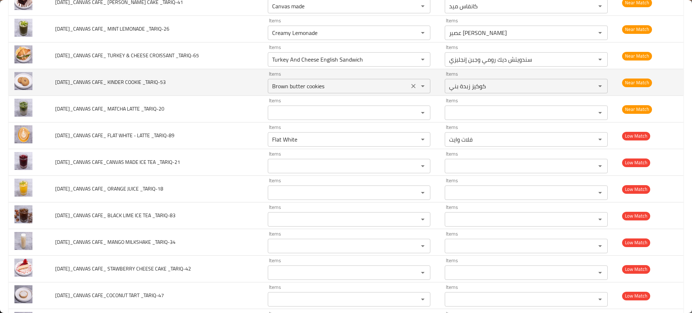
click at [316, 92] on div "Brown butter cookies Items" at bounding box center [349, 86] width 163 height 14
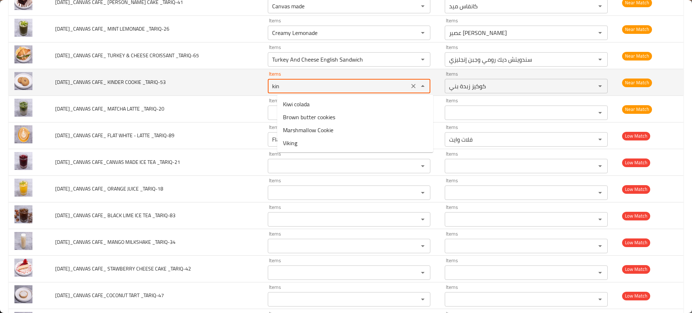
type _TARIQ-53 "kind"
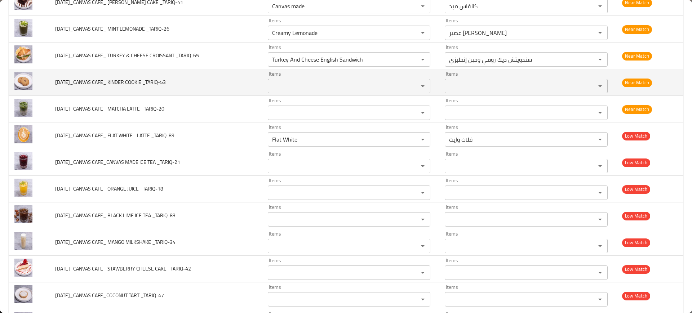
click at [249, 77] on td "11-SEP-2025_CANVAS CAFE_ KINDER COOKIE _TARIQ-53" at bounding box center [155, 82] width 213 height 27
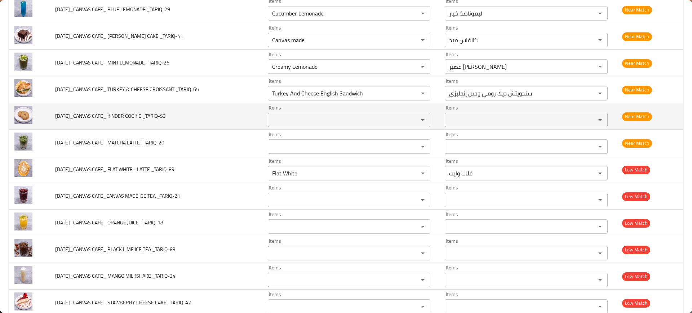
scroll to position [567, 0]
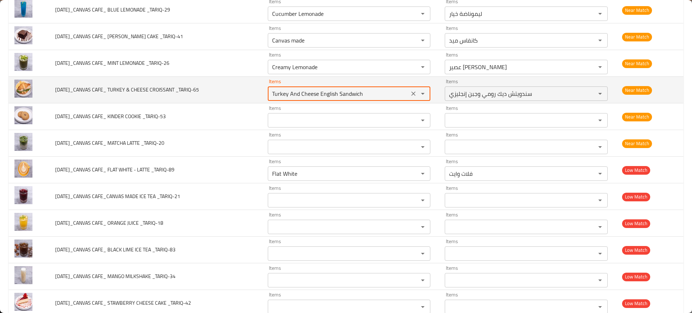
click at [339, 94] on _TARIQ-65 "Turkey And Cheese English Sandwich" at bounding box center [338, 94] width 137 height 10
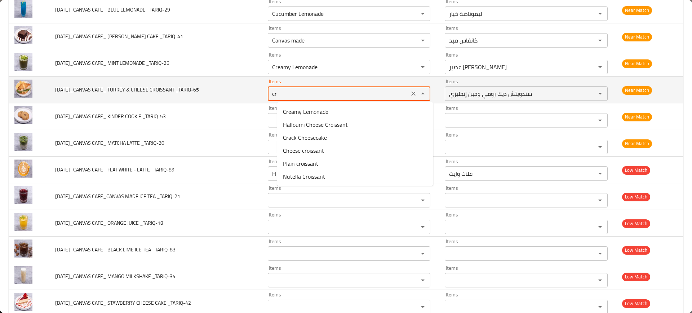
type _TARIQ-65 "cro"
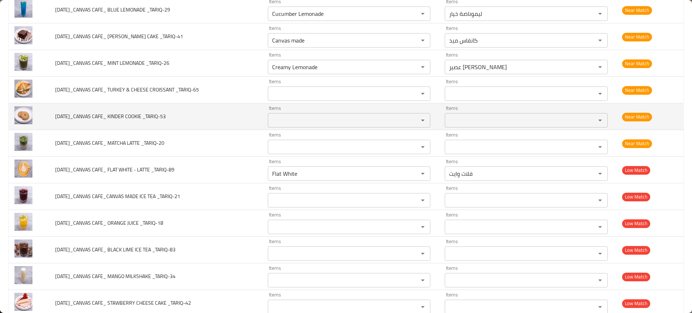
click at [245, 110] on td "11-SEP-2025_CANVAS CAFE_ KINDER COOKIE _TARIQ-53" at bounding box center [155, 117] width 213 height 27
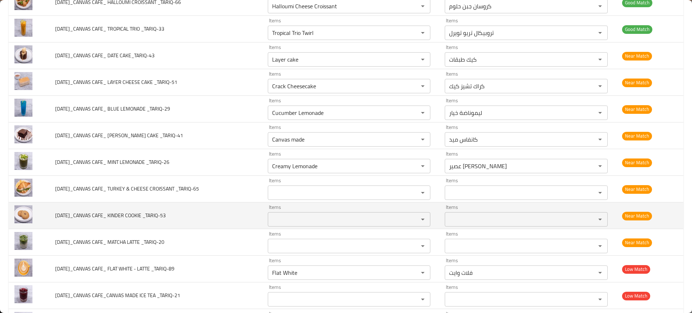
scroll to position [468, 0]
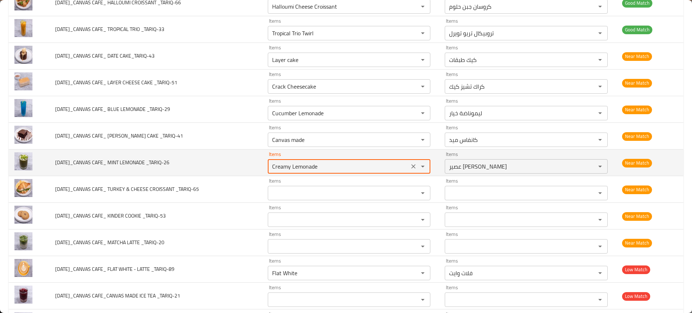
click at [364, 164] on _TARIQ-26 "Creamy Lemonade" at bounding box center [338, 167] width 137 height 10
type _TARIQ-26 "lemo"
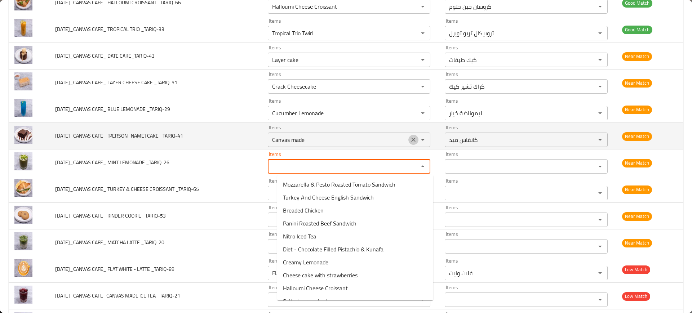
click at [417, 140] on icon "Clear" at bounding box center [413, 139] width 7 height 7
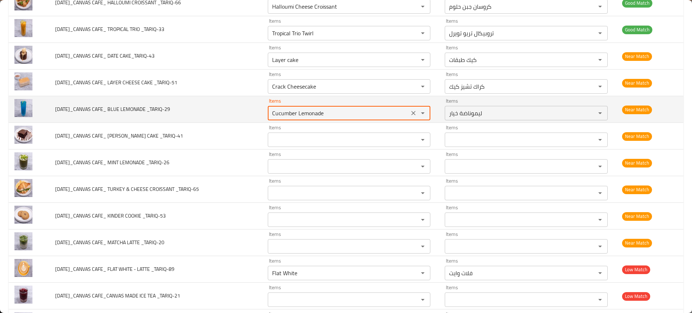
click at [384, 118] on _TARIQ-29 "Cucumber Lemonade" at bounding box center [338, 113] width 137 height 10
type _TARIQ-29 "blue"
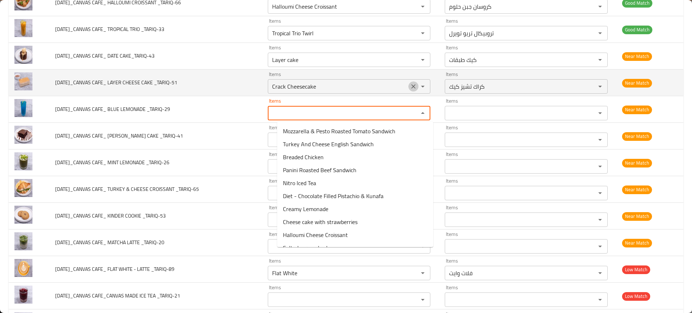
click at [415, 84] on icon "Clear" at bounding box center [413, 86] width 7 height 7
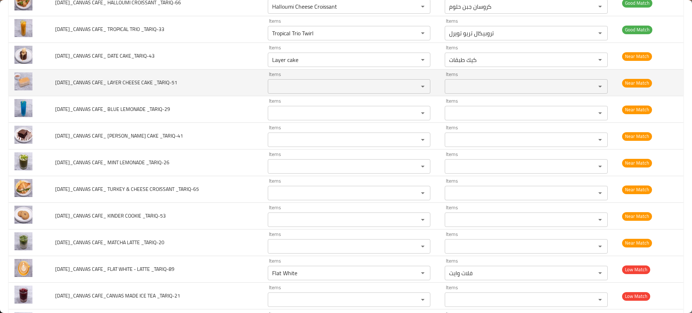
click at [182, 88] on td "11-SEP-2025_CANVAS CAFE_ LAYER CHEESE CAKE _TARIQ-51" at bounding box center [155, 83] width 213 height 27
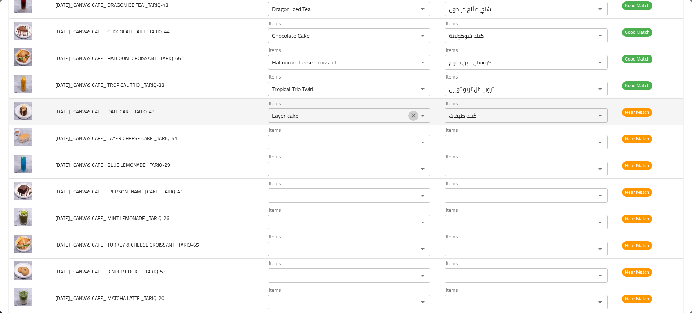
click at [416, 115] on icon "Clear" at bounding box center [413, 116] width 4 height 4
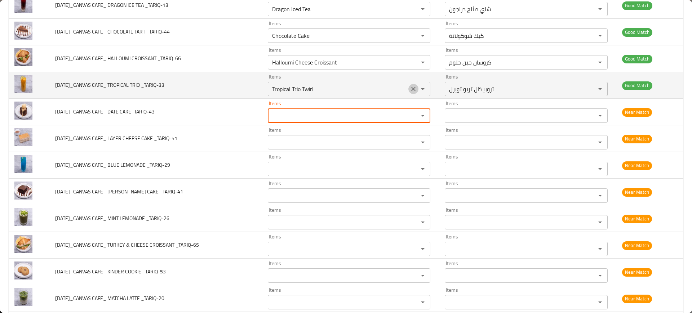
click at [417, 88] on icon "Clear" at bounding box center [413, 88] width 7 height 7
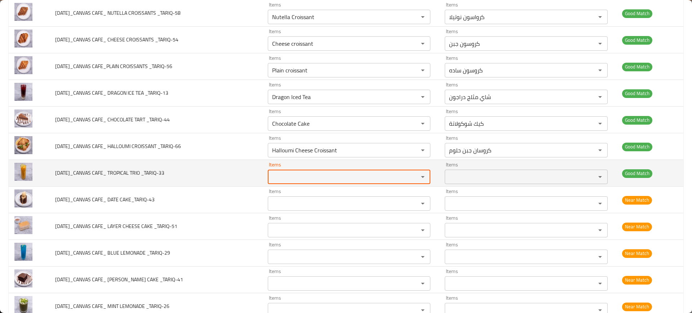
scroll to position [323, 0]
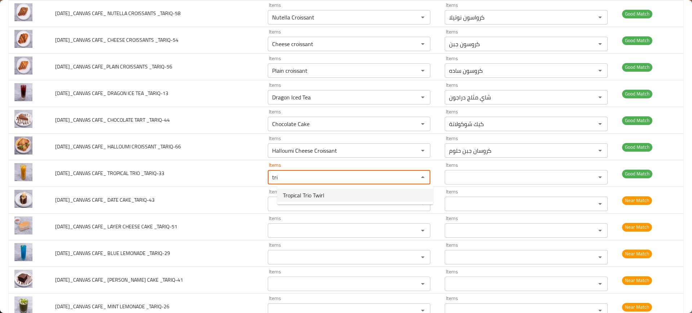
click at [309, 199] on span "Tropical Trio Twirl" at bounding box center [303, 195] width 41 height 9
type _TARIQ-33 "Tropical Trio Twirl"
type _TARIQ-33-ar "تروبيكال تريو تويرل"
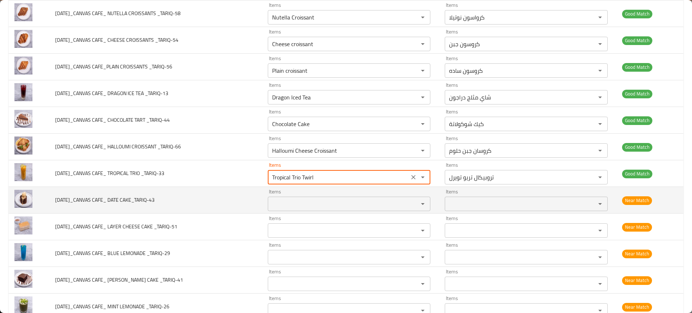
type _TARIQ-33 "Tropical Trio Twirl"
click at [221, 188] on td "11-SEP-2025_CANVAS CAFE_ DATE CAKE_TARIQ-43" at bounding box center [155, 200] width 213 height 27
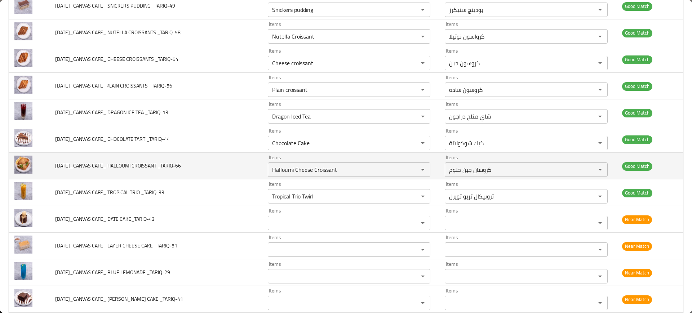
scroll to position [304, 0]
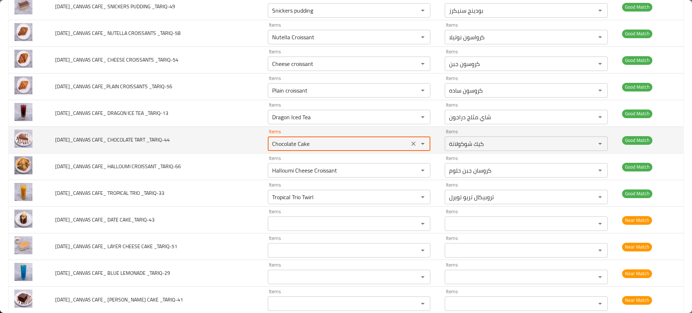
drag, startPoint x: 308, startPoint y: 146, endPoint x: 369, endPoint y: 147, distance: 60.6
click at [369, 147] on _TARIQ-44 "Chocolate Cake" at bounding box center [338, 144] width 137 height 10
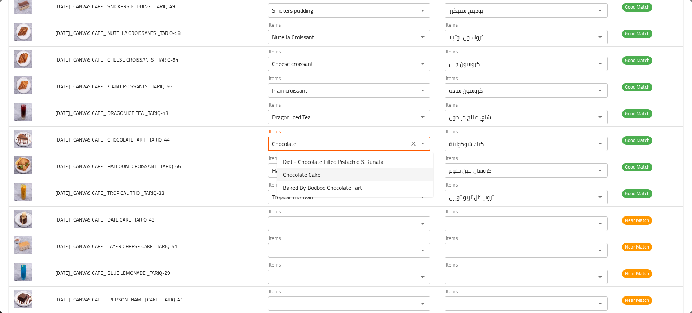
click at [308, 174] on span "Chocolate Cake" at bounding box center [302, 175] width 38 height 9
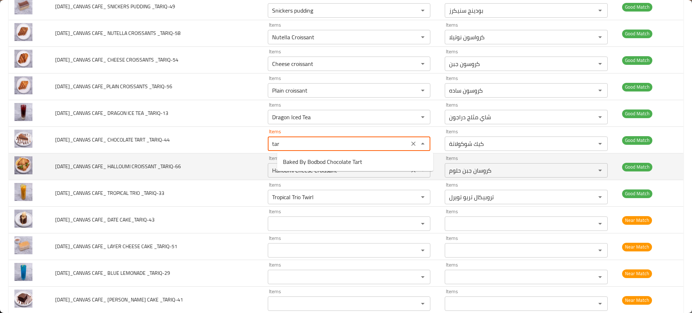
type _TARIQ-44 "tart"
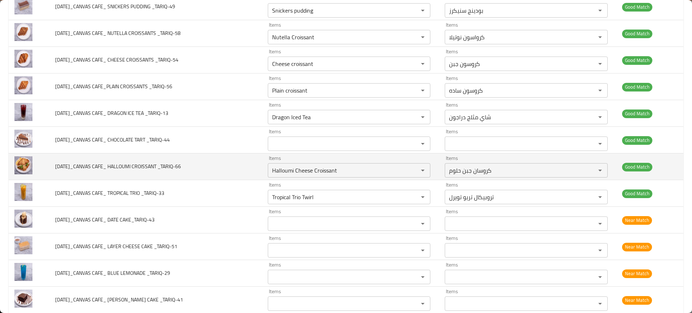
click at [209, 175] on td "11-SEP-2025_CANVAS CAFE_ HALLOUMI CROISSANT _TARIQ-66" at bounding box center [155, 167] width 213 height 27
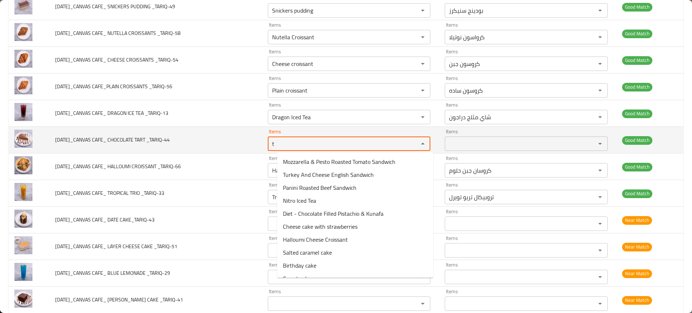
click at [300, 147] on _TARIQ-44 "t" at bounding box center [338, 144] width 137 height 10
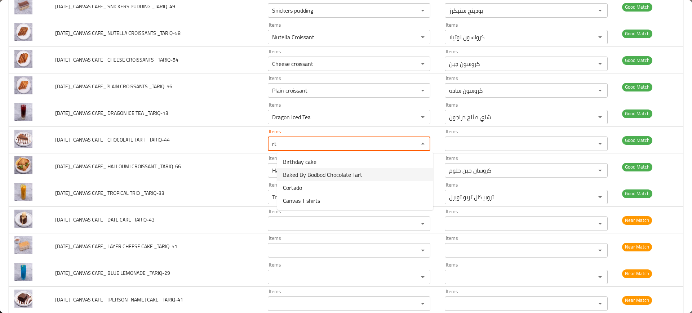
click at [306, 177] on span "Baked By Bodbod Chocolate Tart" at bounding box center [322, 175] width 79 height 9
type _TARIQ-44 "Baked By Bodbod Chocolate Tart"
type _TARIQ-44-ar "تارت الشوكولاتة من بيكد باي بودبود"
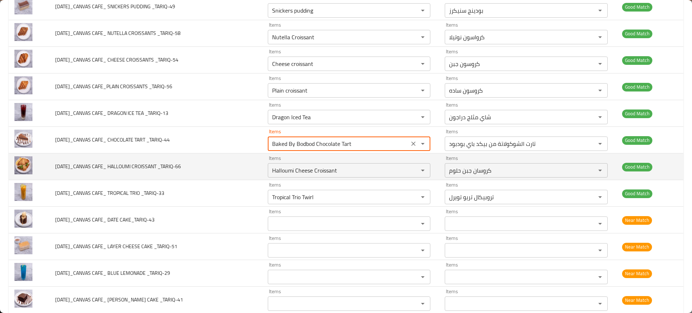
type _TARIQ-44 "Baked By Bodbod Chocolate Tart"
click at [241, 170] on td "11-SEP-2025_CANVAS CAFE_ HALLOUMI CROISSANT _TARIQ-66" at bounding box center [155, 167] width 213 height 27
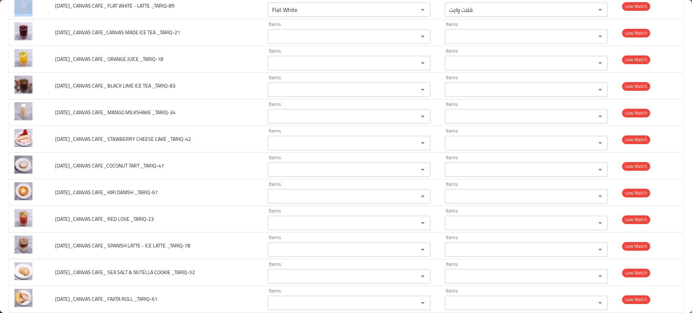
scroll to position [959, 0]
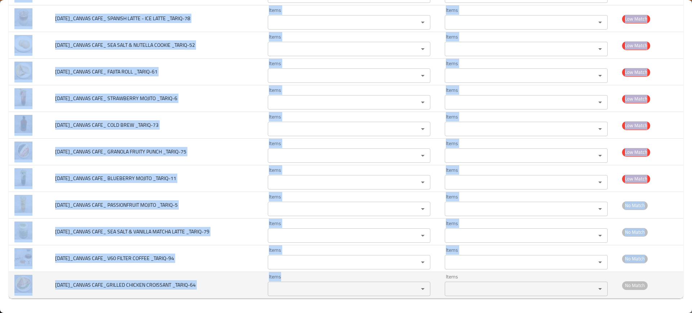
drag, startPoint x: 50, startPoint y: 98, endPoint x: 330, endPoint y: 292, distance: 340.5
copy tbody "11-SEP-2025_CANVAS CAFE_ FLAT WHITE - LATTE _TARIQ-89 Items Items Items Items L…"
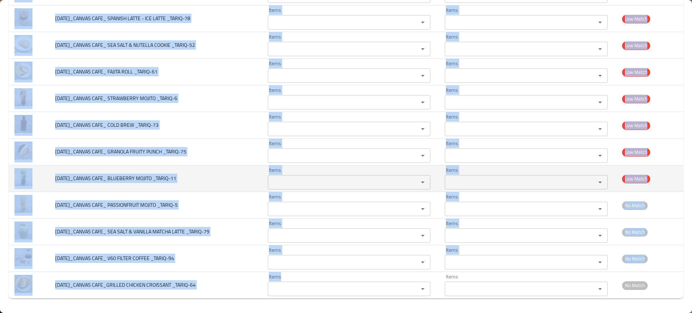
click at [205, 168] on td "11-SEP-2025_CANVAS CAFE_ BLUEBERRY MOJITO _TARIQ-11" at bounding box center [155, 179] width 213 height 27
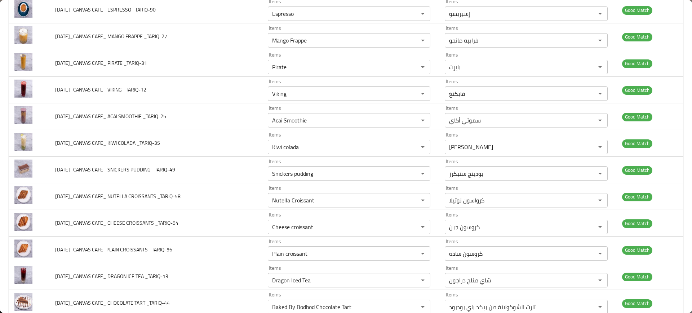
scroll to position [0, 0]
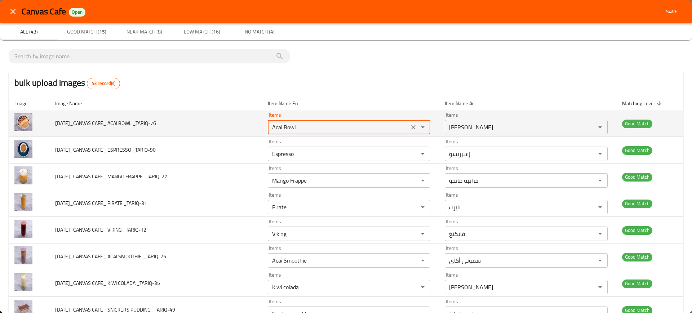
click at [316, 127] on _TARIQ-76 "Acai Bowl" at bounding box center [338, 127] width 137 height 10
click at [461, 121] on div "جاط أكاي Items" at bounding box center [526, 127] width 163 height 14
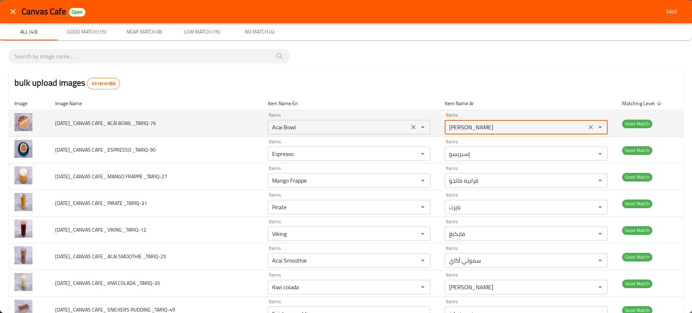
click at [298, 132] on _TARIQ-76 "Acai Bowl" at bounding box center [338, 127] width 137 height 10
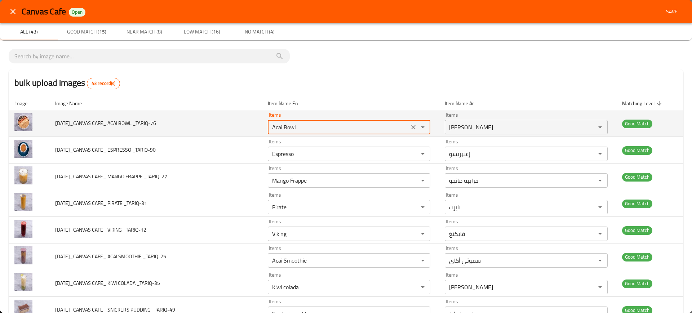
click at [298, 132] on _TARIQ-76 "Acai Bowl" at bounding box center [338, 127] width 137 height 10
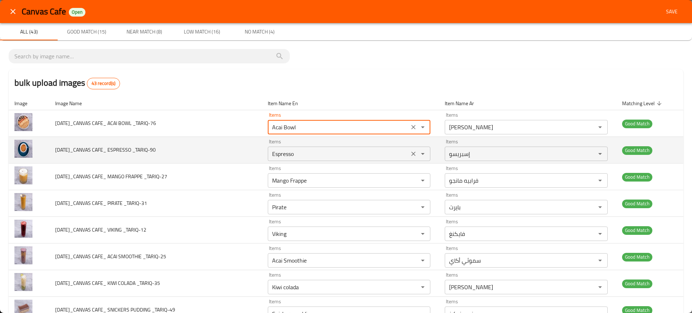
click at [301, 150] on _TARIQ-90 "Espresso" at bounding box center [338, 154] width 137 height 10
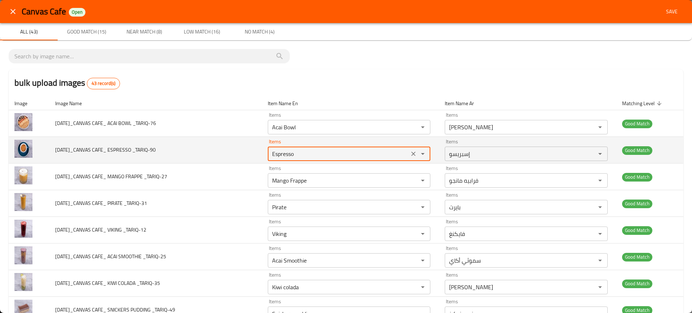
click at [301, 150] on _TARIQ-90 "Espresso" at bounding box center [338, 154] width 137 height 10
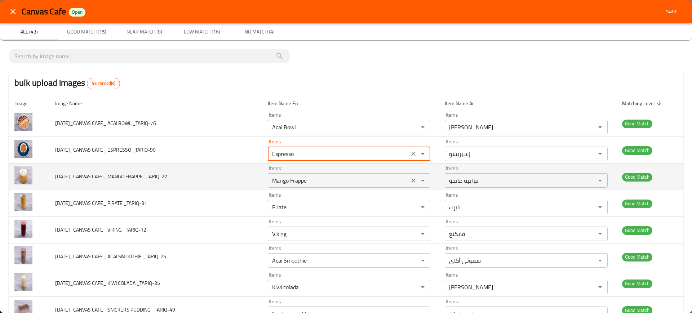
click at [306, 183] on _TARIQ-27 "Mango Frappe" at bounding box center [338, 181] width 137 height 10
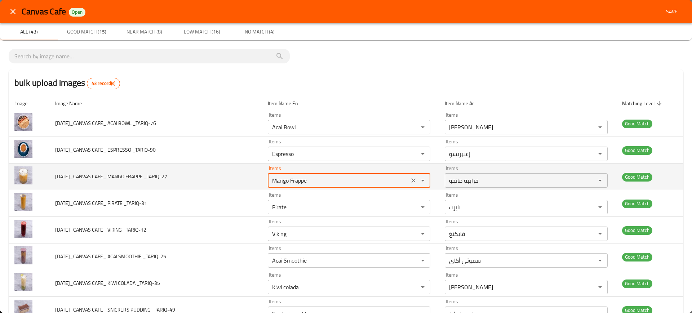
click at [306, 183] on _TARIQ-27 "Mango Frappe" at bounding box center [338, 181] width 137 height 10
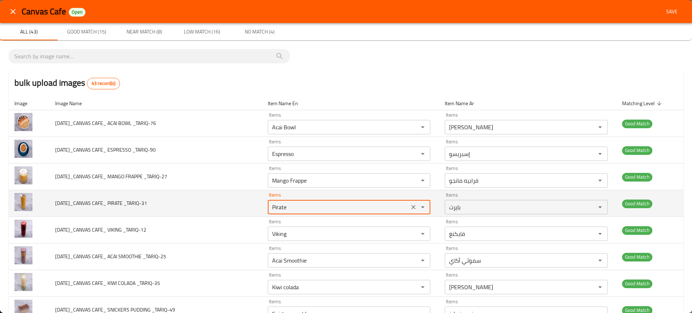
click at [302, 209] on _TARIQ-31 "Pirate" at bounding box center [338, 207] width 137 height 10
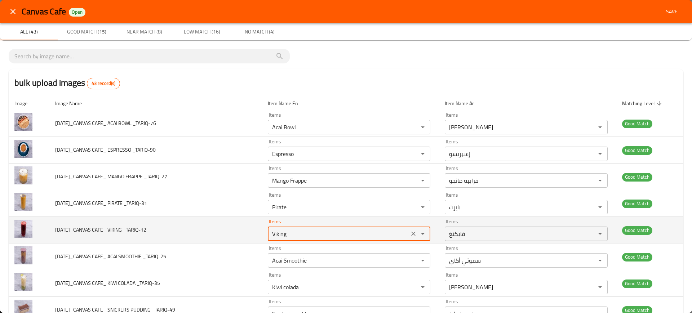
click at [306, 234] on _TARIQ-12 "Viking" at bounding box center [338, 234] width 137 height 10
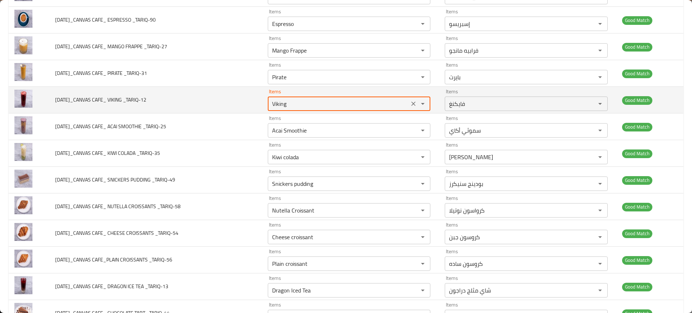
scroll to position [130, 0]
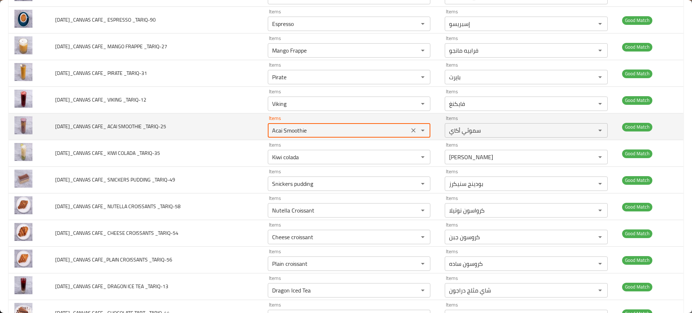
click at [292, 127] on _TARIQ-25 "Acai Smoothie" at bounding box center [338, 131] width 137 height 10
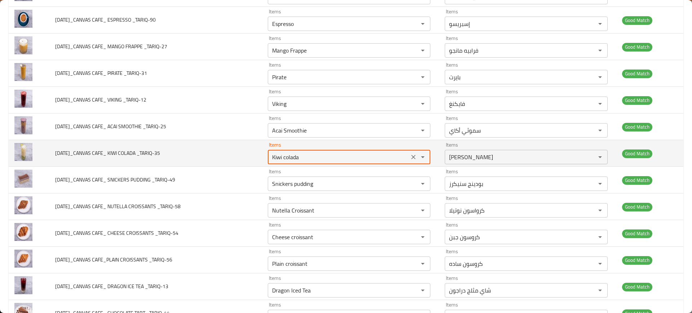
click at [324, 158] on _TARIQ-35 "Kiwi colada" at bounding box center [338, 157] width 137 height 10
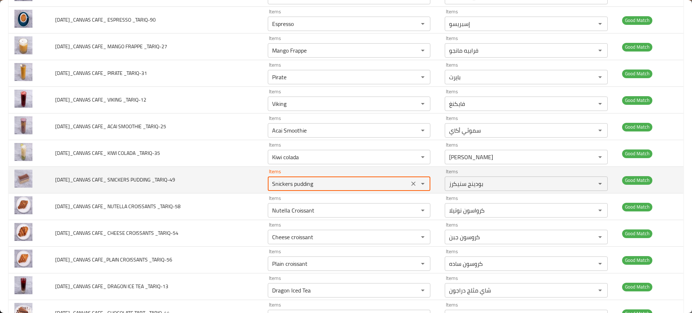
click at [314, 184] on _TARIQ-49 "Snickers pudding" at bounding box center [338, 184] width 137 height 10
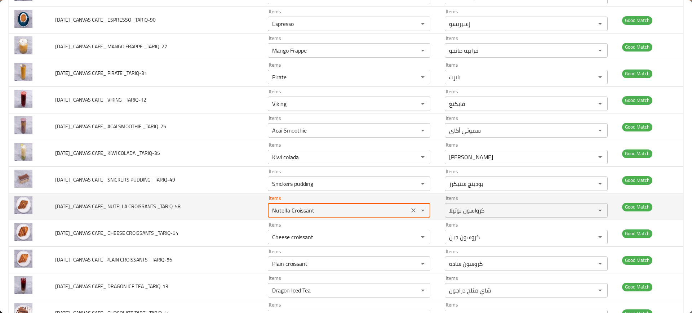
click at [297, 212] on _TARIQ-58 "Nutella Croissant" at bounding box center [338, 211] width 137 height 10
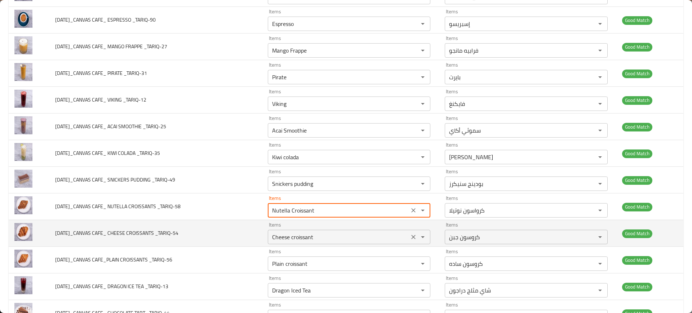
click at [304, 230] on div "Cheese croissant Items" at bounding box center [349, 237] width 163 height 14
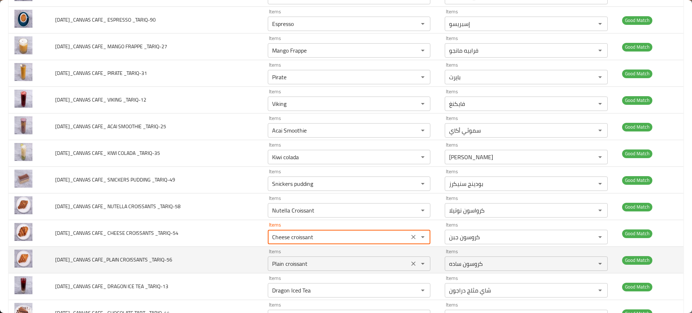
click at [298, 264] on _TARIQ-56 "Plain croissant" at bounding box center [338, 264] width 137 height 10
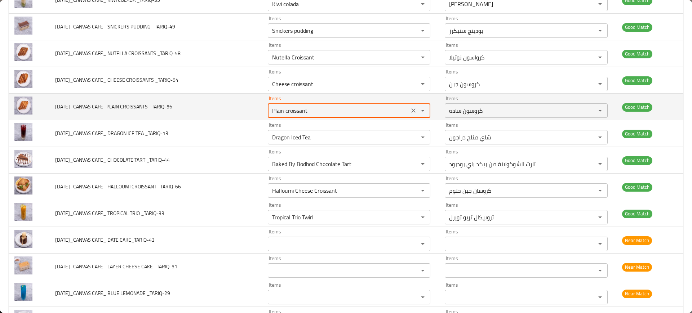
scroll to position [284, 0]
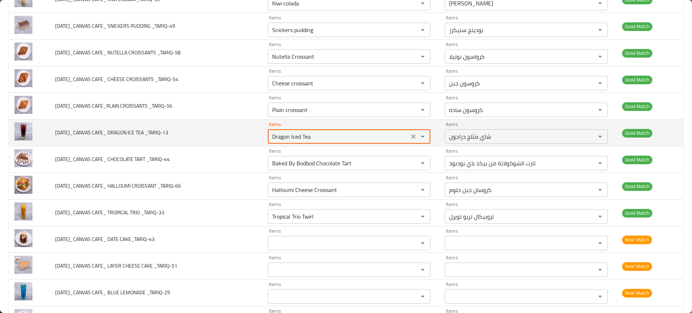
click at [303, 140] on _TARIQ-13 "Dragon Iced Tea" at bounding box center [338, 137] width 137 height 10
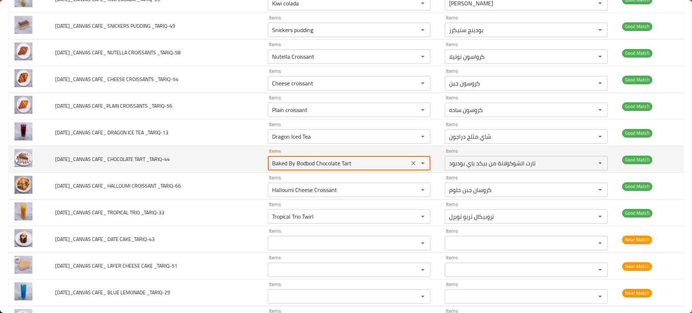
drag, startPoint x: 326, startPoint y: 163, endPoint x: 388, endPoint y: 160, distance: 62.4
click at [388, 160] on _TARIQ-44 "Baked By Bodbod Chocolate Tart" at bounding box center [338, 163] width 137 height 10
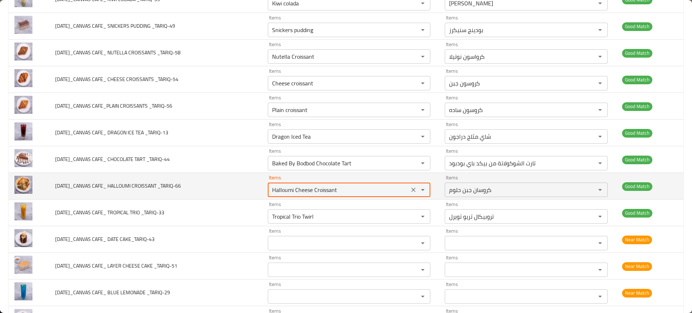
click at [305, 187] on _TARIQ-66 "Halloumi Cheese Croissant" at bounding box center [338, 190] width 137 height 10
click at [298, 189] on _TARIQ-66 "Halloumi Cheese Croissant" at bounding box center [338, 190] width 137 height 10
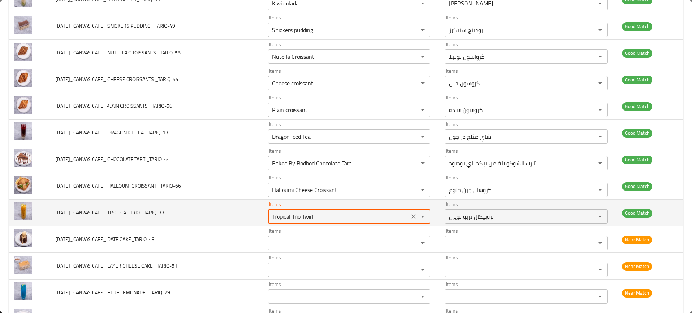
click at [300, 220] on _TARIQ-33 "Tropical Trio Twirl" at bounding box center [338, 217] width 137 height 10
click at [312, 219] on _TARIQ-33 "Tropical Trio Twirl" at bounding box center [338, 217] width 137 height 10
drag, startPoint x: 311, startPoint y: 219, endPoint x: 224, endPoint y: 207, distance: 88.1
click at [224, 207] on tr "11-SEP-2025_CANVAS CAFE_ TROPICAL TRIO _TARIQ-33 Items Tropical Trio Twirl Item…" at bounding box center [346, 213] width 675 height 27
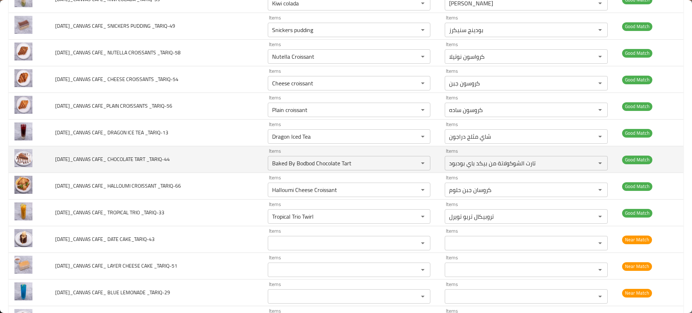
click at [237, 160] on td "11-SEP-2025_CANVAS CAFE_ CHOCOLATE TART _TARIQ-44" at bounding box center [155, 159] width 213 height 27
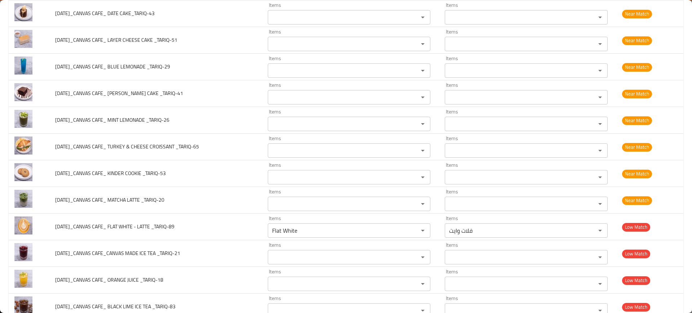
scroll to position [511, 0]
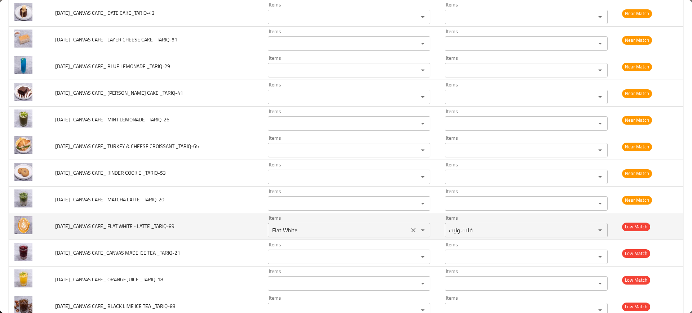
click at [305, 232] on _TARIQ-89 "Flat White" at bounding box center [338, 230] width 137 height 10
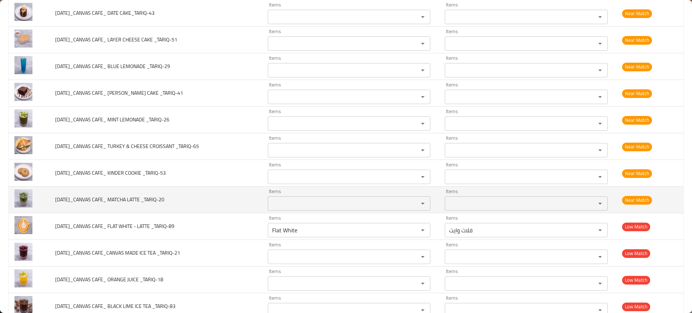
click at [252, 199] on td "11-SEP-2025_CANVAS CAFE_ MATCHA LATTE _TARIQ-20" at bounding box center [155, 200] width 213 height 27
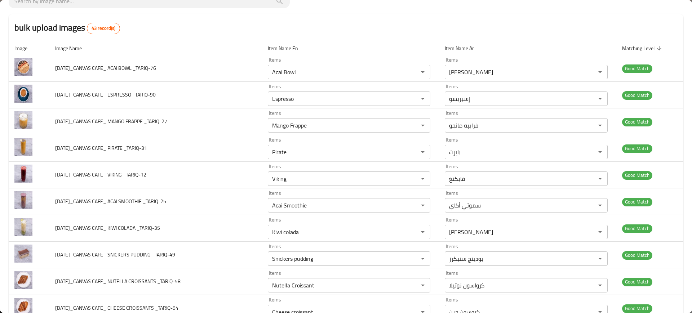
scroll to position [0, 0]
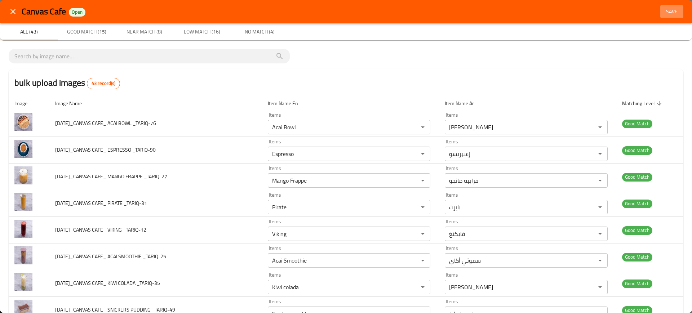
click at [667, 8] on span "Save" at bounding box center [672, 11] width 17 height 9
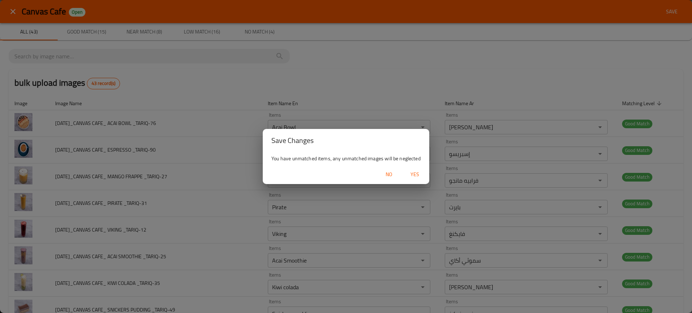
click at [409, 173] on span "Yes" at bounding box center [414, 174] width 17 height 9
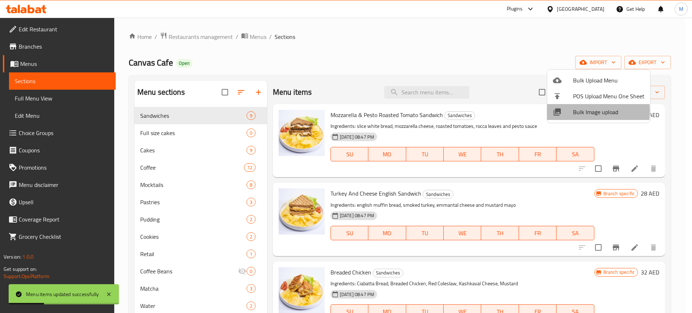
click at [560, 111] on icon at bounding box center [557, 112] width 7 height 7
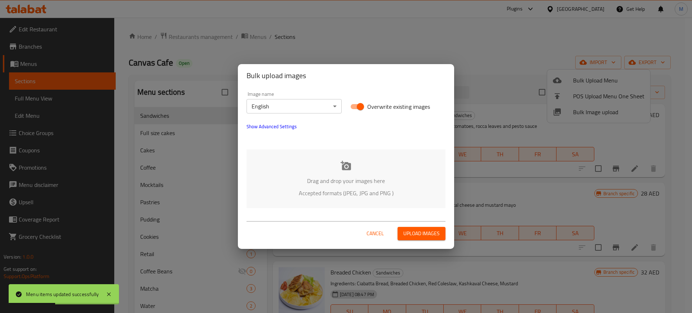
click at [378, 166] on div "Drag and drop your images here Accepted formats (JPEG, JPG and PNG )" at bounding box center [346, 179] width 199 height 59
click at [265, 123] on span "Show Advanced Settings" at bounding box center [272, 126] width 50 height 9
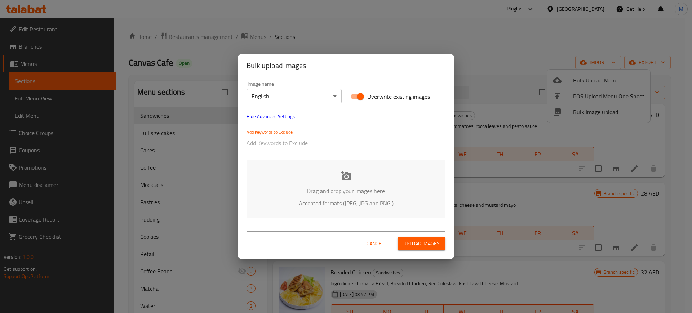
paste input "_TARIQ-"
click at [307, 140] on input "text" at bounding box center [346, 143] width 199 height 12
type input "_TARIQ-"
click at [327, 150] on div at bounding box center [364, 143] width 163 height 14
click at [326, 145] on input "text" at bounding box center [364, 143] width 163 height 12
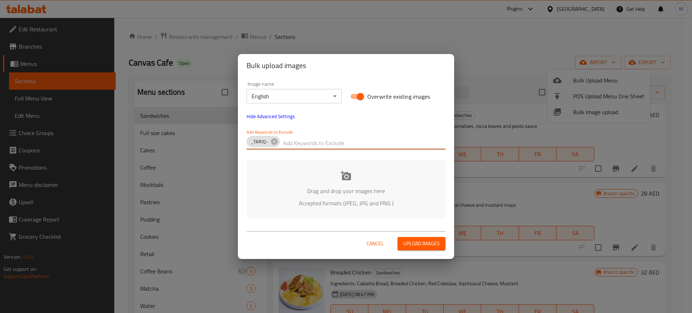
paste input "11-SEP-2025_CANVAS CAFE_"
type input "11-SEP-2025_CANVAS CAFE_"
click at [255, 181] on div "Drag and drop your images here Accepted formats (JPEG, JPG and PNG )" at bounding box center [346, 189] width 199 height 59
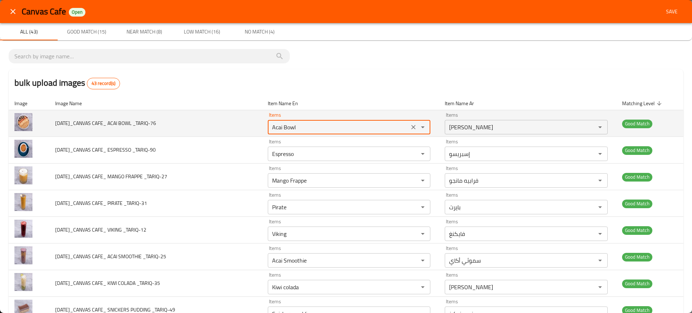
click at [325, 132] on _TARIQ-76 "Acai Bowl" at bounding box center [338, 127] width 137 height 10
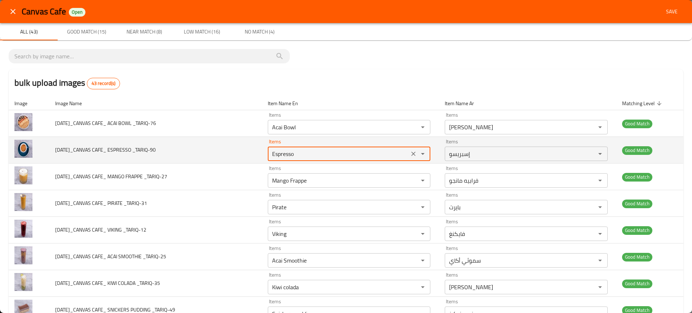
click at [297, 152] on _TARIQ-90 "Espresso" at bounding box center [338, 154] width 137 height 10
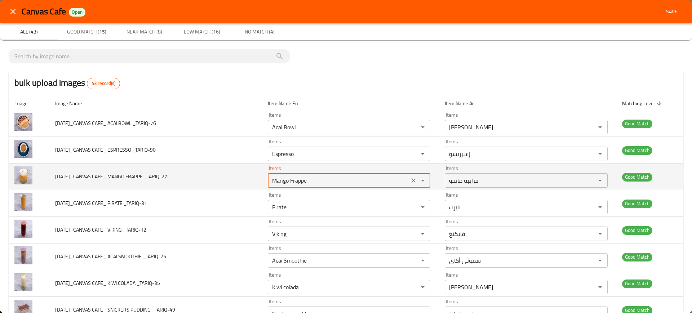
click at [283, 177] on _TARIQ-27 "Mango Frappe" at bounding box center [338, 181] width 137 height 10
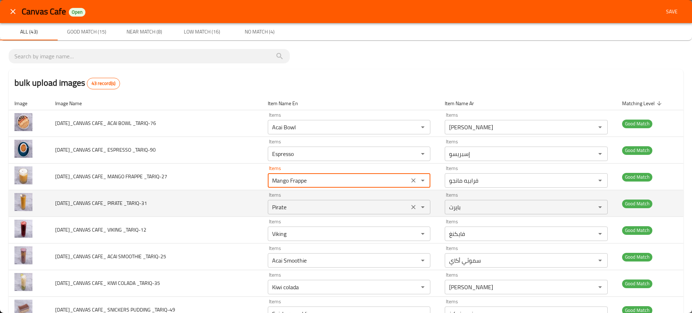
click at [287, 204] on _TARIQ-31 "Pirate" at bounding box center [338, 207] width 137 height 10
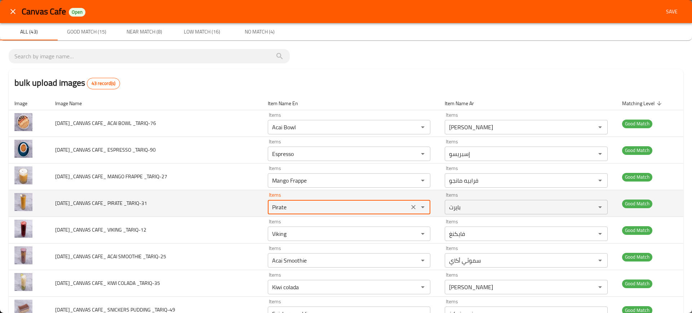
click at [287, 204] on _TARIQ-31 "Pirate" at bounding box center [338, 207] width 137 height 10
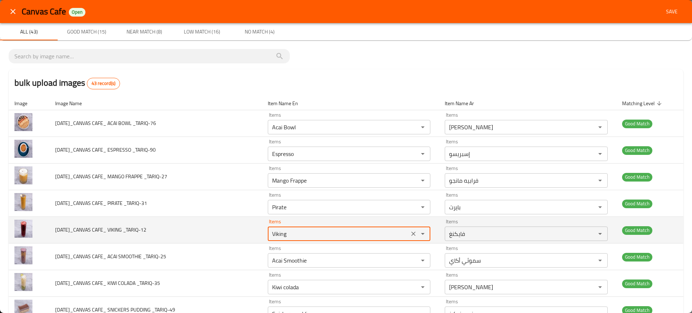
click at [289, 233] on _TARIQ-12 "Viking" at bounding box center [338, 234] width 137 height 10
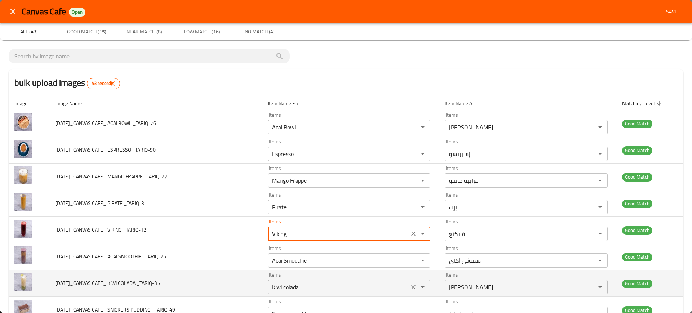
scroll to position [115, 0]
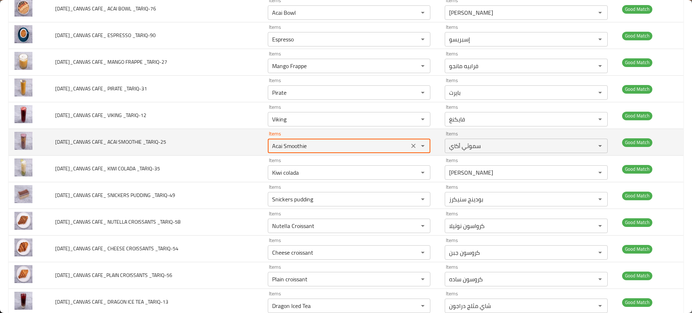
click at [310, 146] on _TARIQ-25 "Acai Smoothie" at bounding box center [338, 146] width 137 height 10
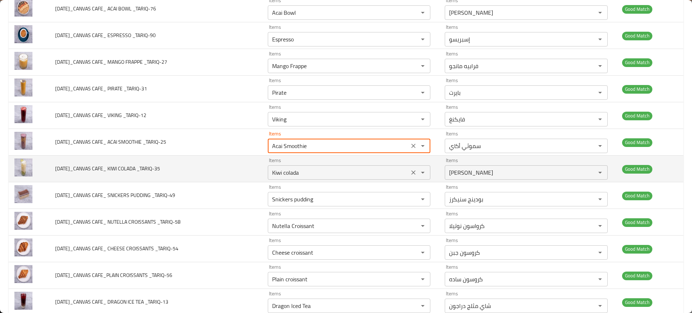
click at [291, 166] on div "Kiwi colada Items" at bounding box center [349, 173] width 163 height 14
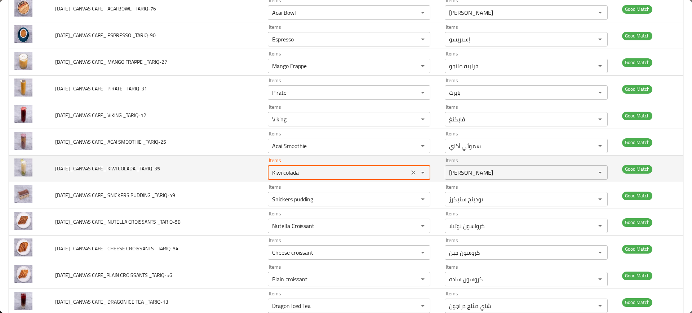
click at [291, 166] on div "Kiwi colada Items" at bounding box center [349, 173] width 163 height 14
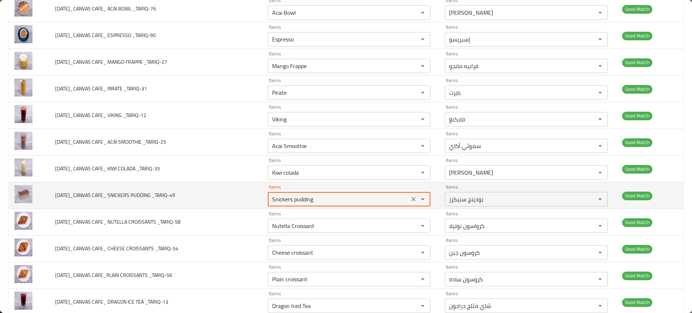
click at [304, 200] on _TARIQ-49 "Snickers pudding" at bounding box center [338, 199] width 137 height 10
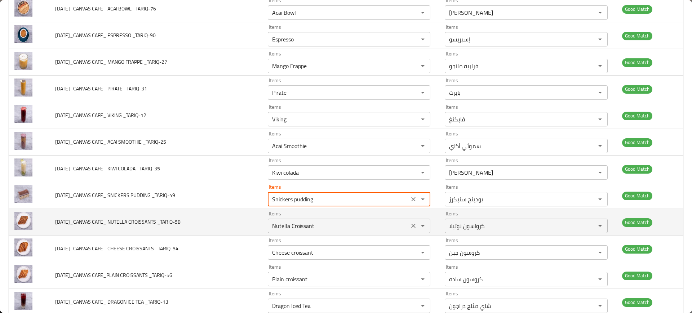
click at [299, 230] on _TARIQ-58 "Nutella Croissant" at bounding box center [338, 226] width 137 height 10
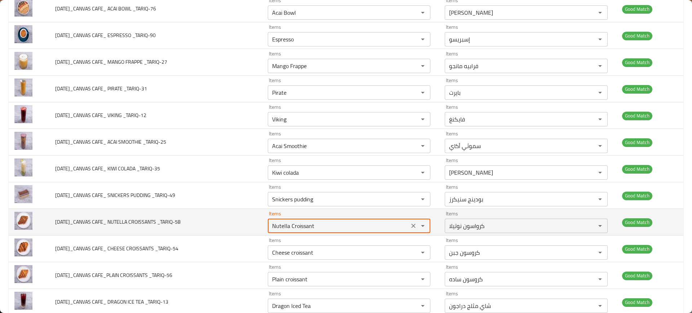
click at [299, 230] on _TARIQ-58 "Nutella Croissant" at bounding box center [338, 226] width 137 height 10
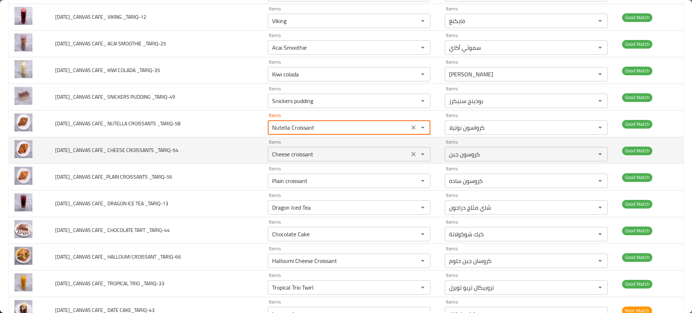
scroll to position [216, 0]
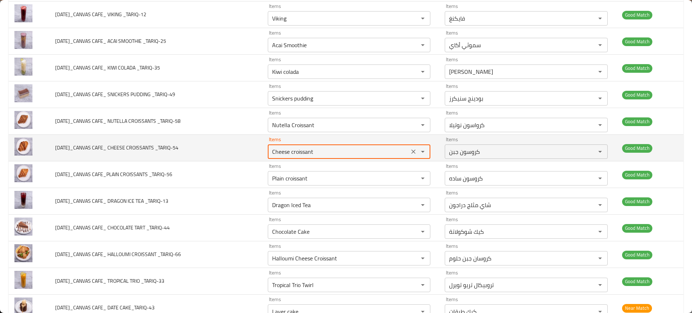
click at [303, 149] on _TARIQ-54 "Cheese croissant" at bounding box center [338, 152] width 137 height 10
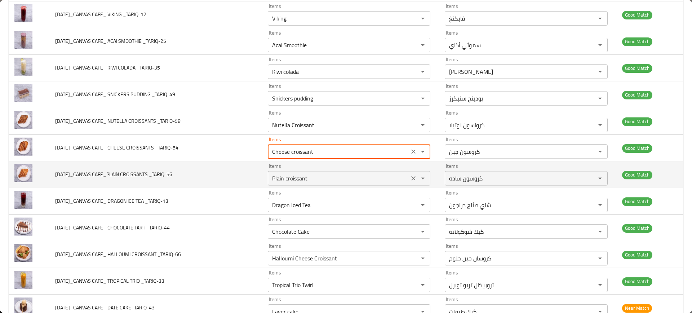
click at [308, 181] on _TARIQ-56 "Plain croissant" at bounding box center [338, 178] width 137 height 10
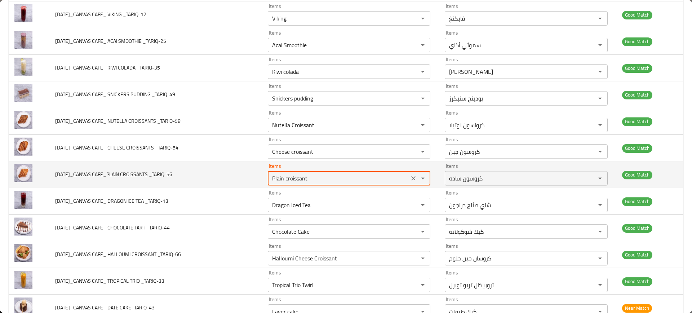
click at [308, 181] on _TARIQ-56 "Plain croissant" at bounding box center [338, 178] width 137 height 10
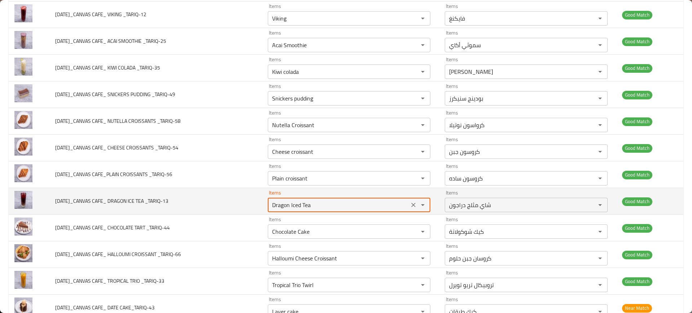
click at [300, 209] on _TARIQ-13 "Dragon Iced Tea" at bounding box center [338, 205] width 137 height 10
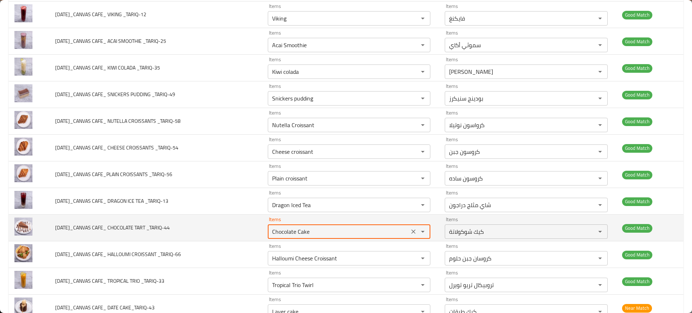
click at [302, 227] on _TARIQ-44 "Chocolate Cake" at bounding box center [338, 232] width 137 height 10
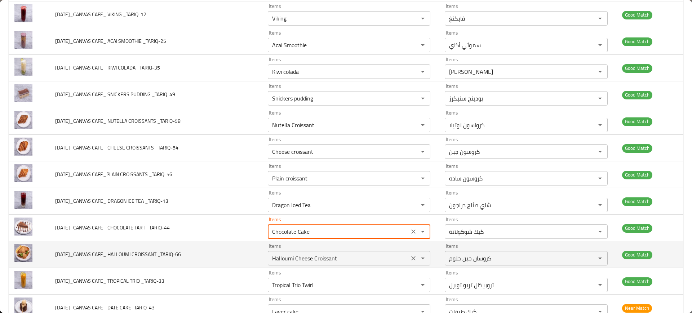
click at [309, 257] on _TARIQ-66 "Halloumi Cheese Croissant" at bounding box center [338, 259] width 137 height 10
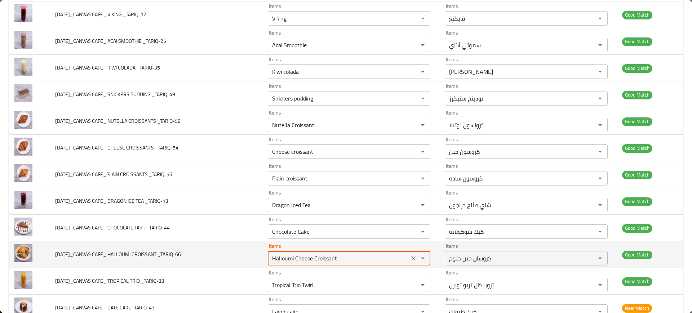
click at [309, 257] on _TARIQ-66 "Halloumi Cheese Croissant" at bounding box center [338, 259] width 137 height 10
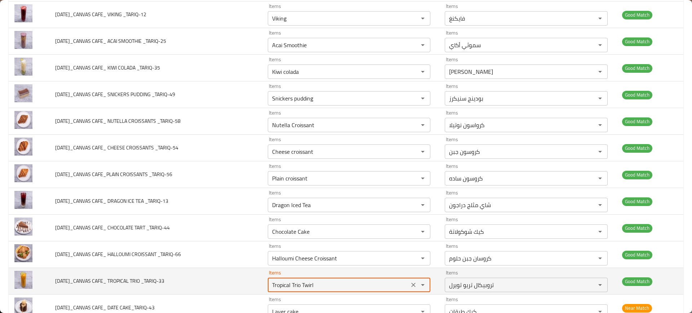
click at [293, 283] on _TARIQ-33 "Tropical Trio Twirl" at bounding box center [338, 285] width 137 height 10
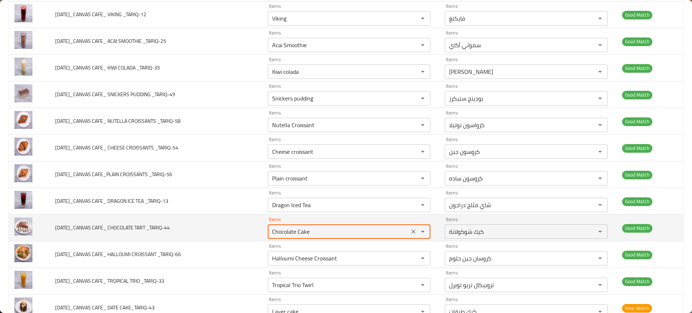
click at [302, 230] on _TARIQ-44 "Chocolate Cake" at bounding box center [338, 232] width 137 height 10
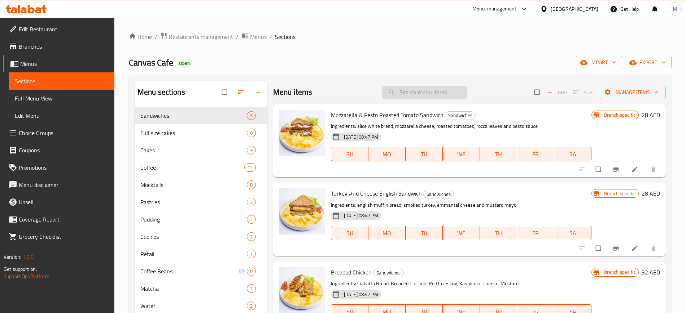
click at [443, 98] on input "search" at bounding box center [424, 92] width 85 height 13
paste input "Flat White"
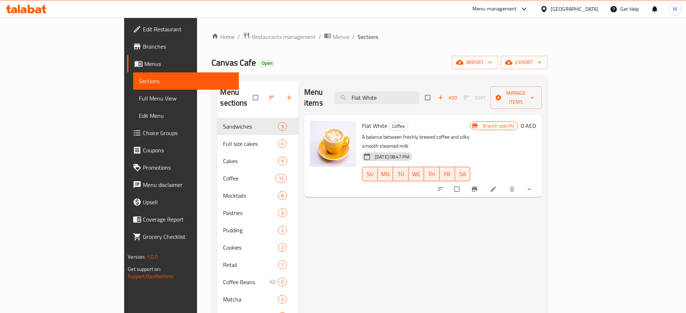
type input "Flat White"
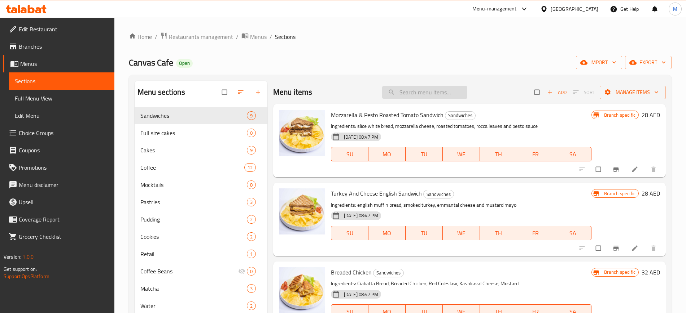
paste input "Flat White"
click at [440, 93] on input "Flat White" at bounding box center [424, 92] width 85 height 13
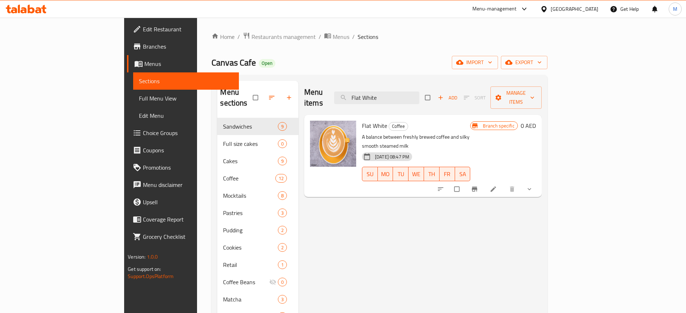
type input "Flat White"
click at [402, 195] on div "Menu items Flat White Add Sort Manage items Flat White Coffee A balance between…" at bounding box center [419, 237] width 243 height 313
click at [139, 97] on span "Full Menu View" at bounding box center [186, 98] width 94 height 9
